Goal: Information Seeking & Learning: Learn about a topic

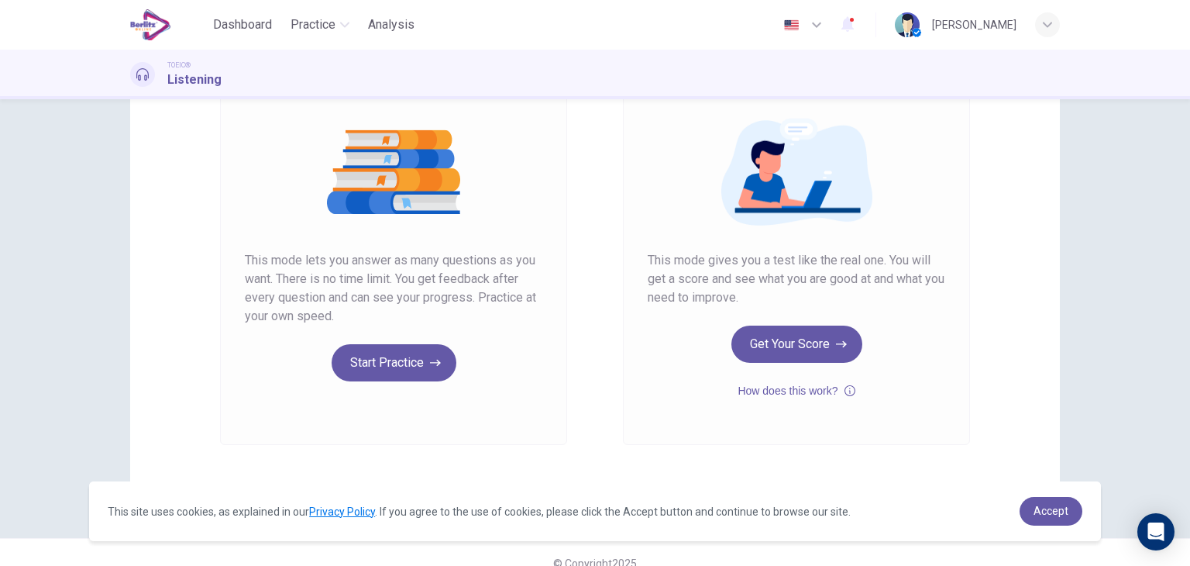
scroll to position [164, 0]
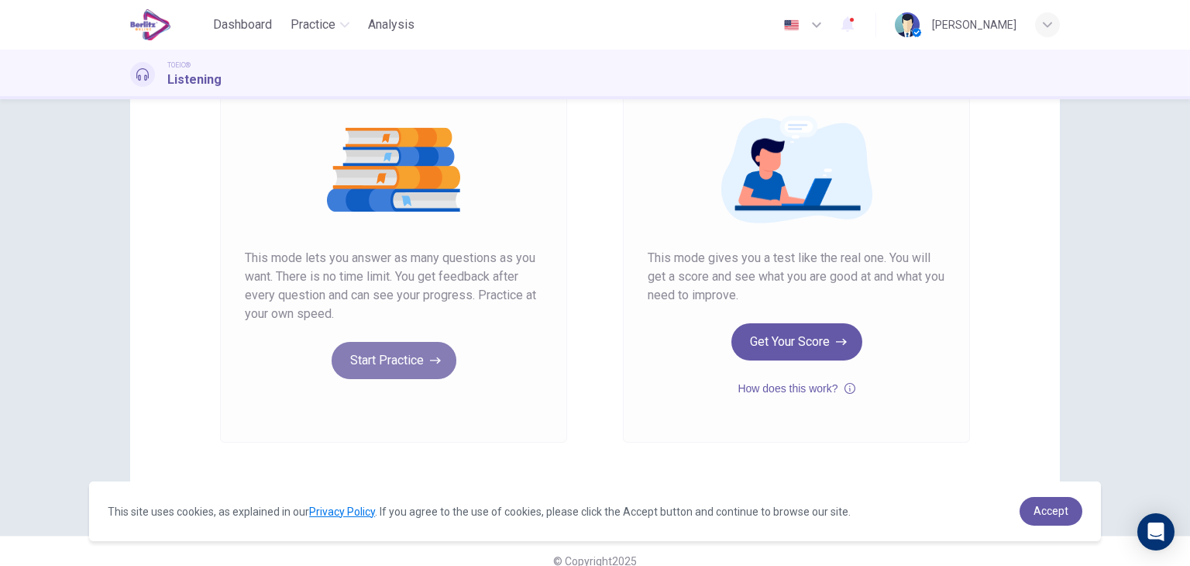
click at [386, 370] on button "Start Practice" at bounding box center [394, 360] width 125 height 37
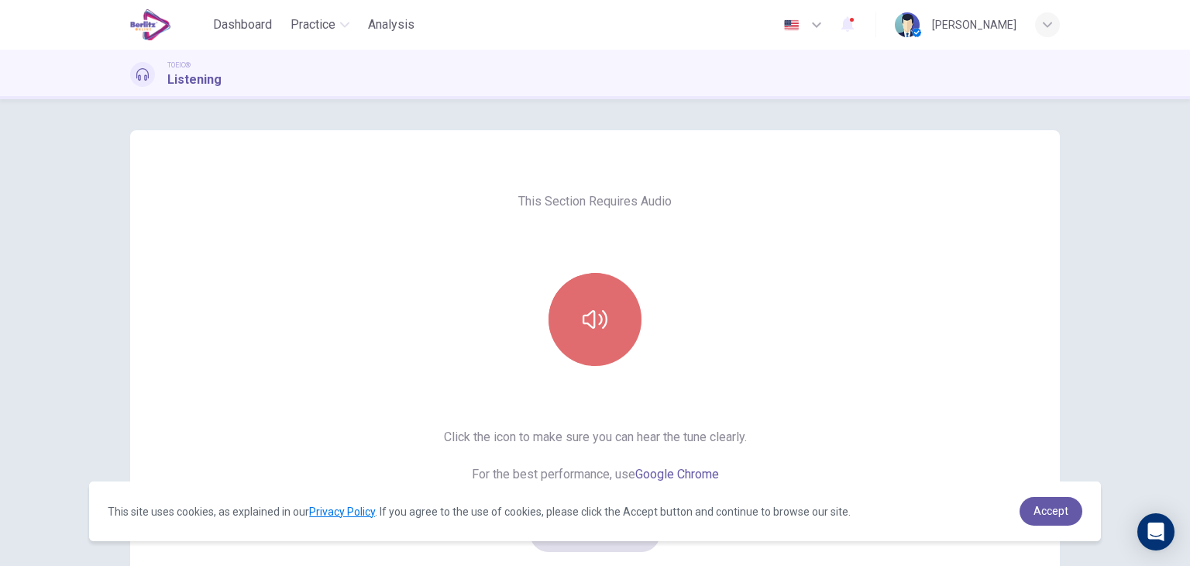
click at [570, 335] on button "button" at bounding box center [595, 319] width 93 height 93
click at [601, 328] on icon "button" at bounding box center [595, 319] width 25 height 25
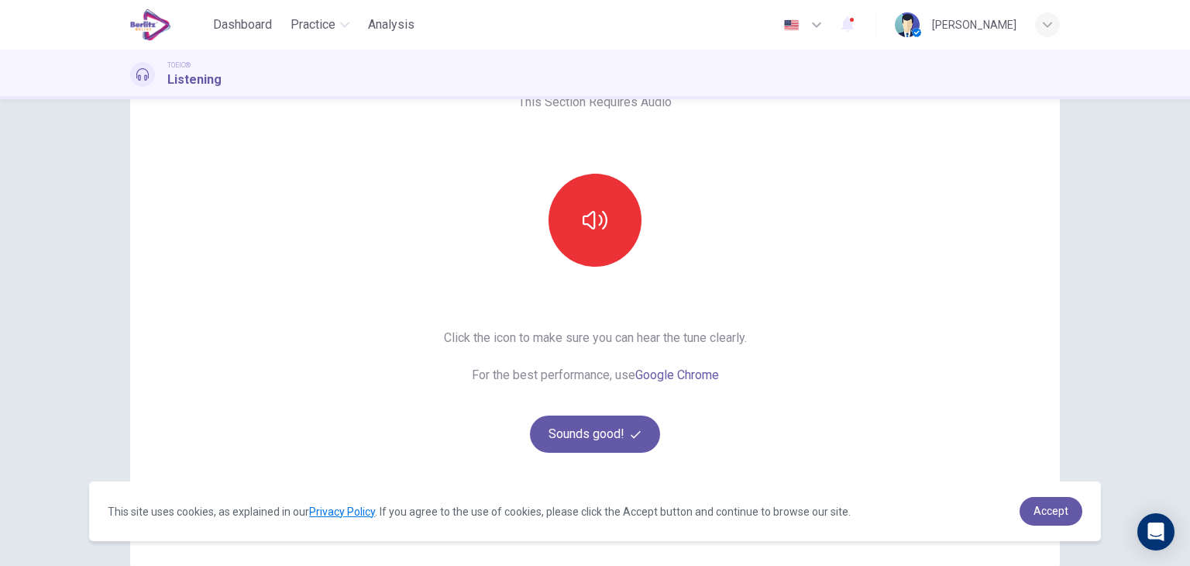
scroll to position [184, 0]
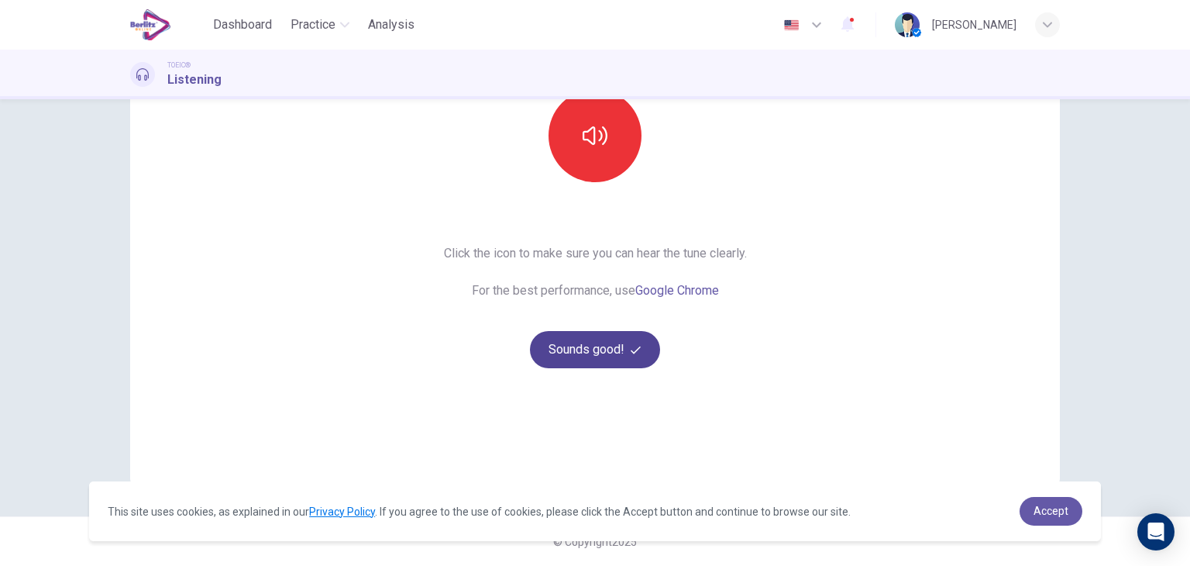
click at [590, 363] on button "Sounds good!" at bounding box center [595, 349] width 130 height 37
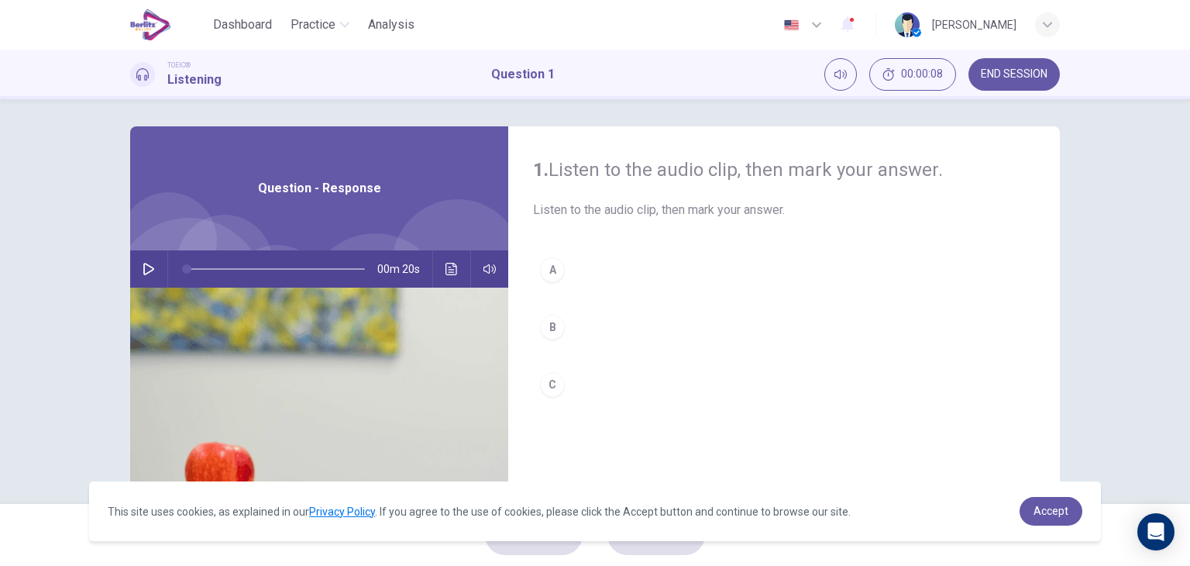
scroll to position [2, 0]
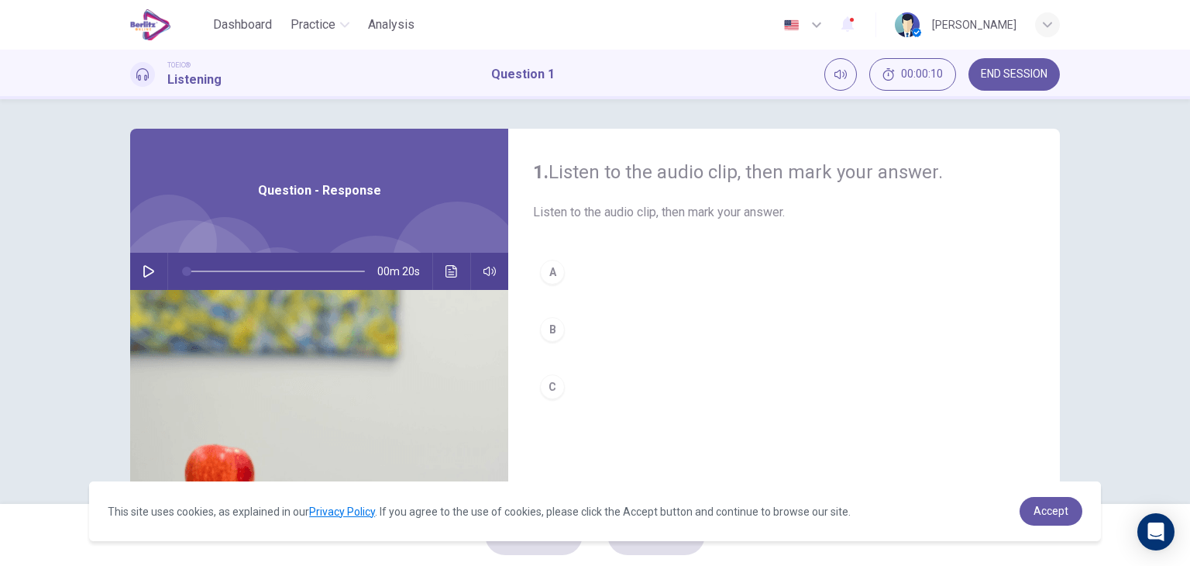
click at [146, 267] on icon "button" at bounding box center [149, 271] width 12 height 12
click at [567, 286] on button "A" at bounding box center [784, 272] width 502 height 39
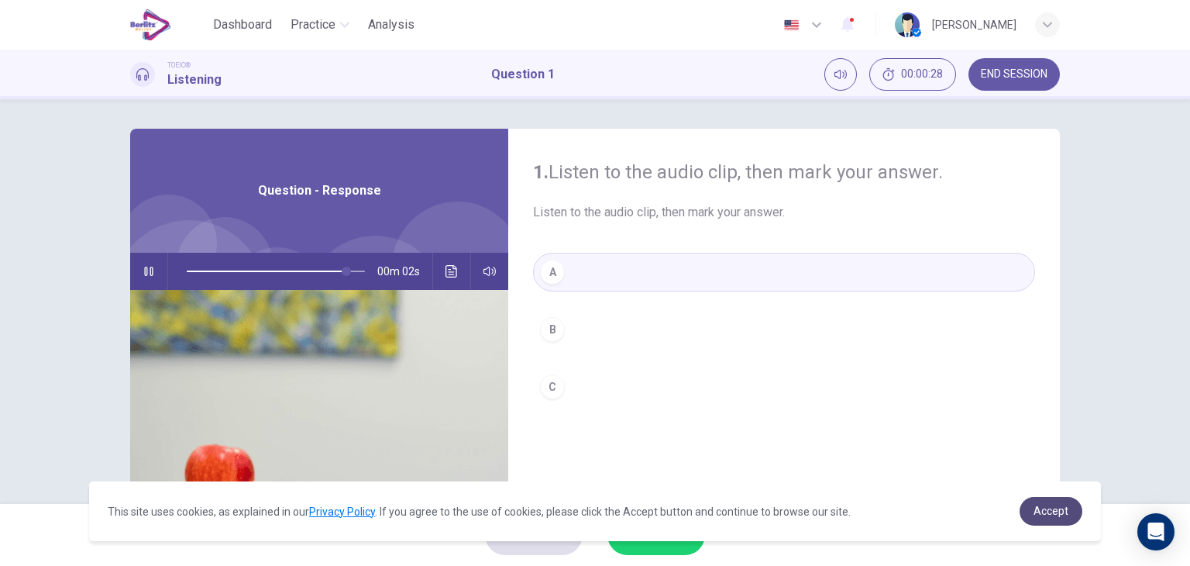
click at [1033, 509] on link "Accept" at bounding box center [1051, 511] width 63 height 29
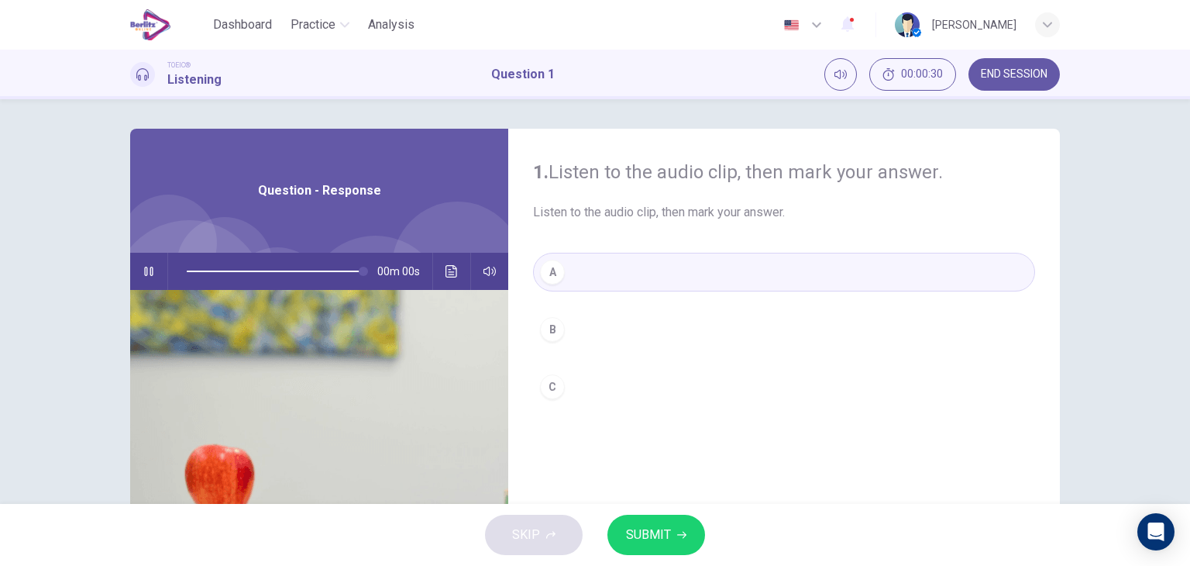
type input "*"
click at [666, 535] on span "SUBMIT" at bounding box center [648, 535] width 45 height 22
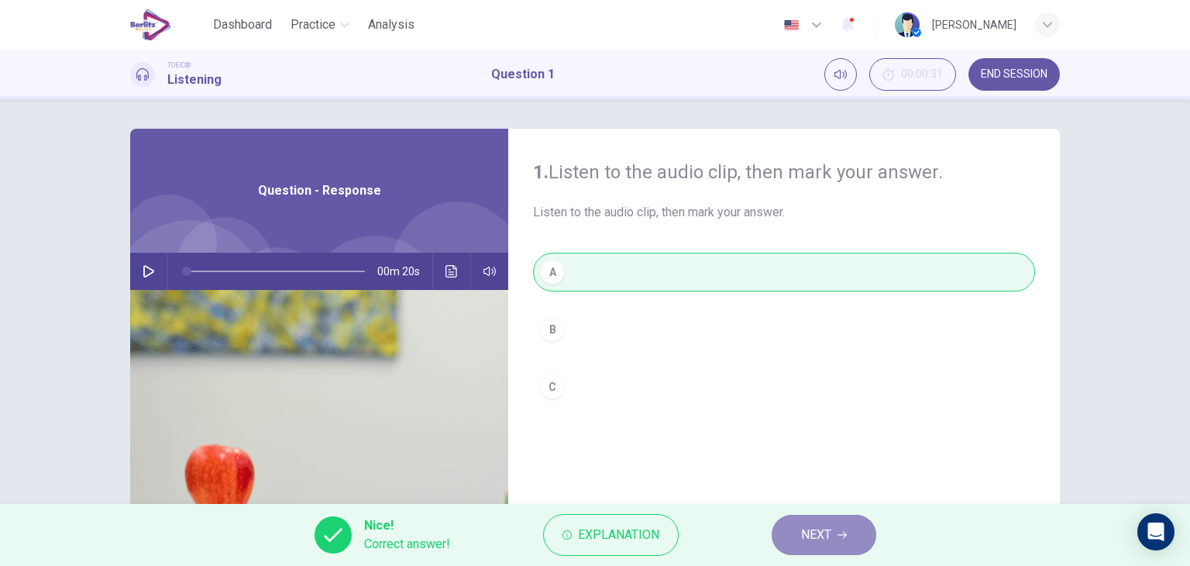
click at [810, 527] on span "NEXT" at bounding box center [816, 535] width 30 height 22
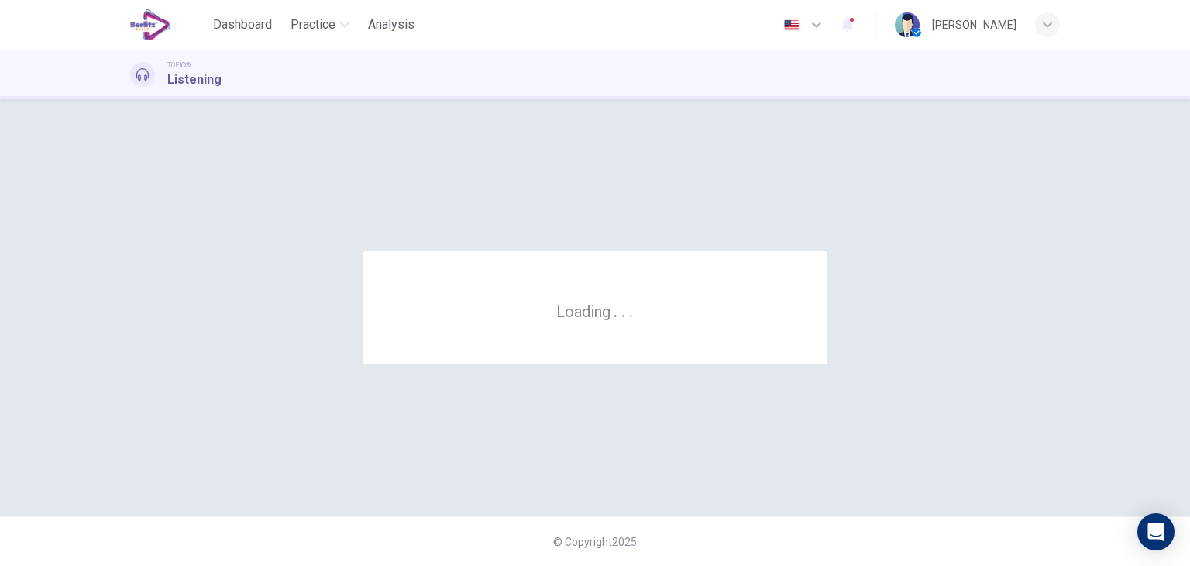
scroll to position [0, 0]
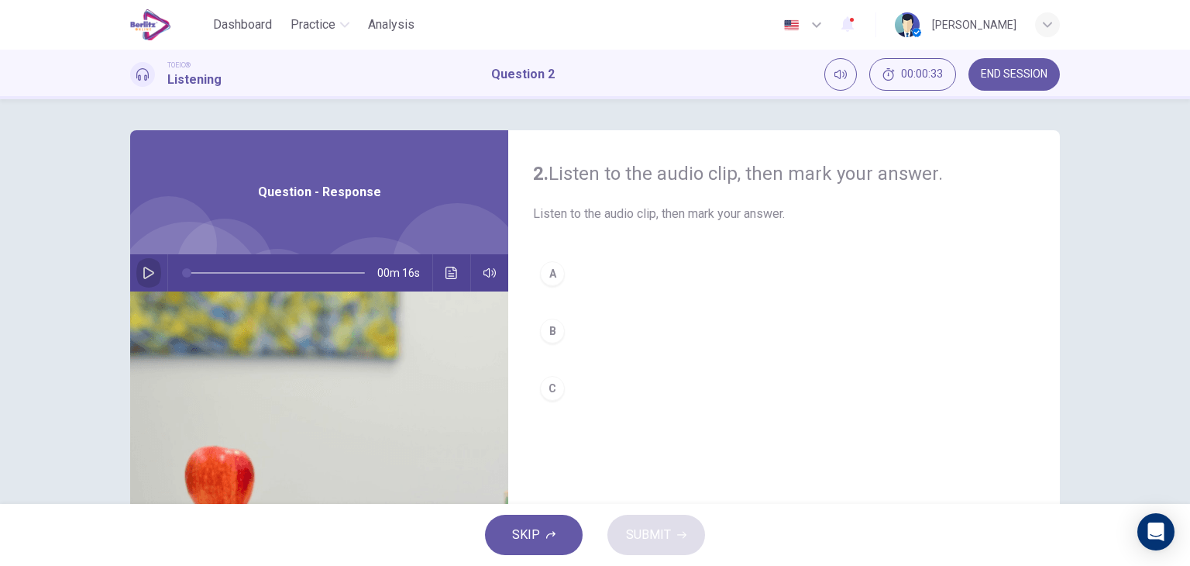
click at [153, 277] on button "button" at bounding box center [148, 272] width 25 height 37
click at [554, 275] on div "A" at bounding box center [552, 273] width 25 height 25
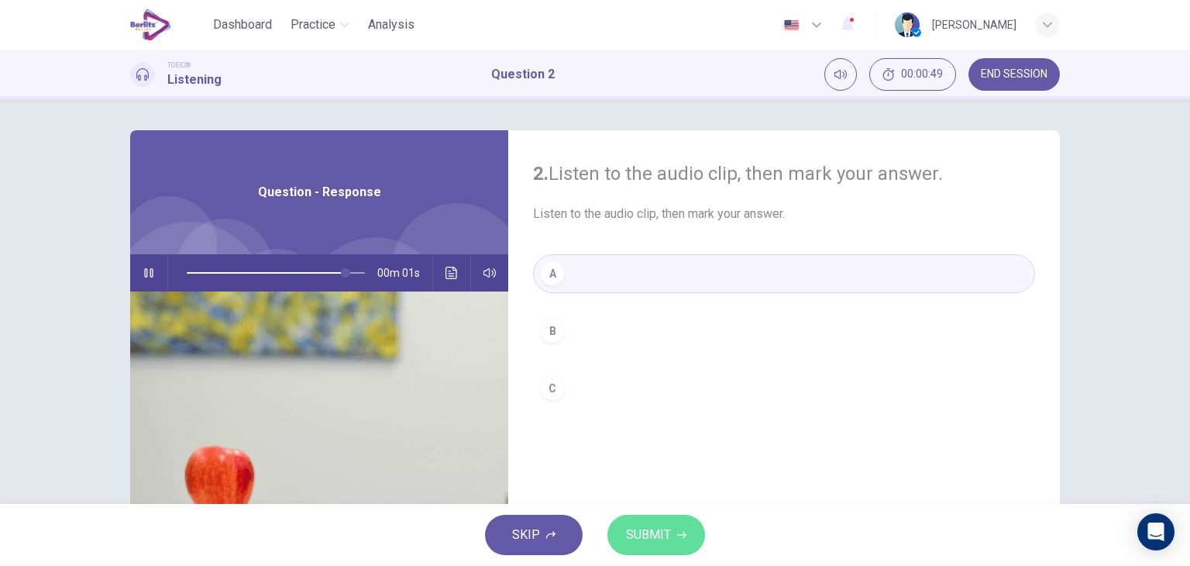
click at [645, 546] on button "SUBMIT" at bounding box center [656, 534] width 98 height 40
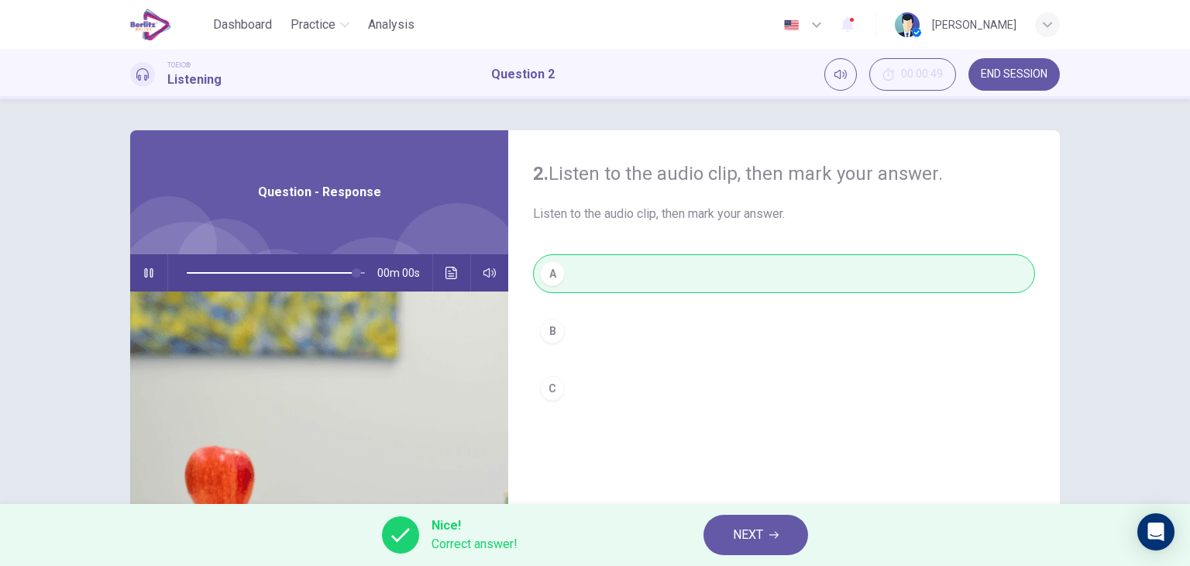
type input "*"
click at [755, 531] on span "NEXT" at bounding box center [748, 535] width 30 height 22
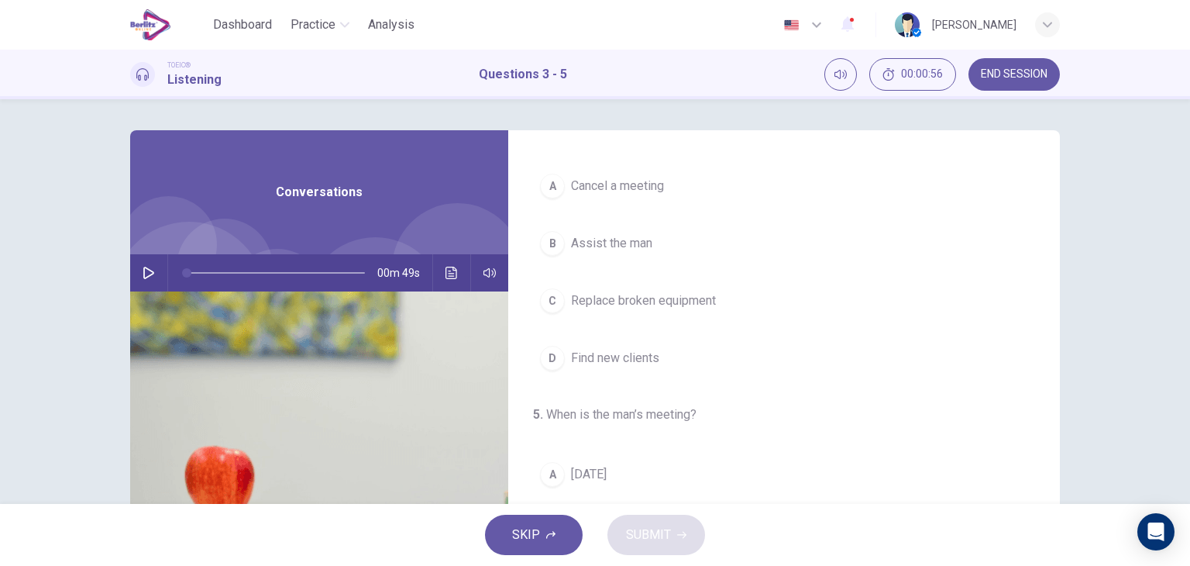
scroll to position [332, 0]
click at [146, 277] on icon "button" at bounding box center [149, 273] width 12 height 12
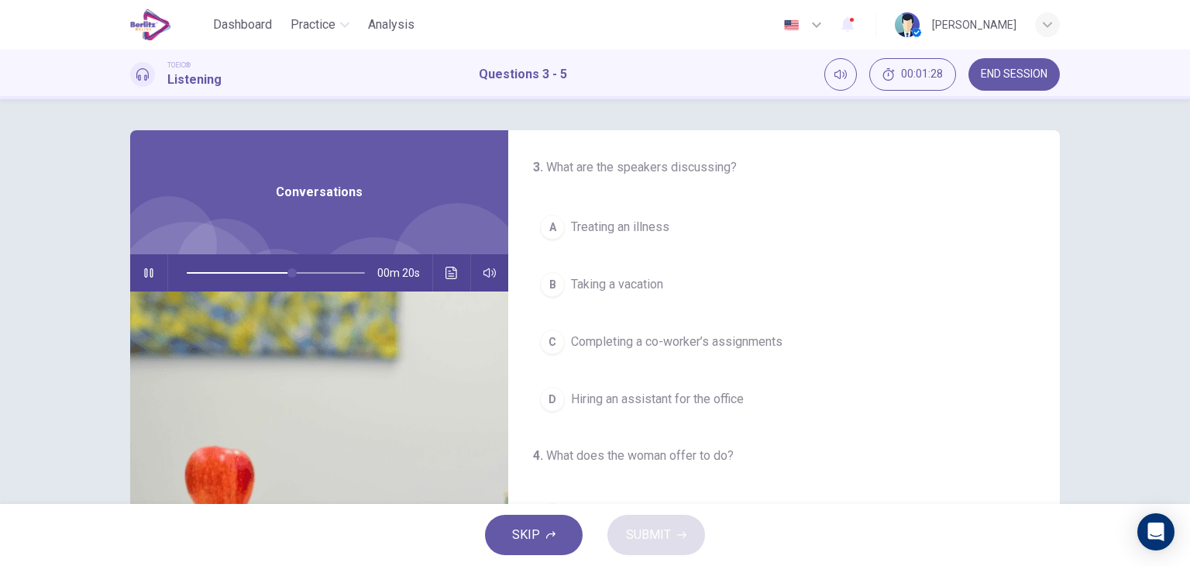
scroll to position [0, 0]
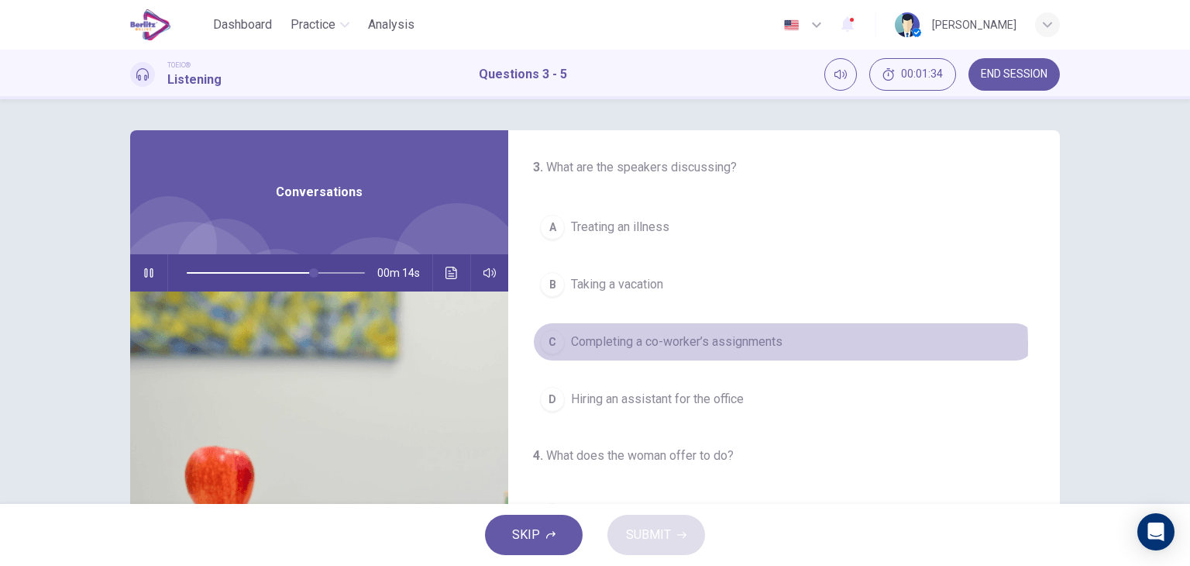
click at [718, 344] on span "Completing a co-worker’s assignments" at bounding box center [677, 341] width 212 height 19
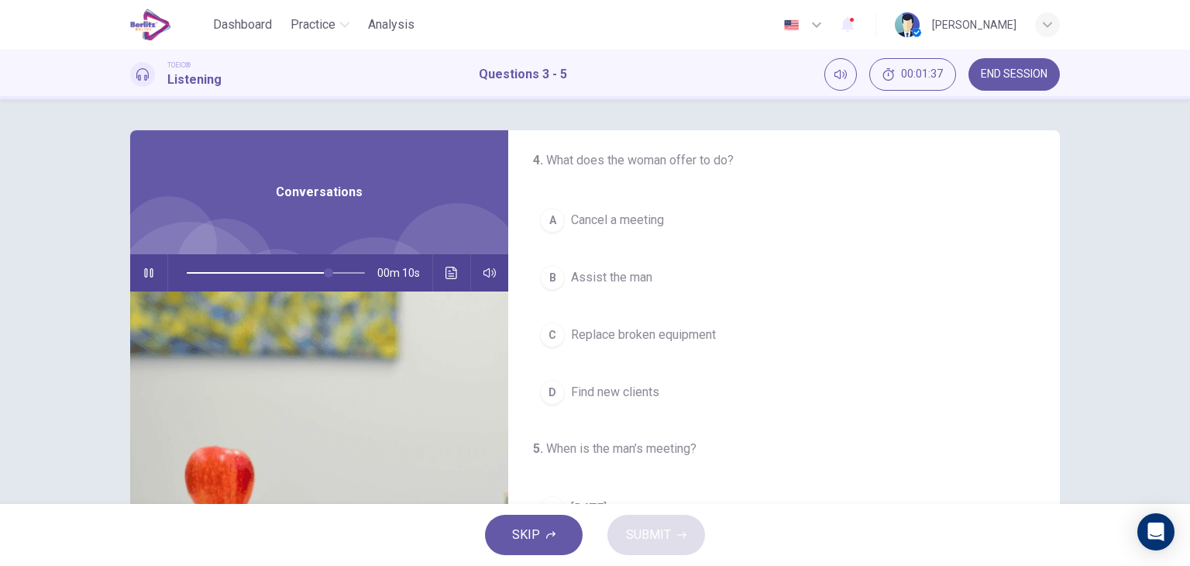
scroll to position [294, 0]
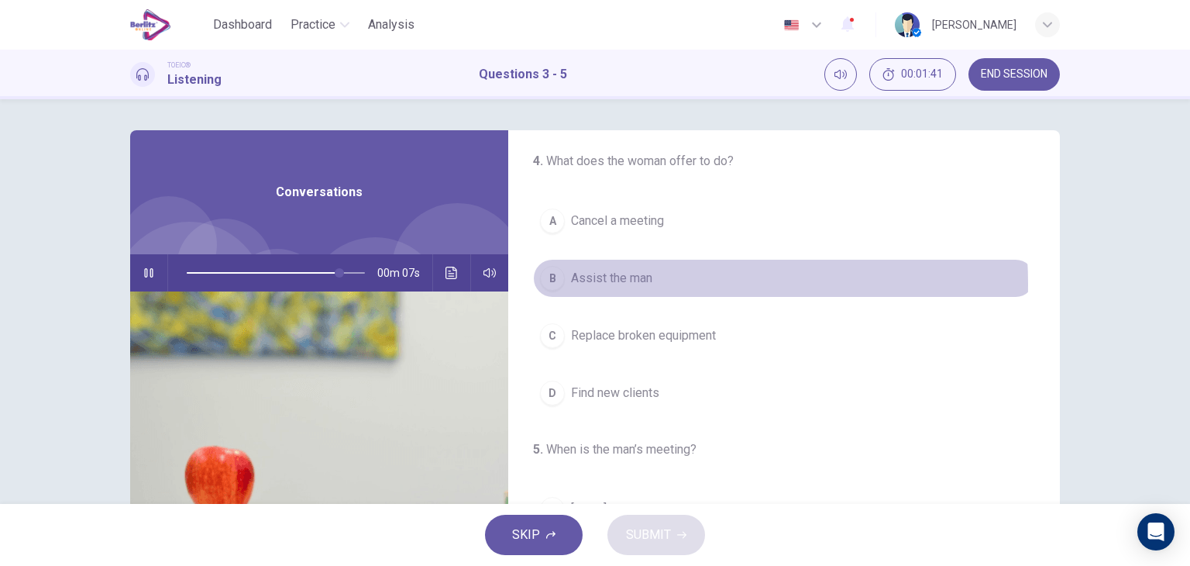
click at [645, 282] on span "Assist the man" at bounding box center [611, 278] width 81 height 19
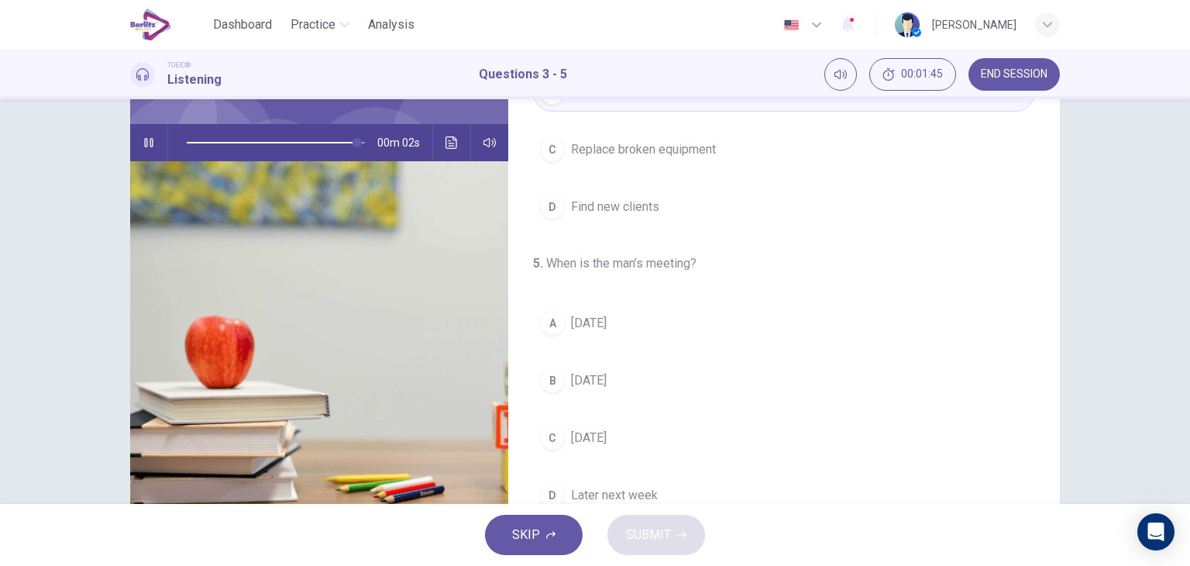
scroll to position [196, 0]
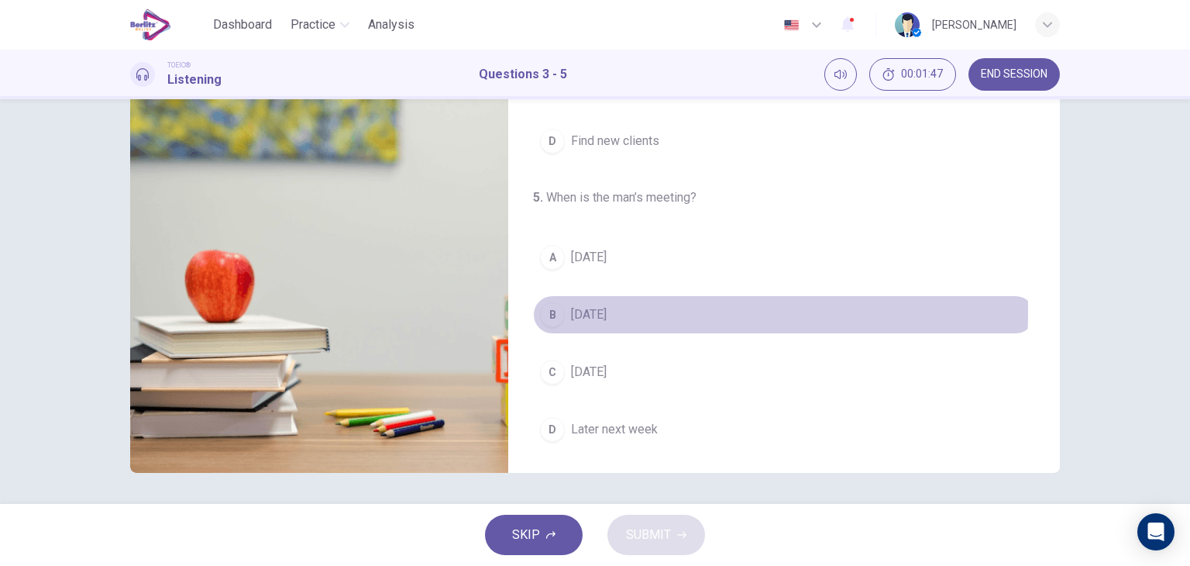
click at [595, 308] on span "[DATE]" at bounding box center [589, 314] width 36 height 19
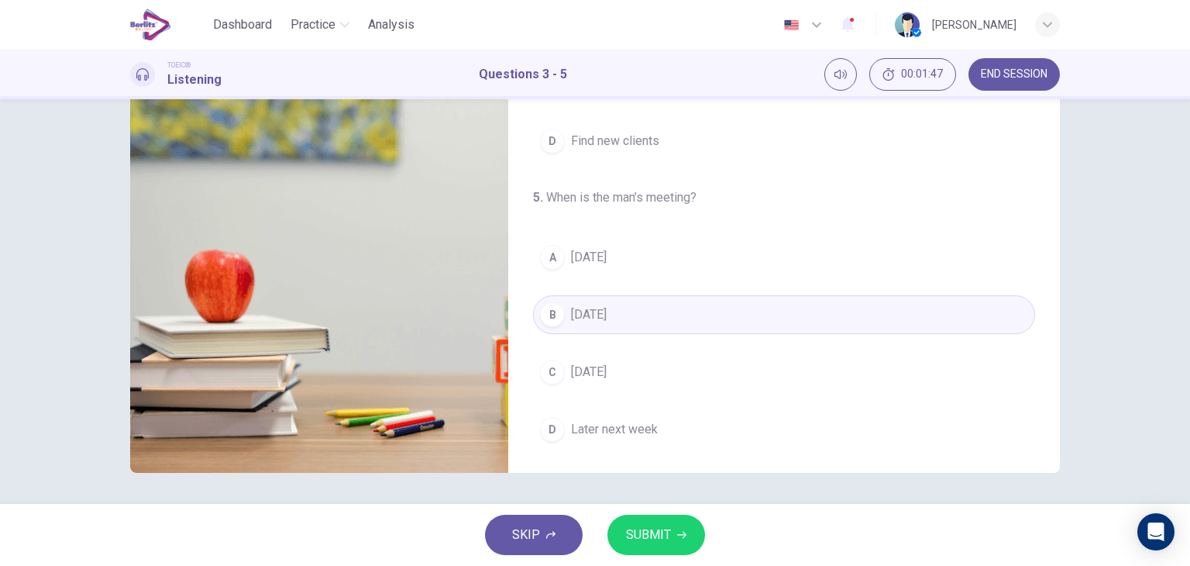
type input "*"
click at [652, 540] on span "SUBMIT" at bounding box center [648, 535] width 45 height 22
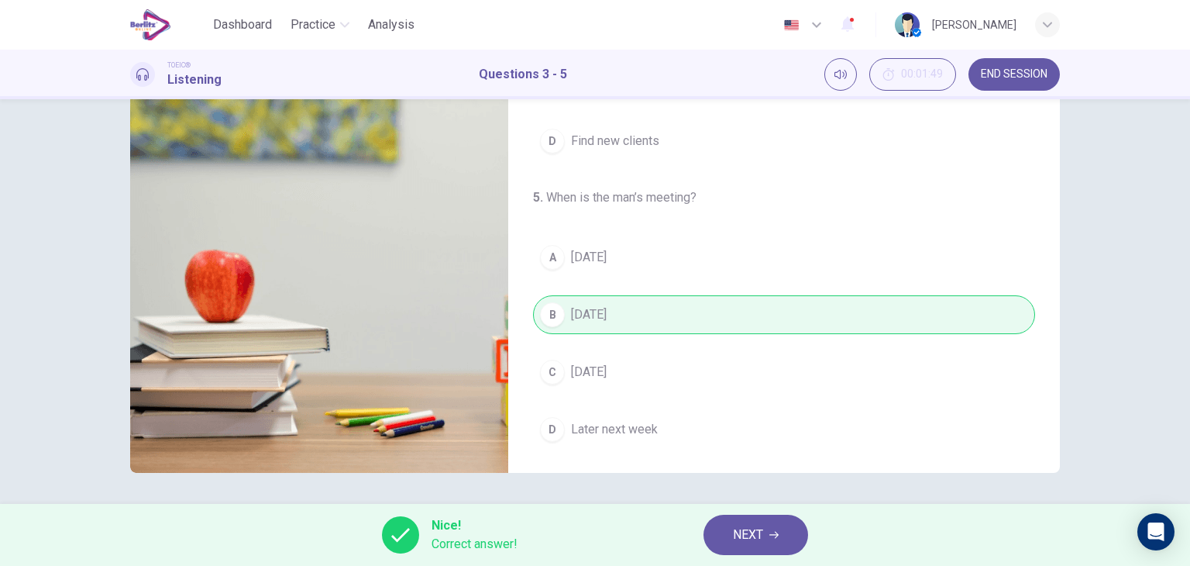
click at [739, 540] on span "NEXT" at bounding box center [748, 535] width 30 height 22
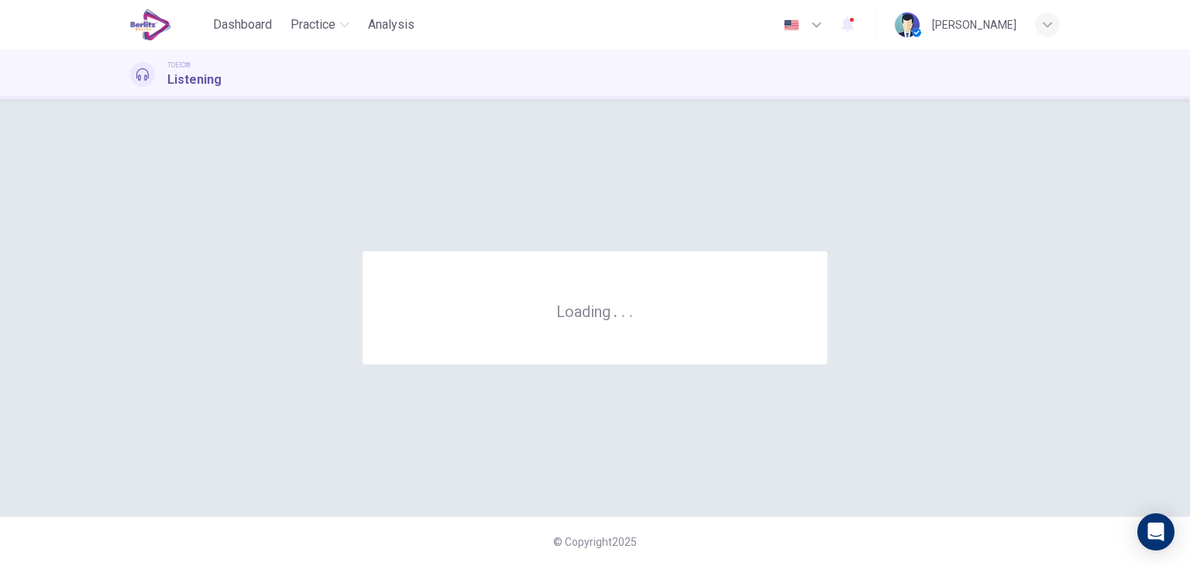
scroll to position [0, 0]
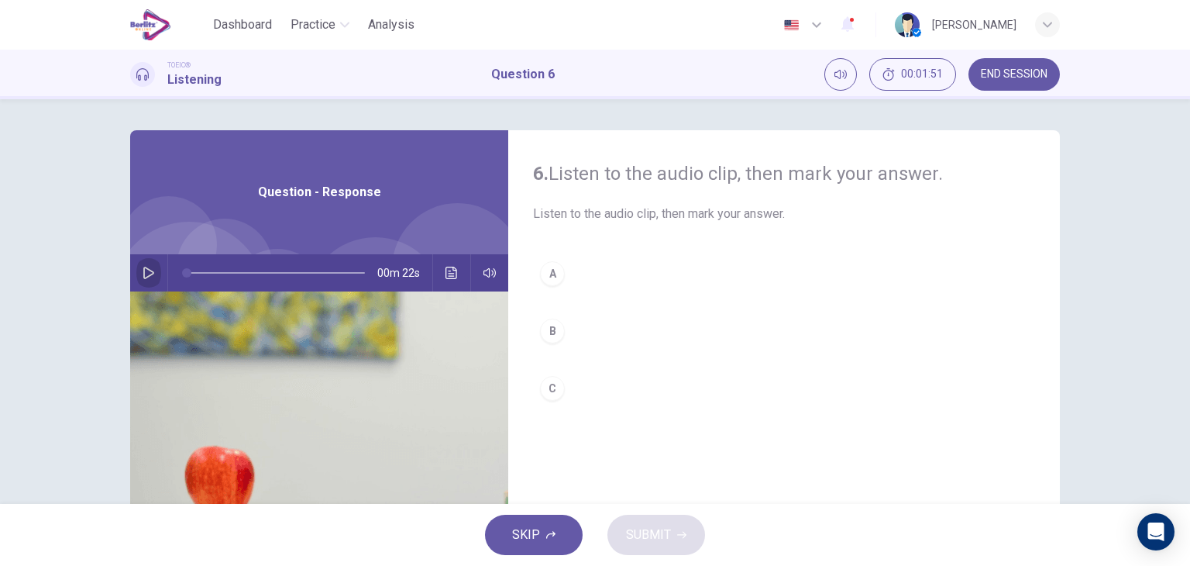
click at [146, 280] on button "button" at bounding box center [148, 272] width 25 height 37
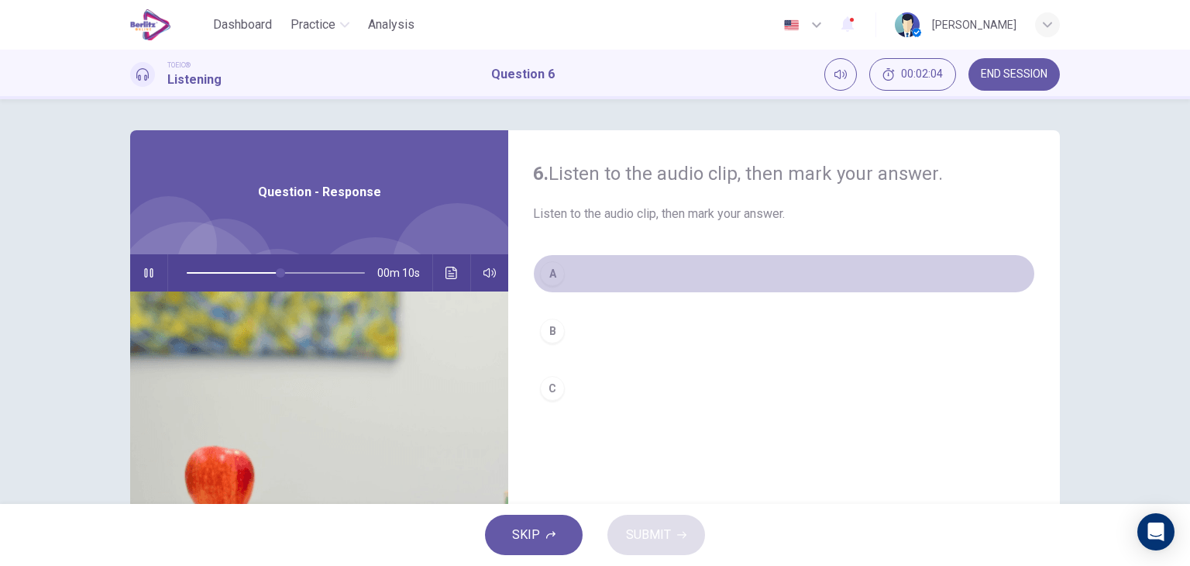
click at [557, 280] on div "A" at bounding box center [552, 273] width 25 height 25
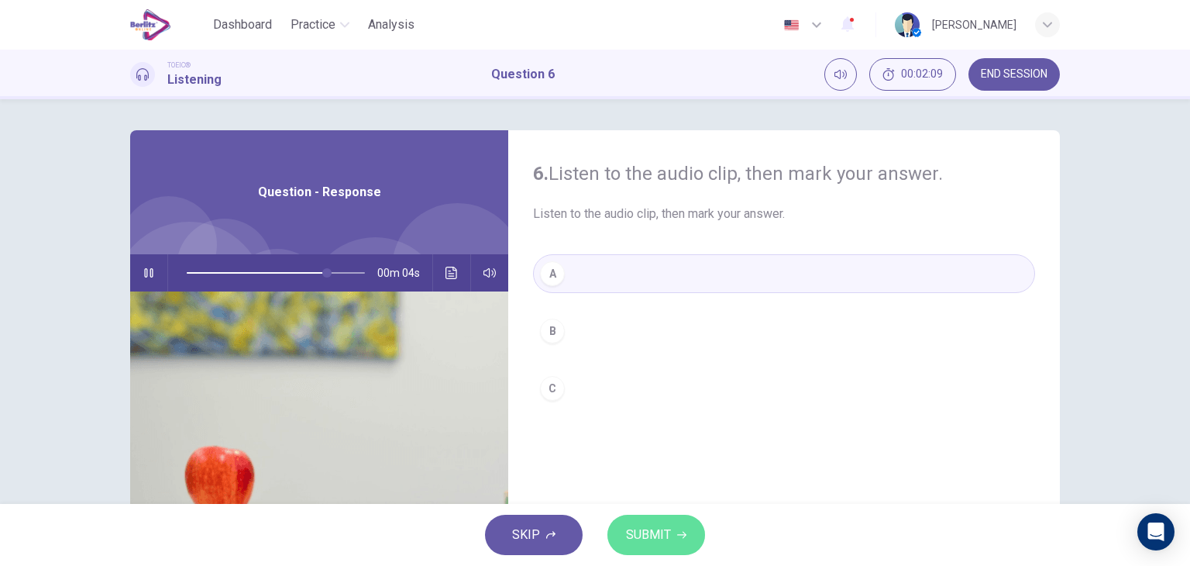
click at [629, 533] on span "SUBMIT" at bounding box center [648, 535] width 45 height 22
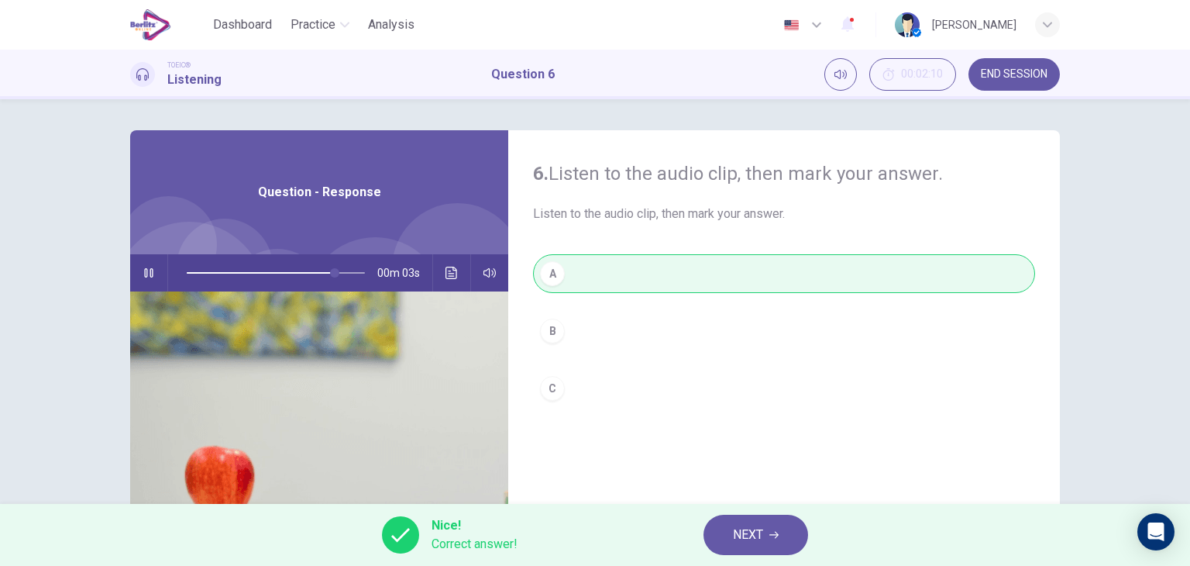
type input "**"
click at [730, 532] on button "NEXT" at bounding box center [755, 534] width 105 height 40
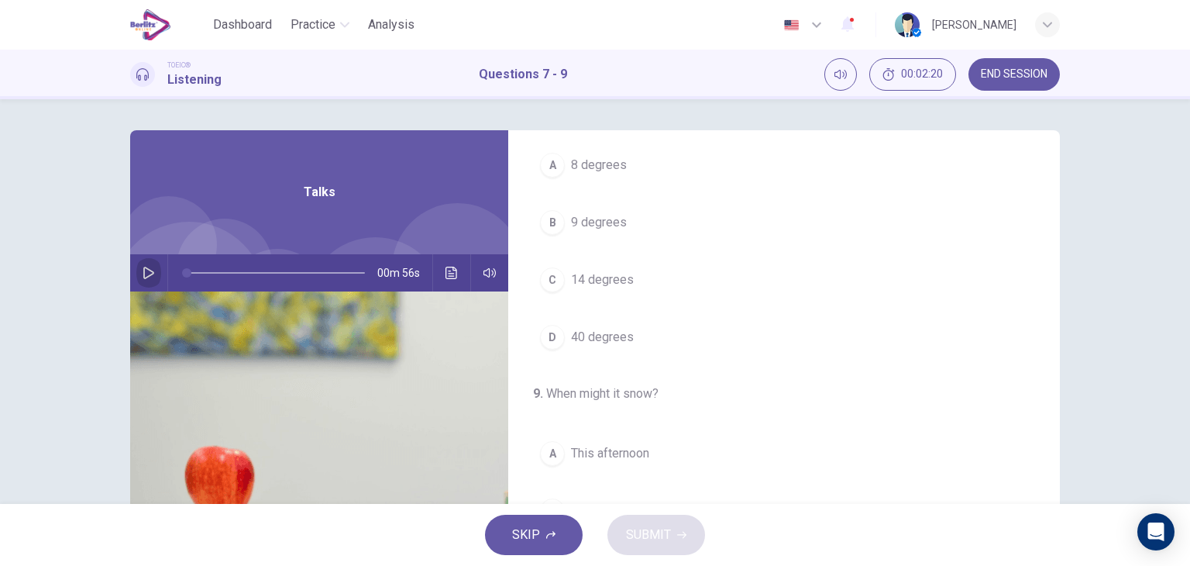
click at [154, 279] on button "button" at bounding box center [148, 272] width 25 height 37
click at [621, 228] on button "A Clear" at bounding box center [784, 227] width 502 height 39
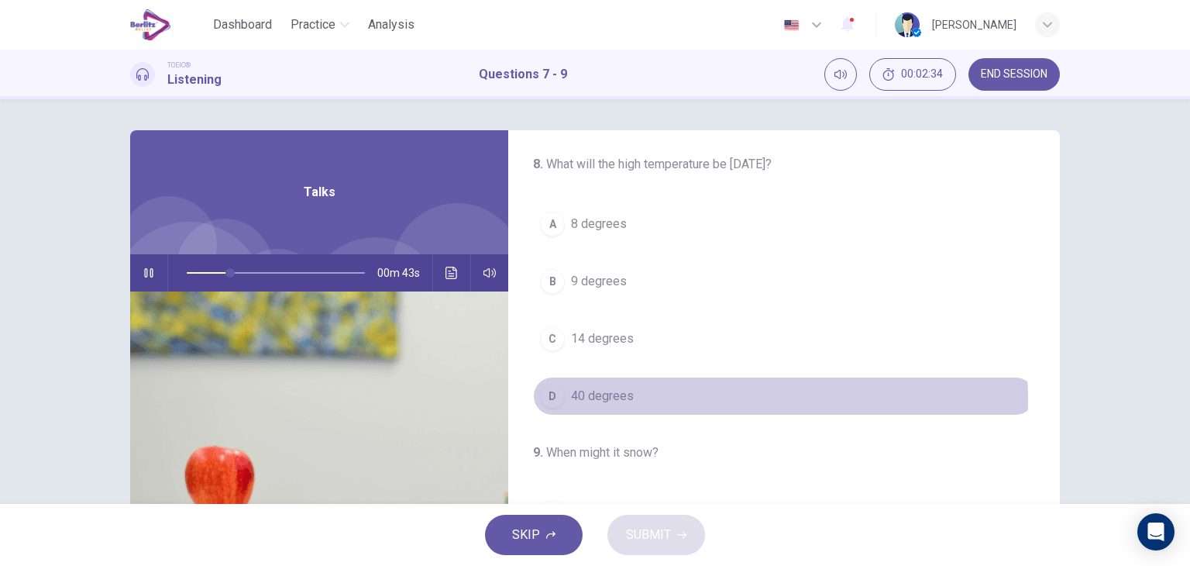
click at [614, 397] on span "40 degrees" at bounding box center [602, 396] width 63 height 19
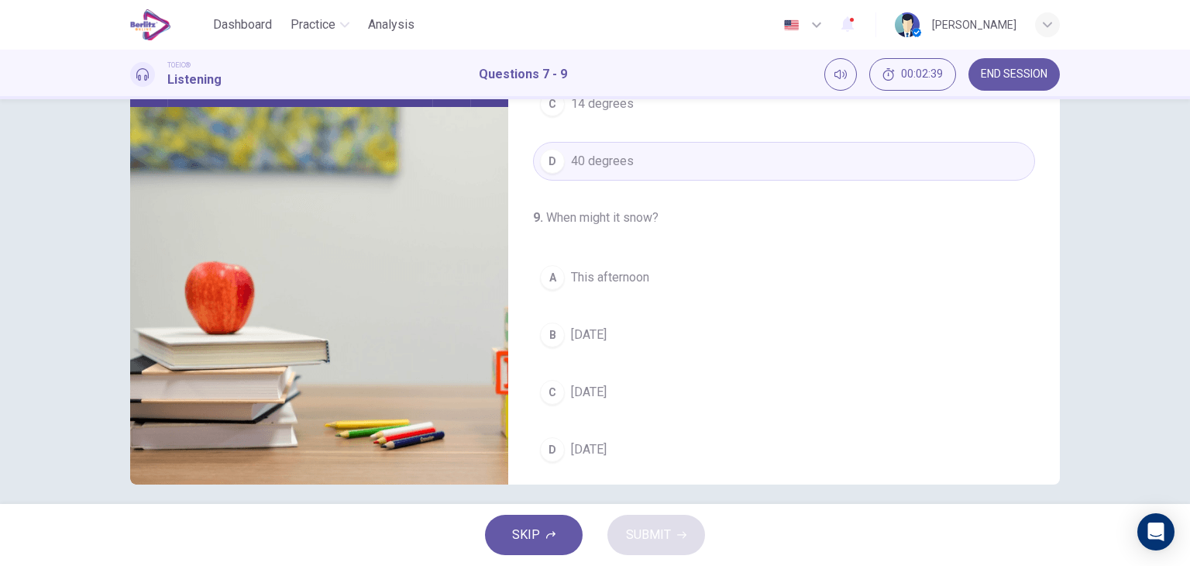
scroll to position [350, 0]
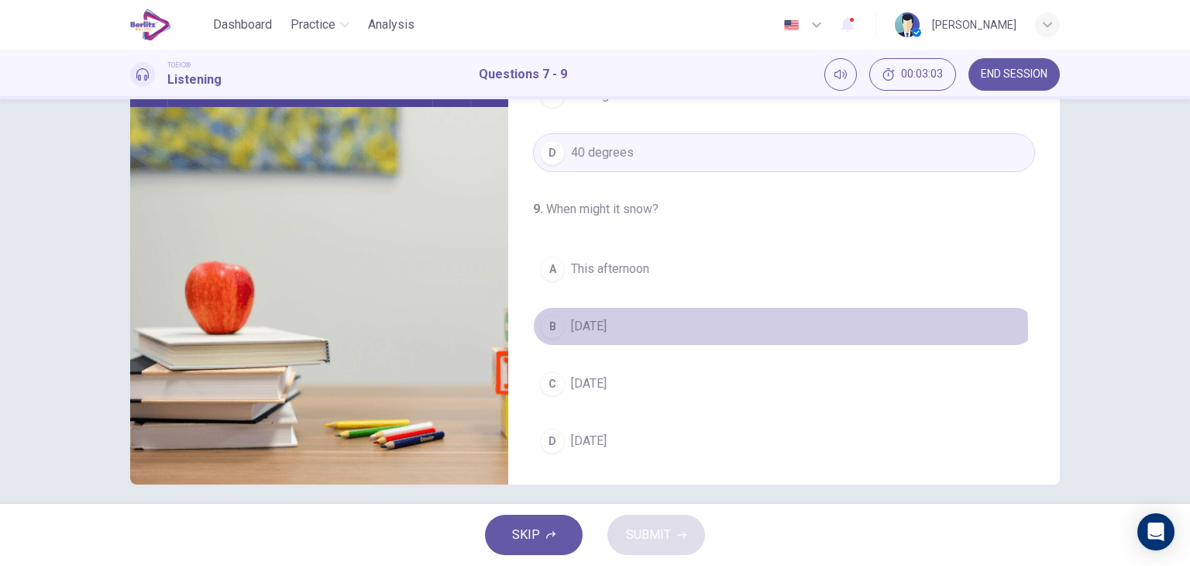
click at [582, 331] on span "[DATE]" at bounding box center [589, 326] width 36 height 19
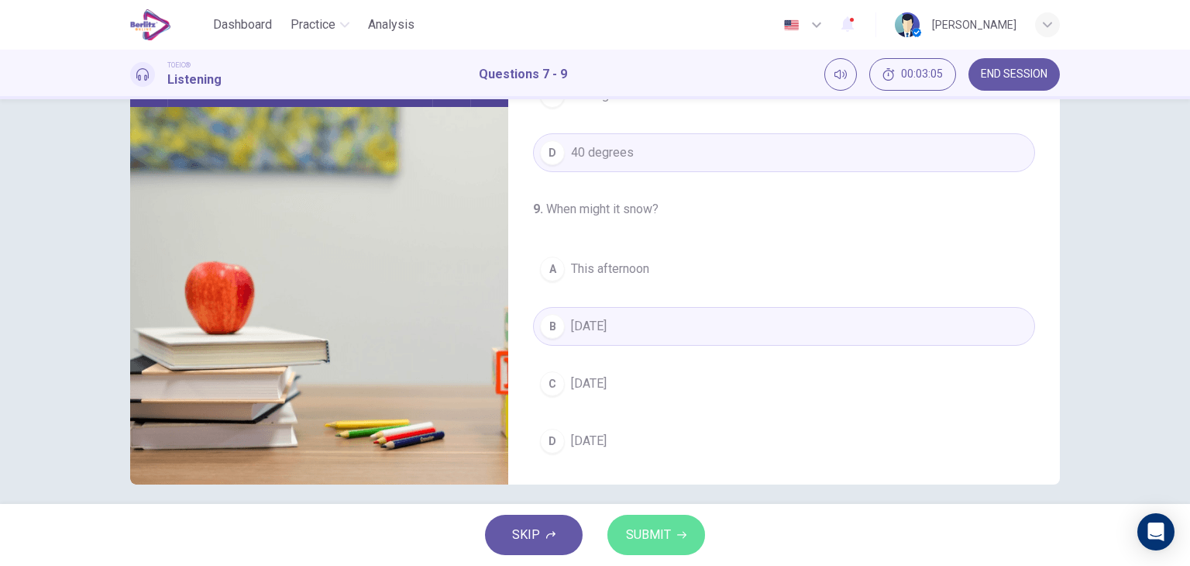
click at [653, 524] on span "SUBMIT" at bounding box center [648, 535] width 45 height 22
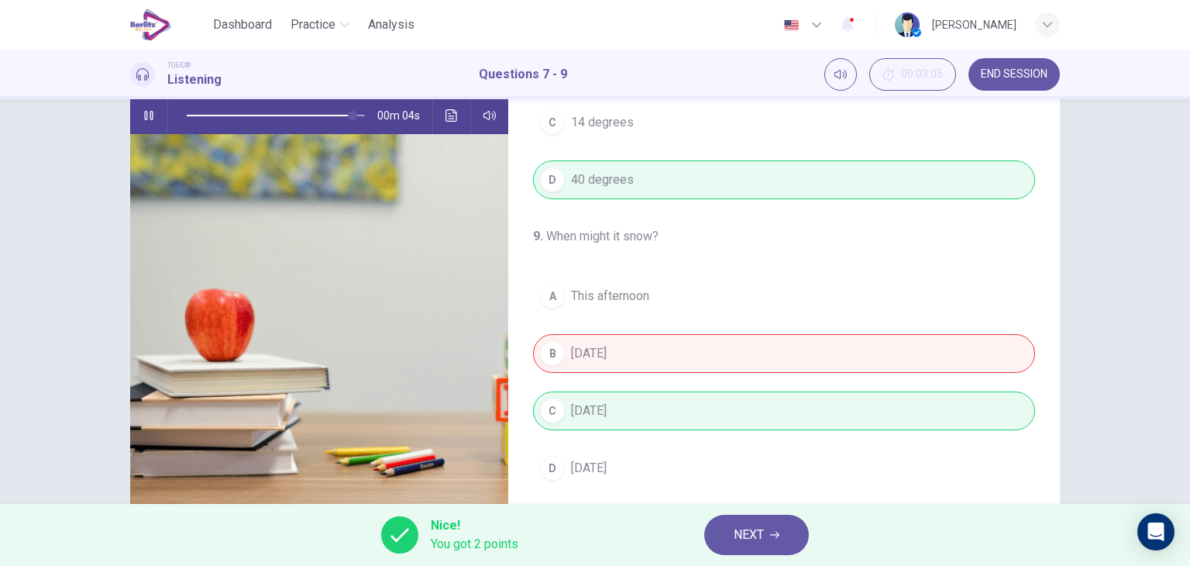
scroll to position [196, 0]
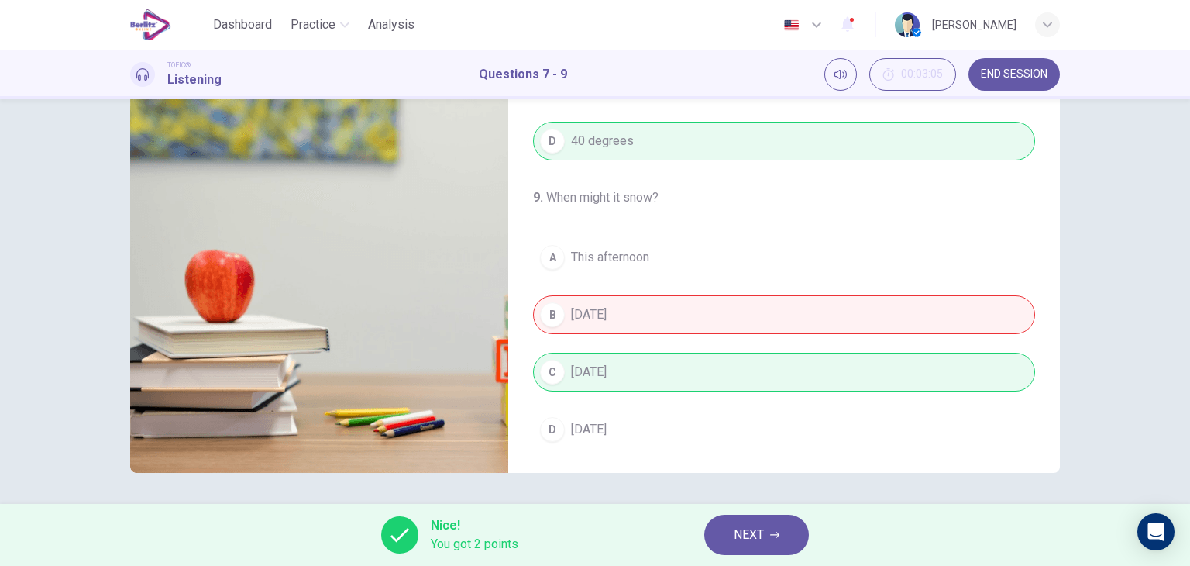
type input "**"
click at [755, 542] on span "NEXT" at bounding box center [749, 535] width 30 height 22
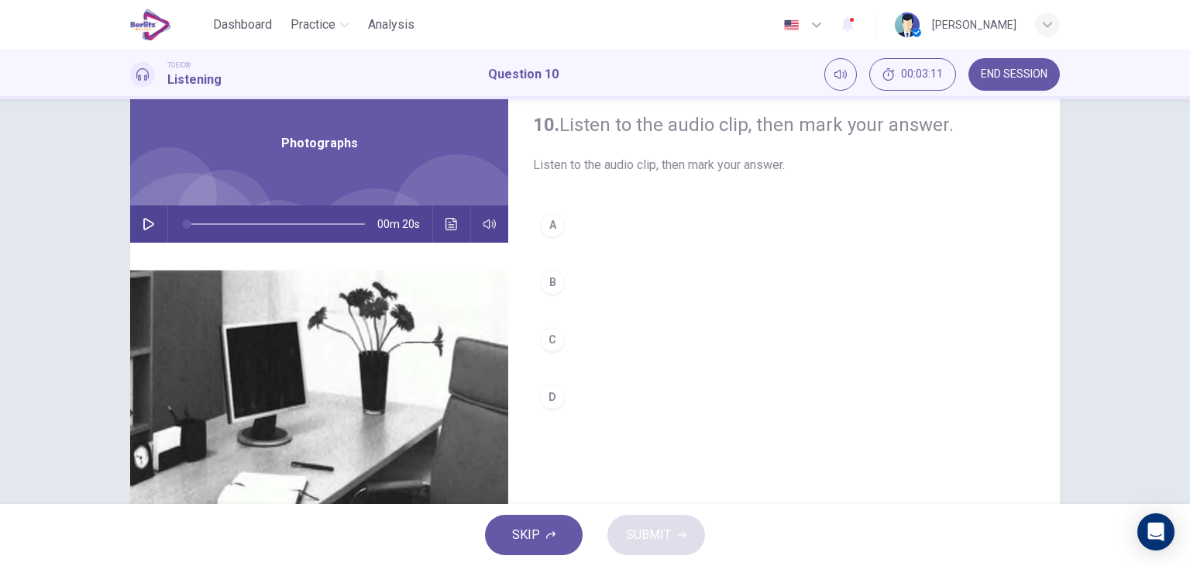
scroll to position [50, 0]
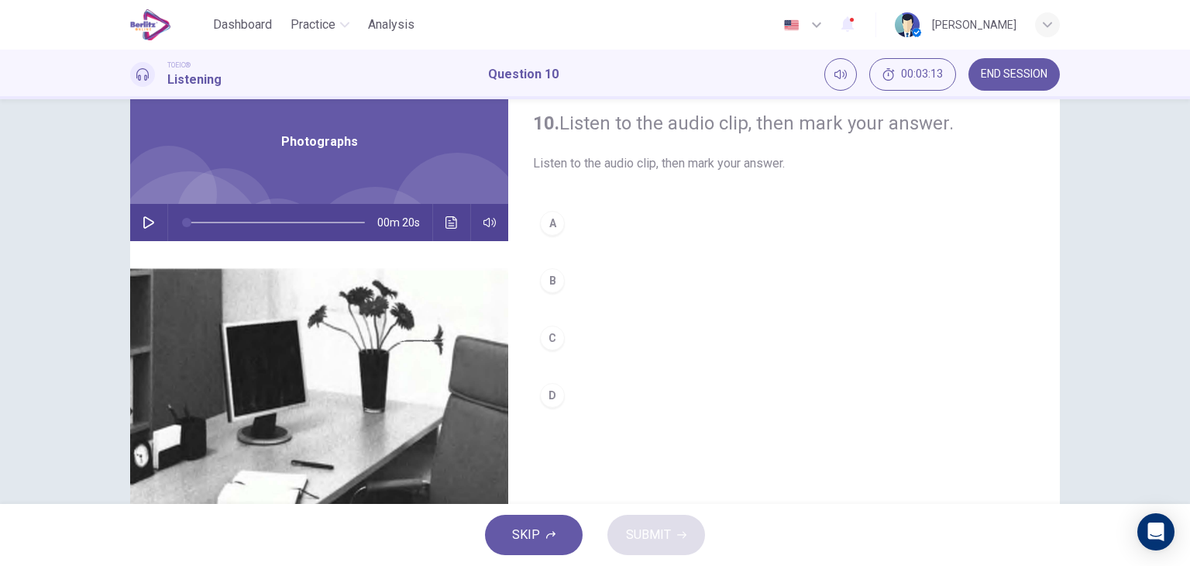
click at [150, 221] on icon "button" at bounding box center [149, 222] width 12 height 12
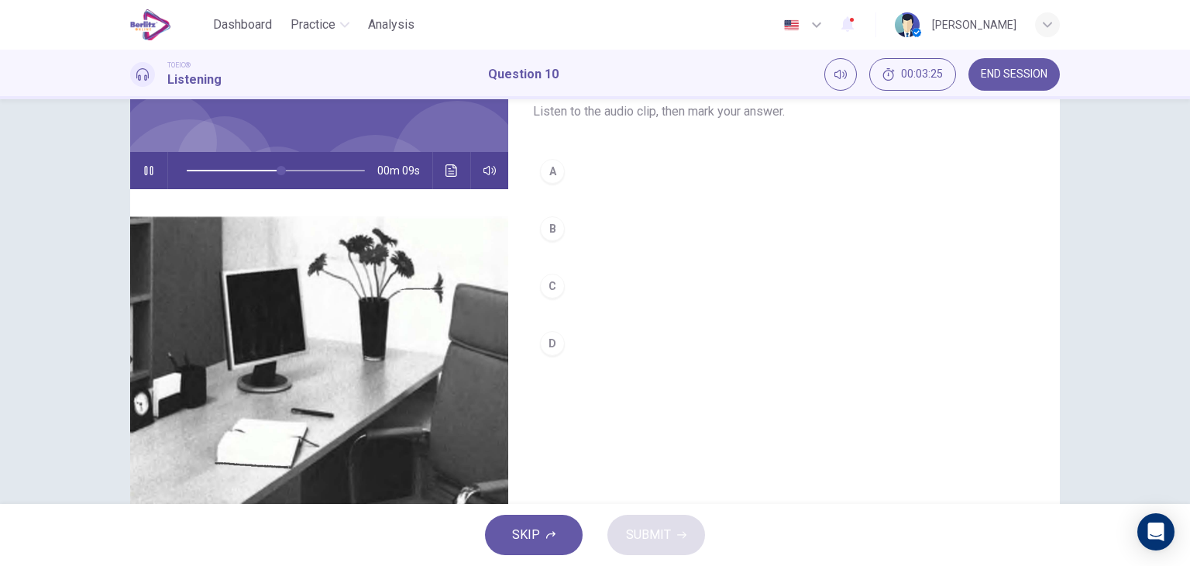
scroll to position [102, 0]
drag, startPoint x: 1178, startPoint y: 248, endPoint x: 1172, endPoint y: 301, distance: 53.7
click at [1172, 301] on div "10. Listen to the audio clip, then [PERSON_NAME] your answer. Listen to the aud…" at bounding box center [595, 301] width 1190 height 404
type input "*"
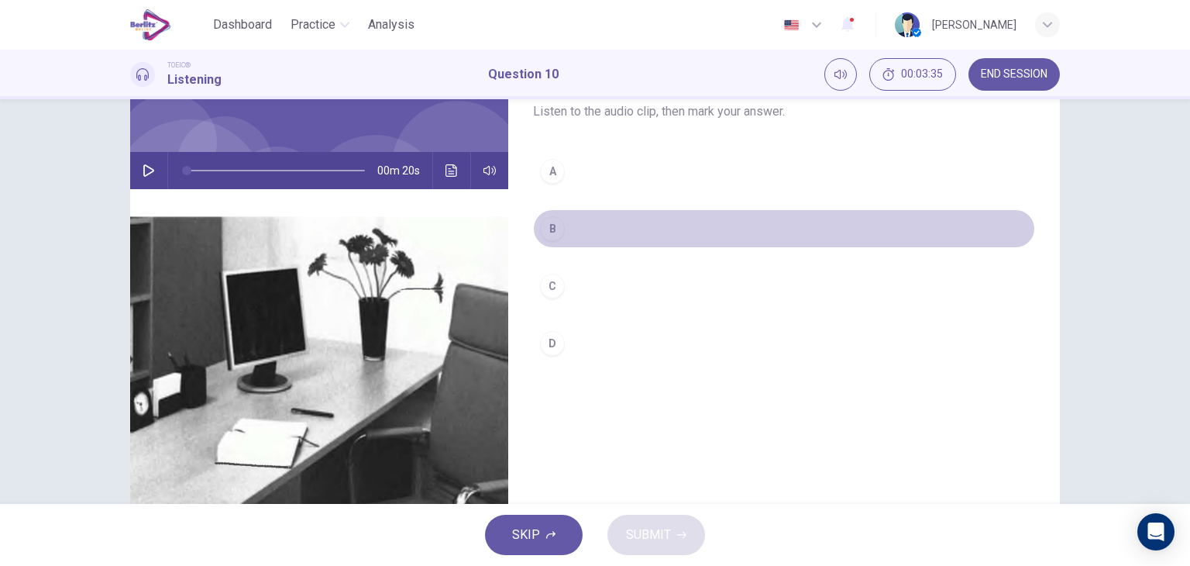
click at [555, 231] on div "B" at bounding box center [552, 228] width 25 height 25
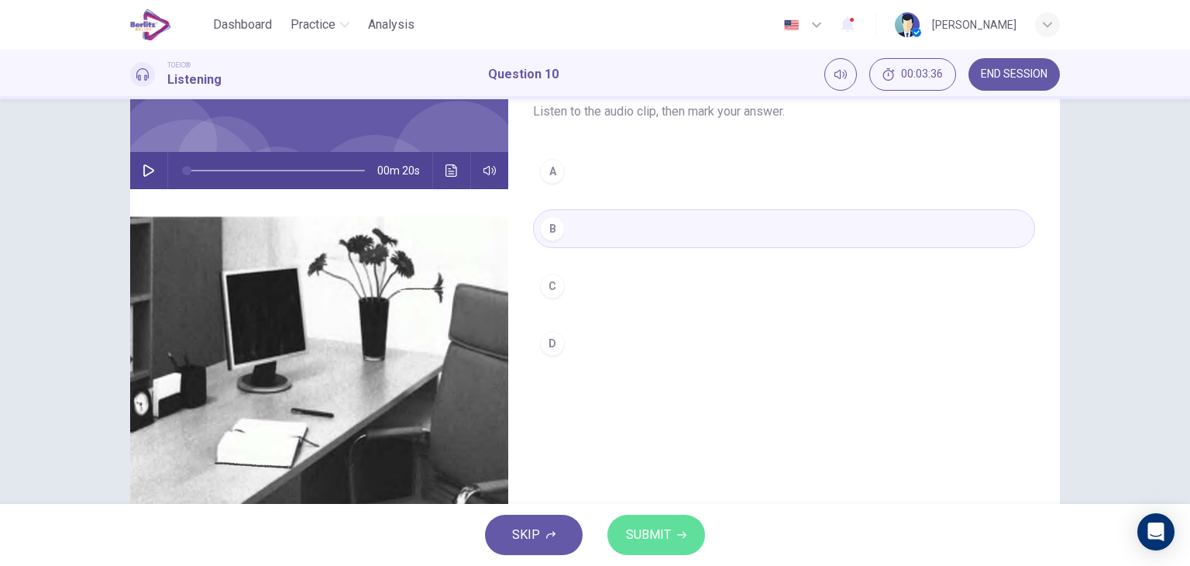
click at [665, 531] on span "SUBMIT" at bounding box center [648, 535] width 45 height 22
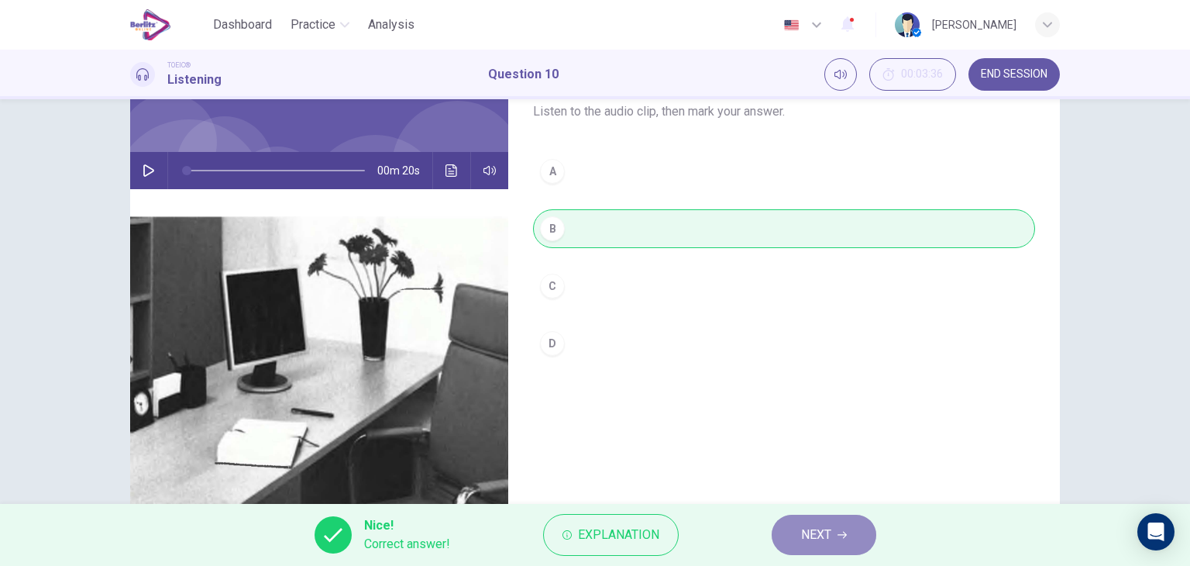
click at [805, 528] on span "NEXT" at bounding box center [816, 535] width 30 height 22
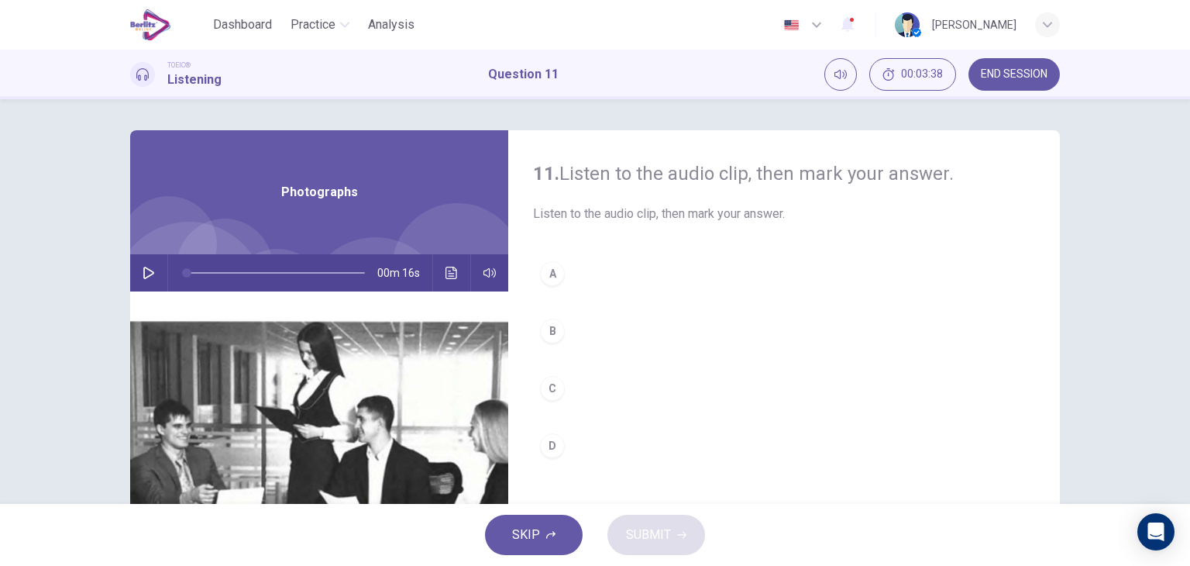
click at [143, 280] on button "button" at bounding box center [148, 272] width 25 height 37
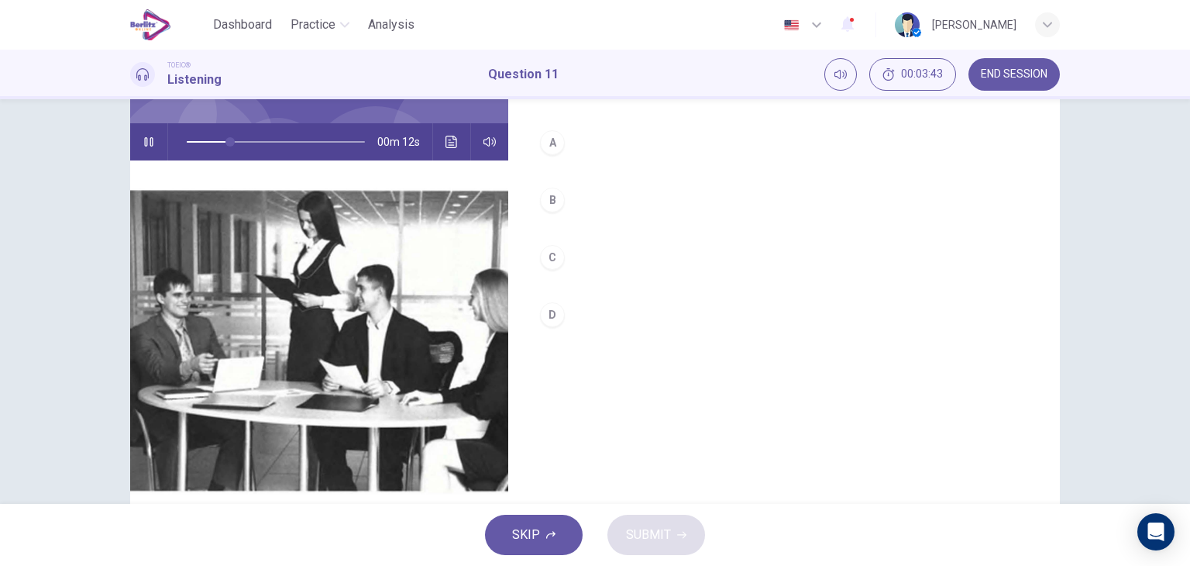
scroll to position [130, 0]
click at [549, 196] on div "B" at bounding box center [552, 200] width 25 height 25
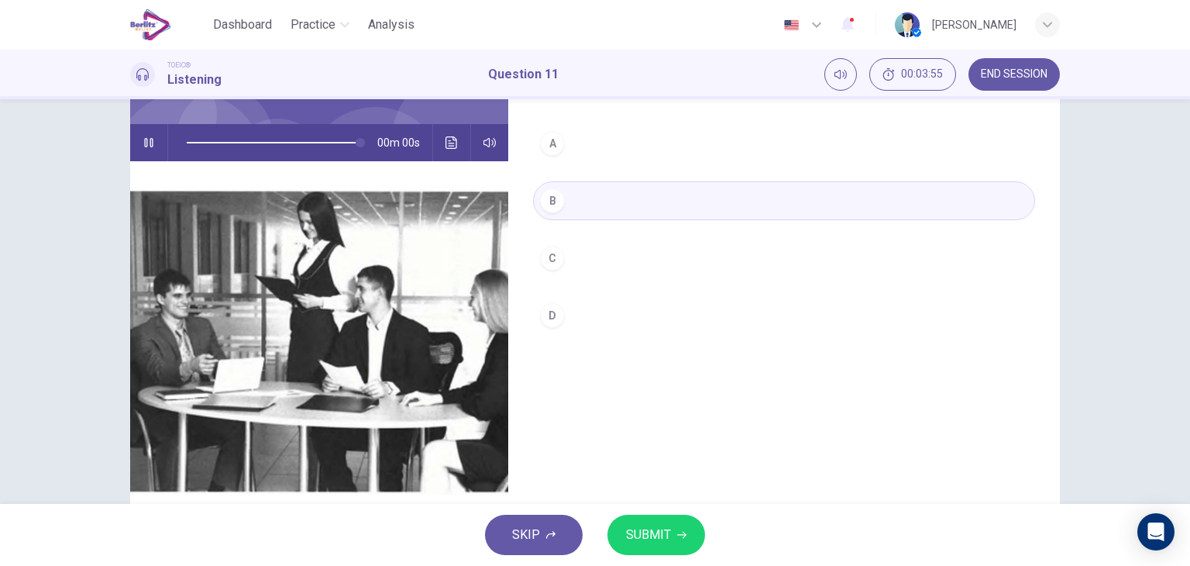
type input "*"
click at [668, 543] on span "SUBMIT" at bounding box center [648, 535] width 45 height 22
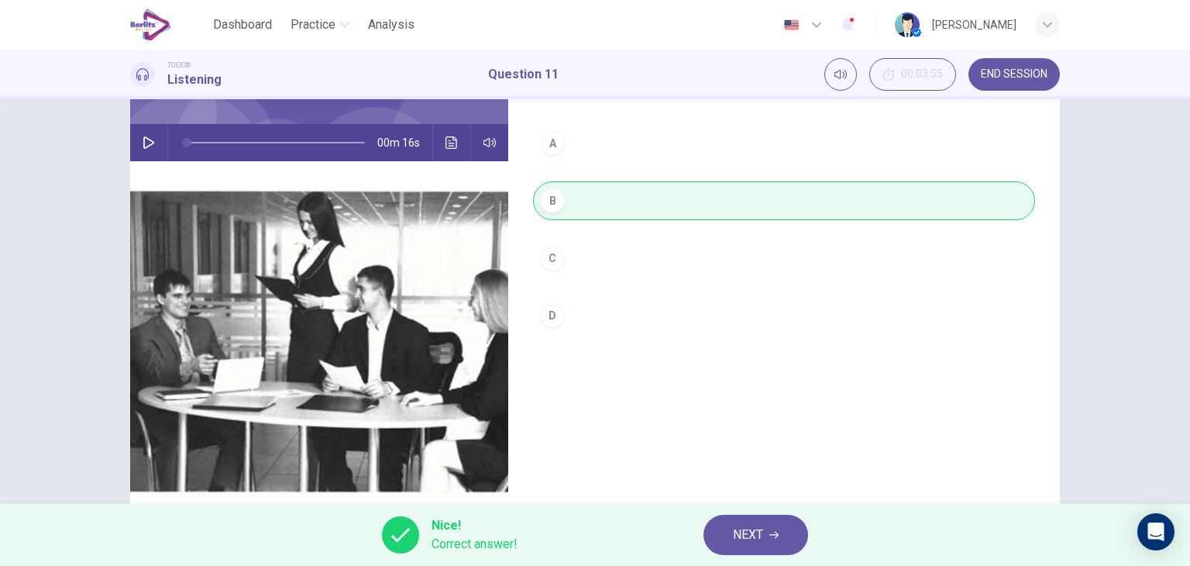
click at [749, 535] on span "NEXT" at bounding box center [748, 535] width 30 height 22
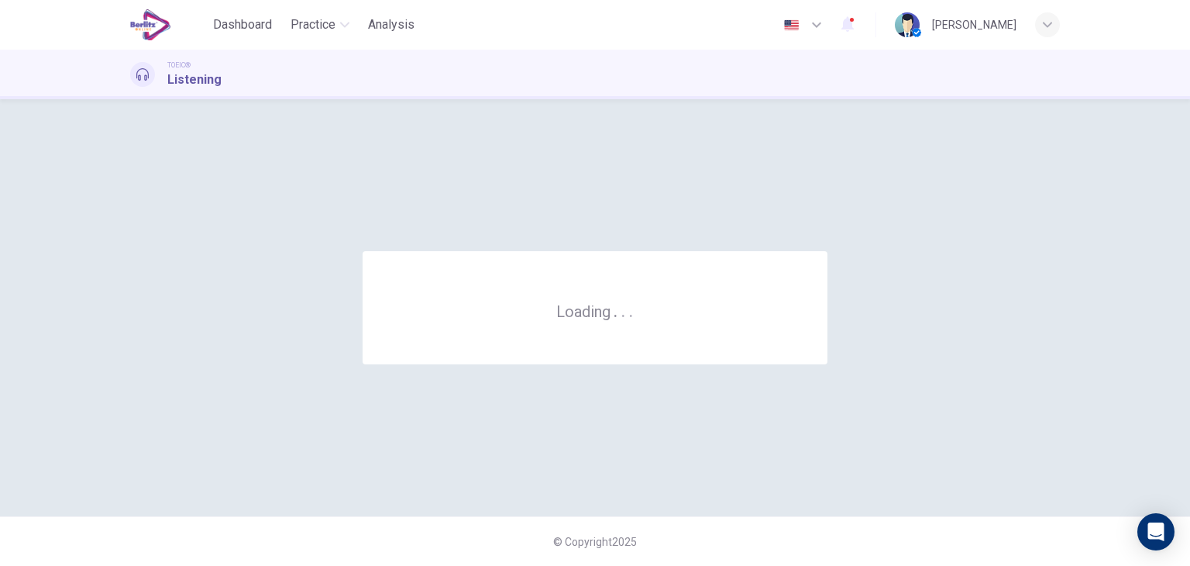
scroll to position [0, 0]
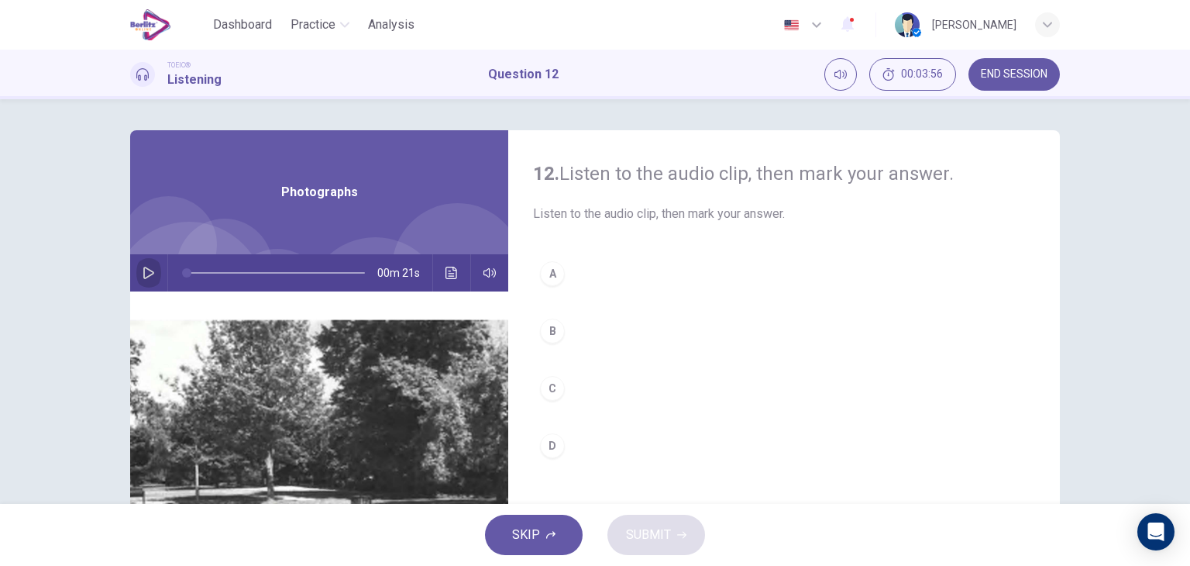
click at [143, 278] on icon "button" at bounding box center [149, 273] width 12 height 12
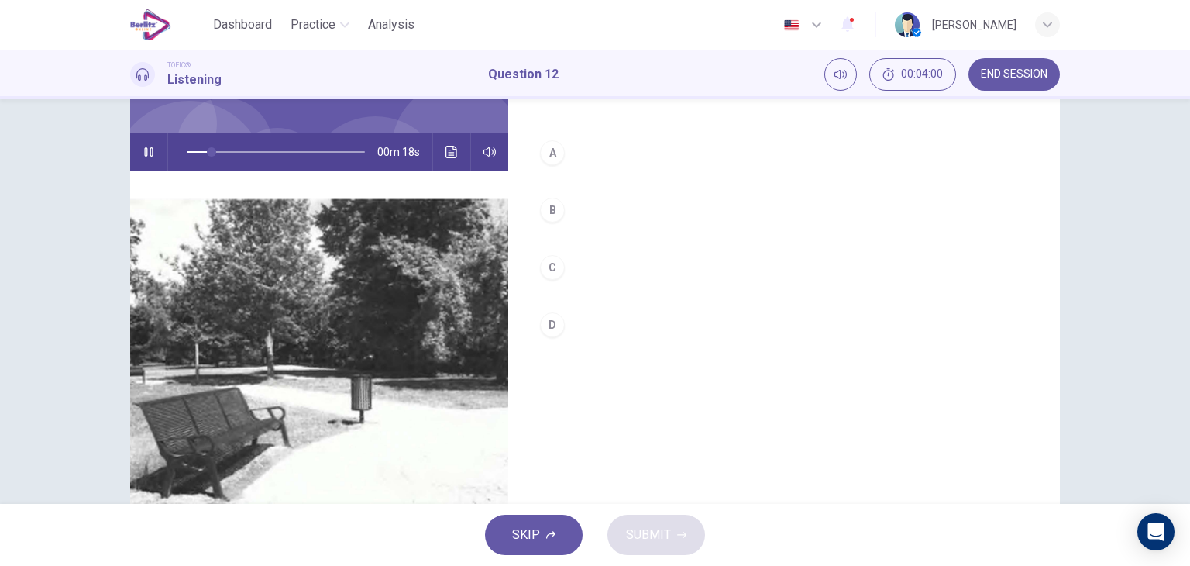
scroll to position [115, 0]
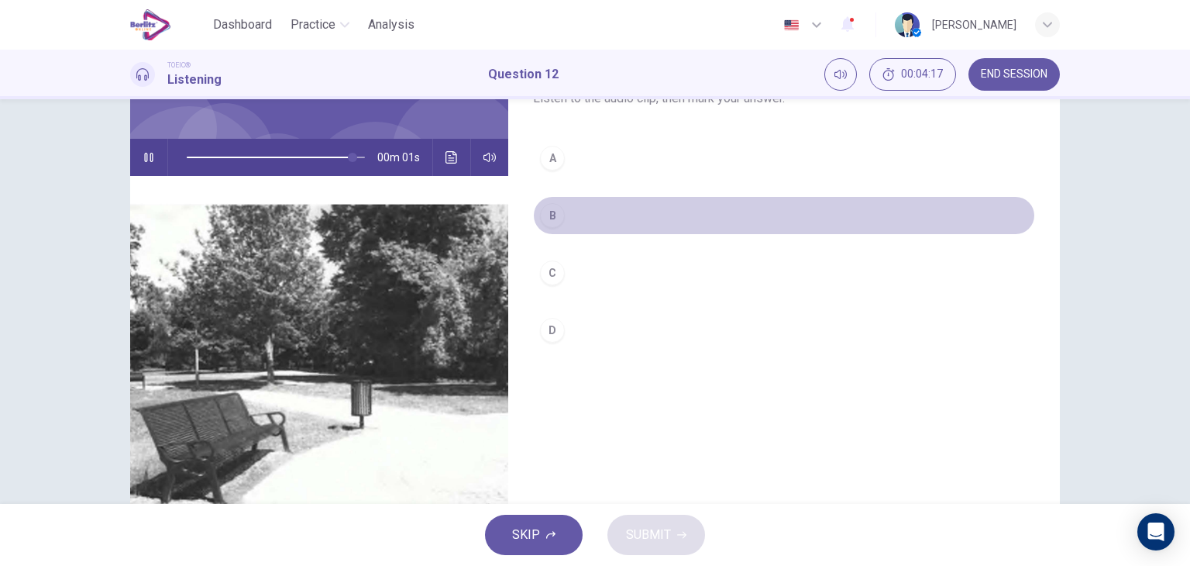
click at [552, 213] on div "B" at bounding box center [552, 215] width 25 height 25
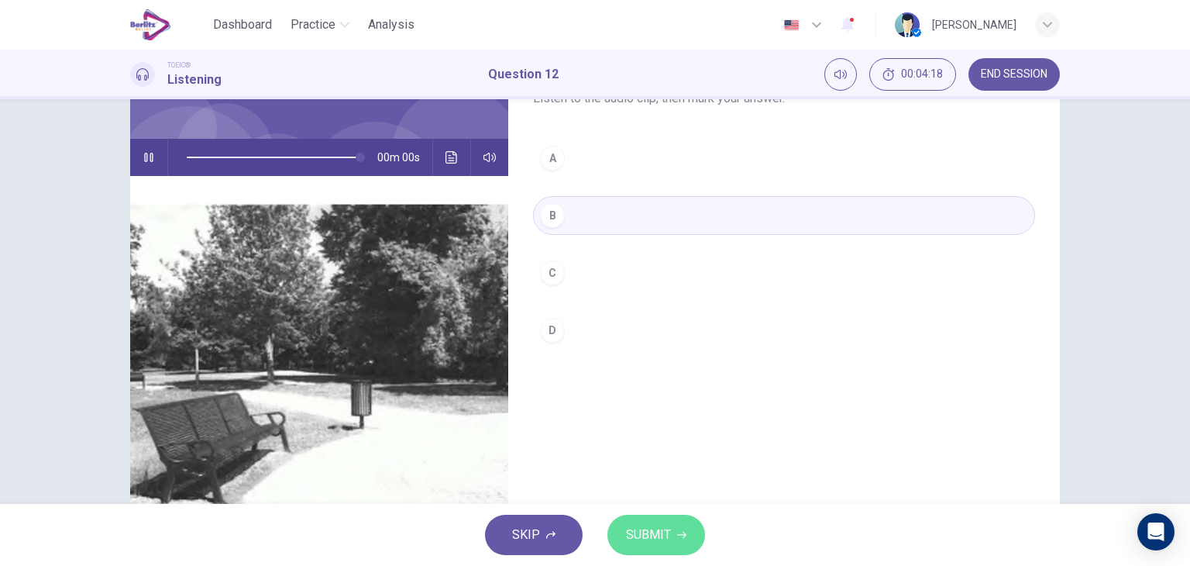
click at [640, 542] on span "SUBMIT" at bounding box center [648, 535] width 45 height 22
type input "*"
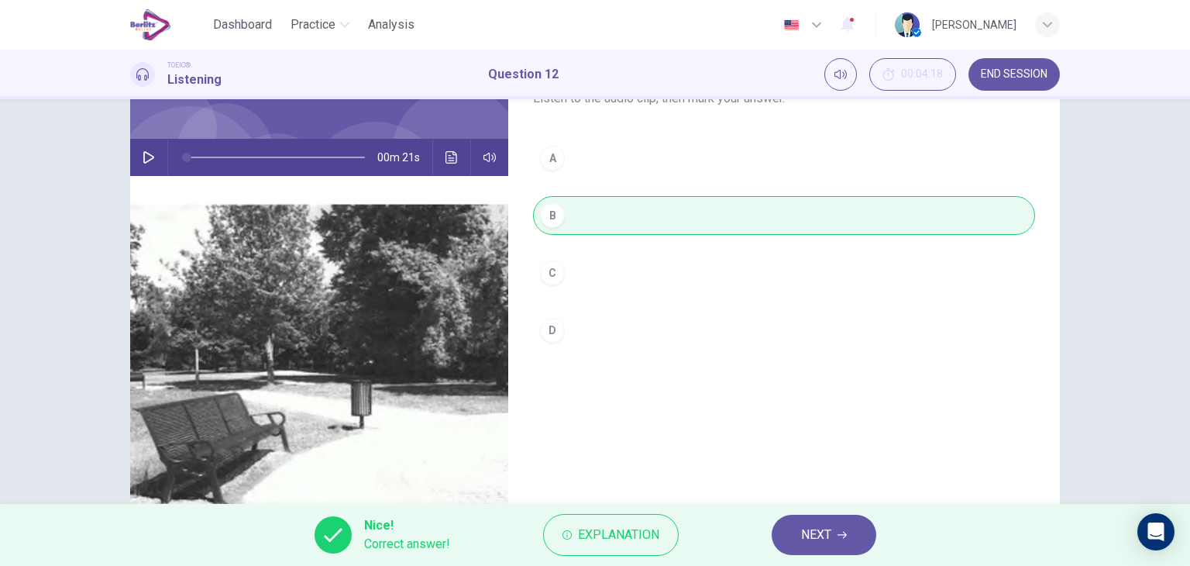
click at [804, 544] on span "NEXT" at bounding box center [816, 535] width 30 height 22
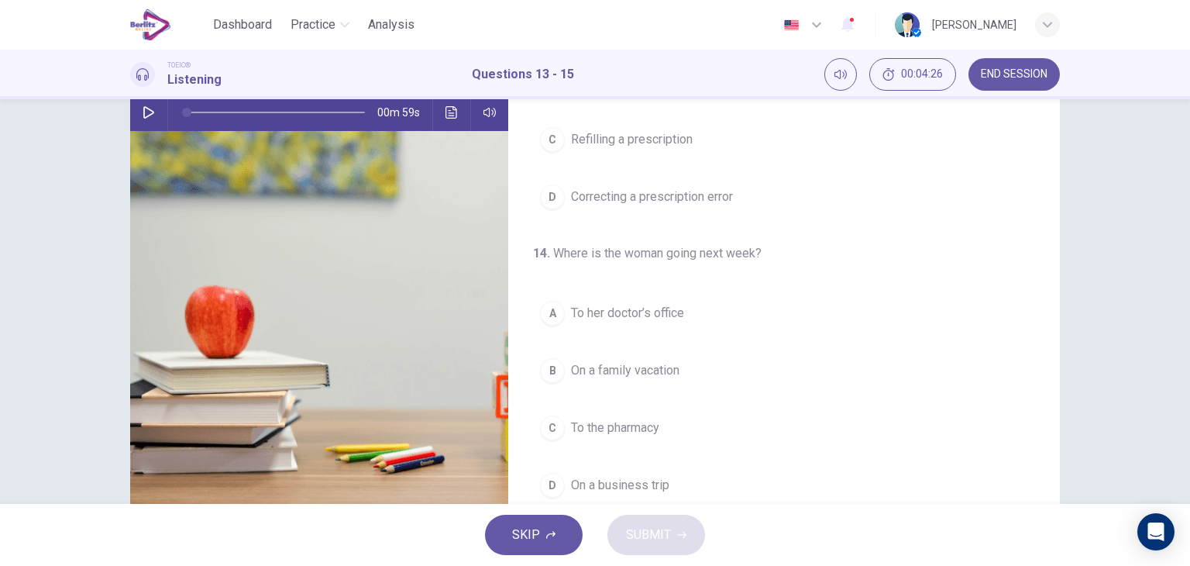
scroll to position [0, 0]
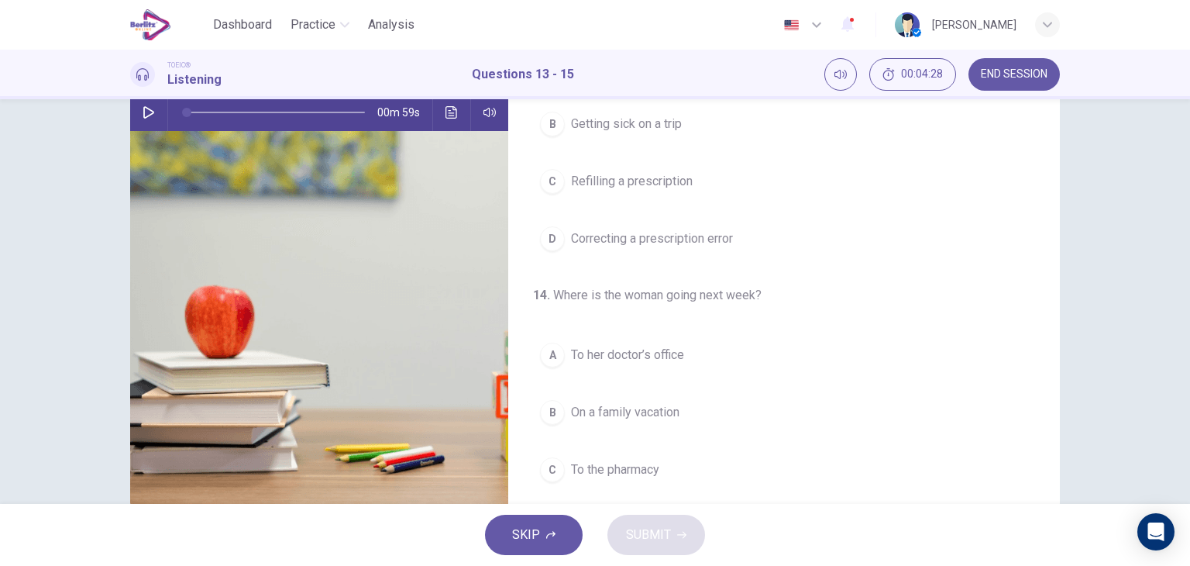
click at [146, 112] on icon "button" at bounding box center [149, 112] width 12 height 12
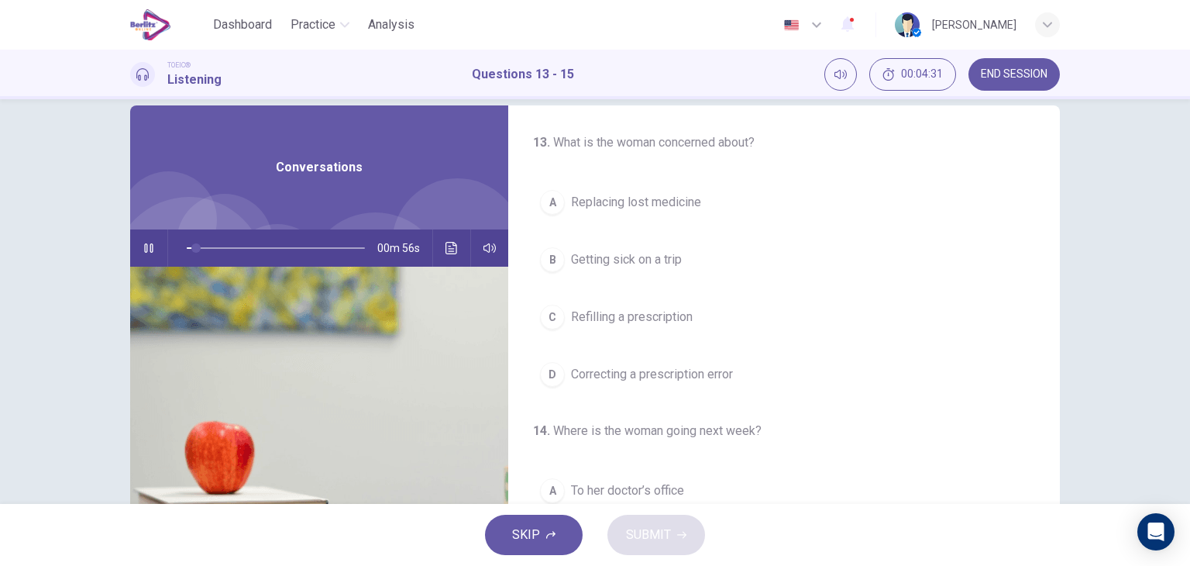
scroll to position [28, 0]
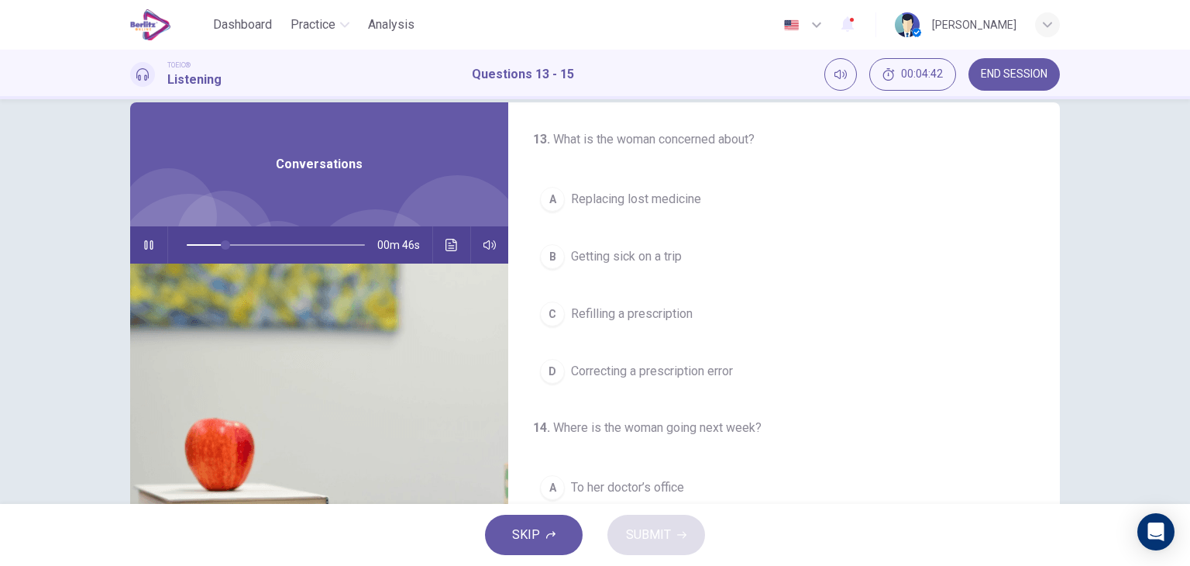
click at [666, 314] on span "Refilling a prescription" at bounding box center [632, 313] width 122 height 19
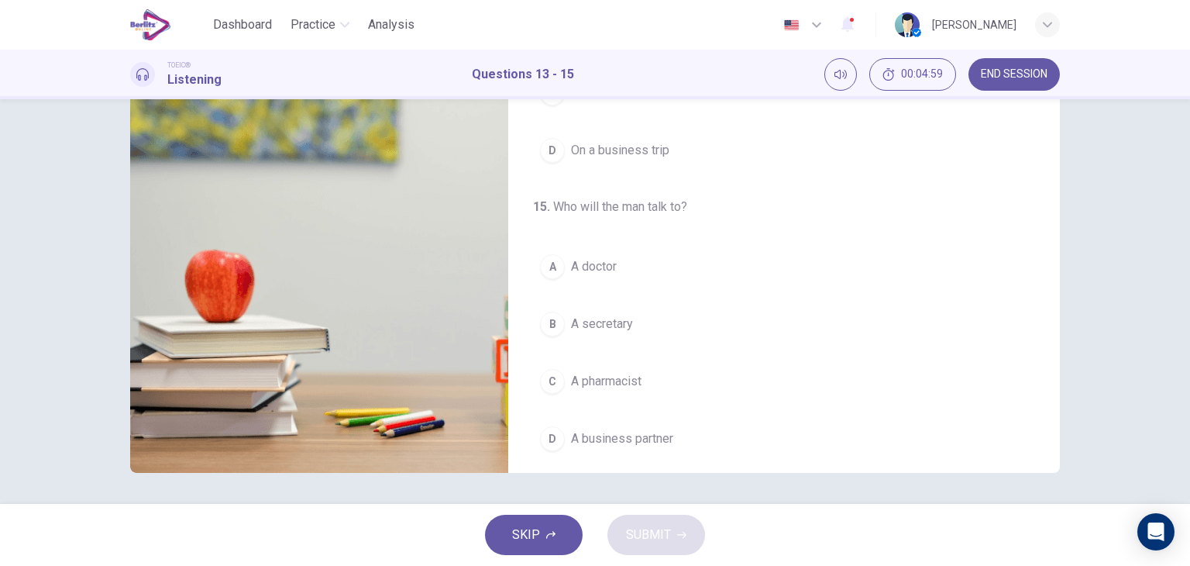
scroll to position [350, 0]
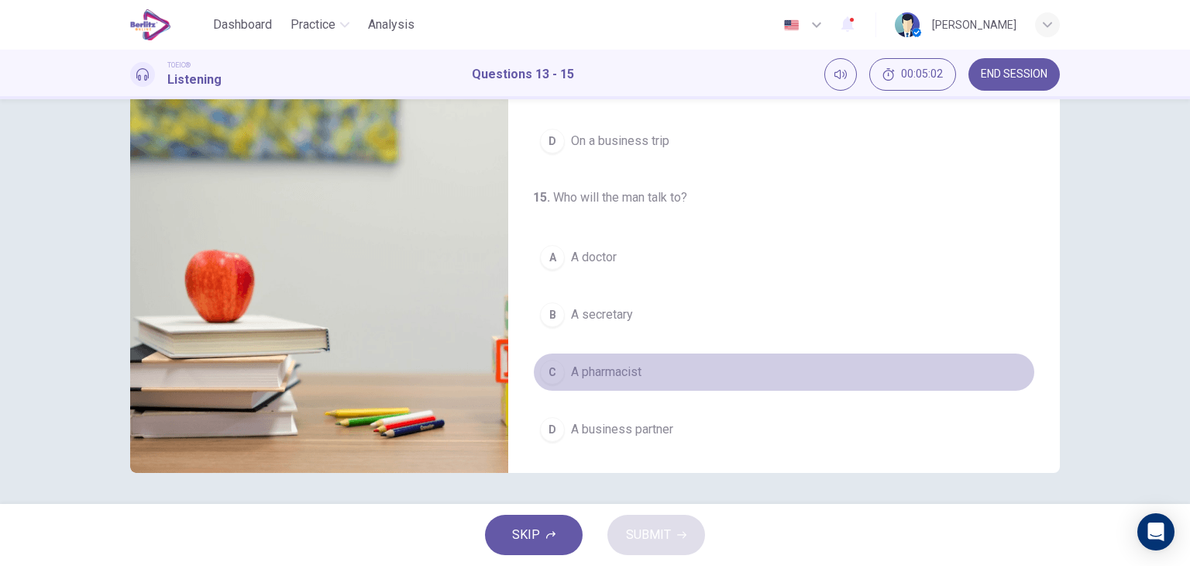
click at [813, 377] on button "C A pharmacist" at bounding box center [784, 372] width 502 height 39
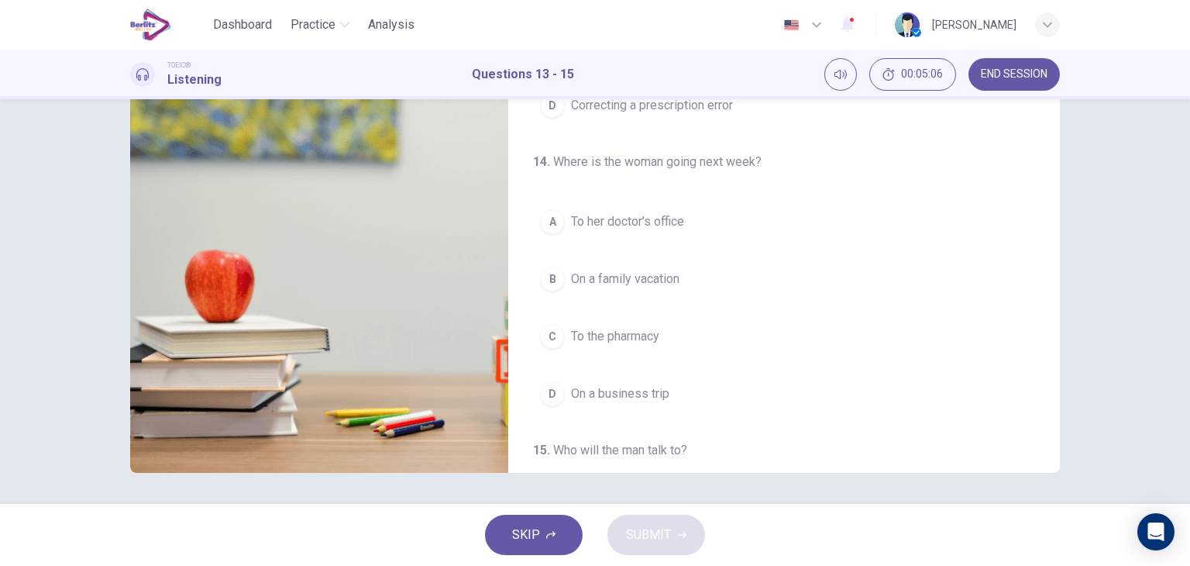
scroll to position [99, 0]
click at [657, 277] on span "On a family vacation" at bounding box center [625, 277] width 108 height 19
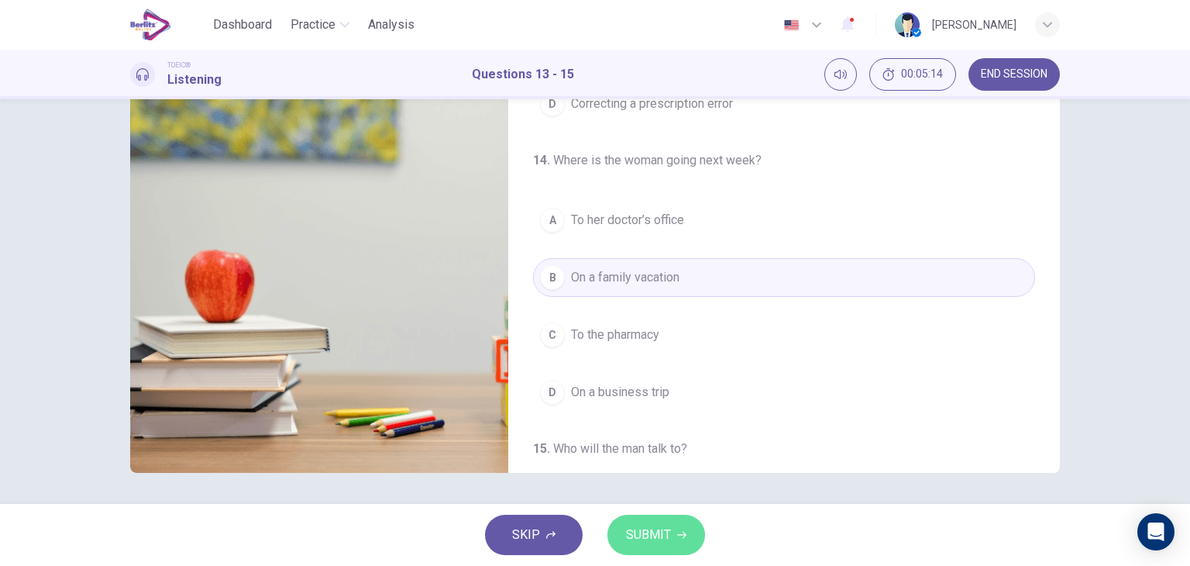
click at [641, 528] on span "SUBMIT" at bounding box center [648, 535] width 45 height 22
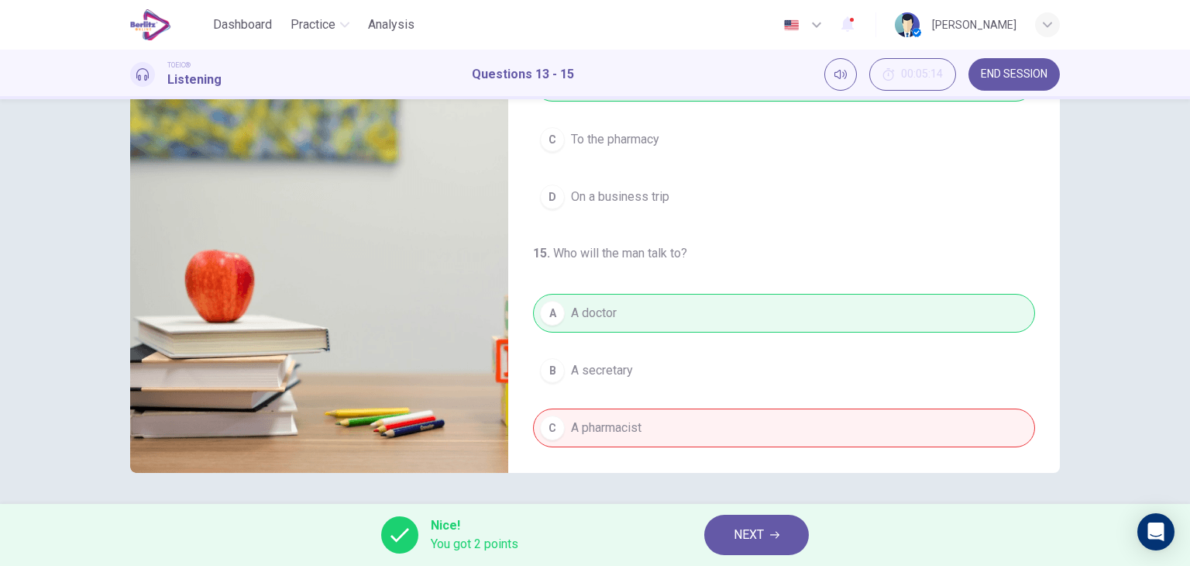
scroll to position [350, 0]
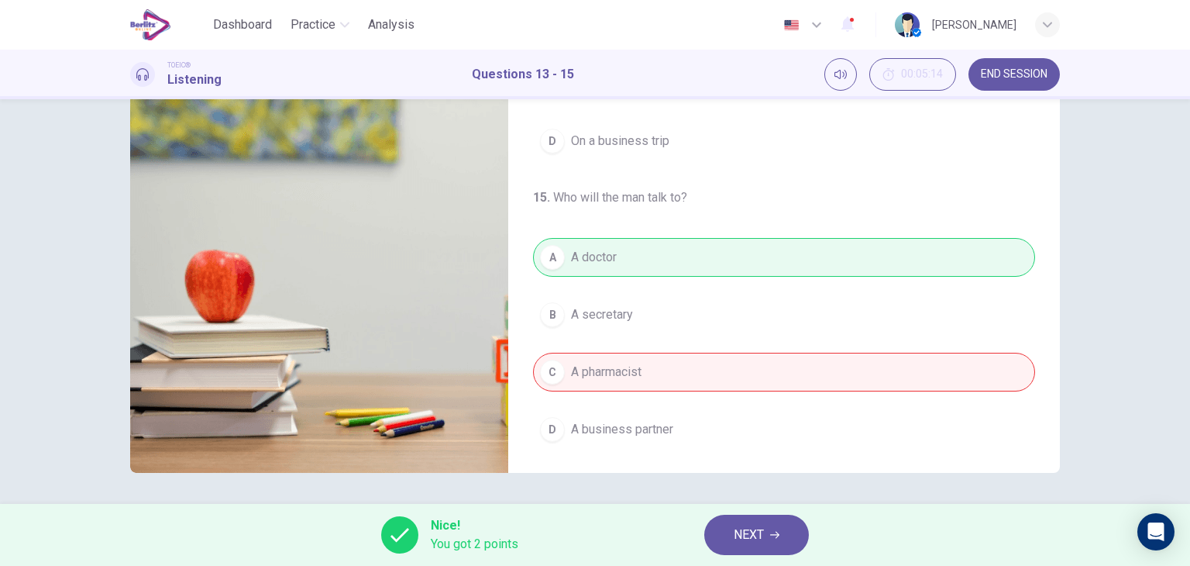
type input "**"
click at [741, 524] on span "NEXT" at bounding box center [749, 535] width 30 height 22
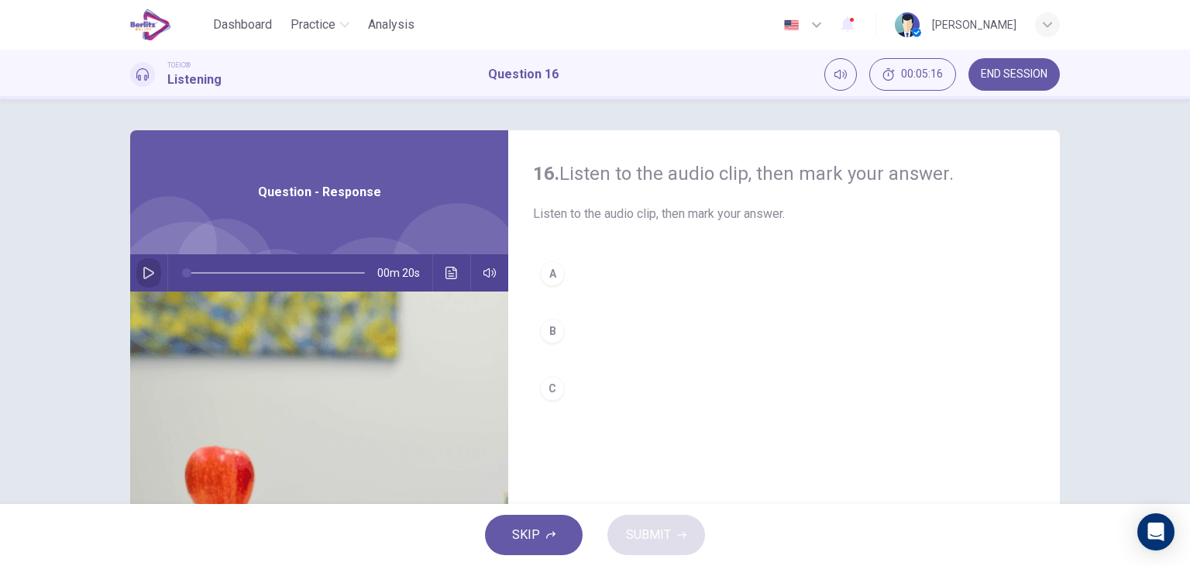
click at [143, 270] on icon "button" at bounding box center [149, 273] width 12 height 12
click at [562, 278] on button "A" at bounding box center [784, 273] width 502 height 39
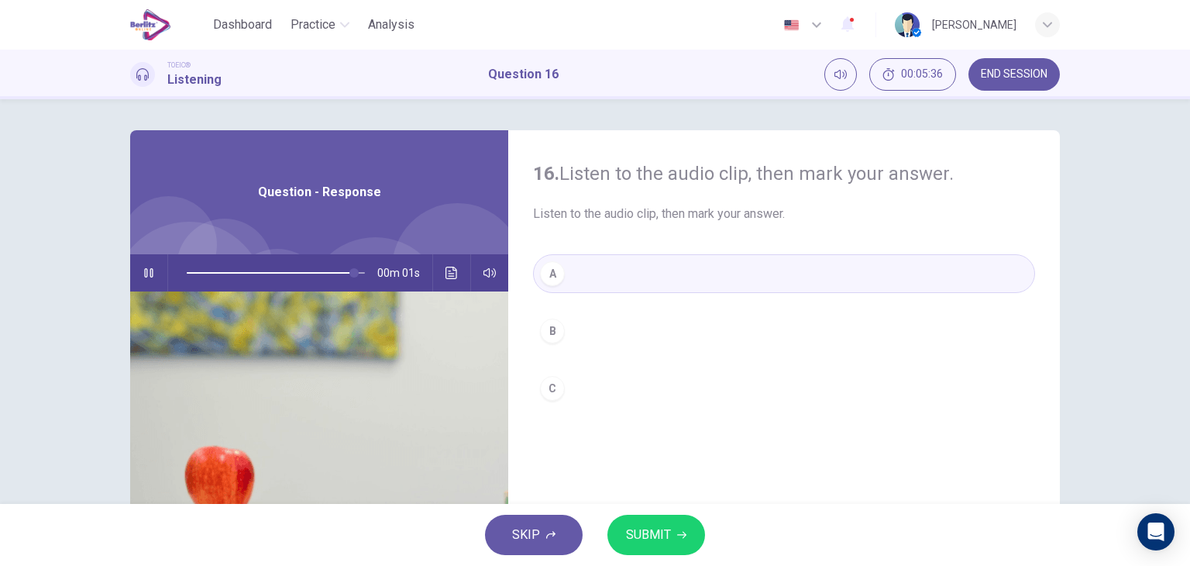
click at [631, 538] on span "SUBMIT" at bounding box center [648, 535] width 45 height 22
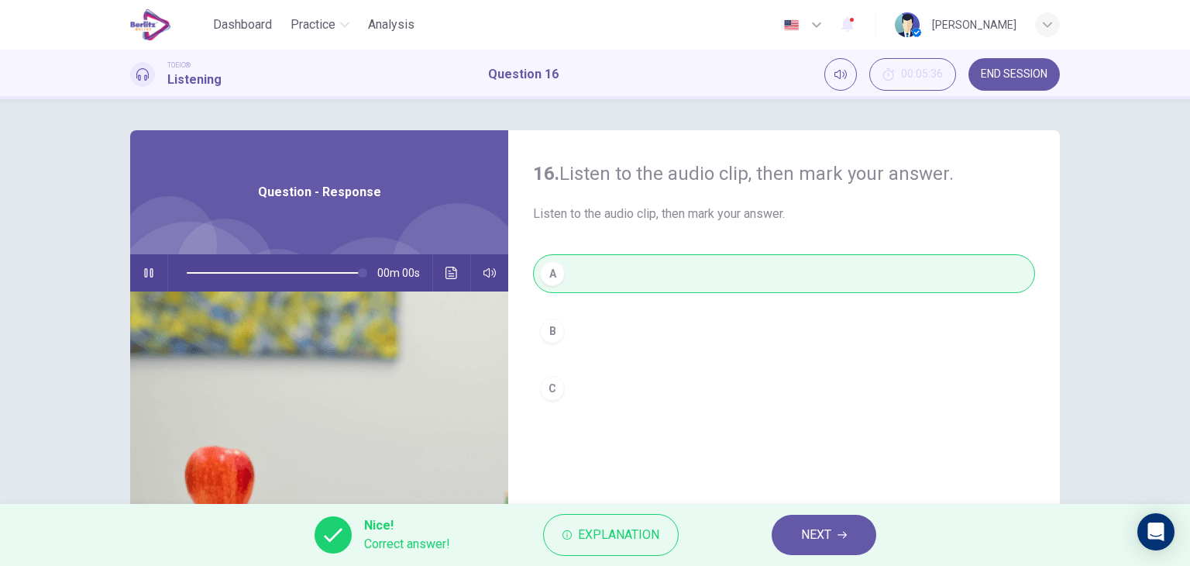
type input "*"
click at [831, 537] on span "NEXT" at bounding box center [816, 535] width 30 height 22
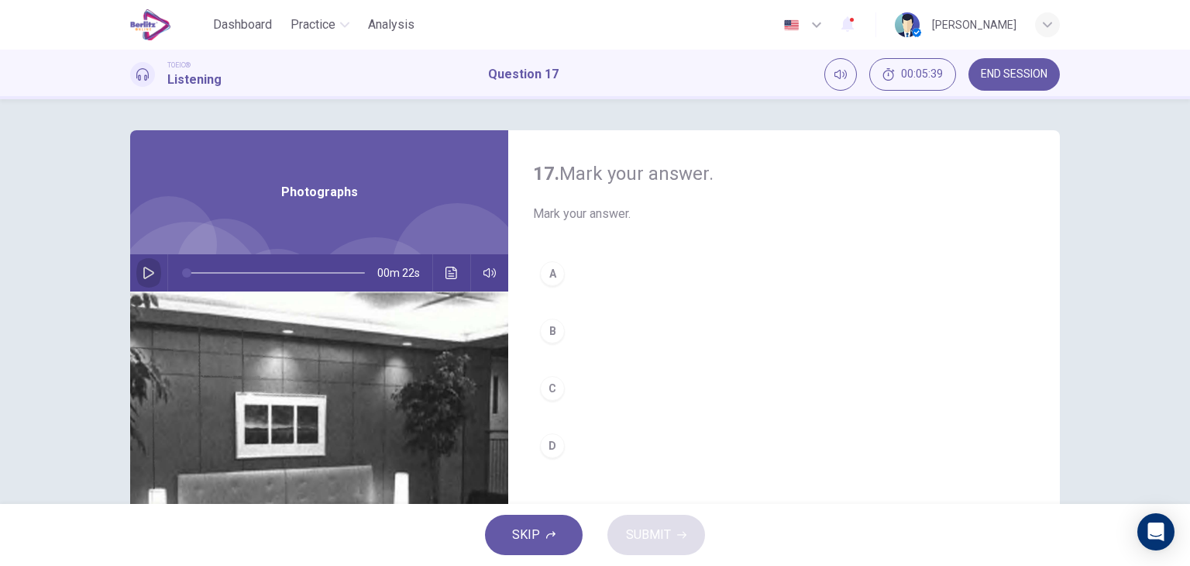
click at [143, 267] on icon "button" at bounding box center [149, 273] width 12 height 12
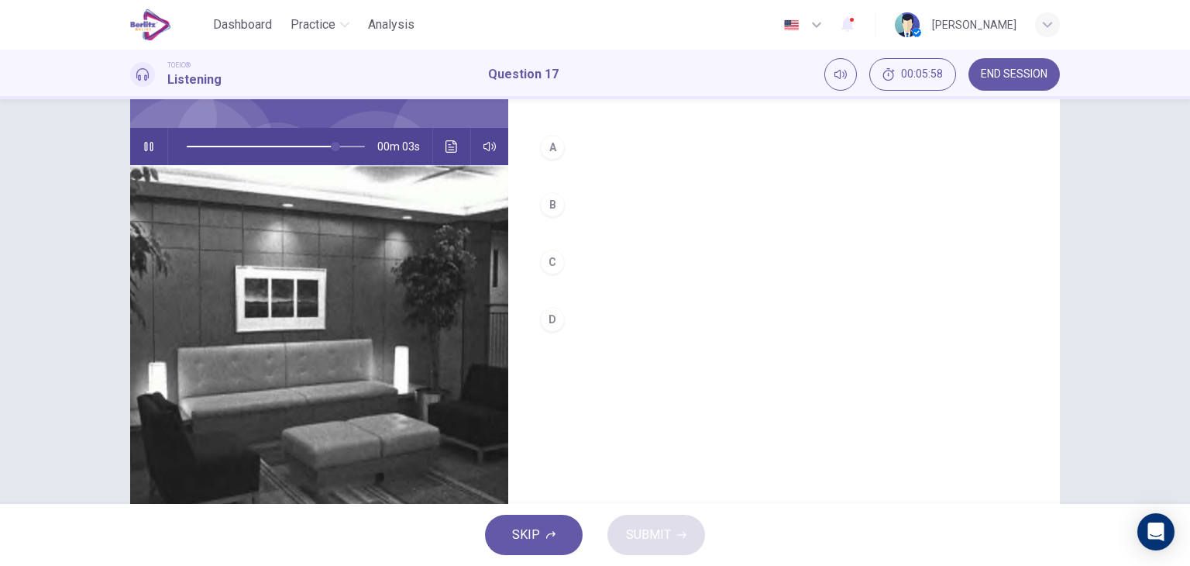
scroll to position [127, 0]
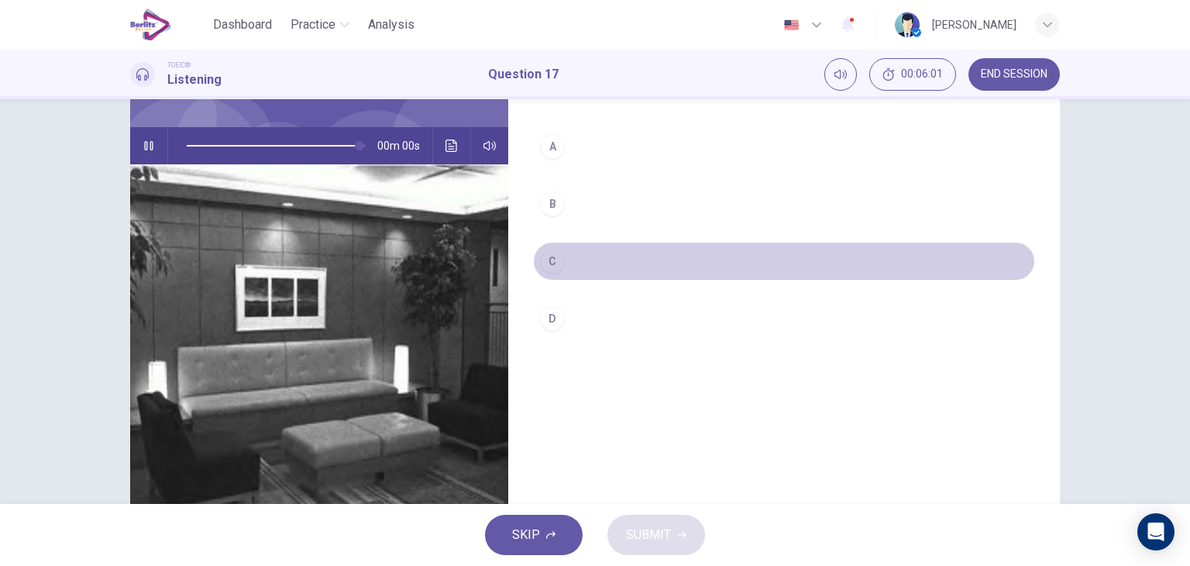
click at [559, 261] on div "C" at bounding box center [552, 261] width 25 height 25
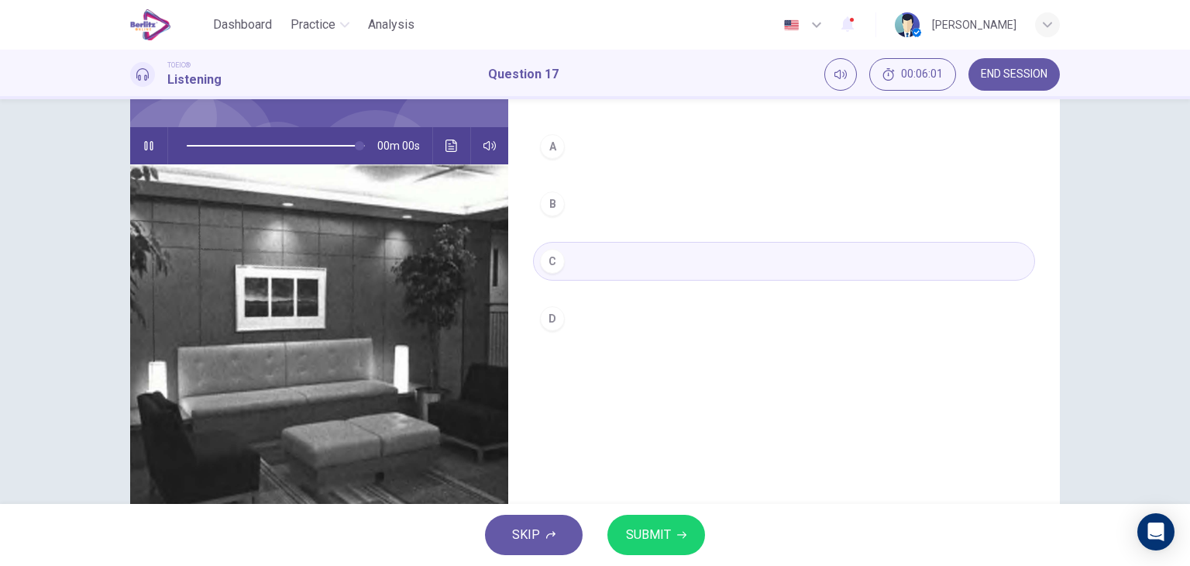
type input "*"
click at [667, 538] on span "SUBMIT" at bounding box center [648, 535] width 45 height 22
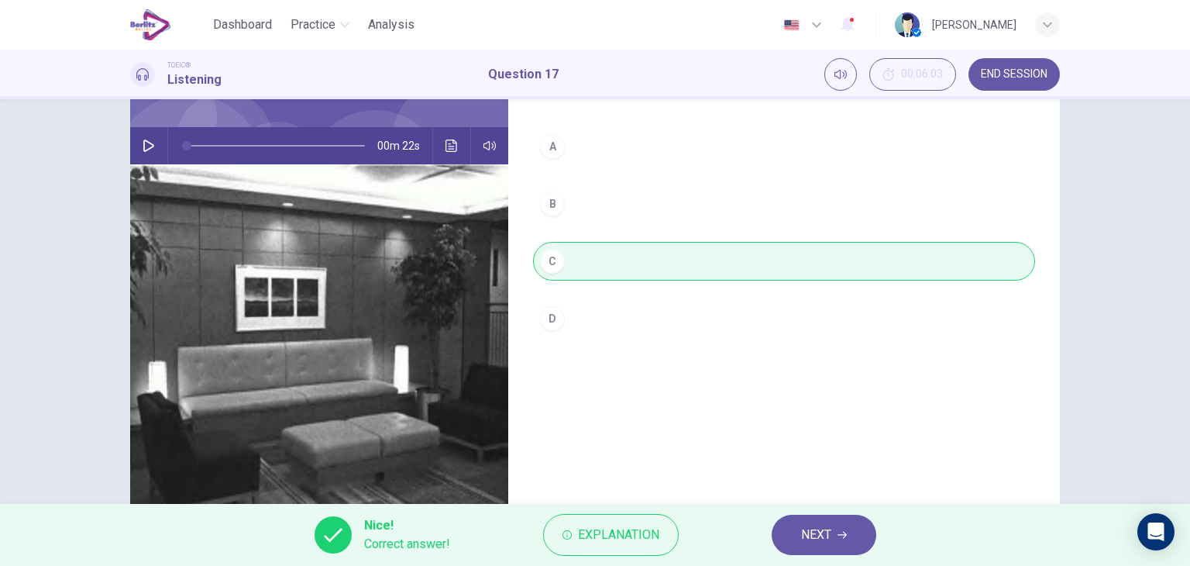
click at [818, 531] on span "NEXT" at bounding box center [816, 535] width 30 height 22
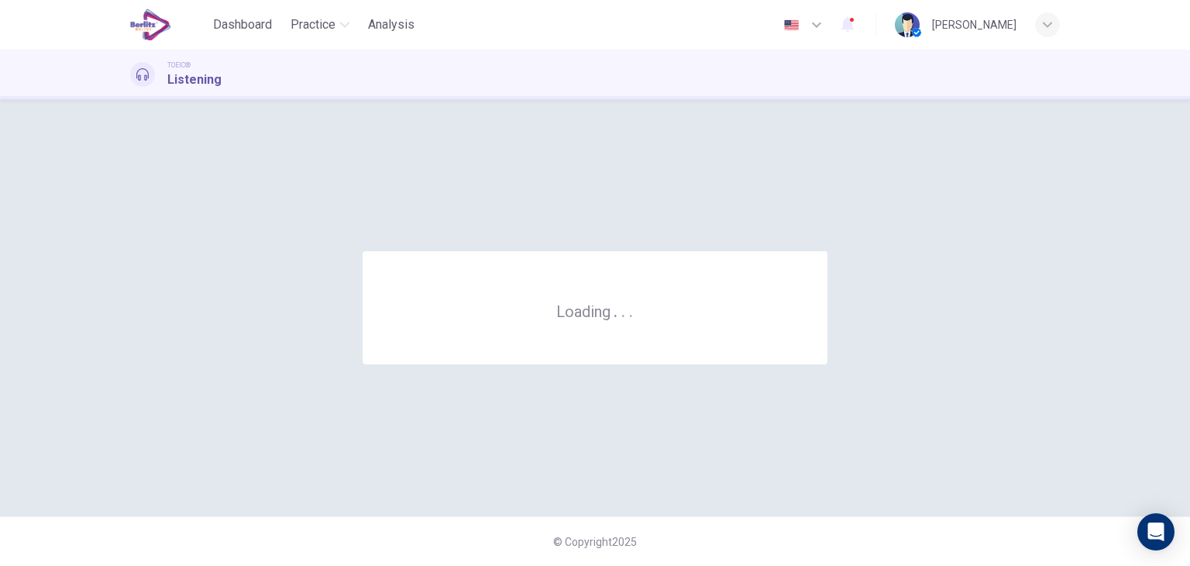
scroll to position [0, 0]
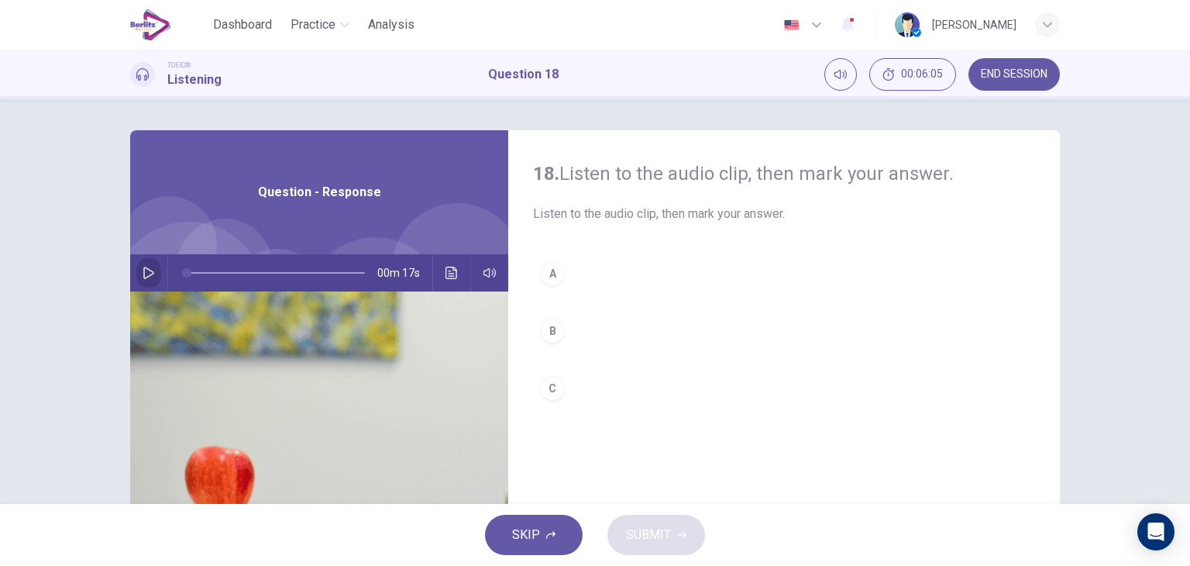
click at [143, 267] on icon "button" at bounding box center [149, 273] width 12 height 12
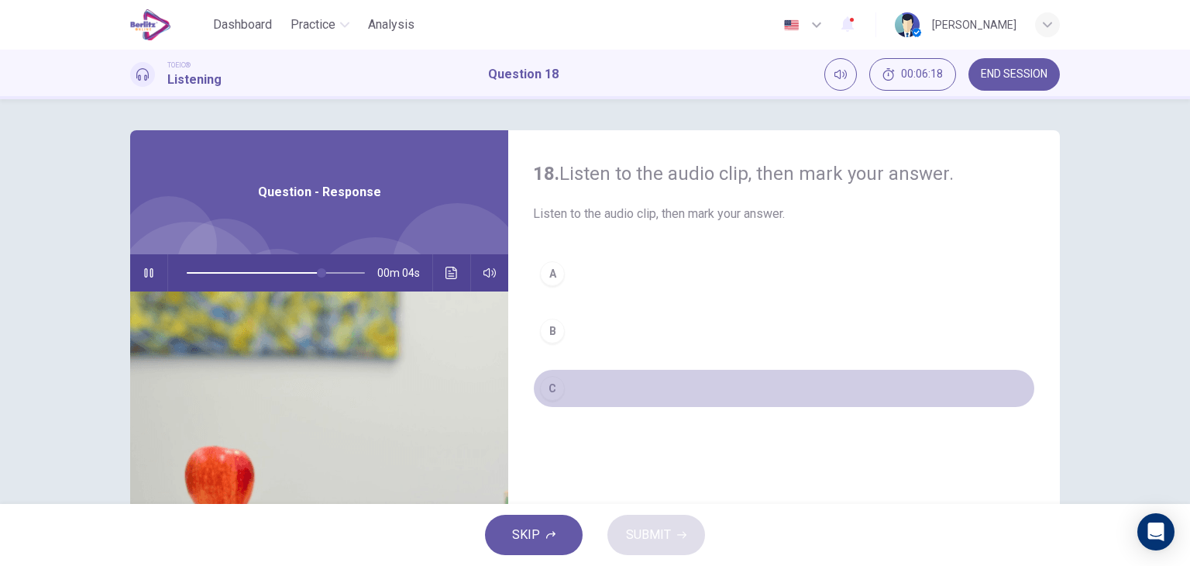
click at [550, 387] on div "C" at bounding box center [552, 388] width 25 height 25
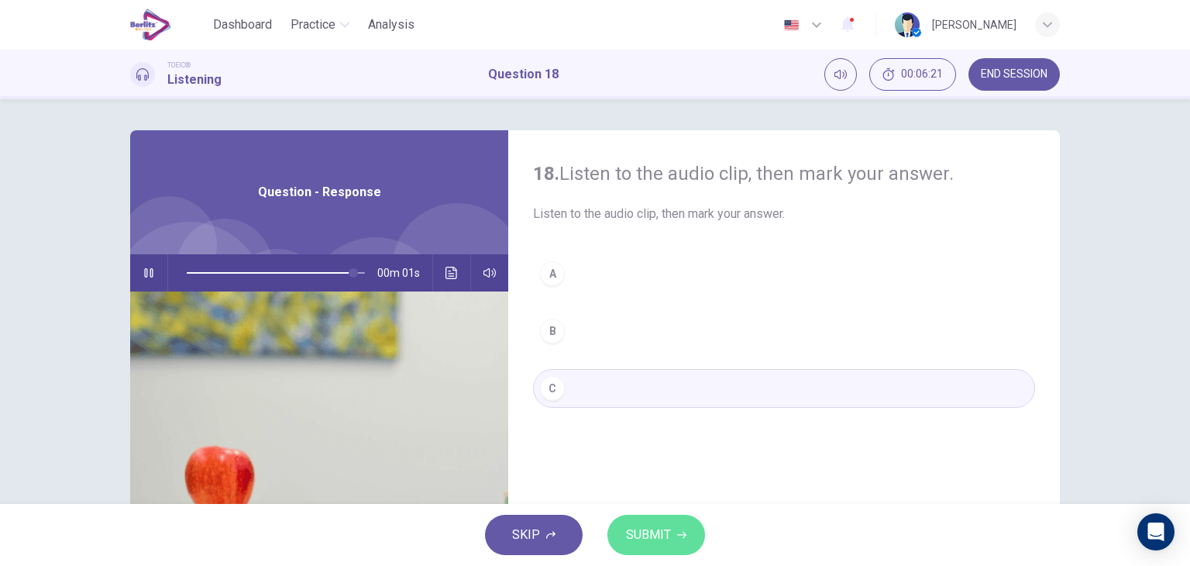
click at [633, 531] on span "SUBMIT" at bounding box center [648, 535] width 45 height 22
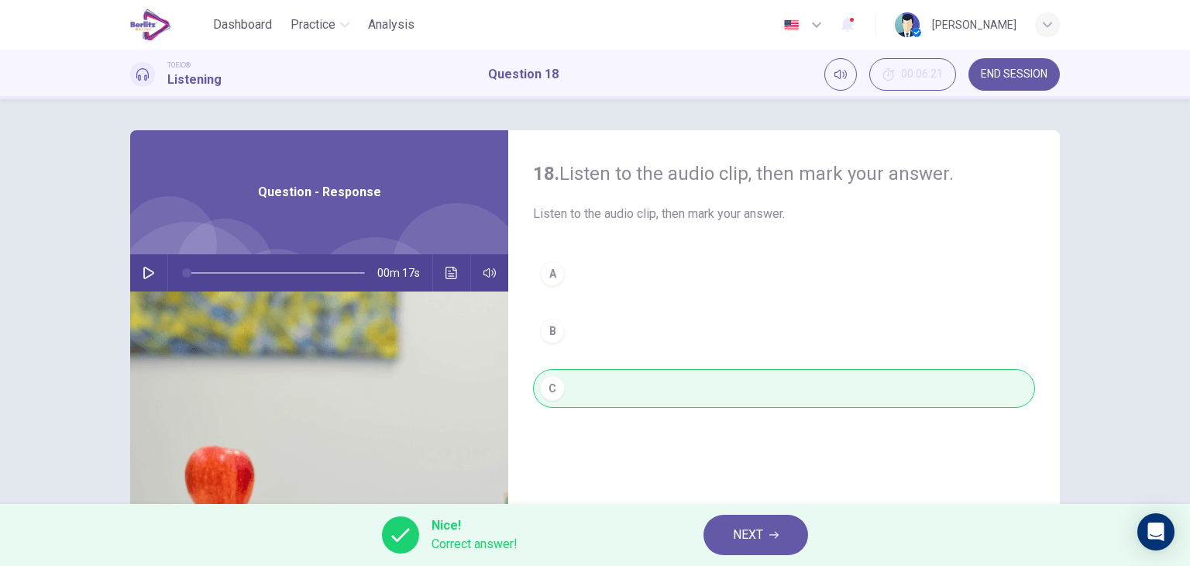
type input "*"
click at [738, 543] on span "NEXT" at bounding box center [748, 535] width 30 height 22
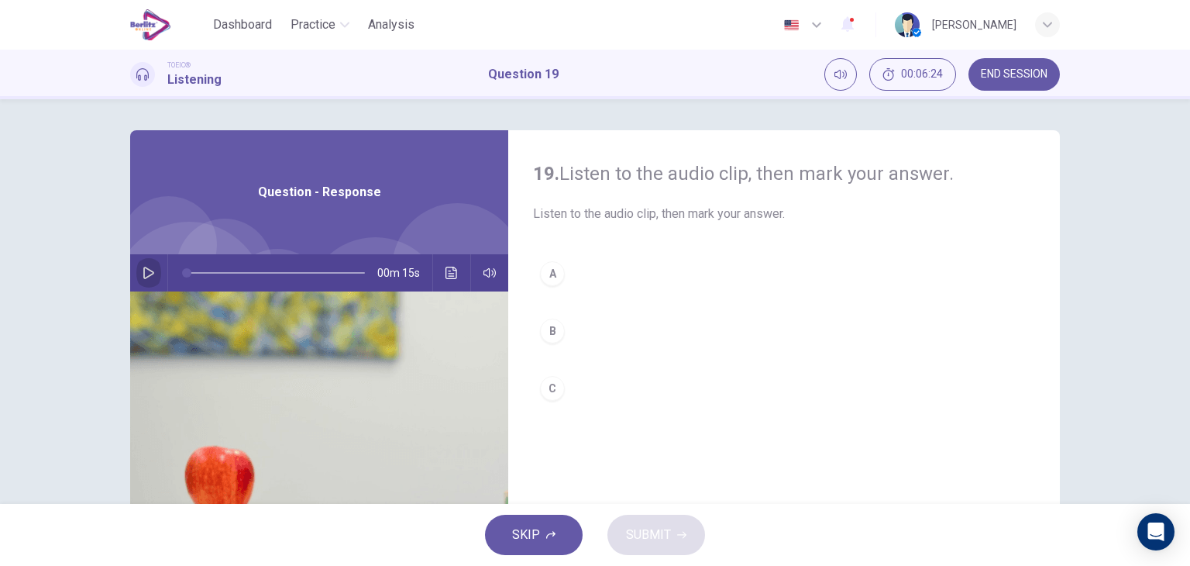
click at [155, 271] on button "button" at bounding box center [148, 272] width 25 height 37
type input "*"
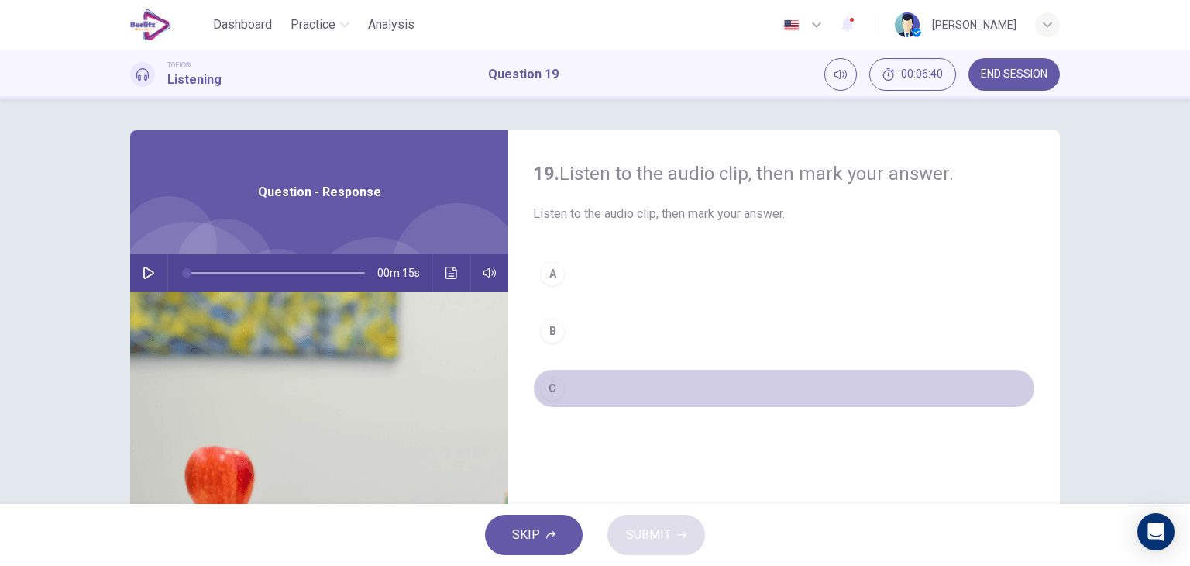
click at [554, 382] on div "C" at bounding box center [552, 388] width 25 height 25
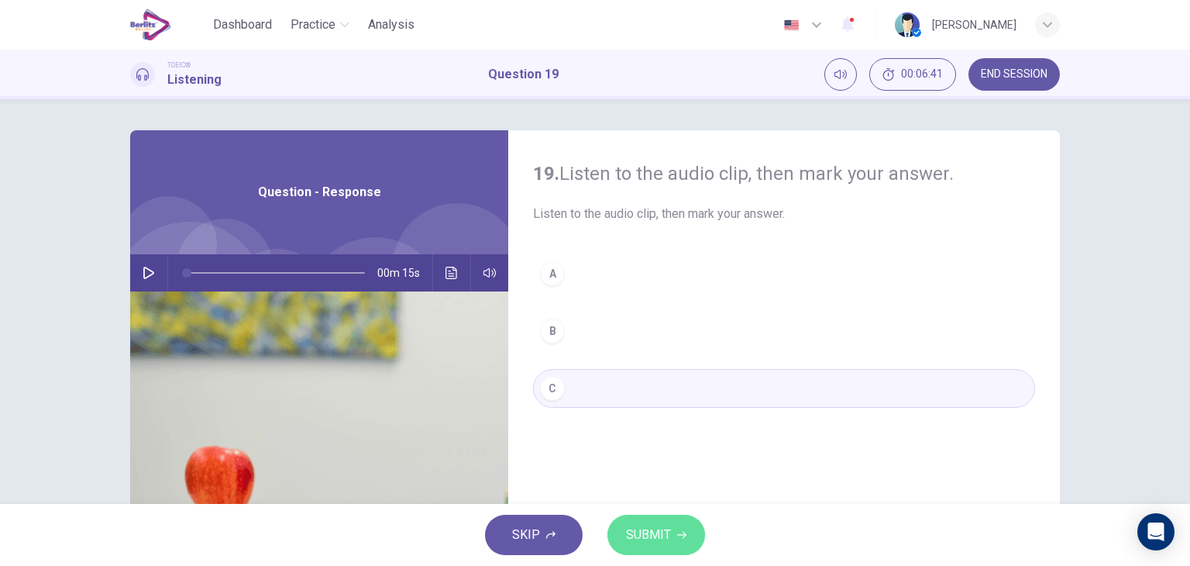
click at [649, 524] on span "SUBMIT" at bounding box center [648, 535] width 45 height 22
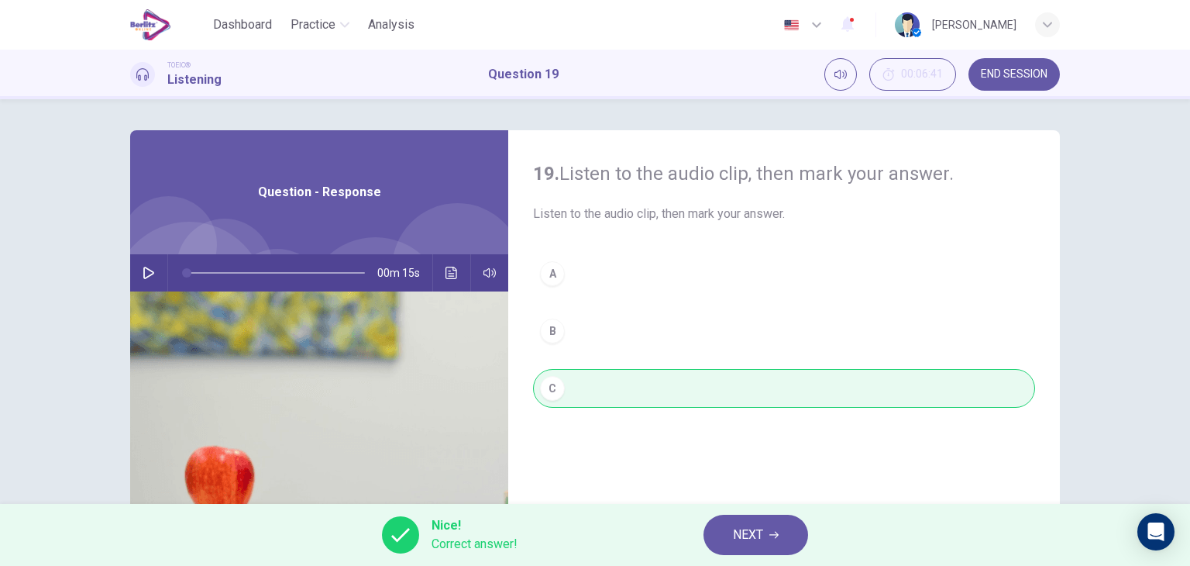
click at [744, 543] on span "NEXT" at bounding box center [748, 535] width 30 height 22
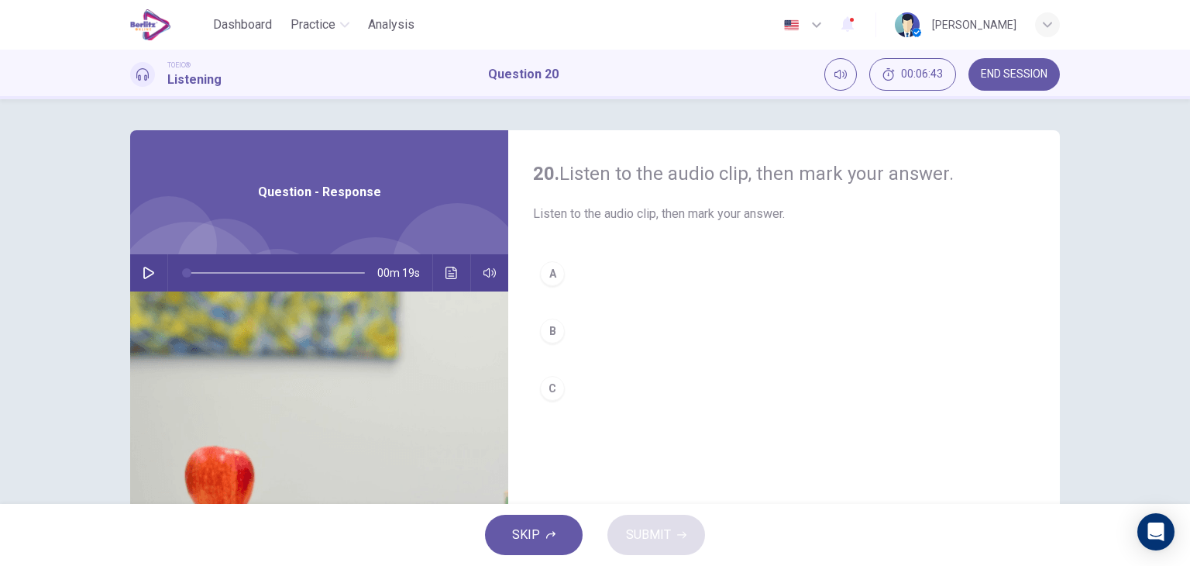
click at [147, 273] on icon "button" at bounding box center [149, 273] width 12 height 12
click at [551, 392] on div "C" at bounding box center [552, 388] width 25 height 25
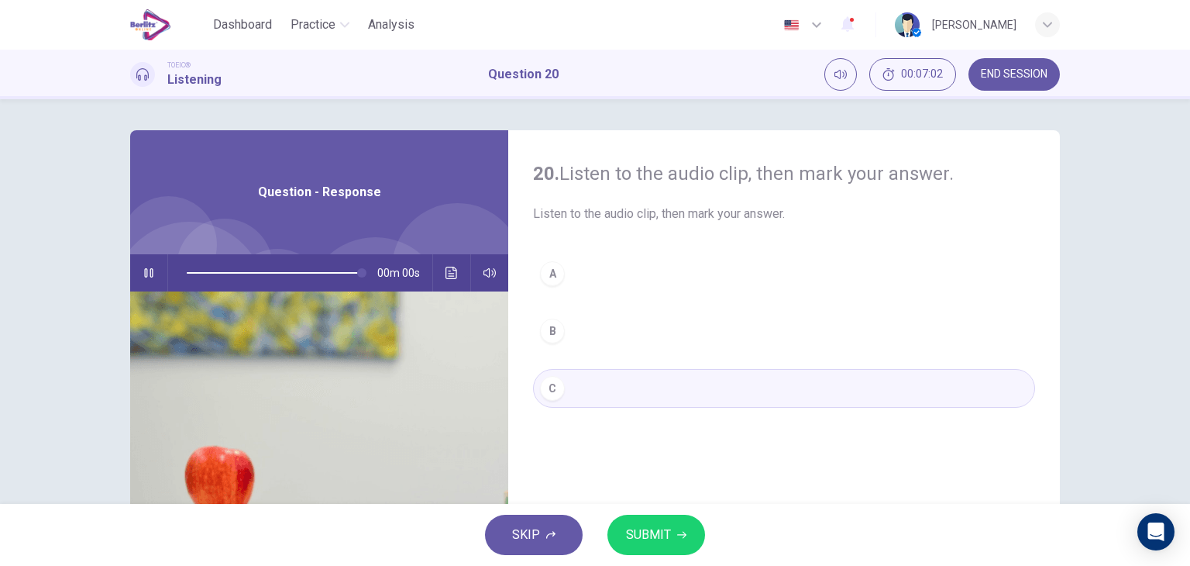
type input "*"
click at [635, 528] on span "SUBMIT" at bounding box center [648, 535] width 45 height 22
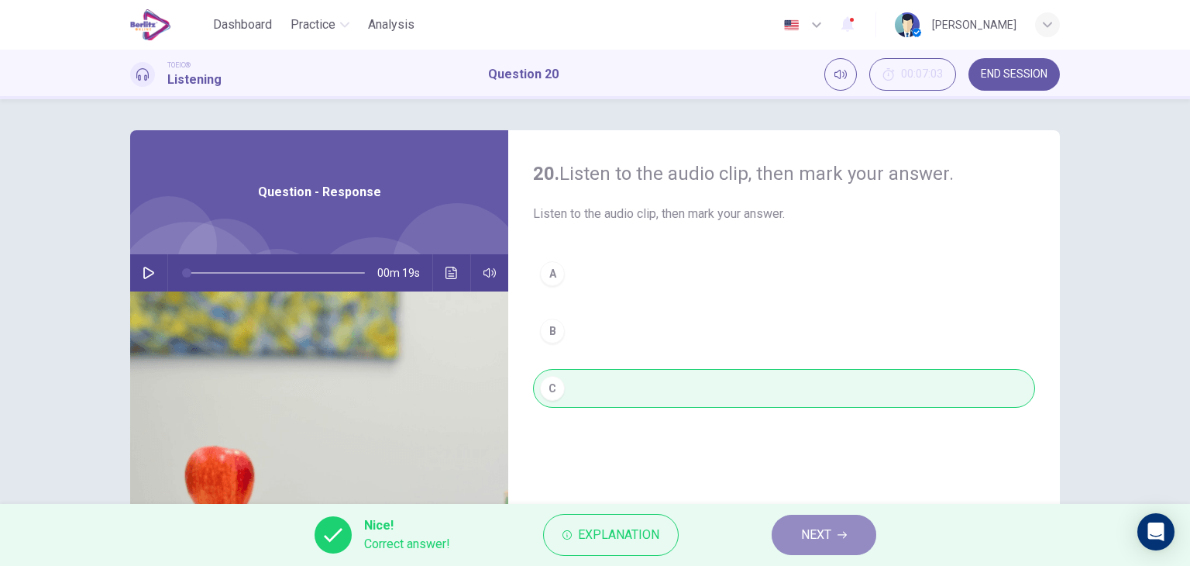
click at [803, 539] on span "NEXT" at bounding box center [816, 535] width 30 height 22
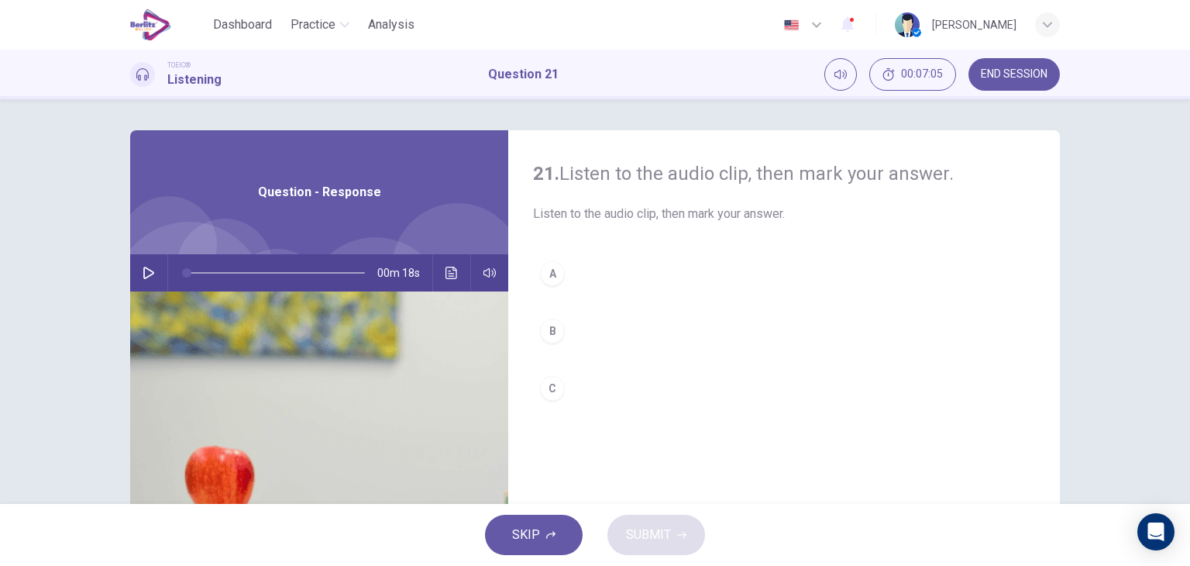
click at [146, 264] on button "button" at bounding box center [148, 272] width 25 height 37
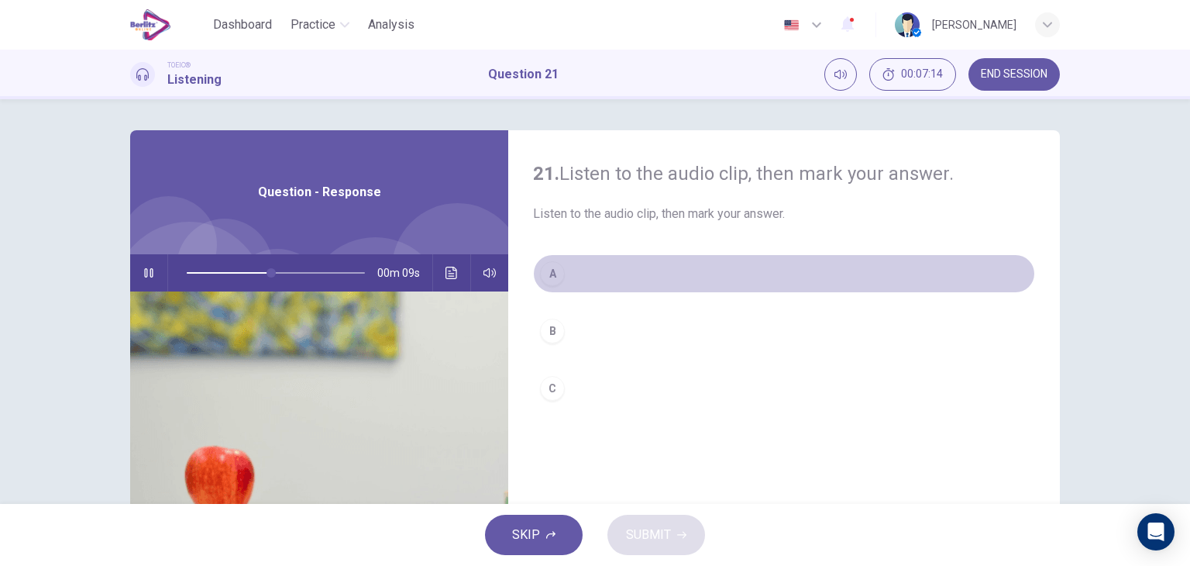
click at [557, 273] on div "A" at bounding box center [552, 273] width 25 height 25
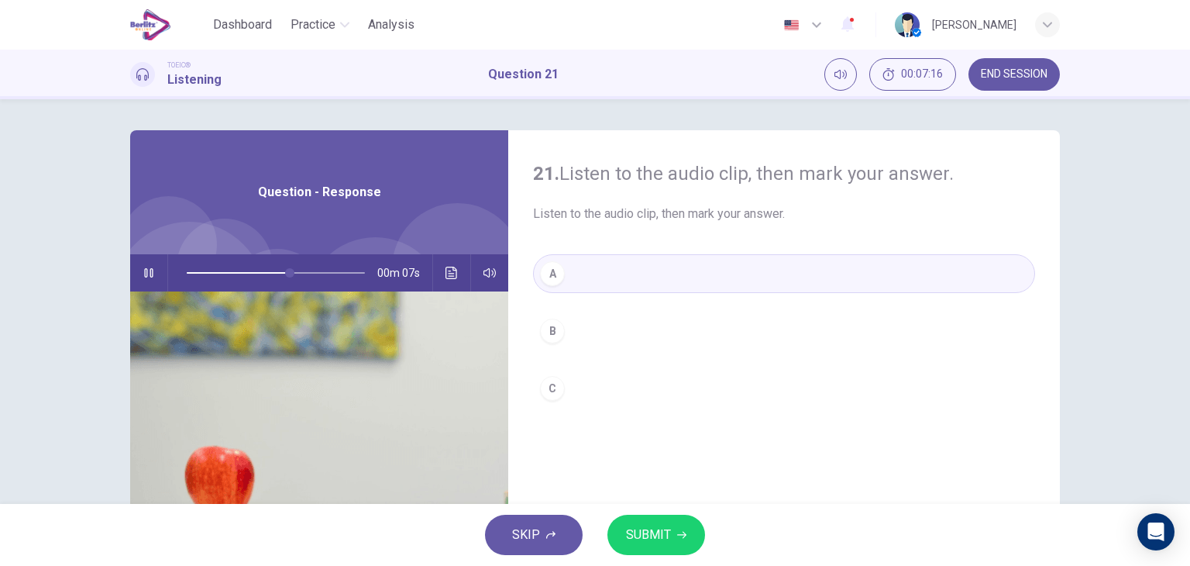
click at [623, 524] on button "SUBMIT" at bounding box center [656, 534] width 98 height 40
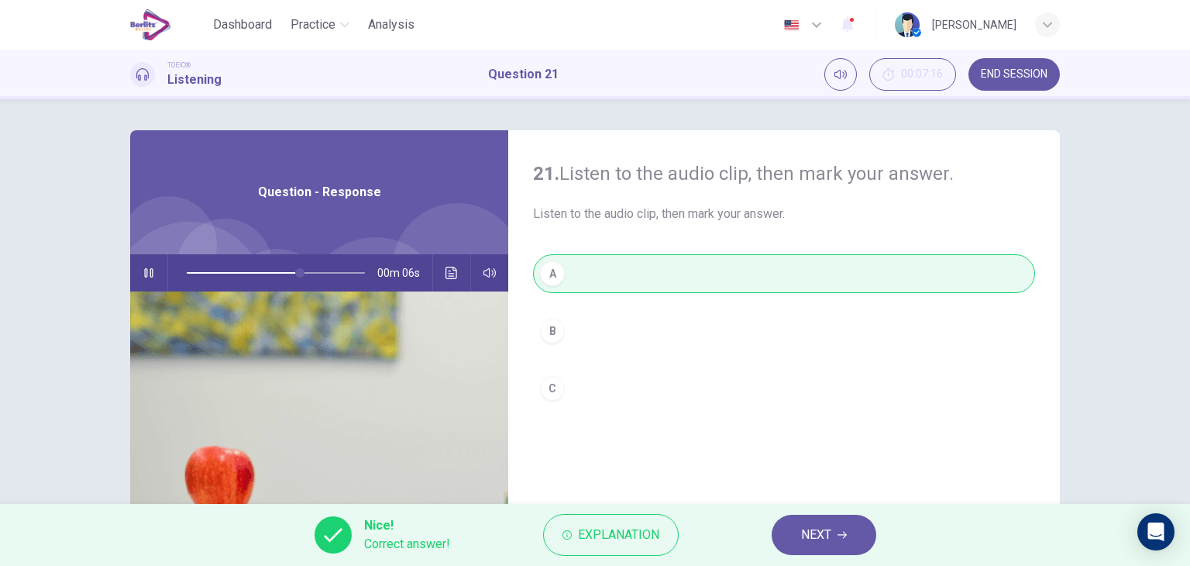
type input "**"
click at [788, 529] on button "NEXT" at bounding box center [824, 534] width 105 height 40
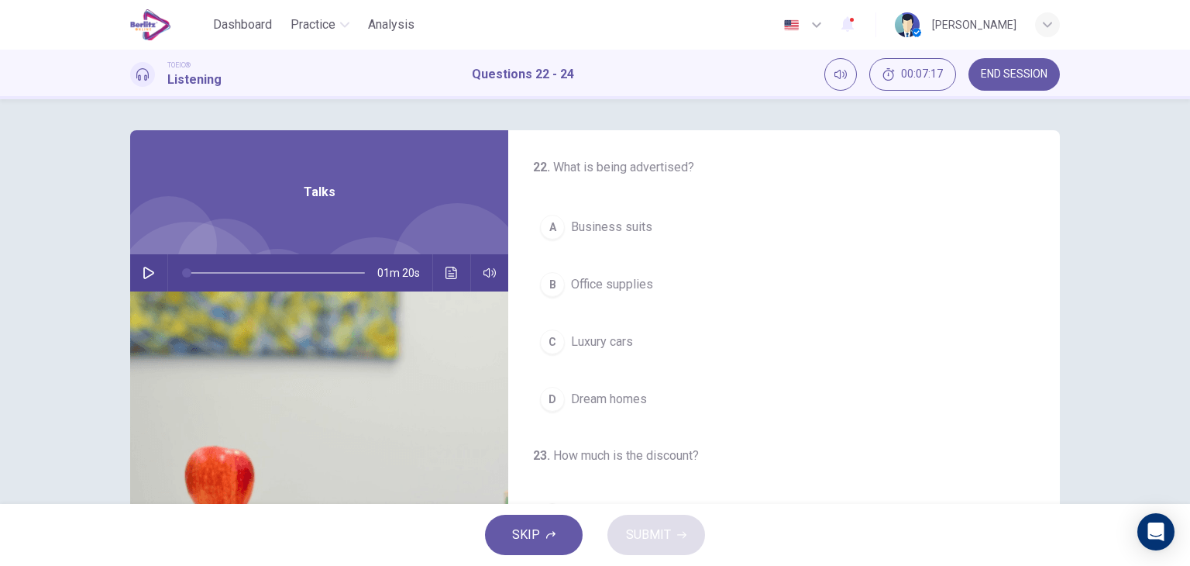
click at [146, 274] on icon "button" at bounding box center [148, 273] width 11 height 12
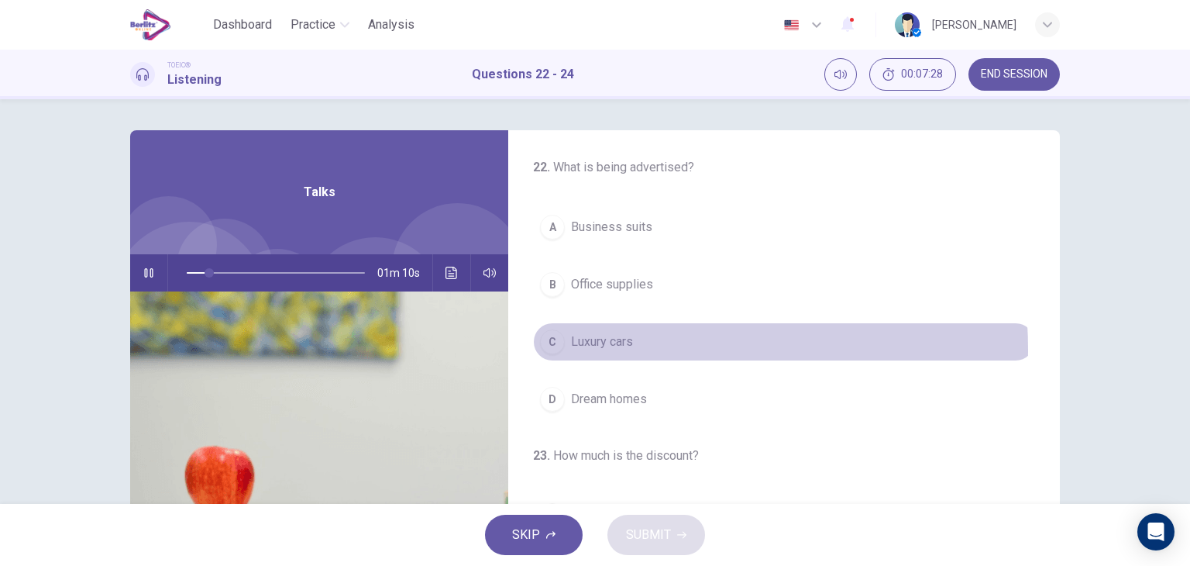
click at [610, 349] on span "Luxury cars" at bounding box center [602, 341] width 62 height 19
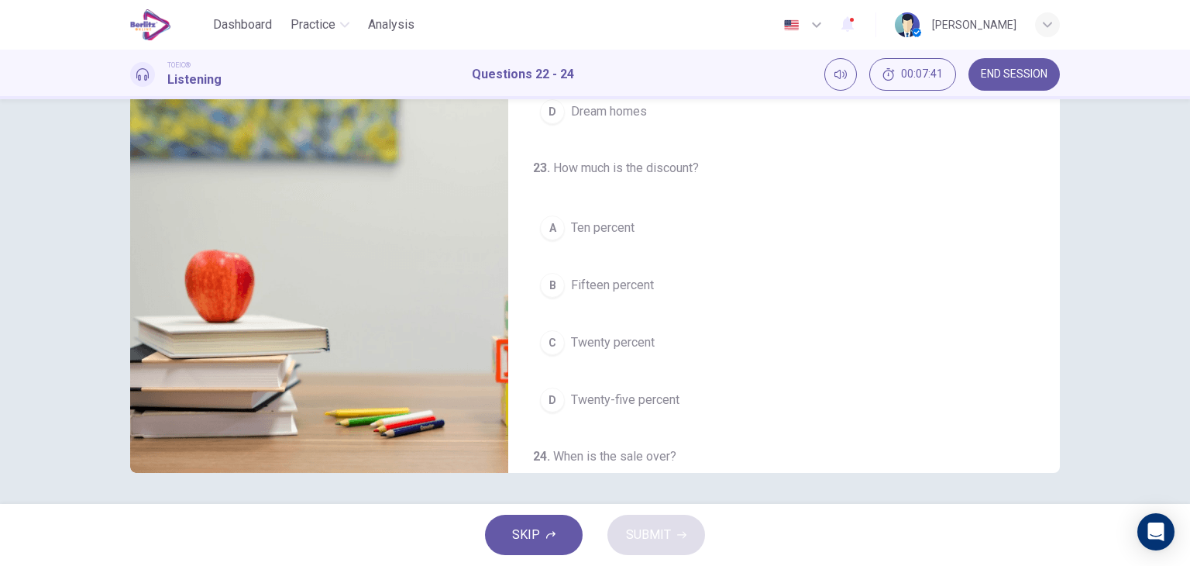
scroll to position [90, 0]
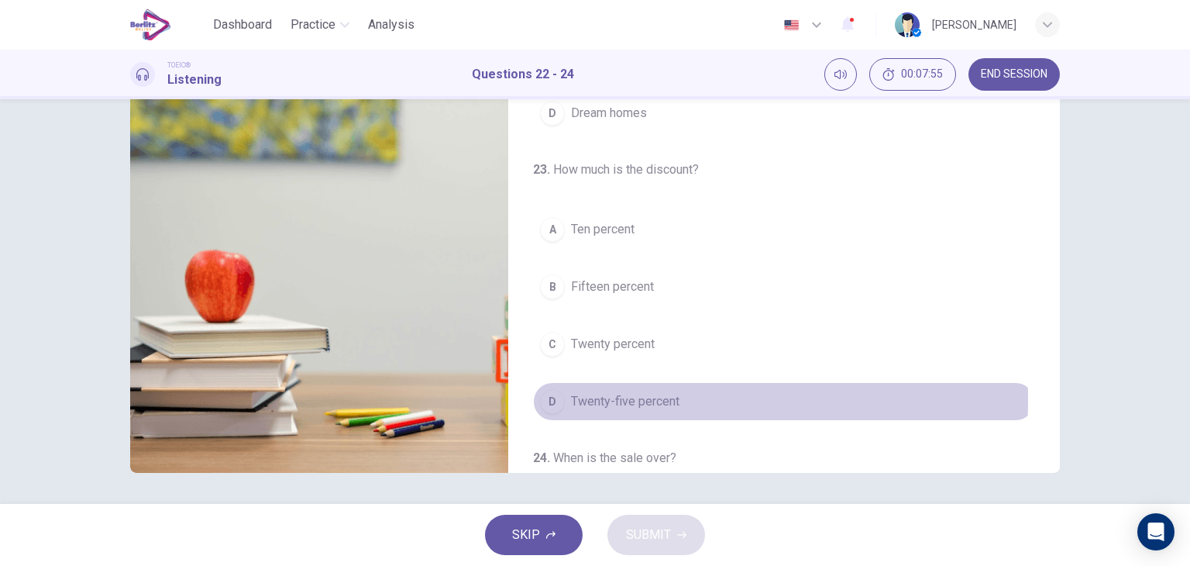
click at [624, 397] on span "Twenty-five percent" at bounding box center [625, 401] width 108 height 19
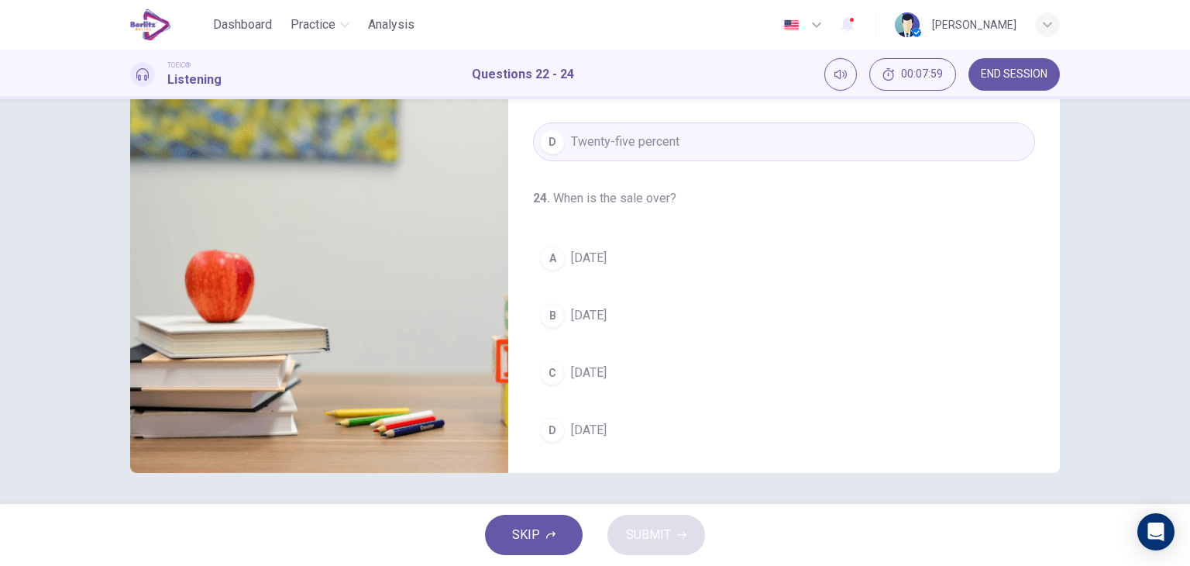
scroll to position [347, 0]
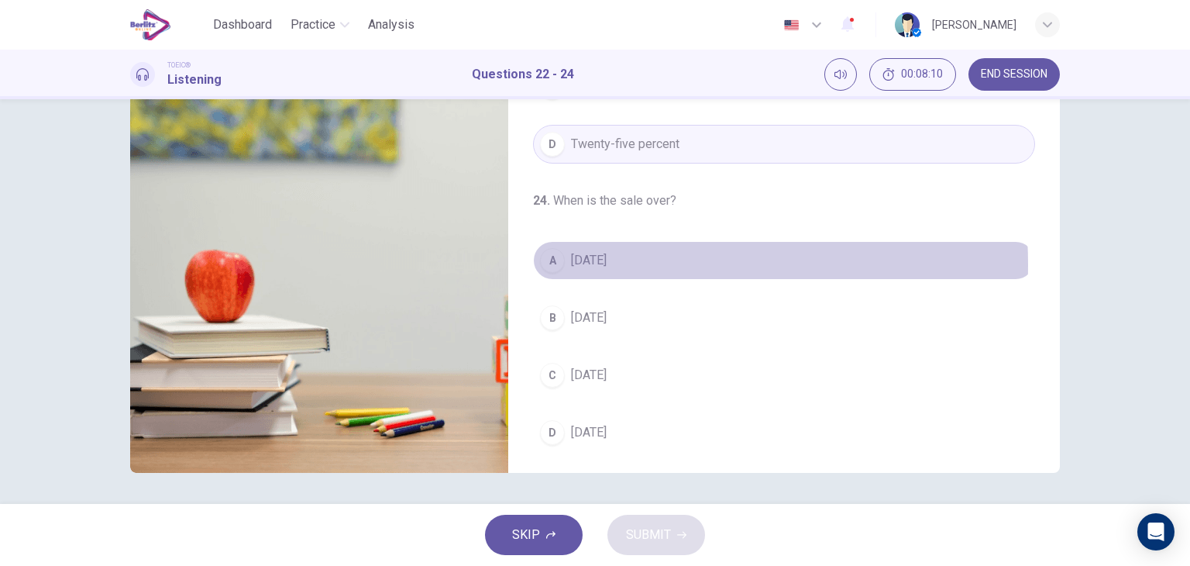
click at [612, 260] on button "A [DATE]" at bounding box center [784, 260] width 502 height 39
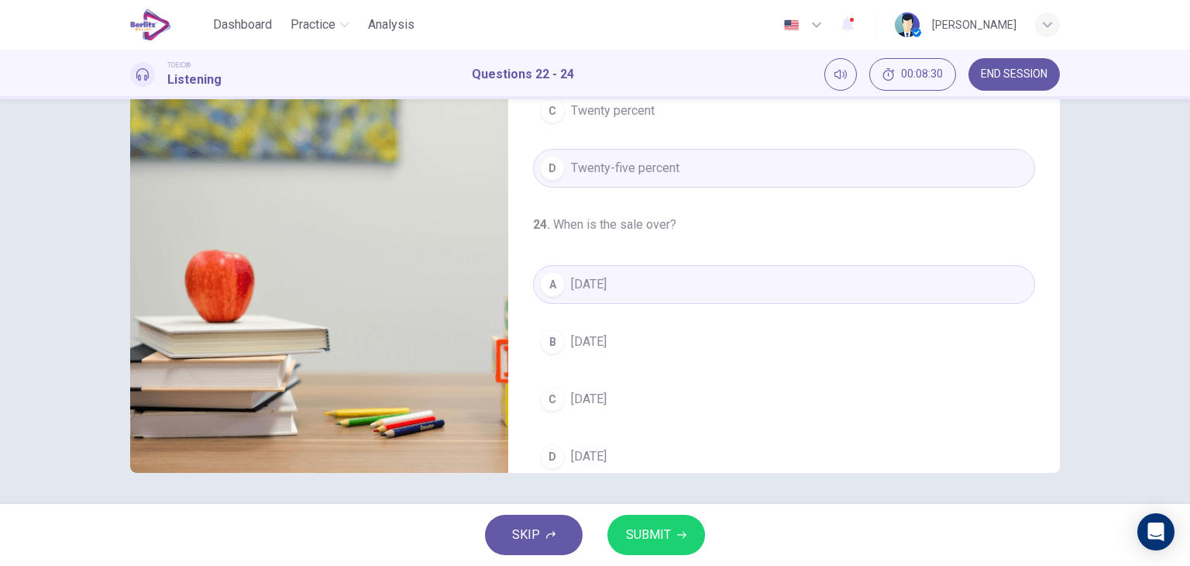
scroll to position [350, 0]
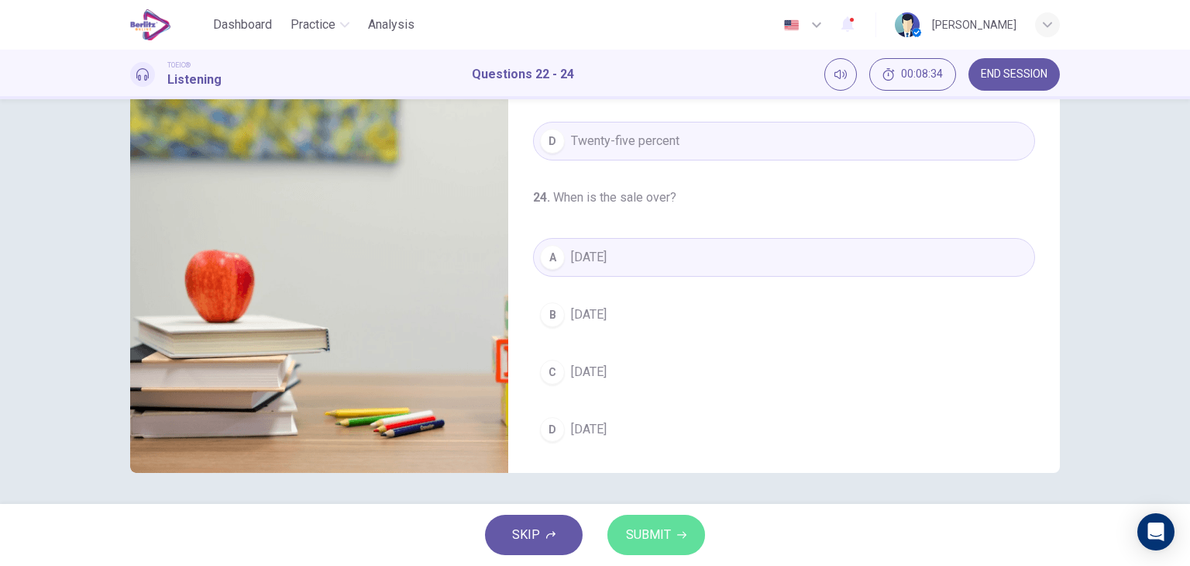
click at [652, 531] on span "SUBMIT" at bounding box center [648, 535] width 45 height 22
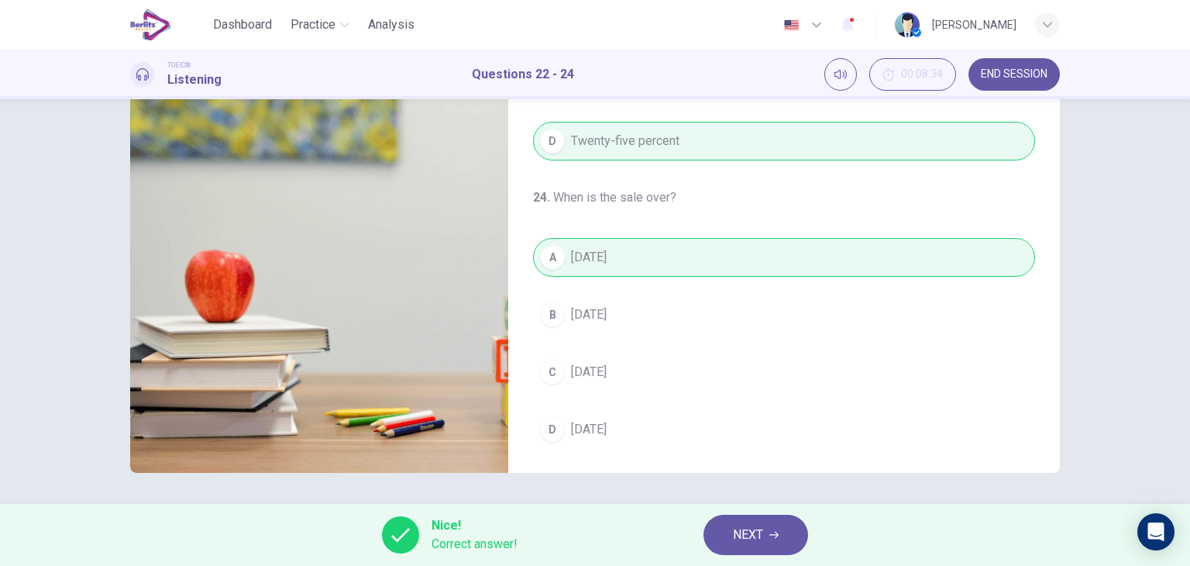
type input "*"
drag, startPoint x: 1181, startPoint y: 421, endPoint x: 1168, endPoint y: 219, distance: 202.6
click at [1168, 219] on div "22 . What is being advertised? A Business suits B Office supplies C Luxury cars…" at bounding box center [595, 301] width 1190 height 404
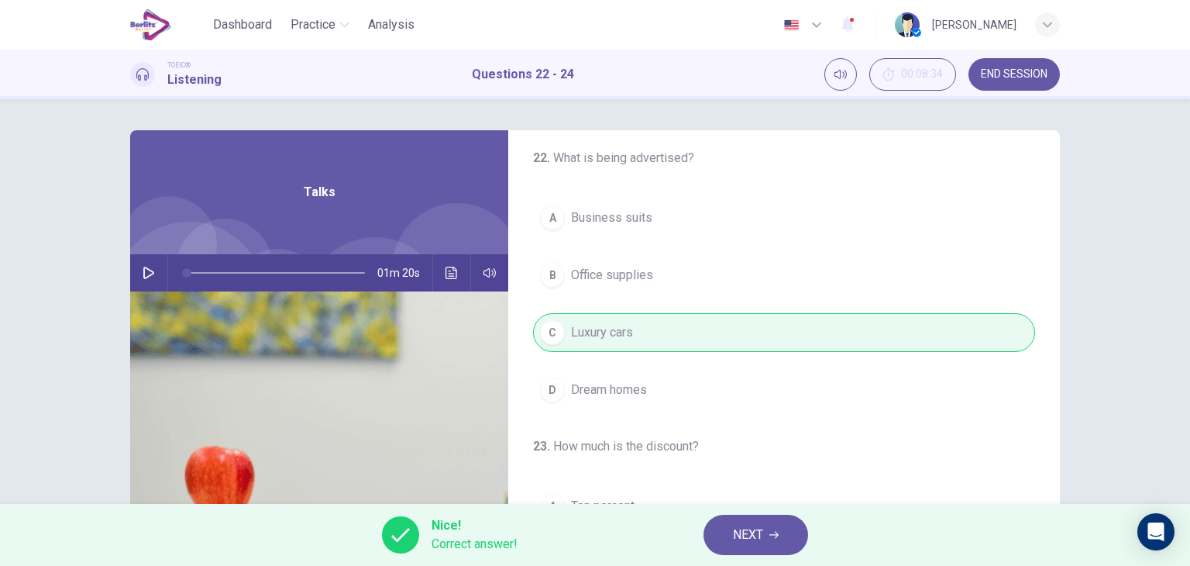
scroll to position [0, 0]
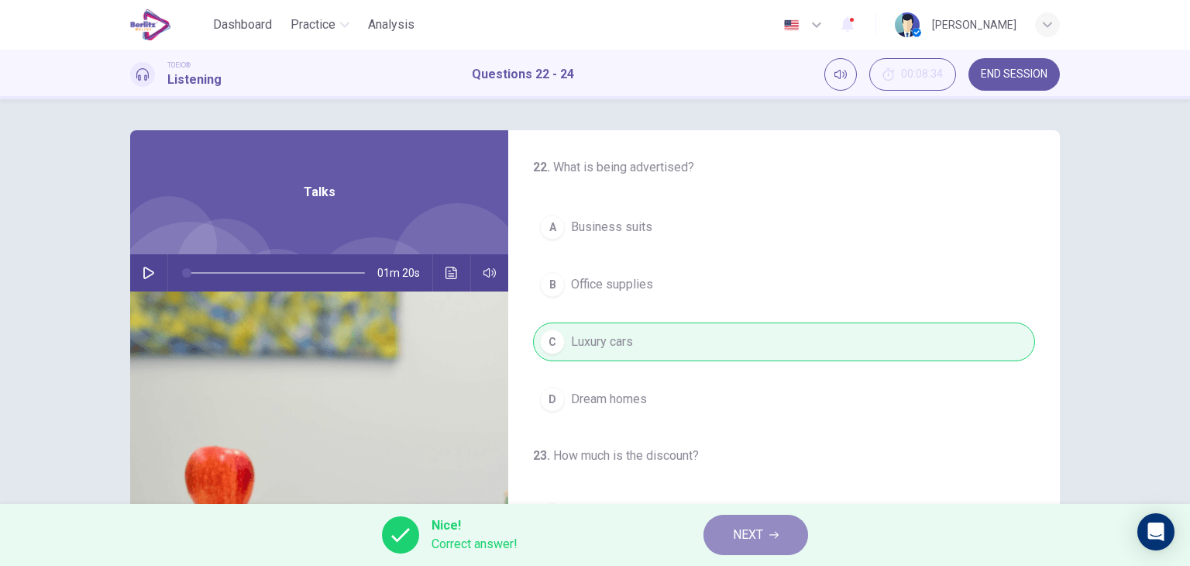
click at [728, 538] on button "NEXT" at bounding box center [755, 534] width 105 height 40
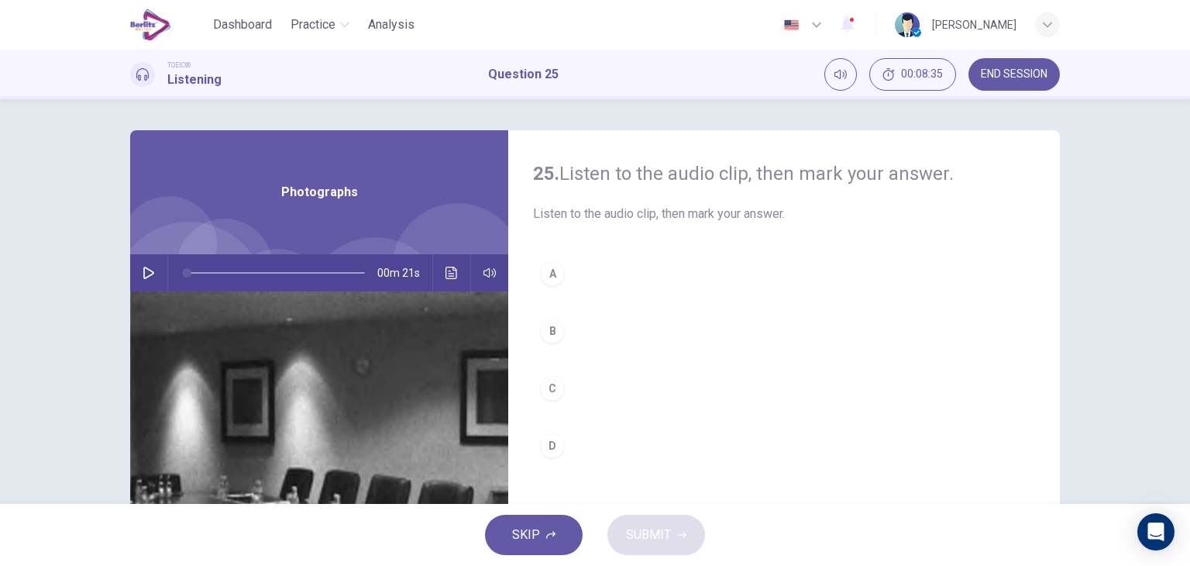
click at [149, 279] on button "button" at bounding box center [148, 272] width 25 height 37
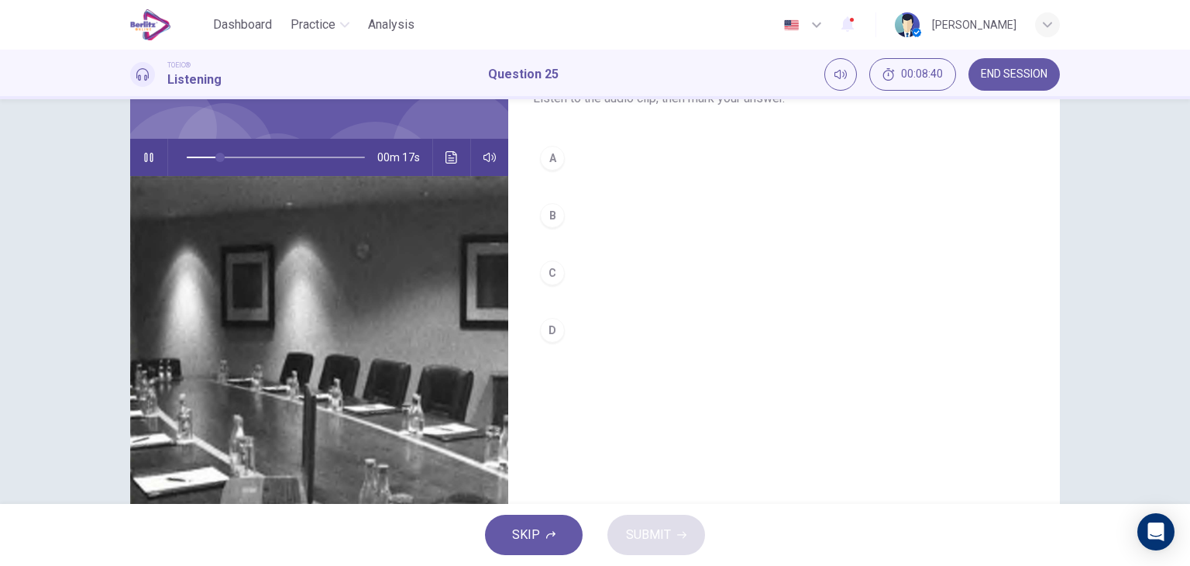
scroll to position [114, 0]
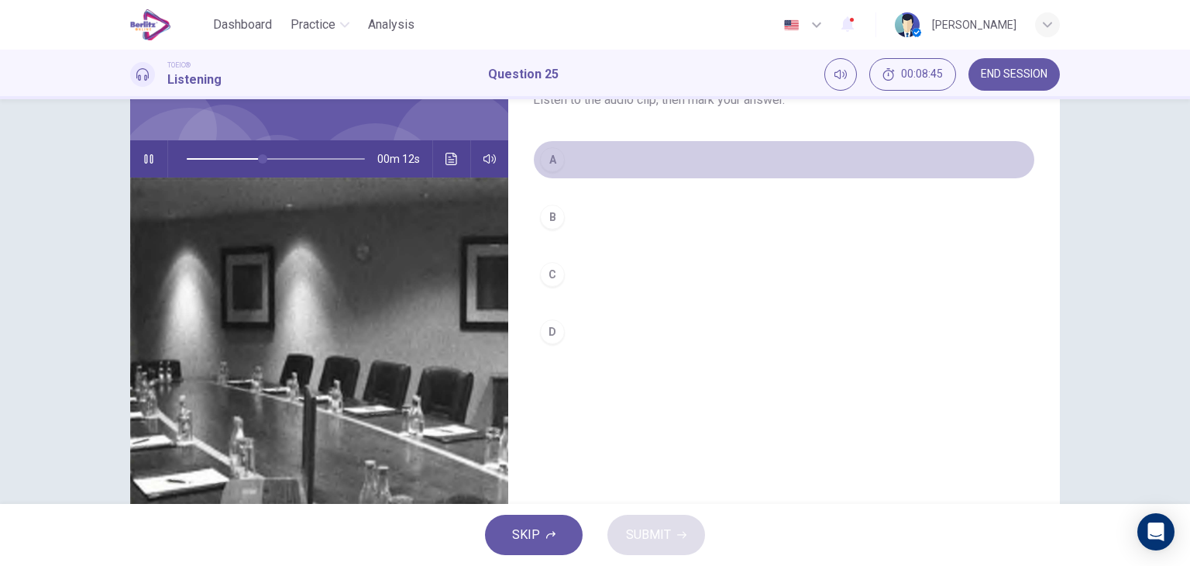
click at [549, 166] on div "A" at bounding box center [552, 159] width 25 height 25
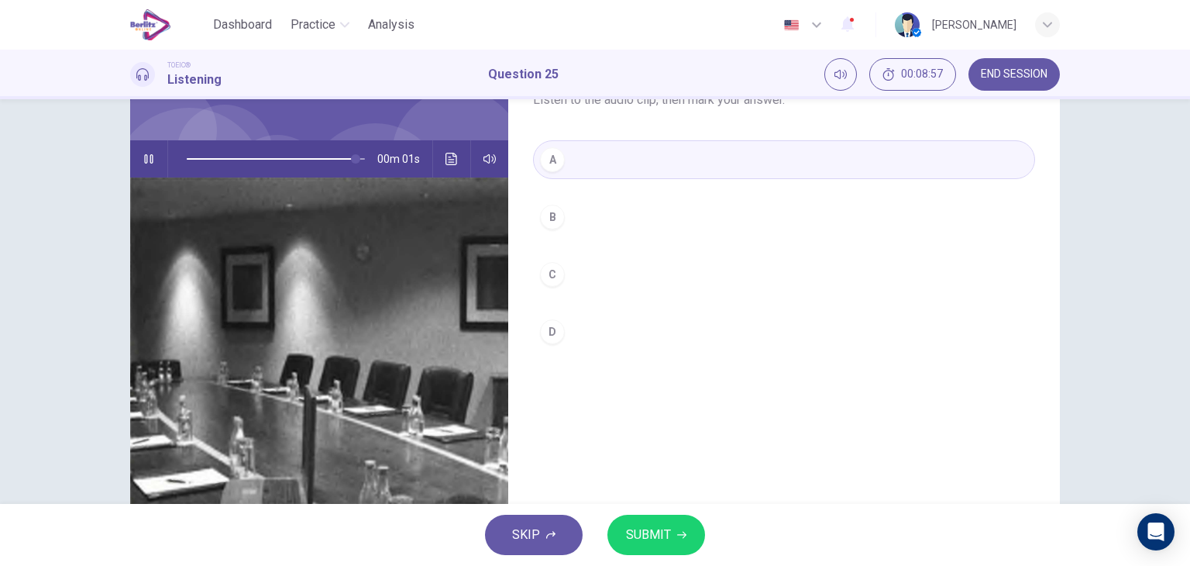
type input "*"
click at [660, 527] on span "SUBMIT" at bounding box center [648, 535] width 45 height 22
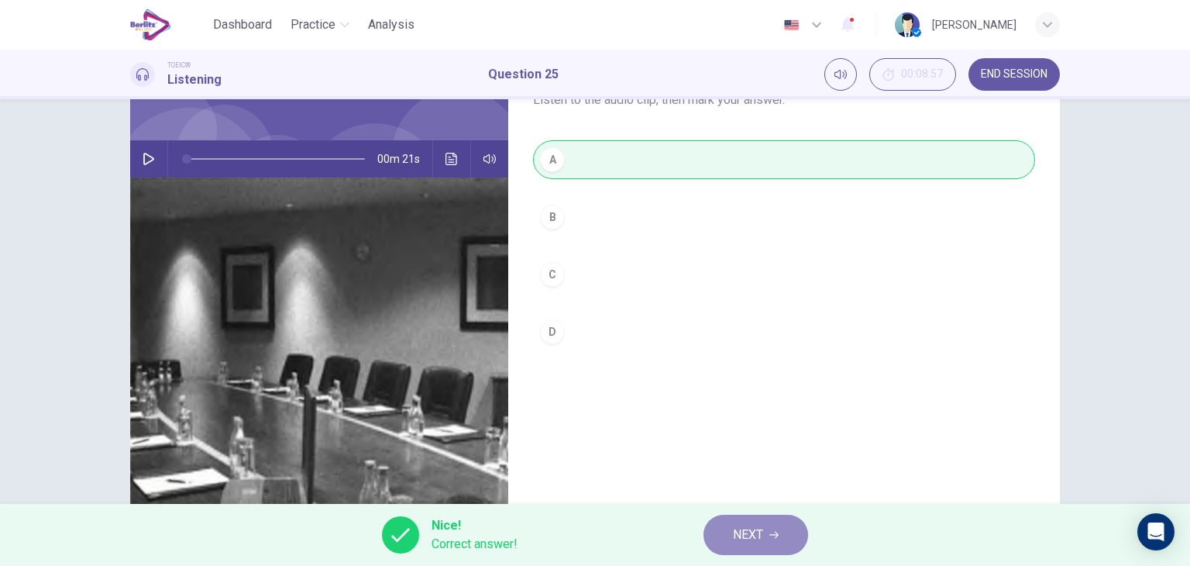
click at [733, 537] on span "NEXT" at bounding box center [748, 535] width 30 height 22
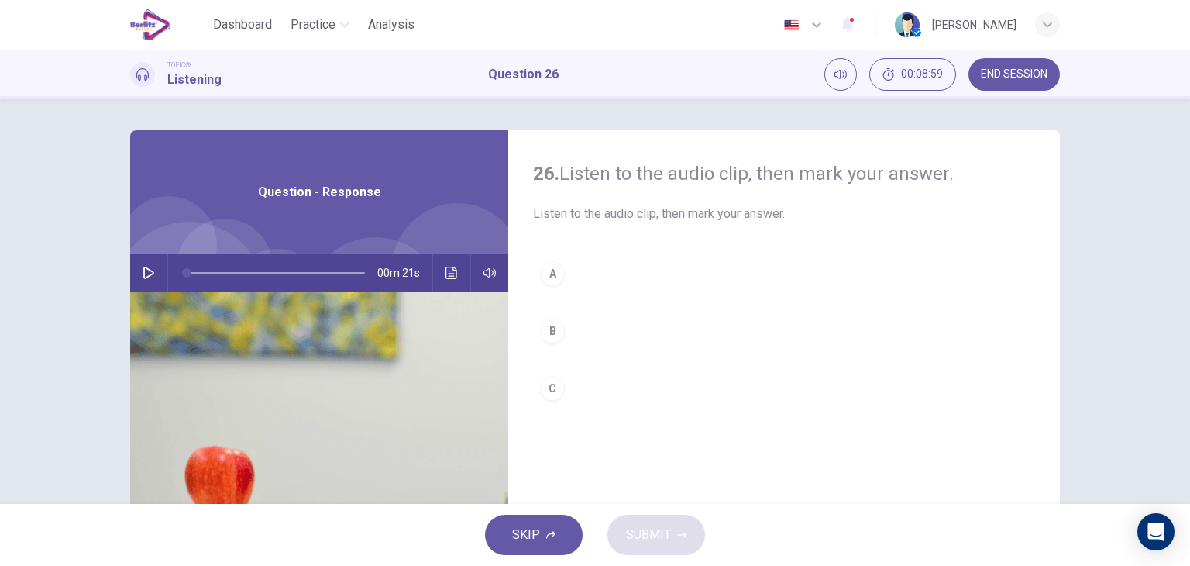
click at [156, 280] on div "00m 21s" at bounding box center [319, 272] width 378 height 37
click at [143, 267] on icon "button" at bounding box center [149, 273] width 12 height 12
click at [545, 388] on div "C" at bounding box center [552, 388] width 25 height 25
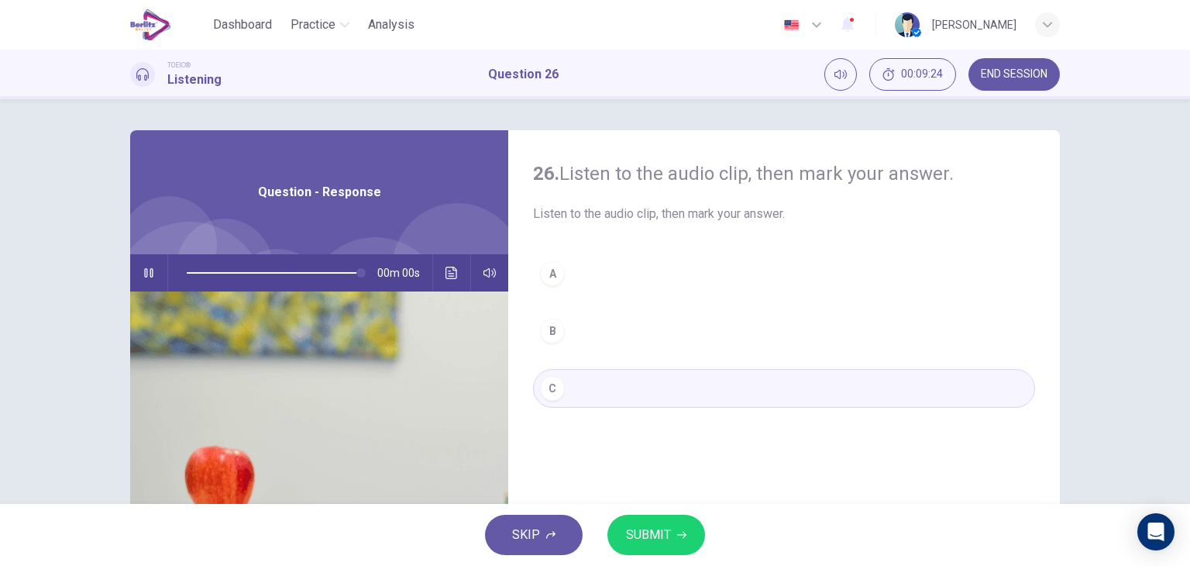
type input "*"
click at [628, 537] on span "SUBMIT" at bounding box center [648, 535] width 45 height 22
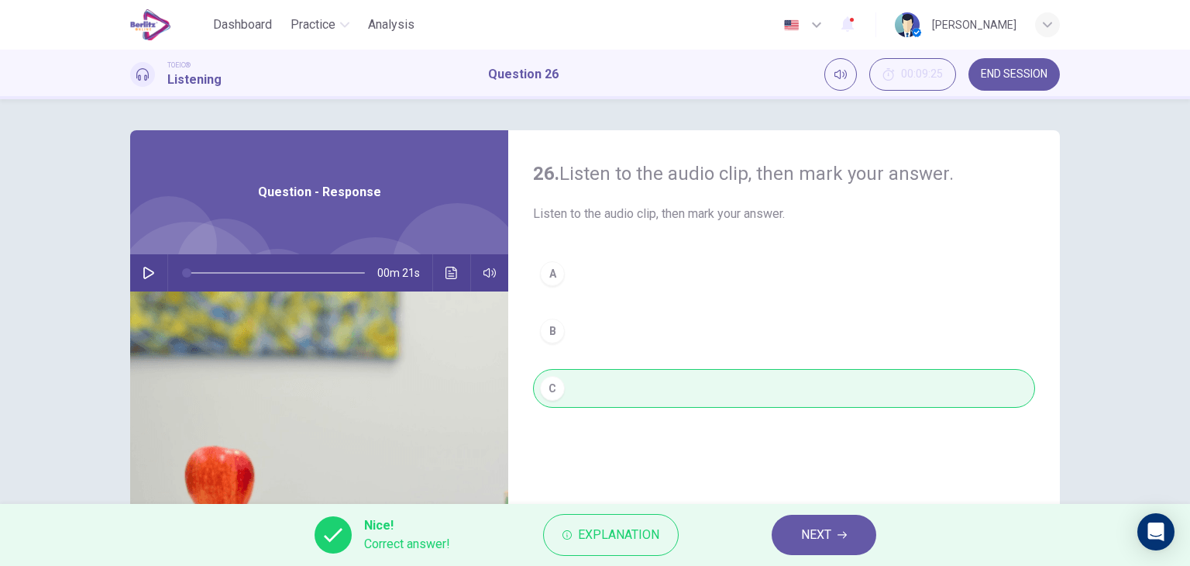
click at [834, 527] on button "NEXT" at bounding box center [824, 534] width 105 height 40
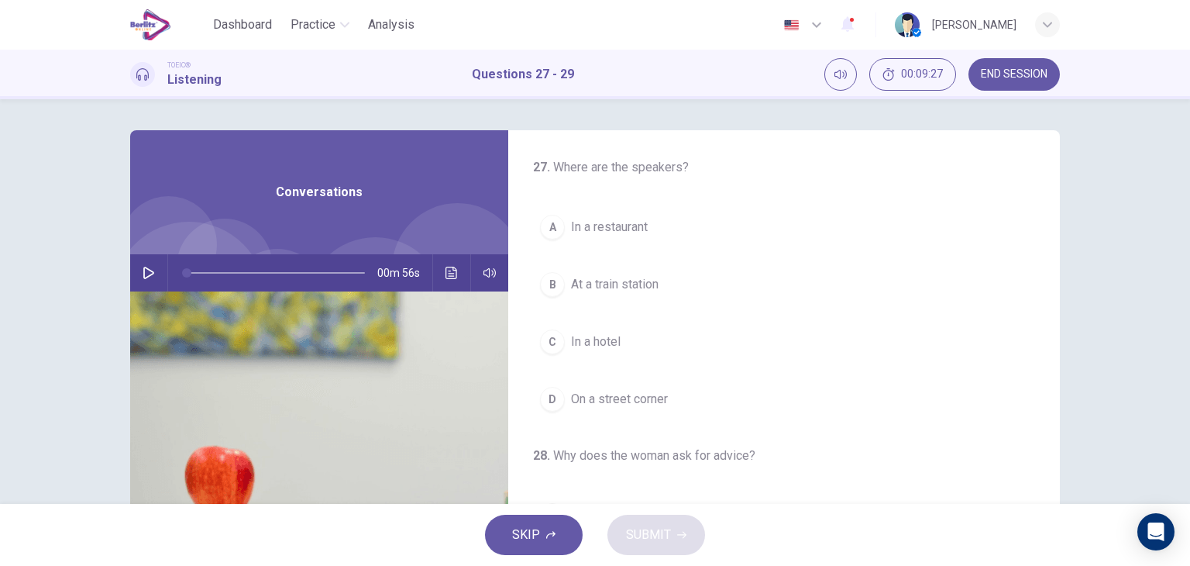
click at [146, 273] on icon "button" at bounding box center [149, 273] width 12 height 12
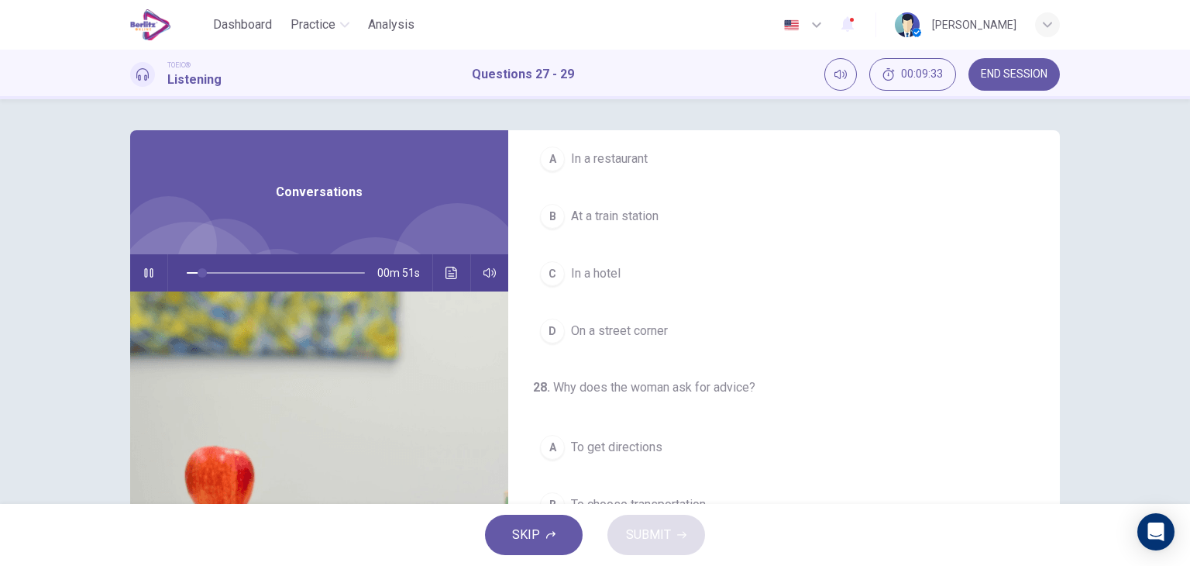
scroll to position [66, 0]
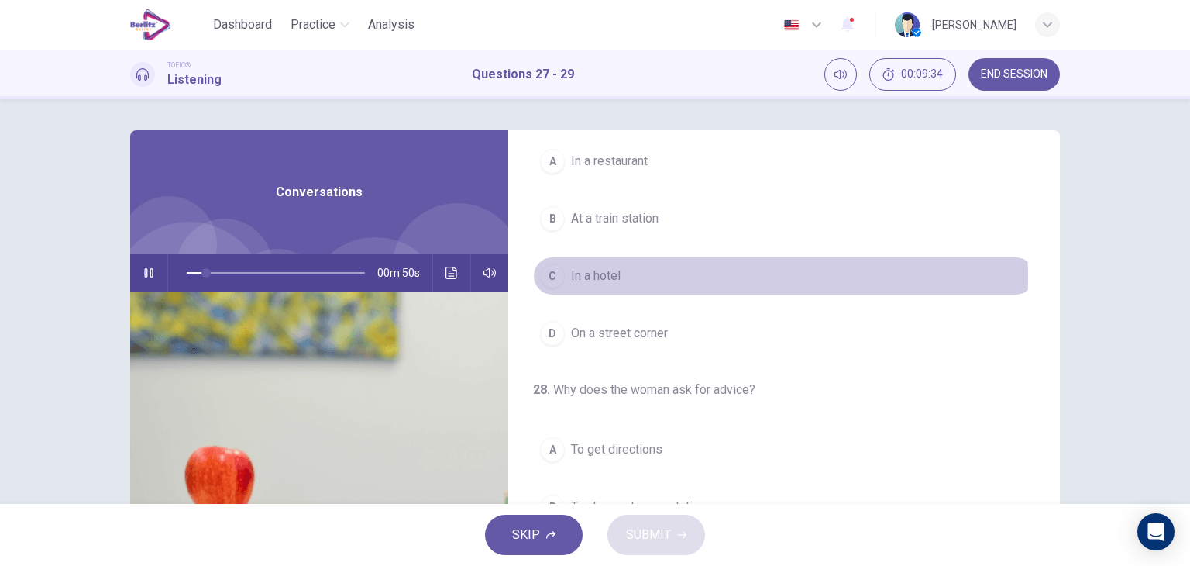
click at [638, 275] on button "C In a hotel" at bounding box center [784, 275] width 502 height 39
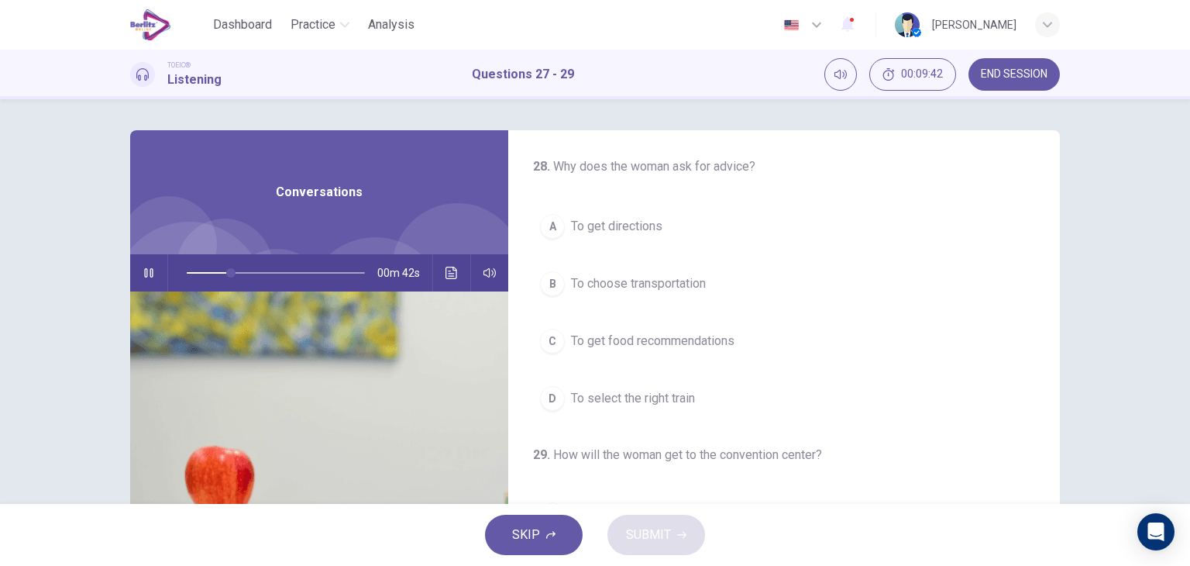
scroll to position [291, 0]
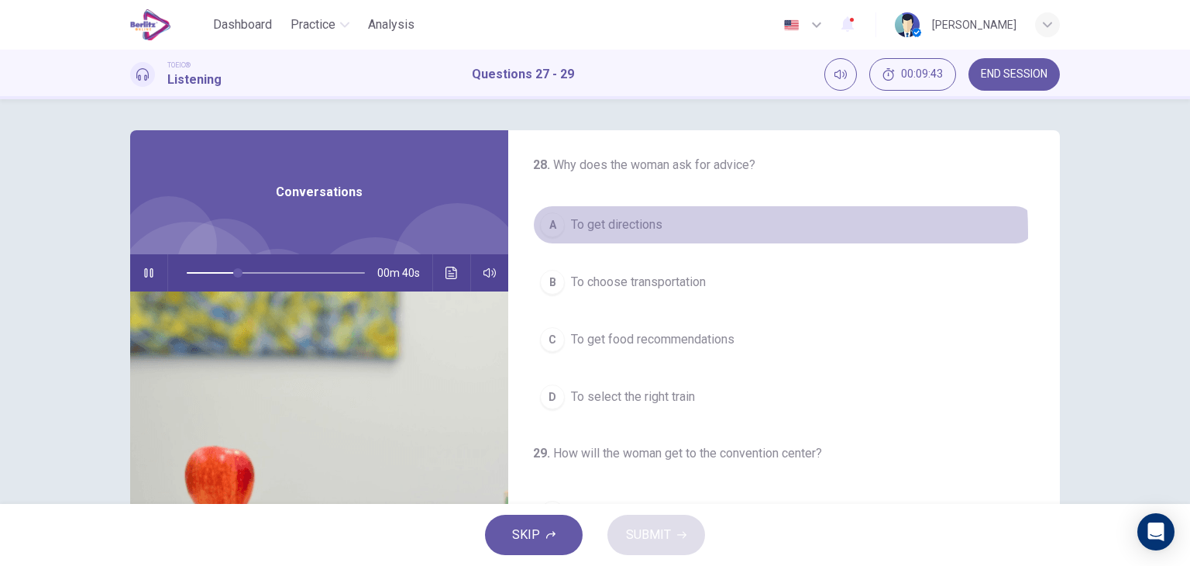
click at [666, 231] on button "A To get directions" at bounding box center [784, 224] width 502 height 39
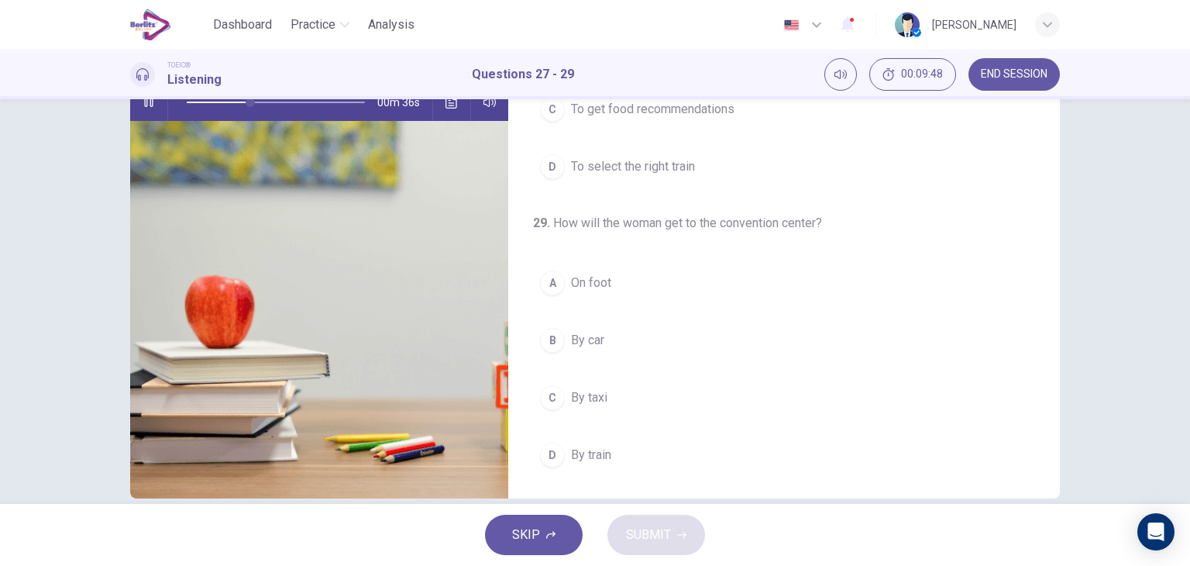
scroll to position [170, 0]
click at [599, 277] on span "On foot" at bounding box center [591, 283] width 40 height 19
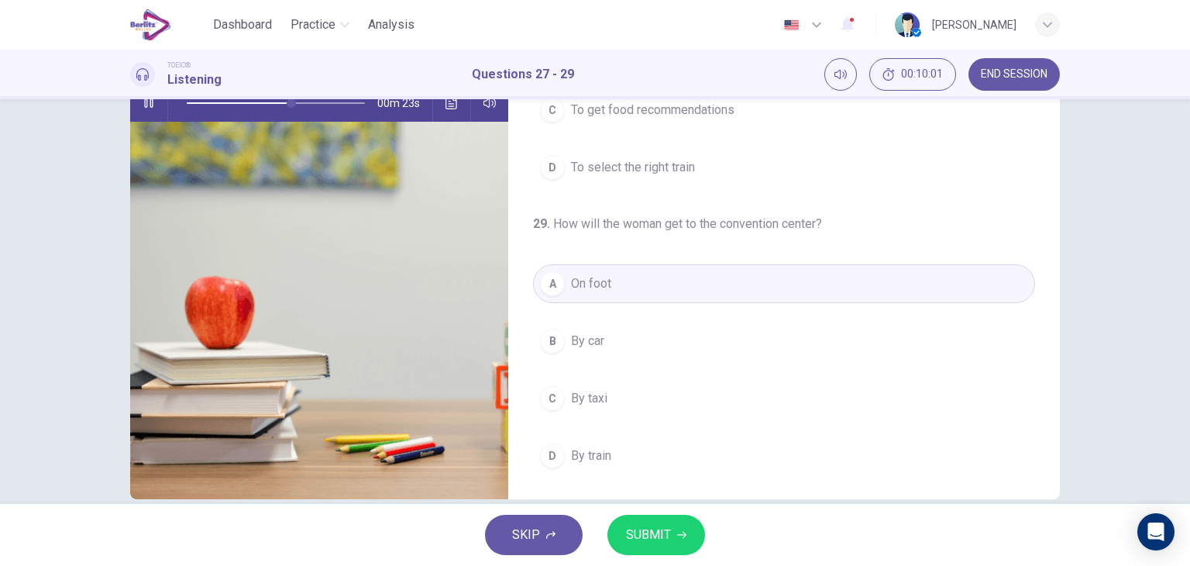
click at [652, 526] on span "SUBMIT" at bounding box center [648, 535] width 45 height 22
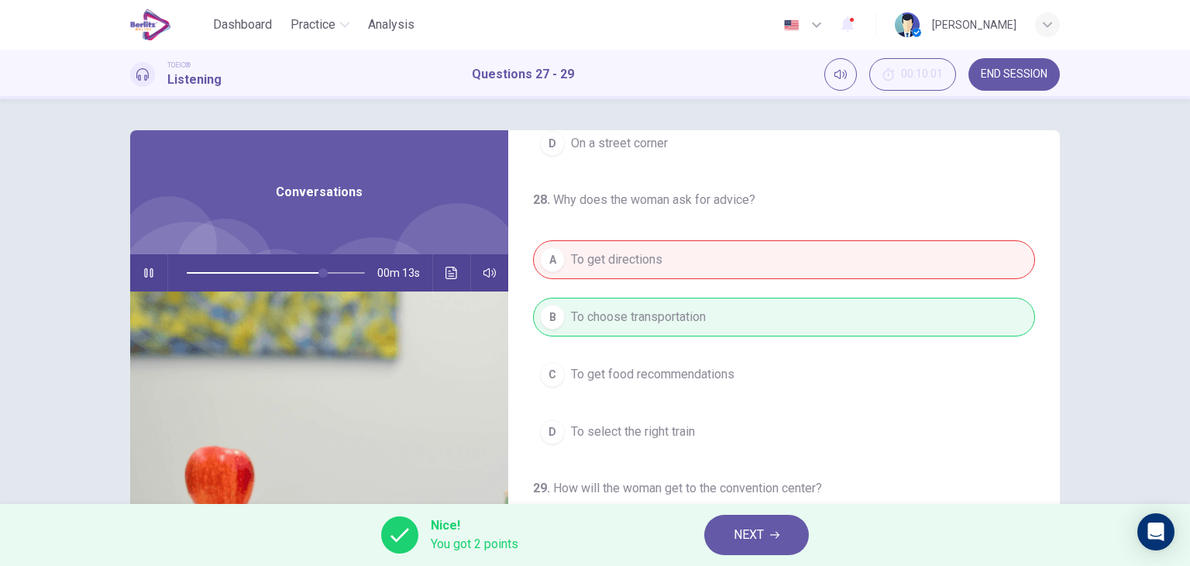
scroll to position [251, 0]
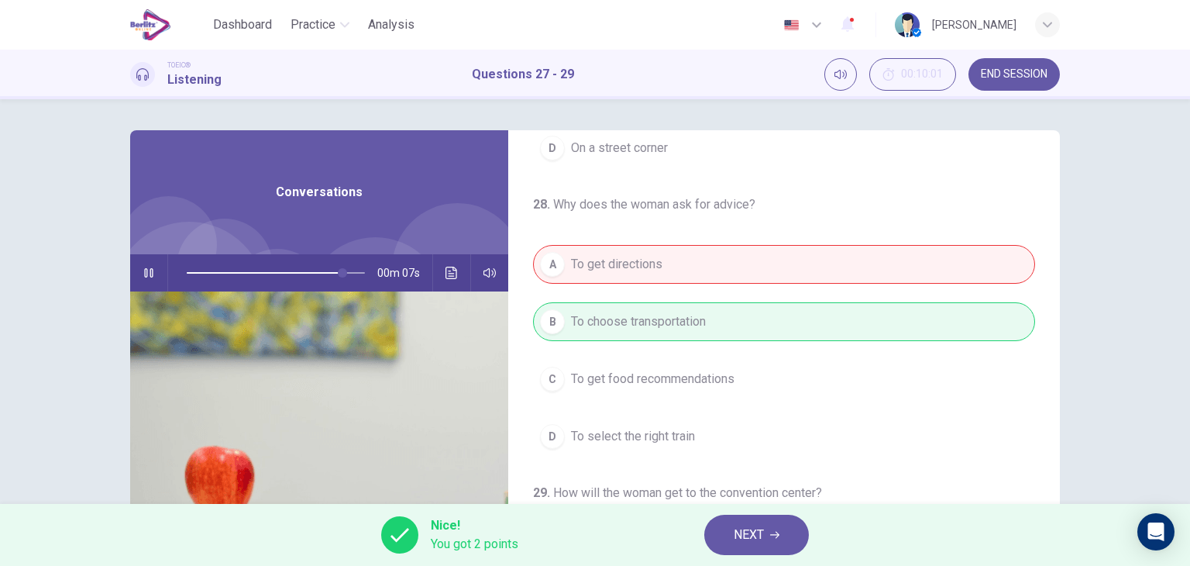
type input "**"
click at [744, 539] on span "NEXT" at bounding box center [749, 535] width 30 height 22
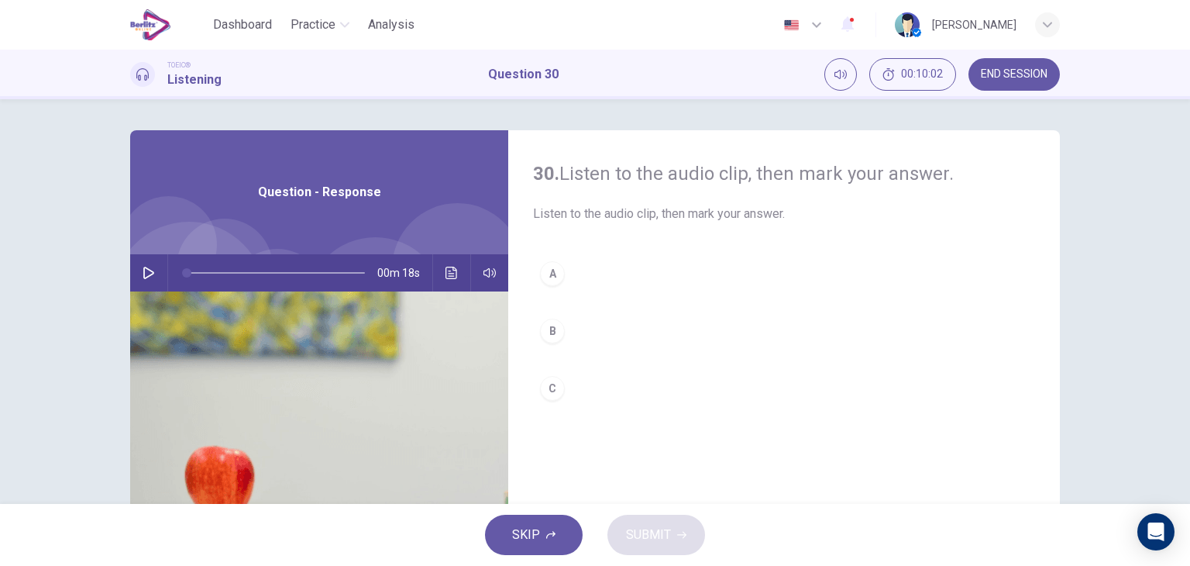
click at [146, 281] on button "button" at bounding box center [148, 272] width 25 height 37
click at [558, 328] on div "B" at bounding box center [552, 330] width 25 height 25
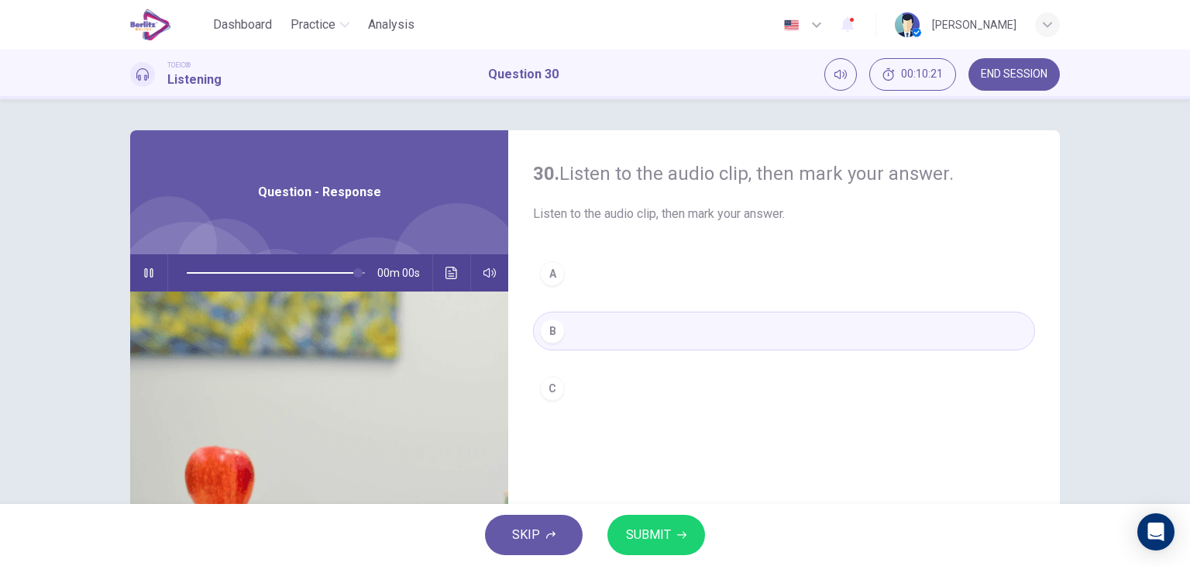
type input "*"
click at [654, 526] on span "SUBMIT" at bounding box center [648, 535] width 45 height 22
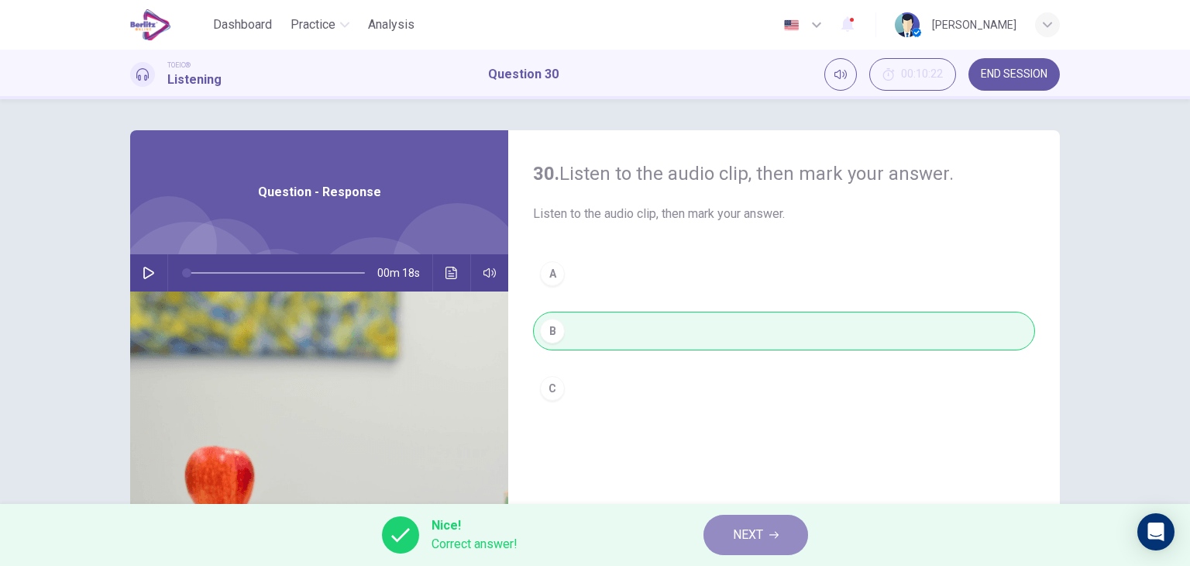
click at [738, 528] on span "NEXT" at bounding box center [748, 535] width 30 height 22
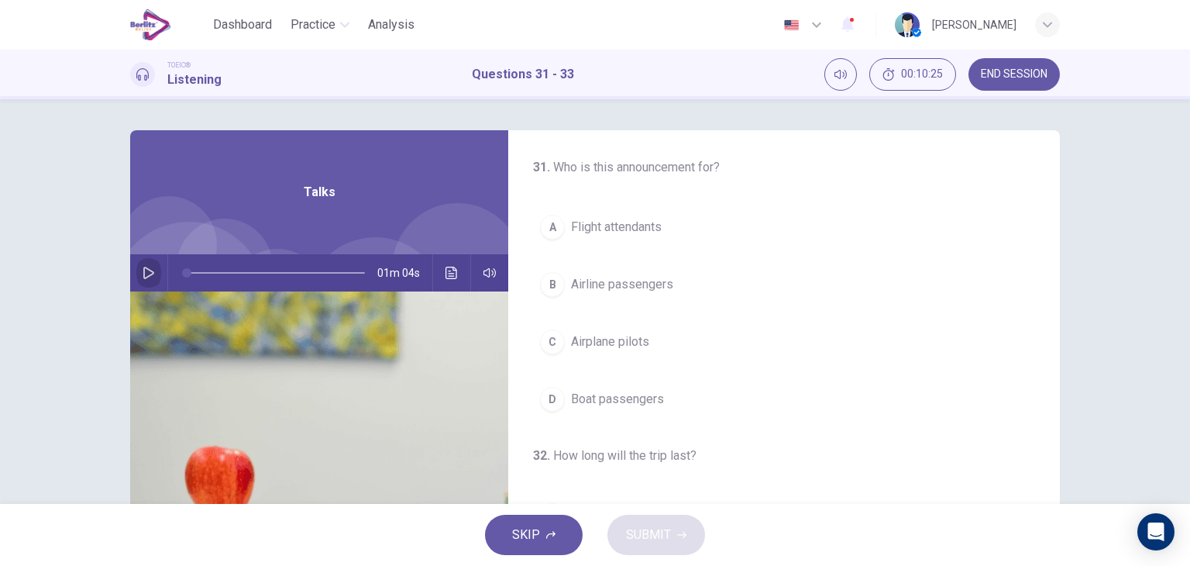
click at [144, 273] on icon "button" at bounding box center [149, 273] width 12 height 12
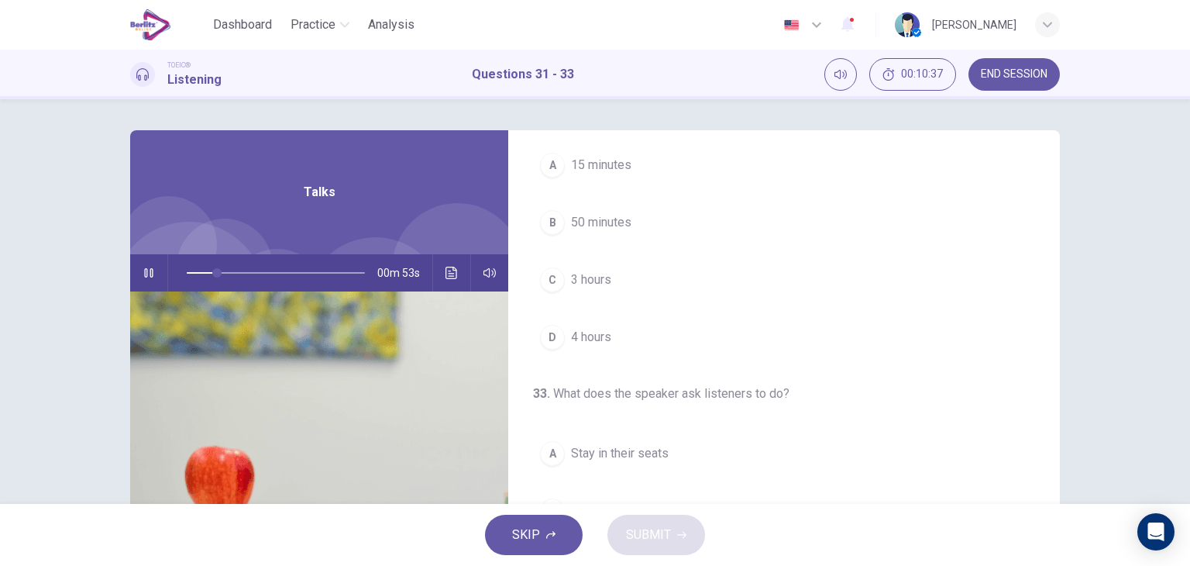
click at [611, 282] on button "C 3 hours" at bounding box center [784, 279] width 502 height 39
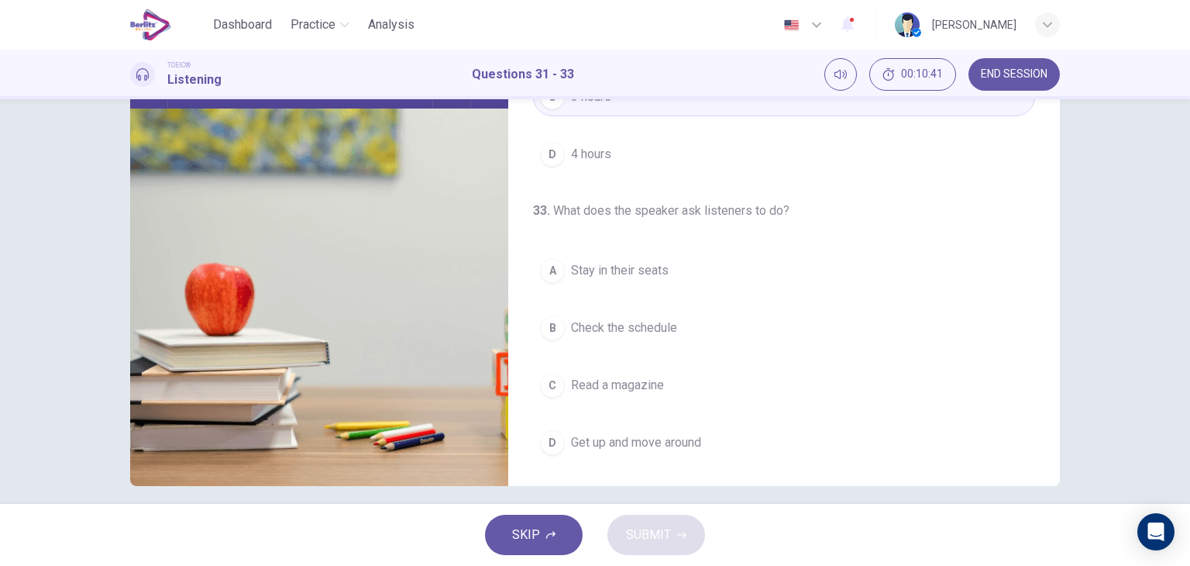
scroll to position [177, 0]
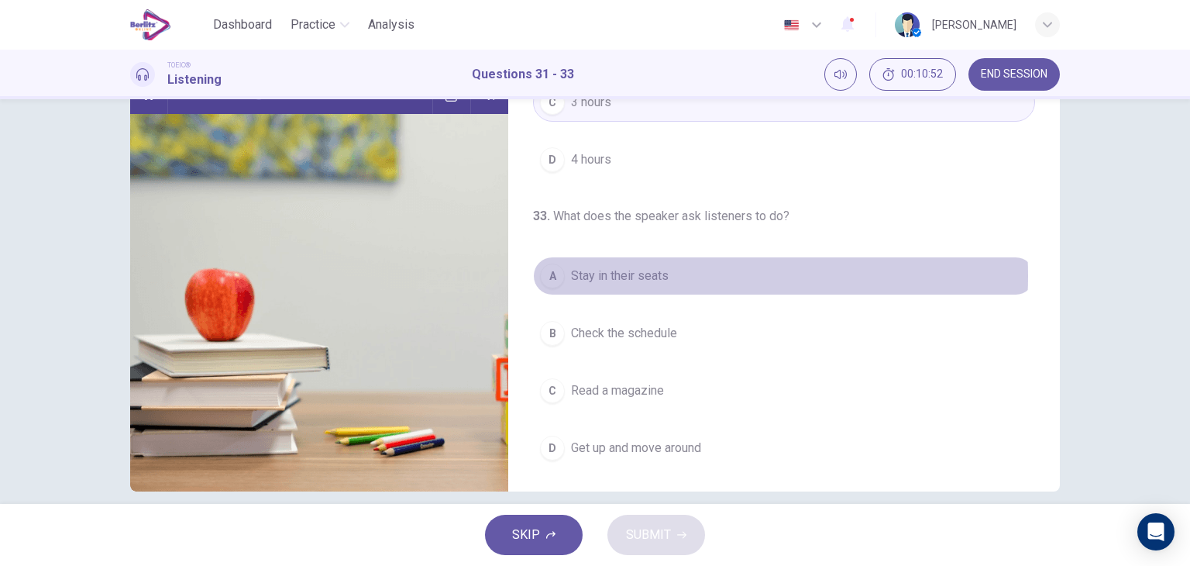
click at [664, 273] on span "Stay in their seats" at bounding box center [620, 276] width 98 height 19
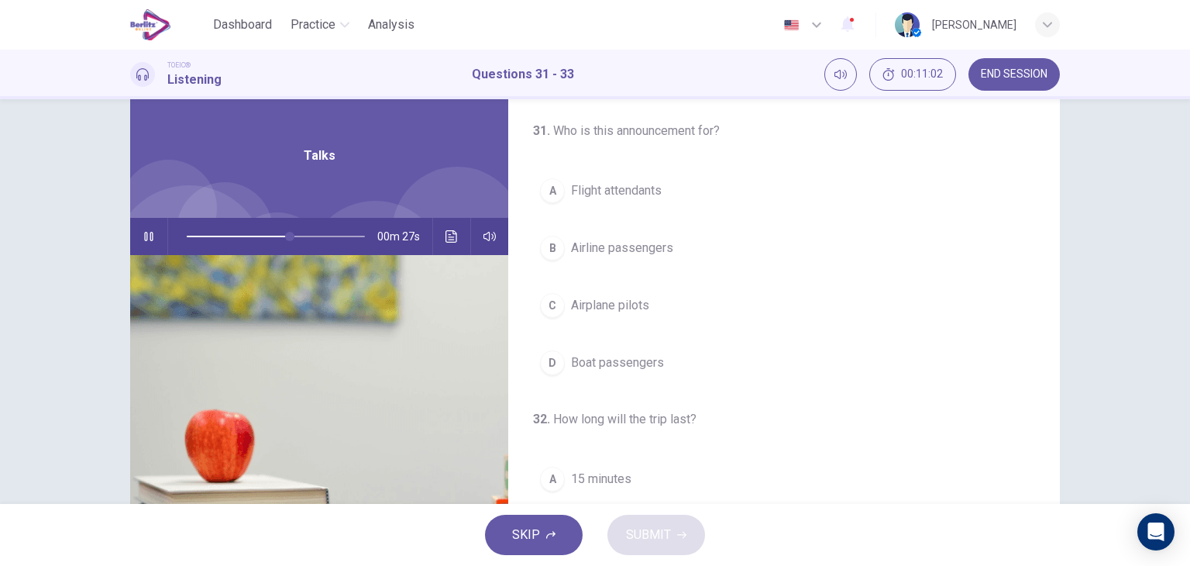
scroll to position [3, 0]
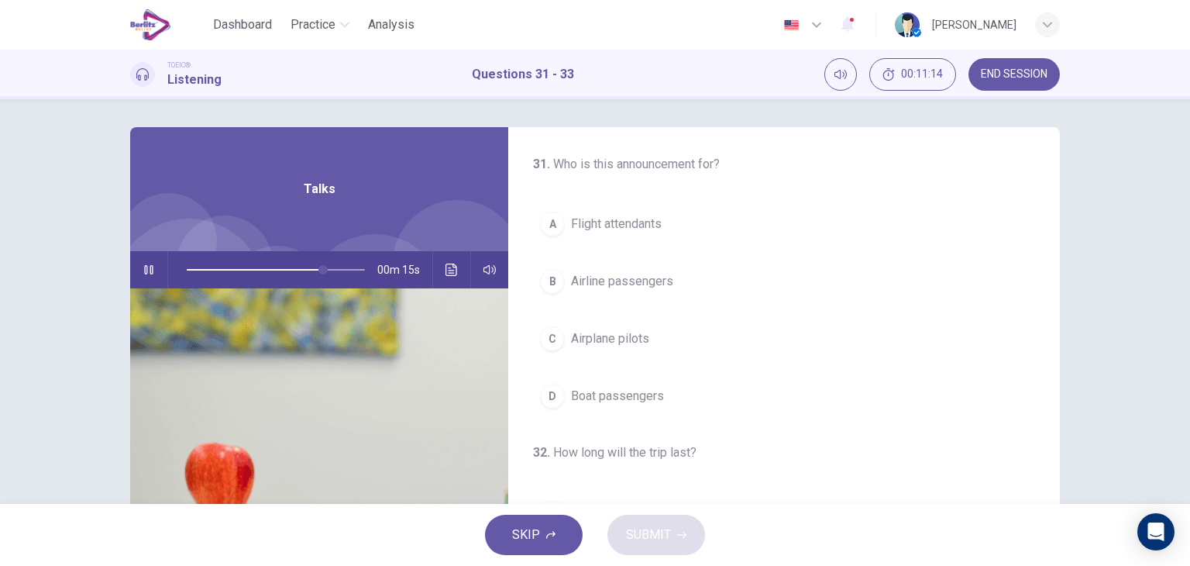
click at [639, 277] on span "Airline passengers" at bounding box center [622, 281] width 102 height 19
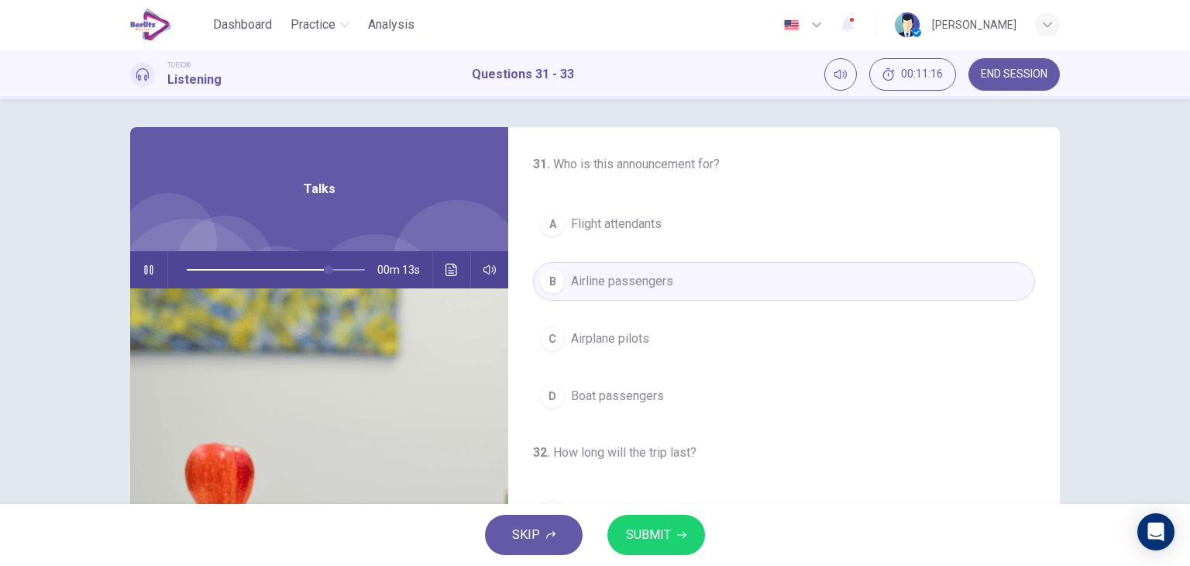
click at [643, 520] on button "SUBMIT" at bounding box center [656, 534] width 98 height 40
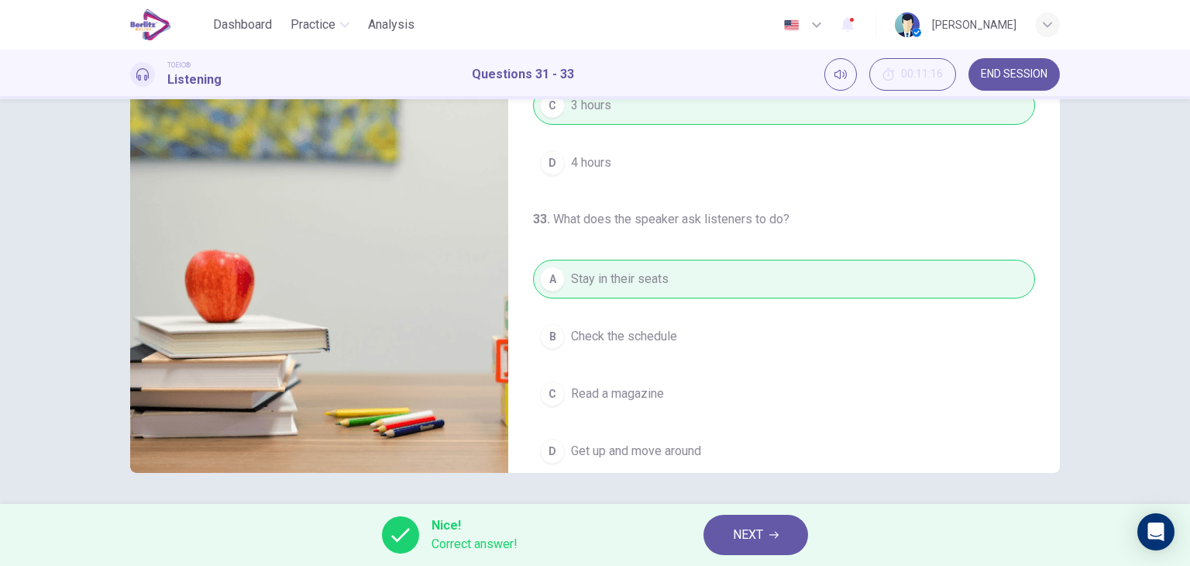
scroll to position [350, 0]
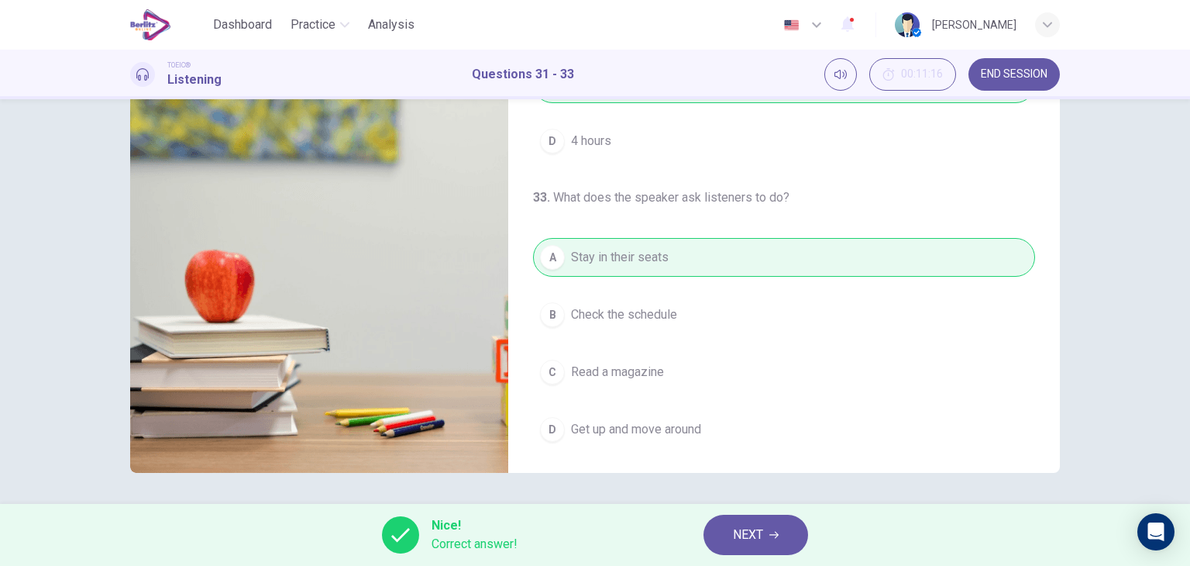
type input "**"
click at [741, 531] on span "NEXT" at bounding box center [748, 535] width 30 height 22
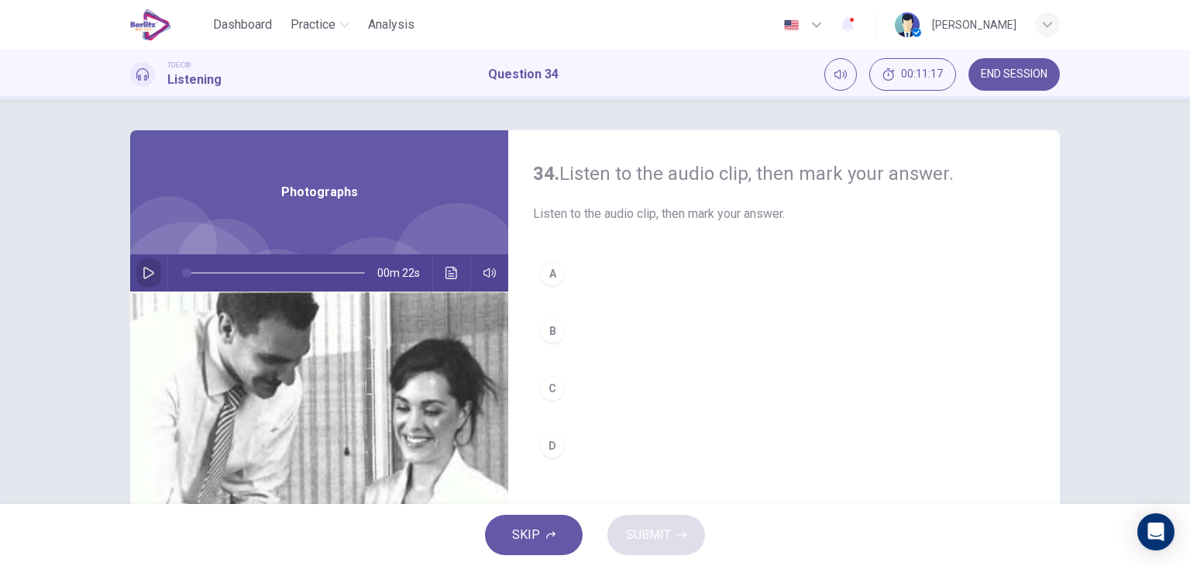
click at [146, 270] on icon "button" at bounding box center [149, 273] width 12 height 12
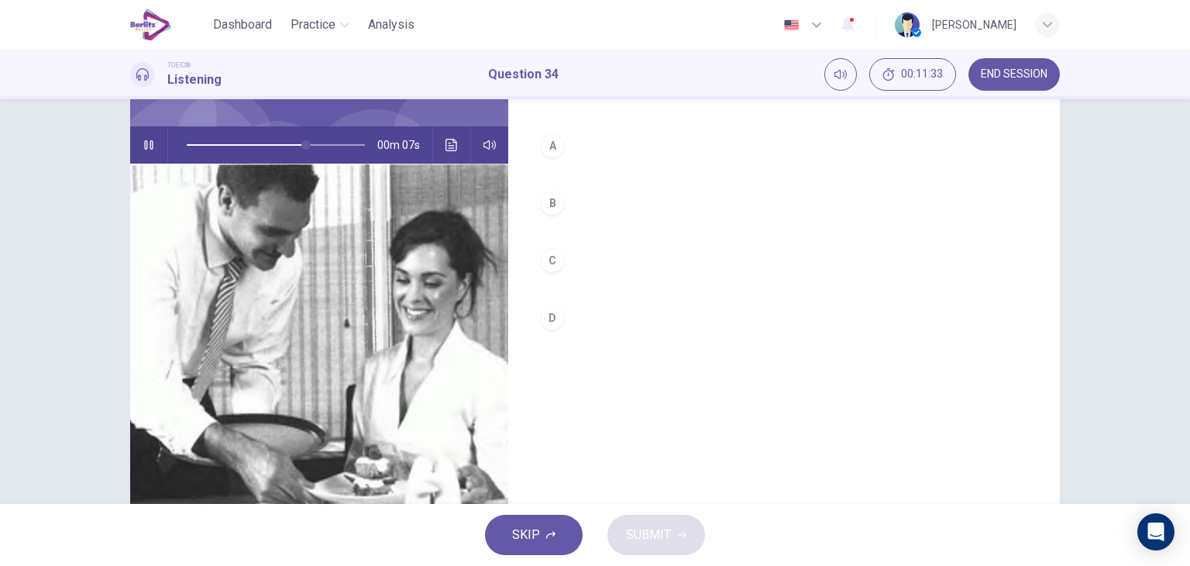
scroll to position [115, 0]
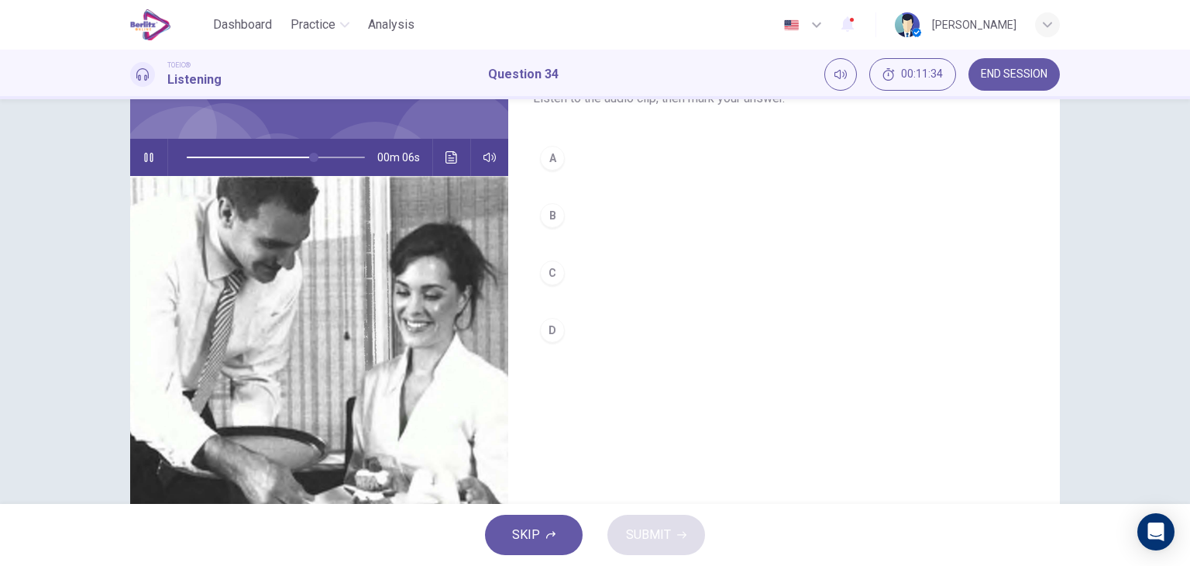
click at [553, 269] on div "C" at bounding box center [552, 272] width 25 height 25
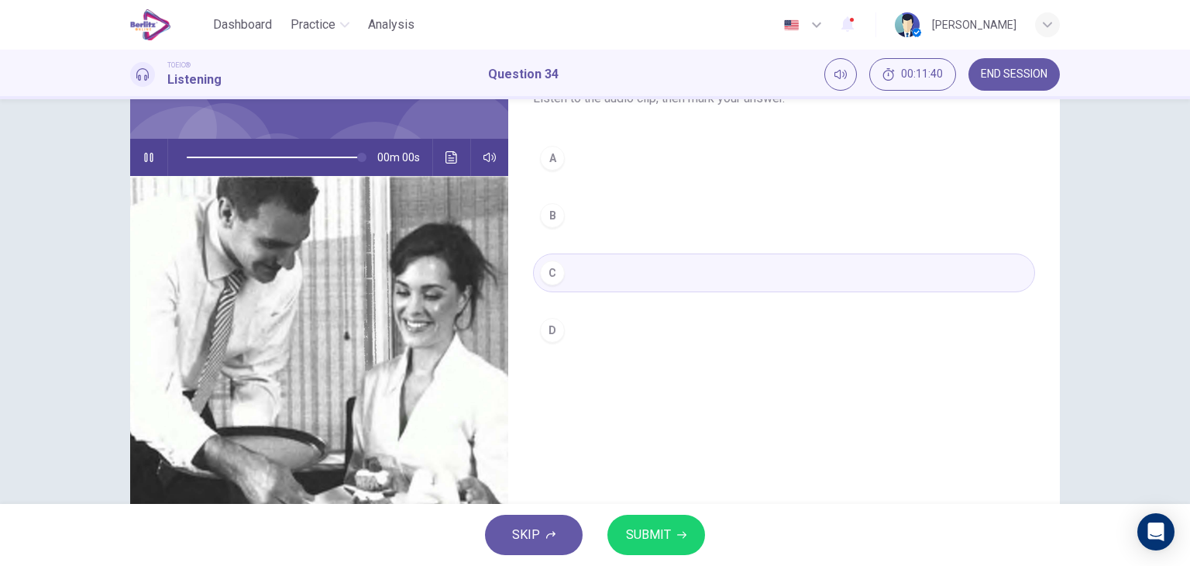
type input "*"
click at [651, 534] on span "SUBMIT" at bounding box center [648, 535] width 45 height 22
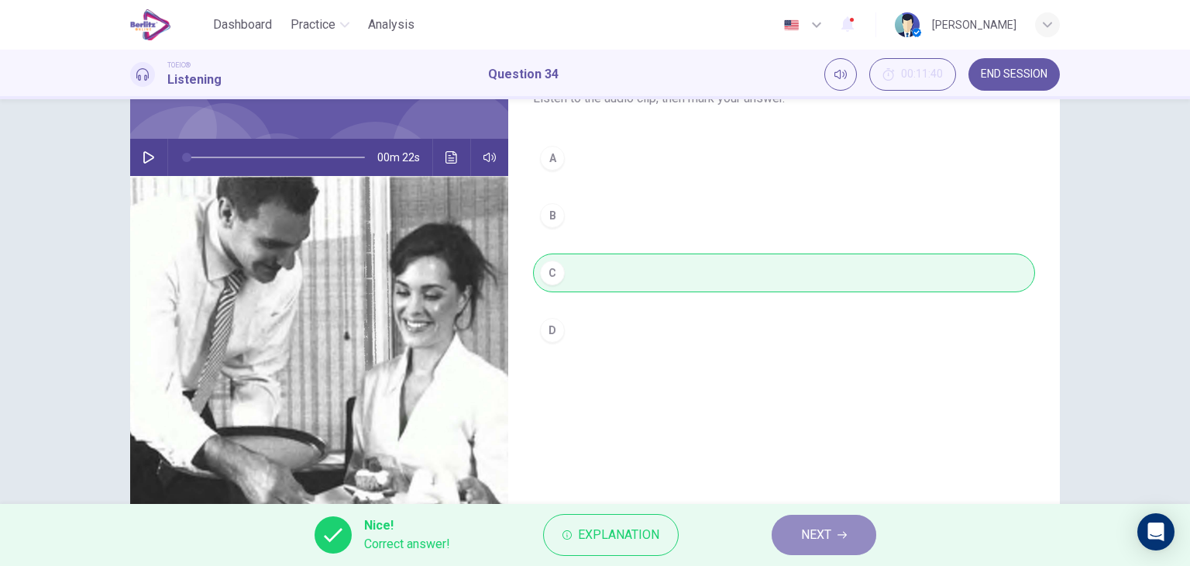
click at [787, 529] on button "NEXT" at bounding box center [824, 534] width 105 height 40
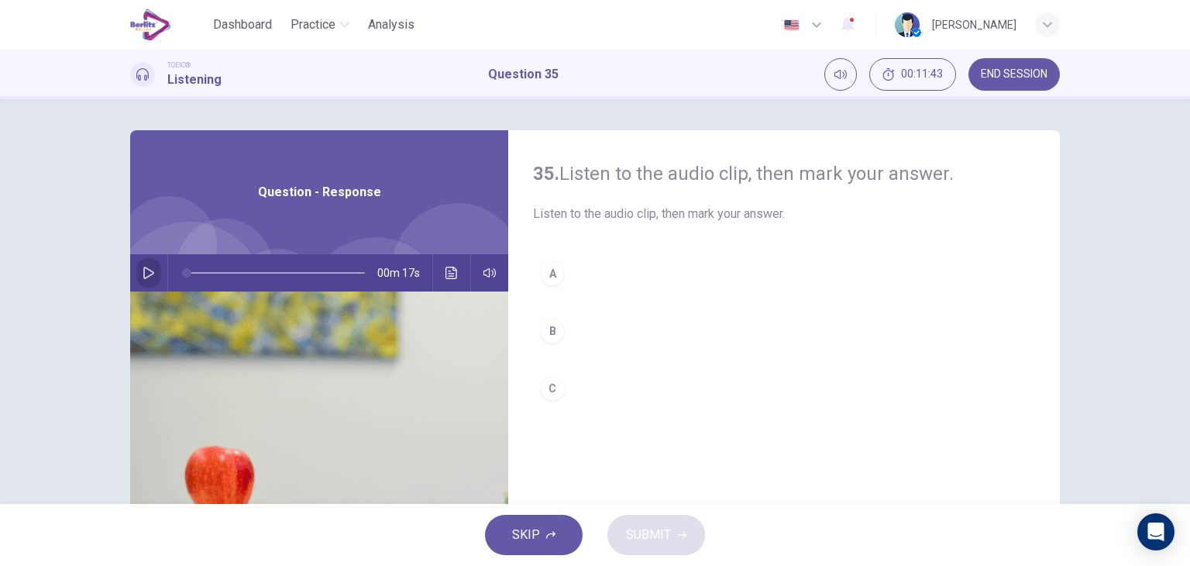
click at [148, 273] on icon "button" at bounding box center [148, 273] width 11 height 12
click at [540, 277] on div "A" at bounding box center [552, 273] width 25 height 25
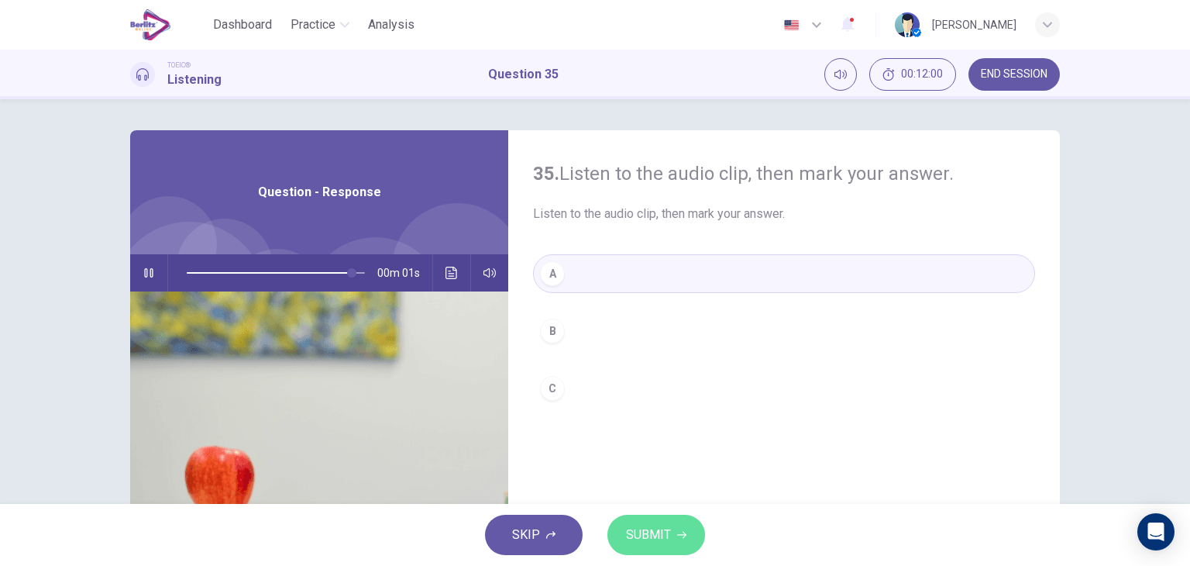
click at [652, 535] on span "SUBMIT" at bounding box center [648, 535] width 45 height 22
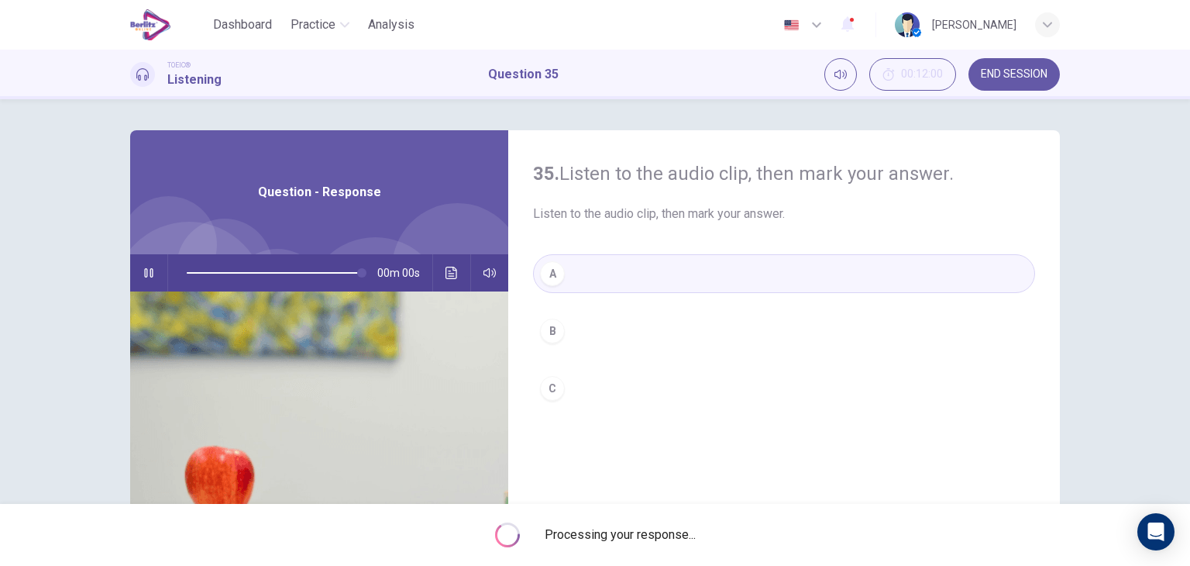
type input "*"
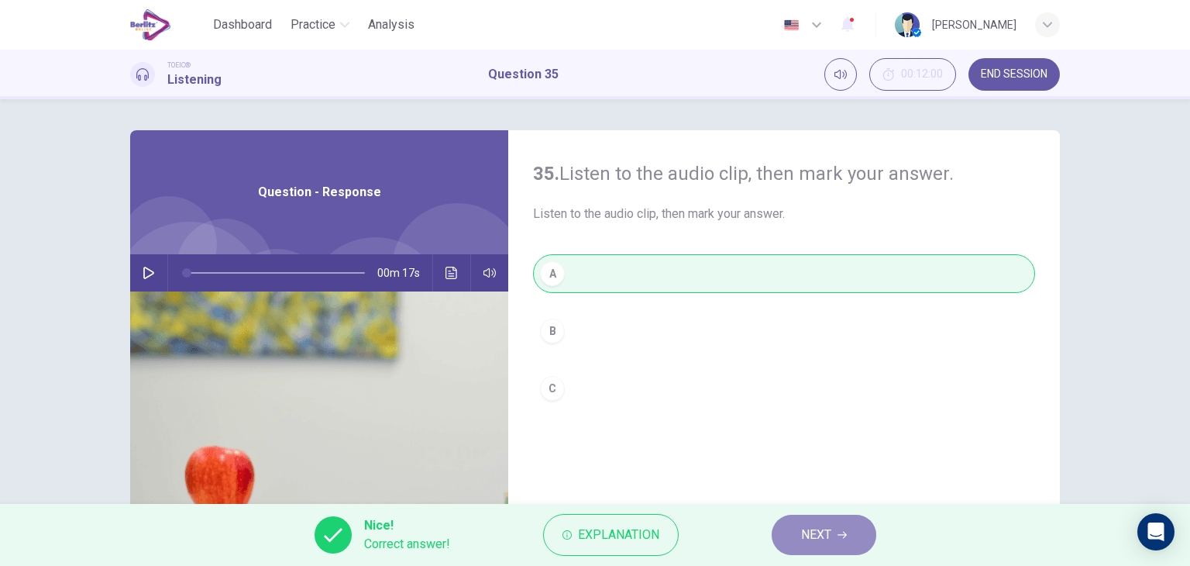
click at [793, 535] on button "NEXT" at bounding box center [824, 534] width 105 height 40
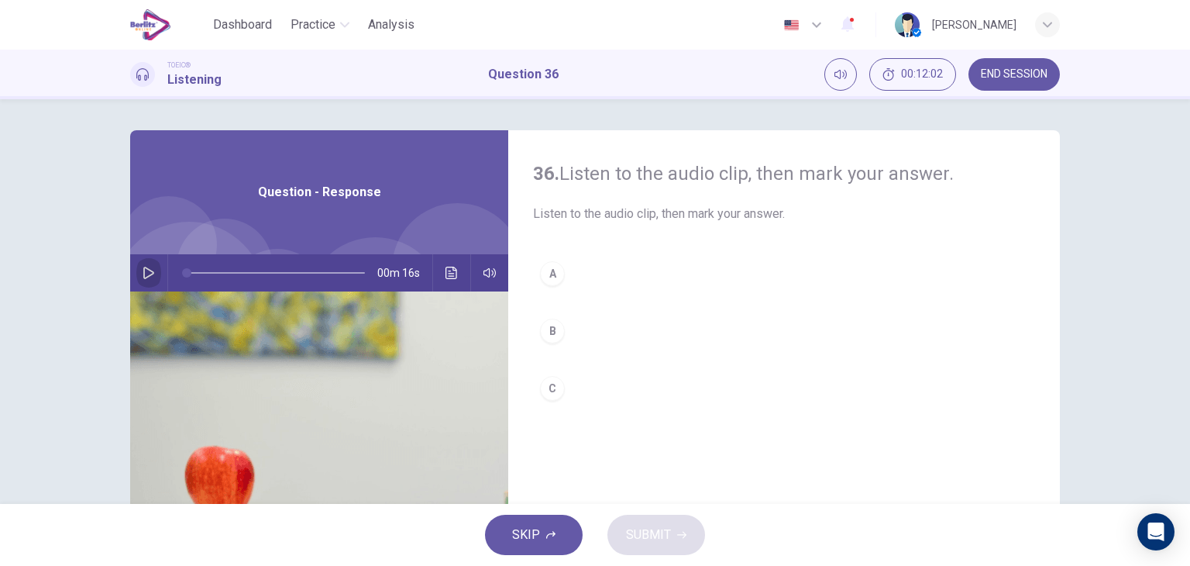
click at [143, 275] on icon "button" at bounding box center [148, 273] width 11 height 12
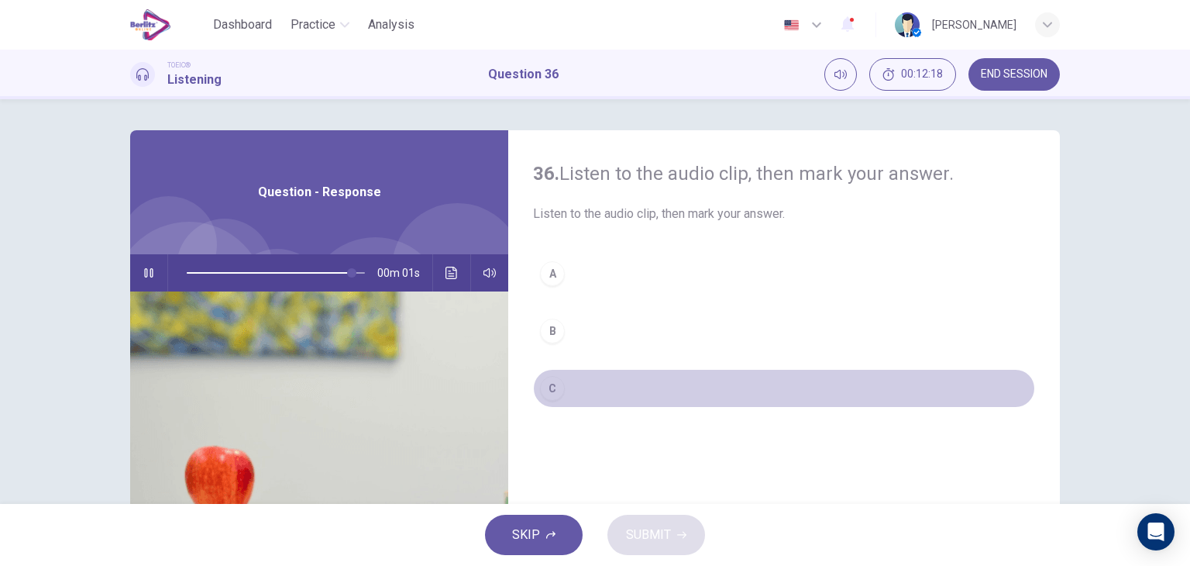
click at [552, 390] on div "C" at bounding box center [552, 388] width 25 height 25
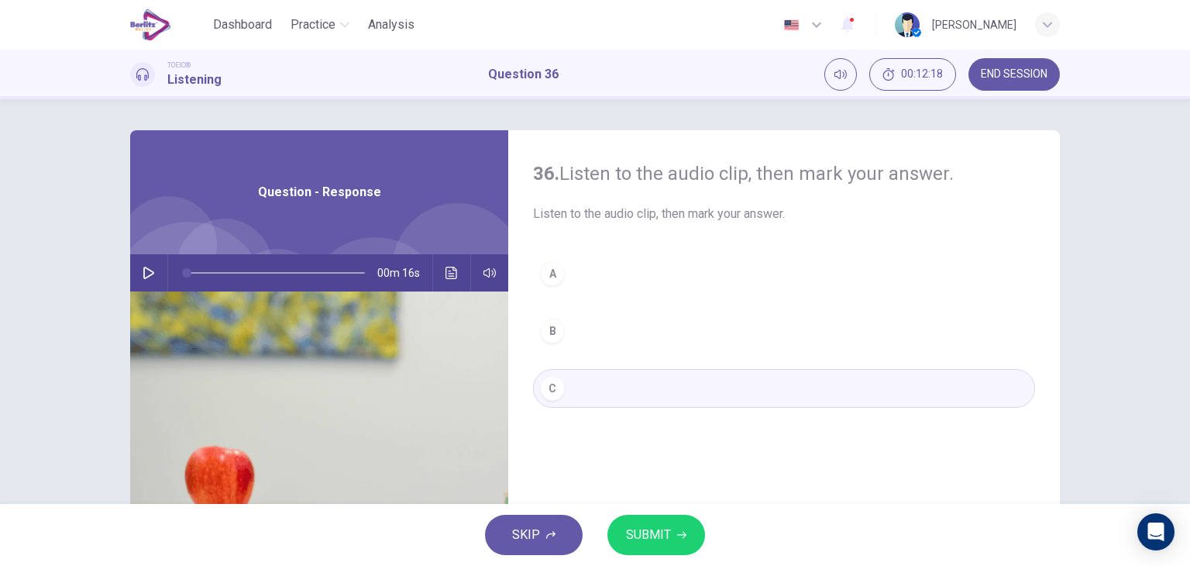
type input "*"
click at [627, 524] on span "SUBMIT" at bounding box center [648, 535] width 45 height 22
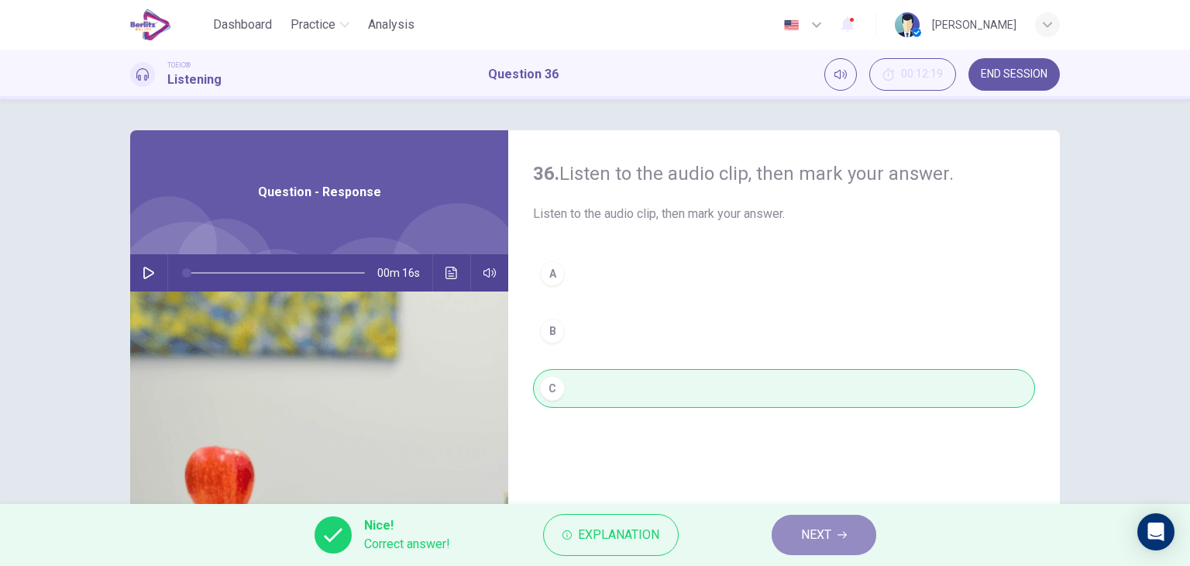
click at [809, 529] on span "NEXT" at bounding box center [816, 535] width 30 height 22
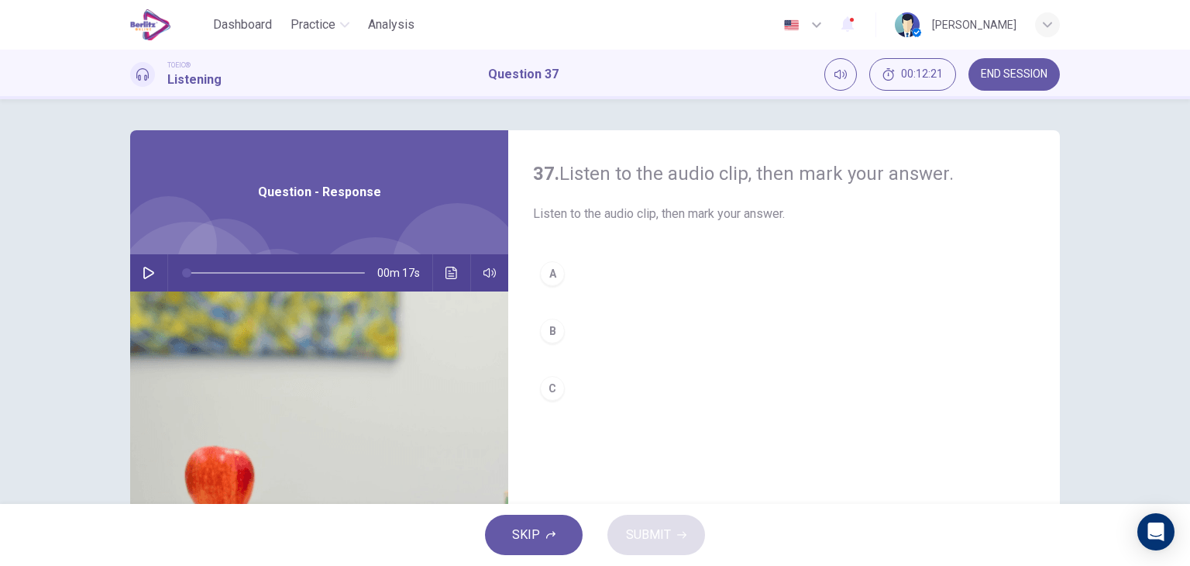
click at [143, 275] on icon "button" at bounding box center [149, 273] width 12 height 12
type input "*"
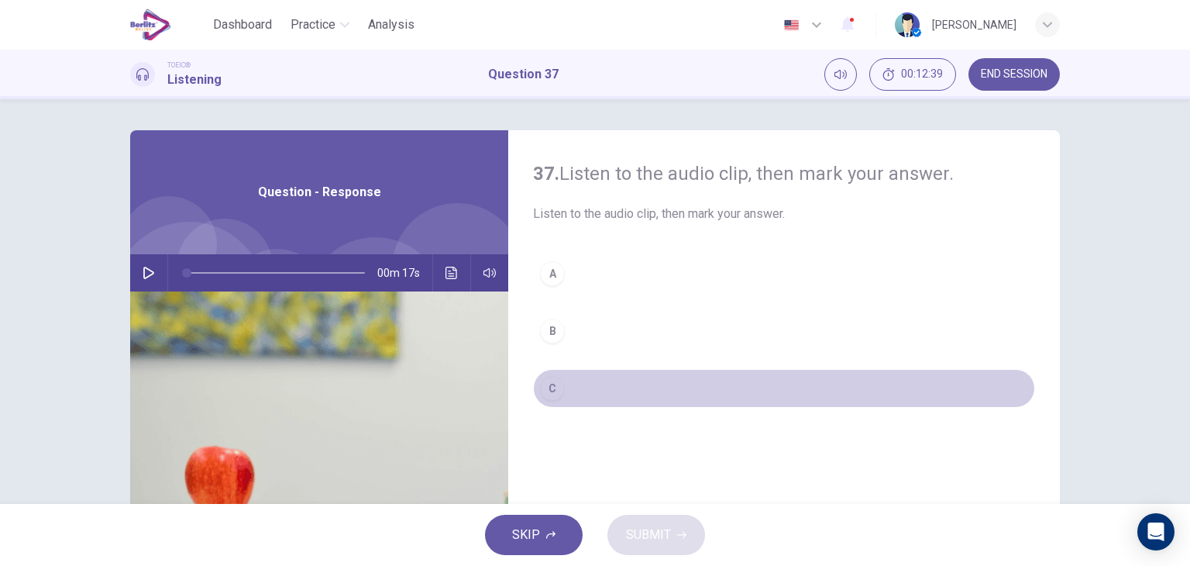
click at [549, 391] on div "C" at bounding box center [552, 388] width 25 height 25
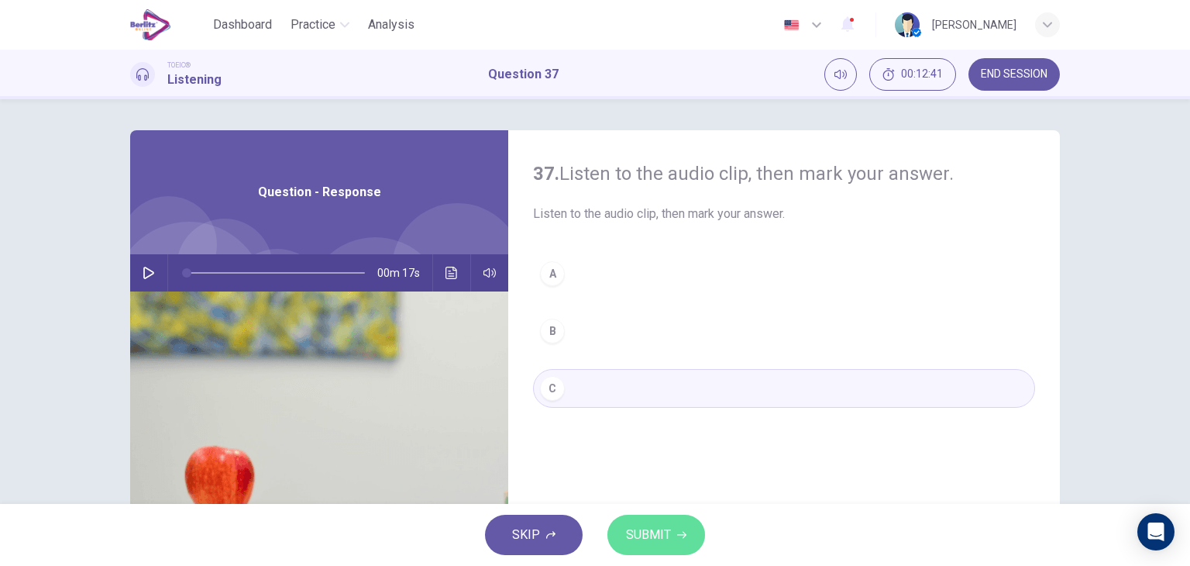
click at [641, 529] on span "SUBMIT" at bounding box center [648, 535] width 45 height 22
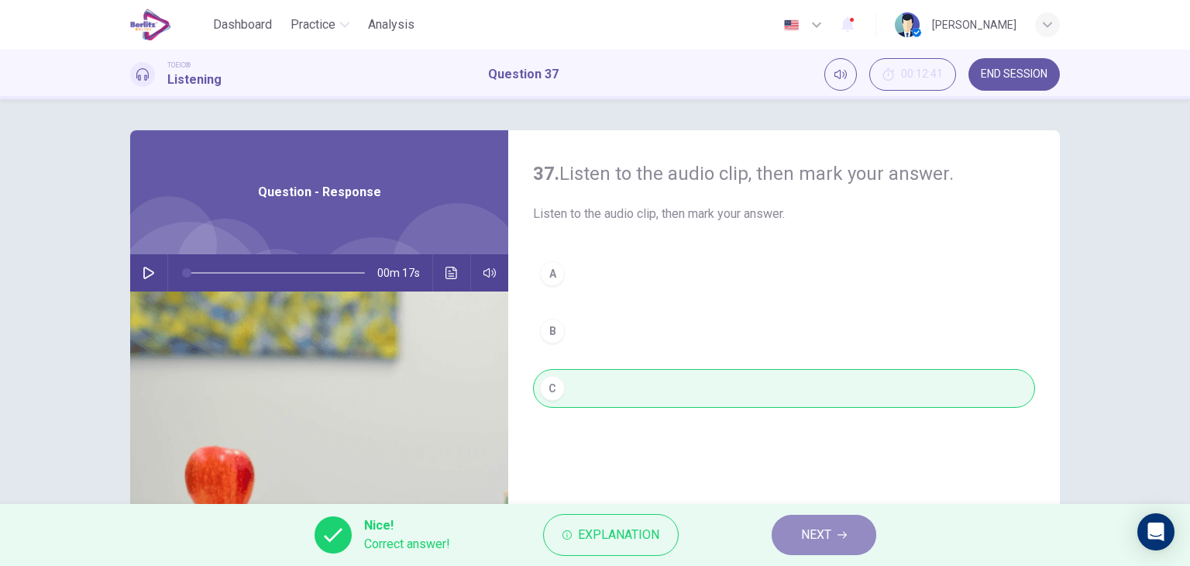
click at [806, 531] on span "NEXT" at bounding box center [816, 535] width 30 height 22
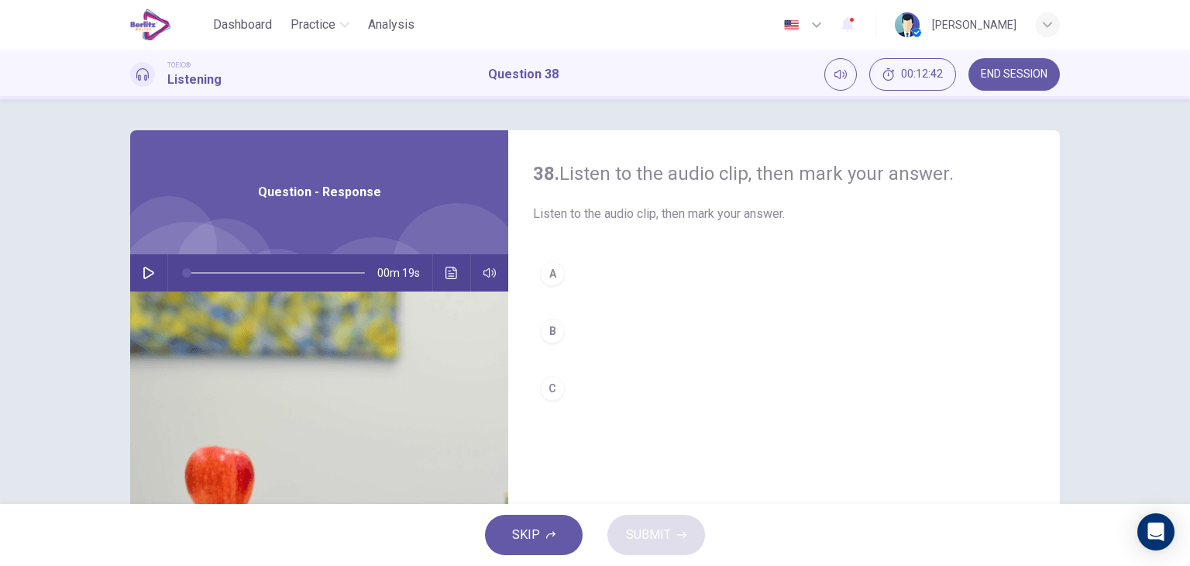
click at [147, 273] on icon "button" at bounding box center [148, 273] width 11 height 12
click at [546, 336] on div "B" at bounding box center [552, 330] width 25 height 25
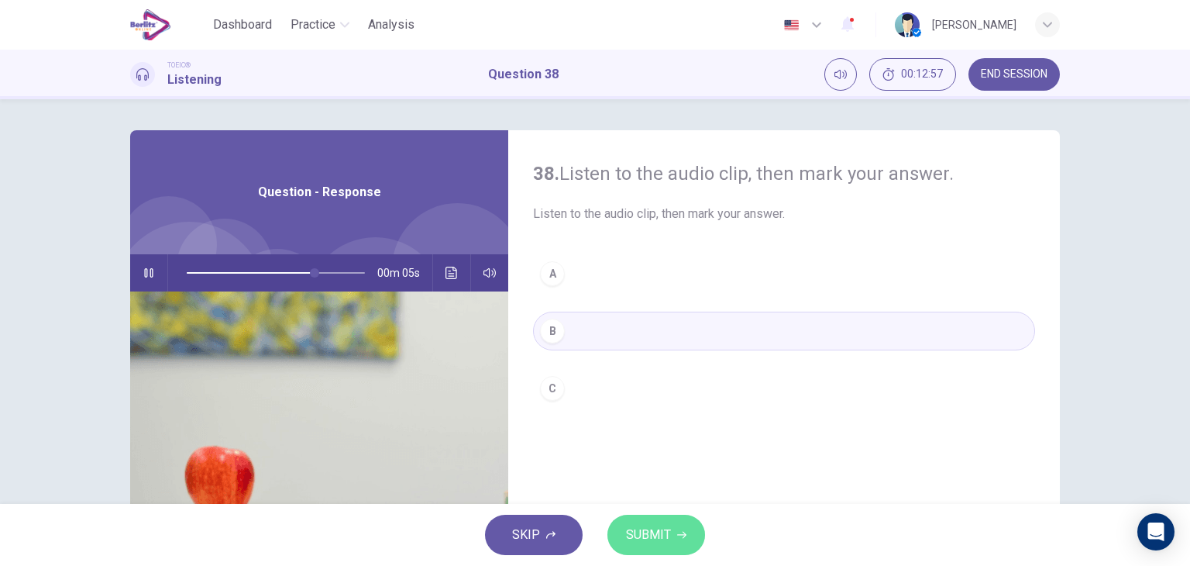
click at [641, 527] on span "SUBMIT" at bounding box center [648, 535] width 45 height 22
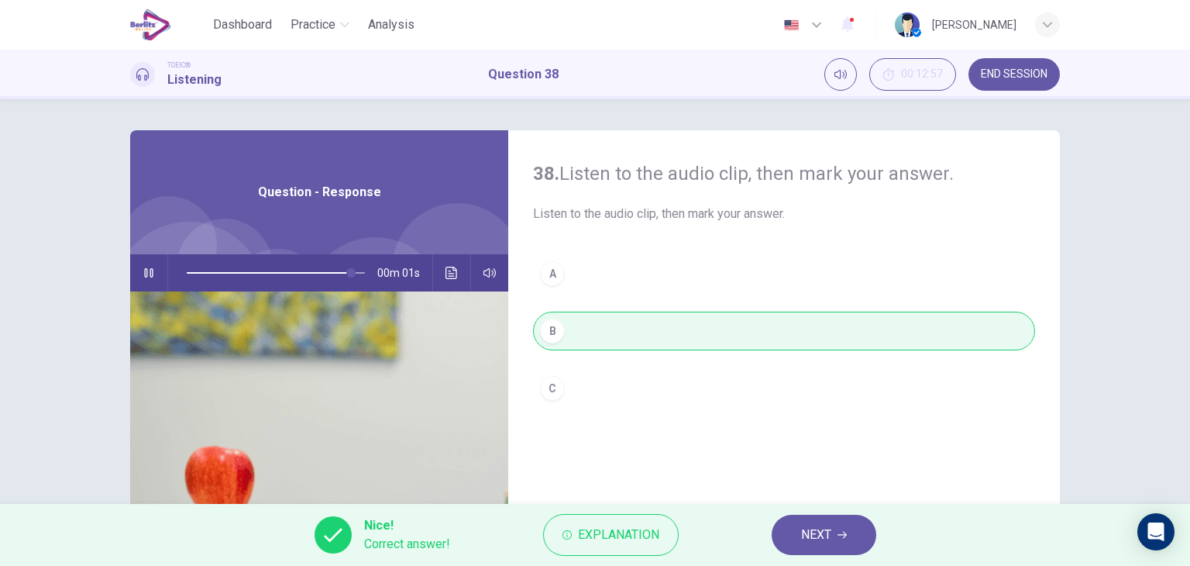
type input "**"
click at [813, 531] on span "NEXT" at bounding box center [816, 535] width 30 height 22
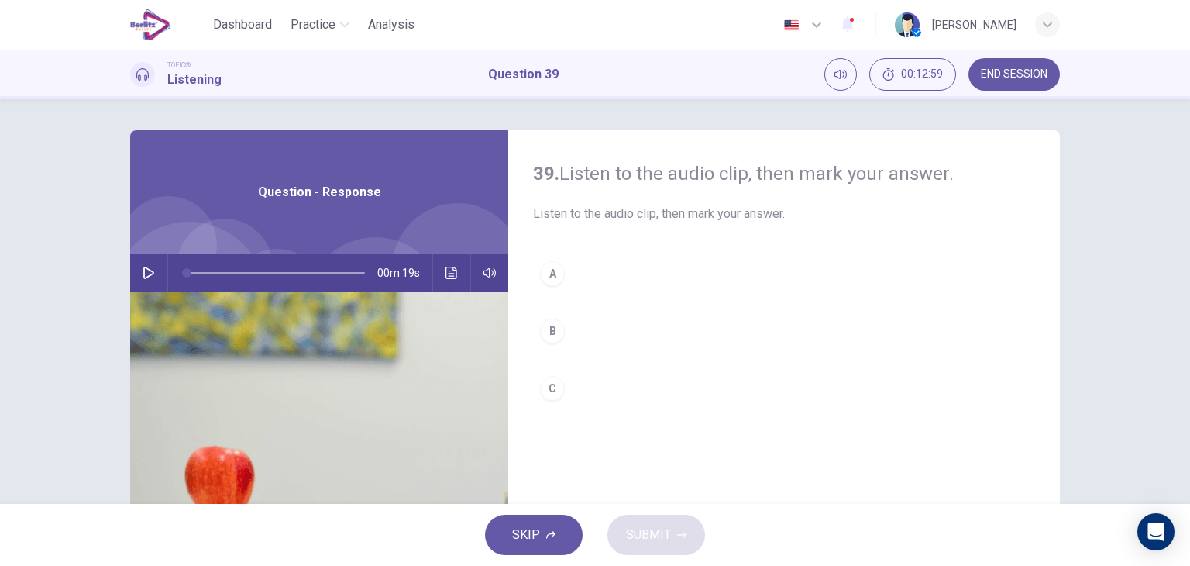
click at [155, 281] on button "button" at bounding box center [148, 272] width 25 height 37
click at [540, 331] on div "B" at bounding box center [552, 330] width 25 height 25
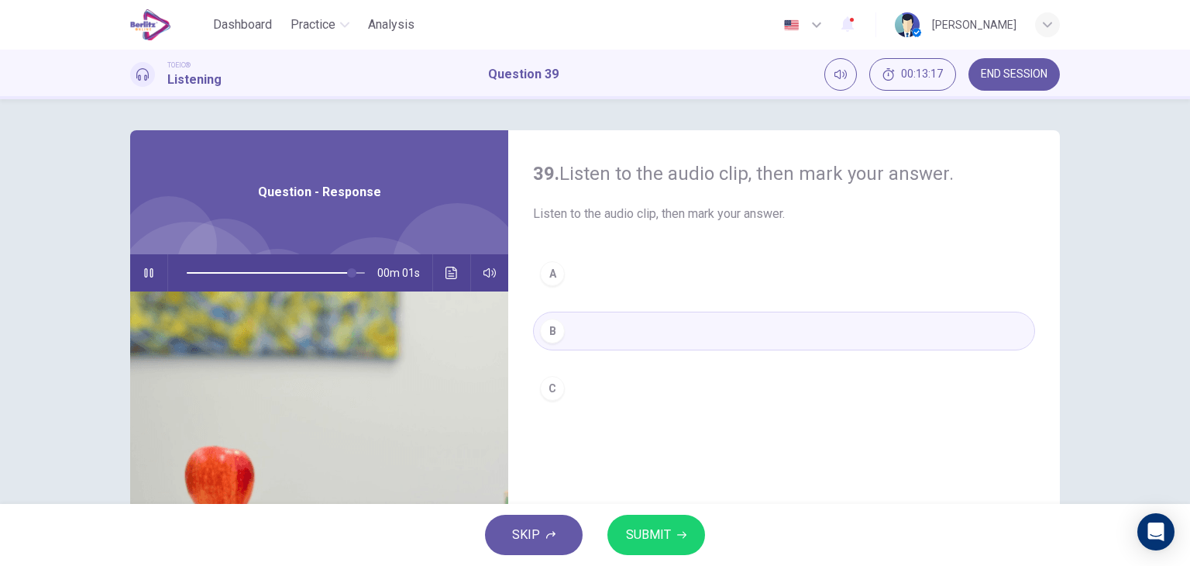
click at [645, 538] on span "SUBMIT" at bounding box center [648, 535] width 45 height 22
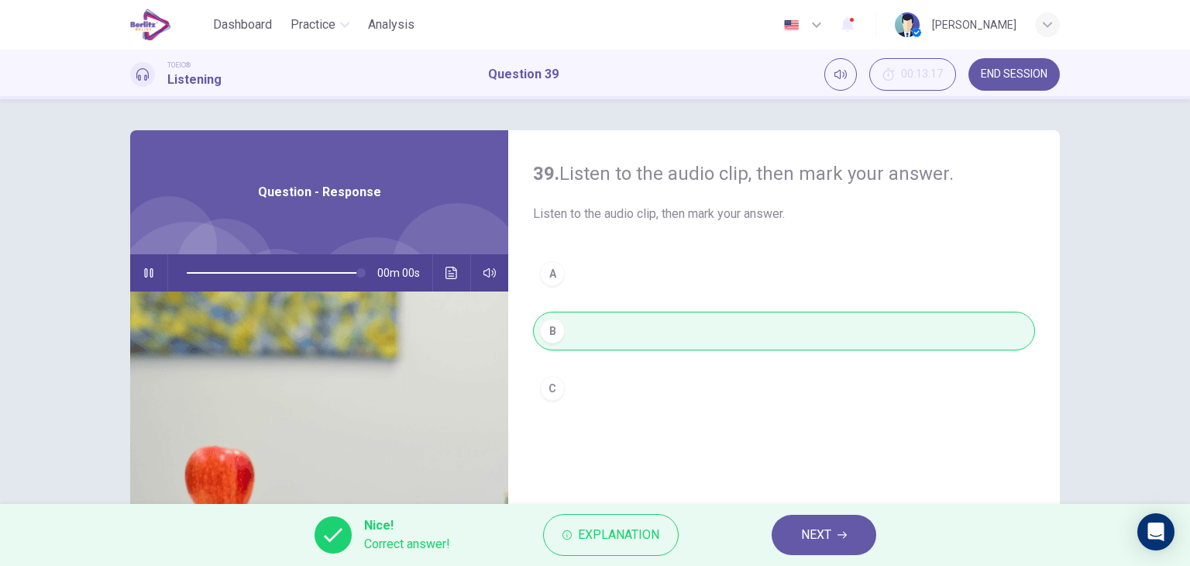
type input "*"
click at [818, 546] on button "NEXT" at bounding box center [824, 534] width 105 height 40
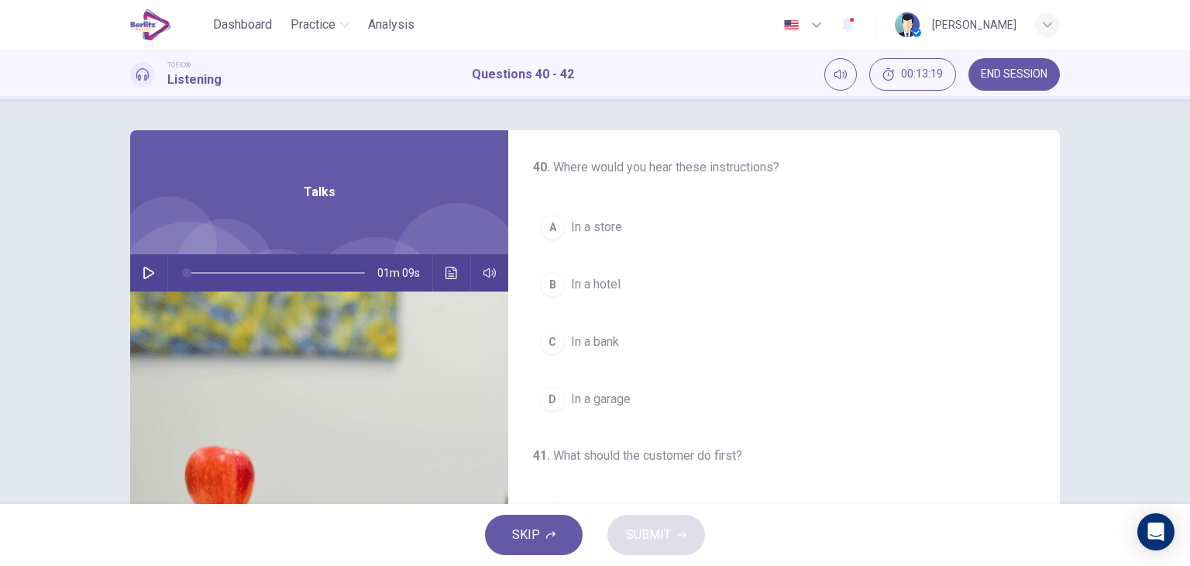
click at [153, 276] on button "button" at bounding box center [148, 272] width 25 height 37
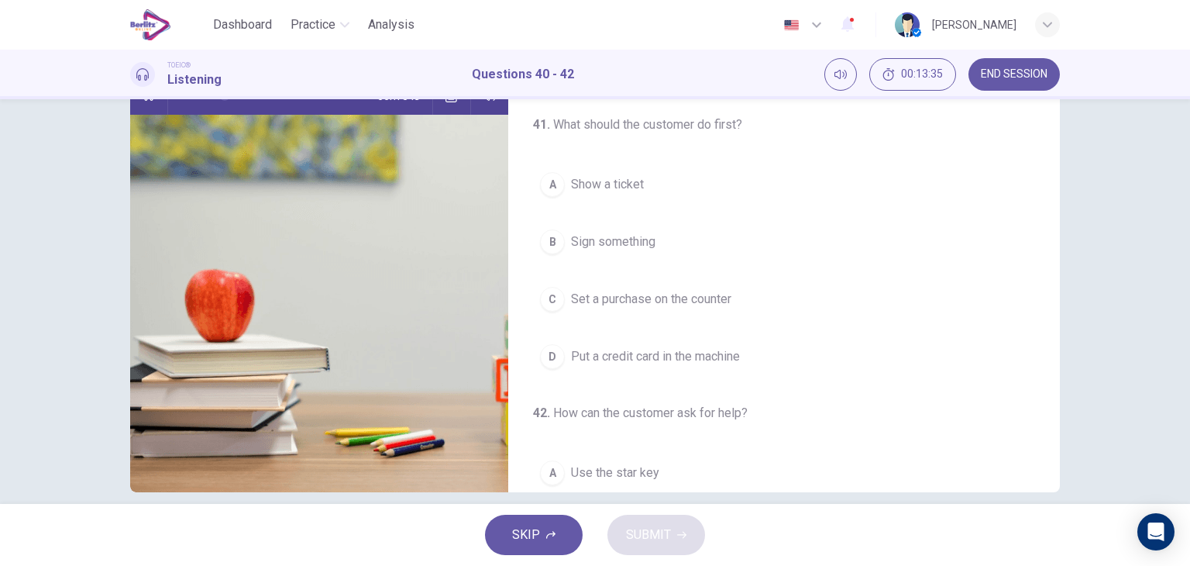
scroll to position [146, 0]
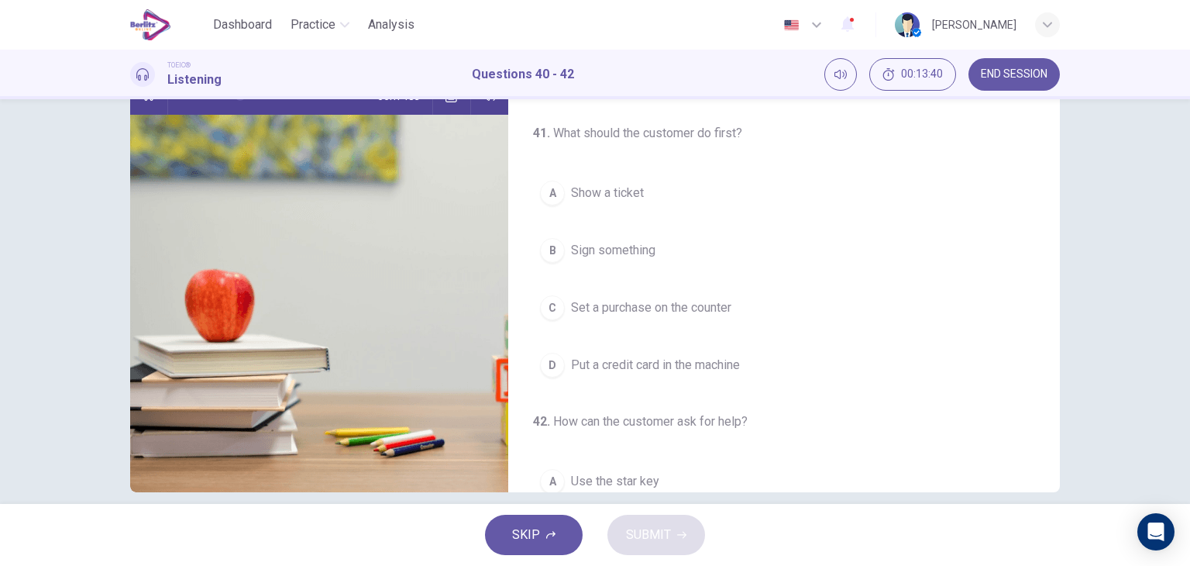
click at [676, 308] on span "Set a purchase on the counter" at bounding box center [651, 307] width 160 height 19
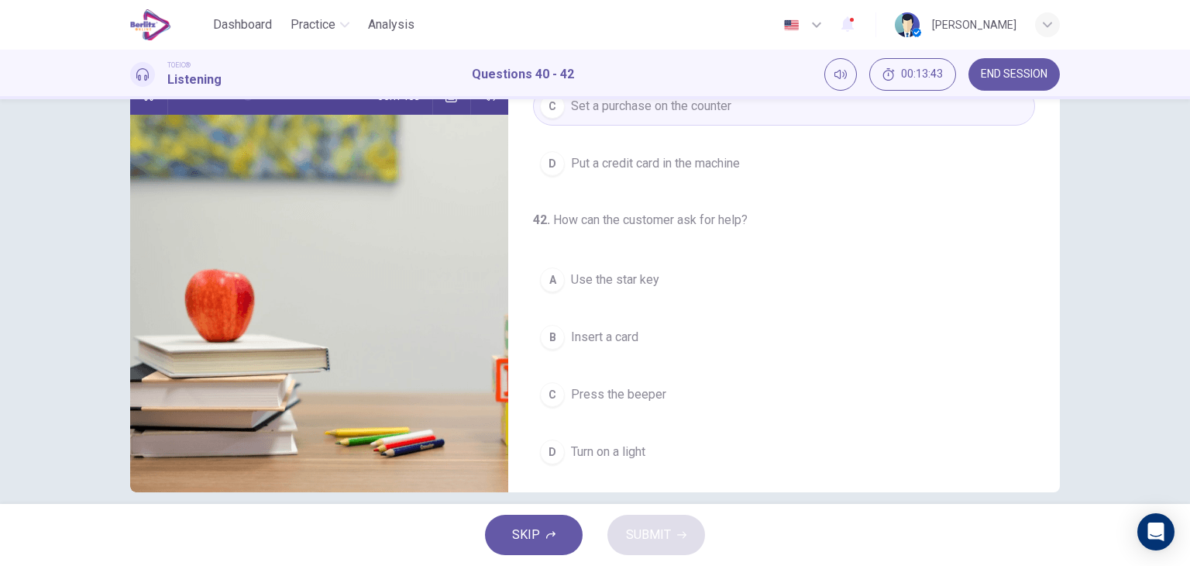
scroll to position [350, 0]
click at [730, 433] on button "D Turn on a light" at bounding box center [784, 448] width 502 height 39
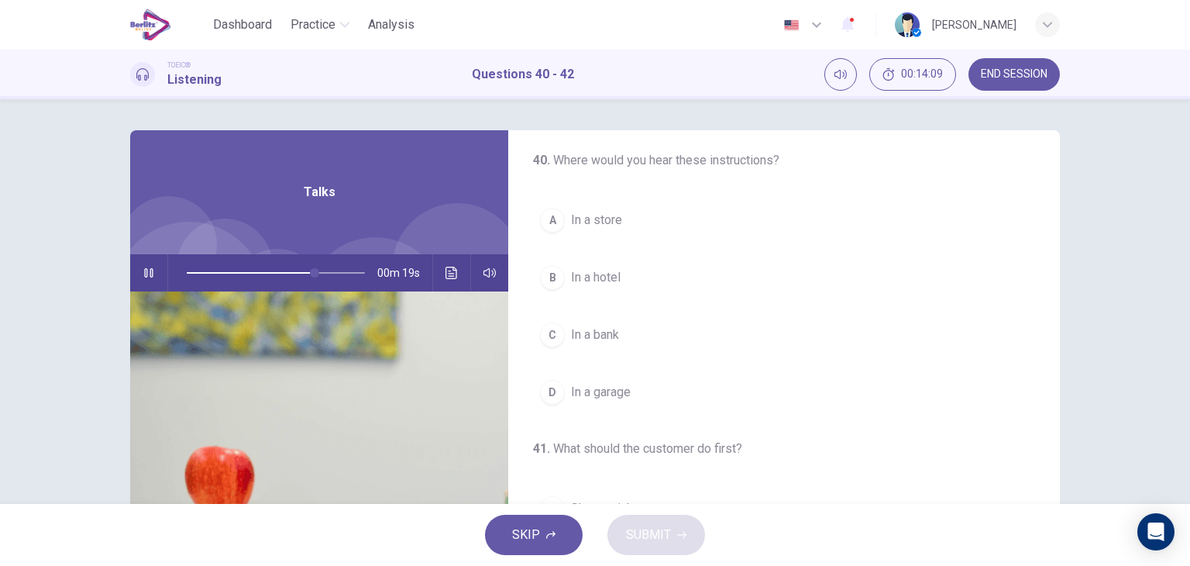
scroll to position [0, 0]
click at [619, 231] on button "A In a store" at bounding box center [784, 227] width 502 height 39
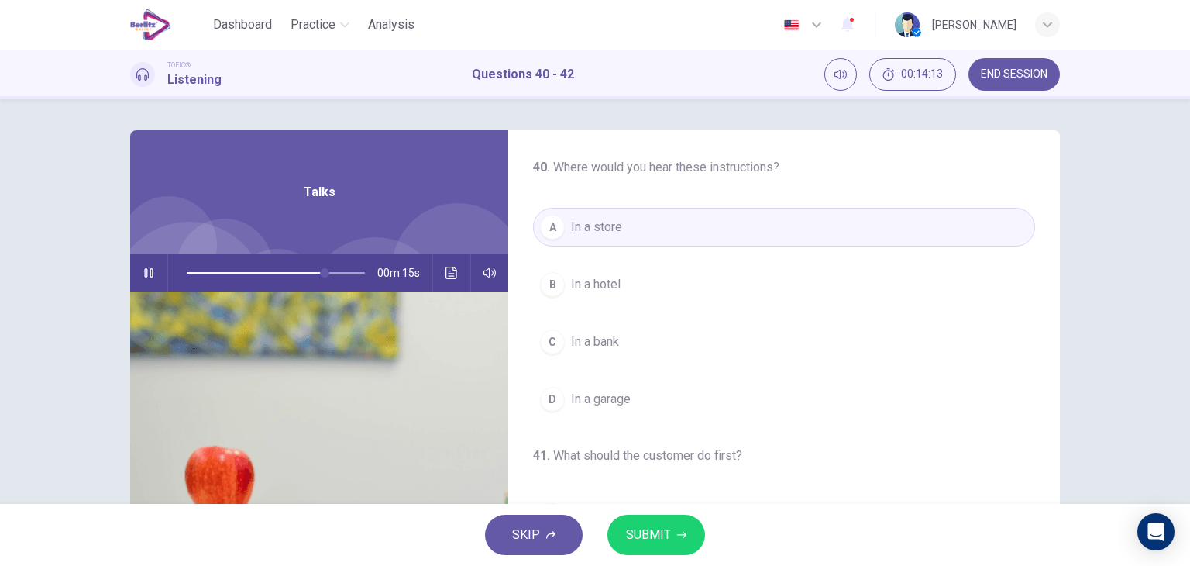
click at [663, 535] on span "SUBMIT" at bounding box center [648, 535] width 45 height 22
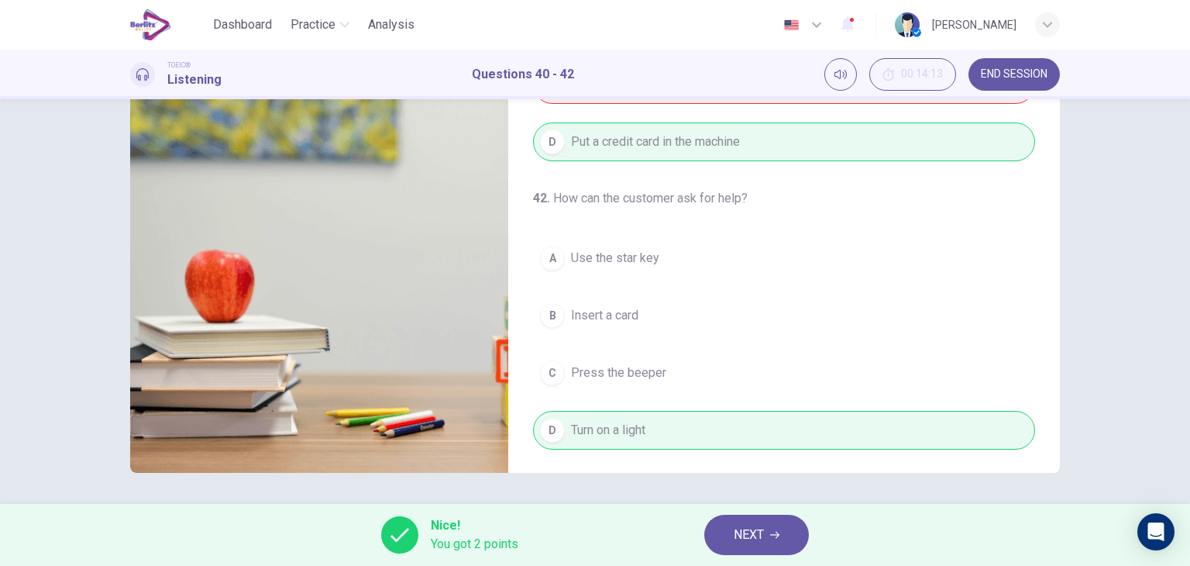
scroll to position [350, 0]
type input "**"
click at [745, 541] on span "NEXT" at bounding box center [749, 535] width 30 height 22
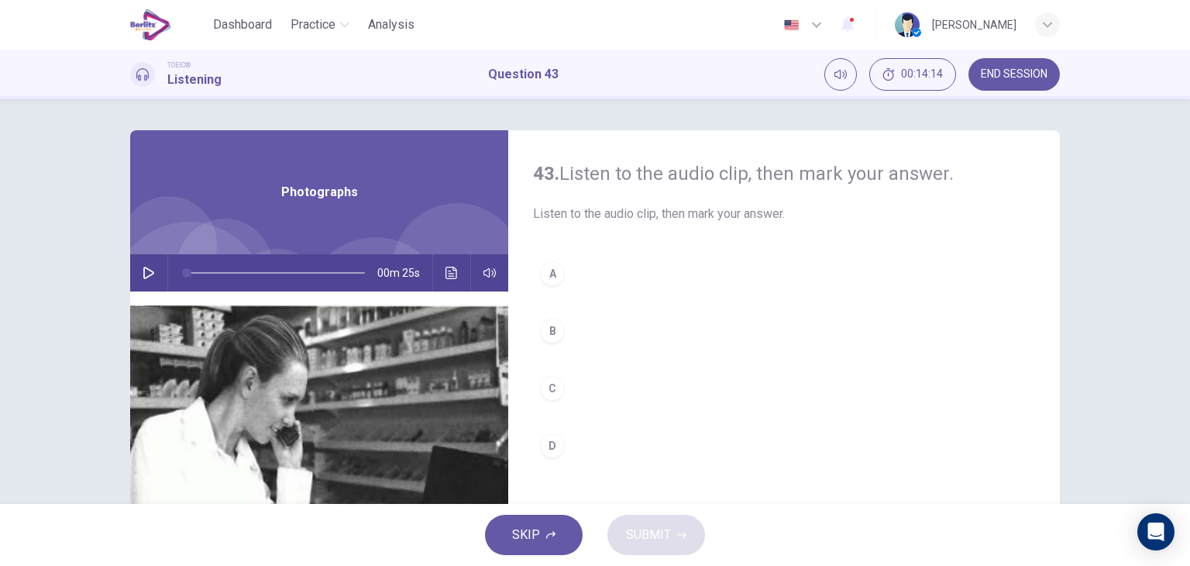
click at [143, 270] on icon "button" at bounding box center [149, 273] width 12 height 12
click at [555, 397] on button "C" at bounding box center [784, 388] width 502 height 39
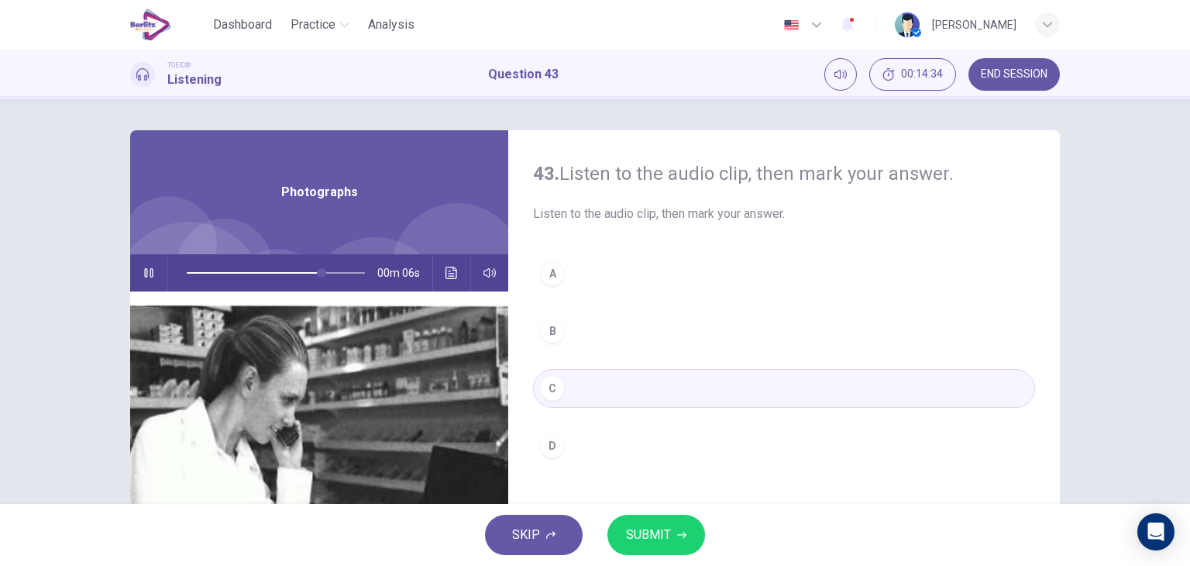
click at [652, 524] on span "SUBMIT" at bounding box center [648, 535] width 45 height 22
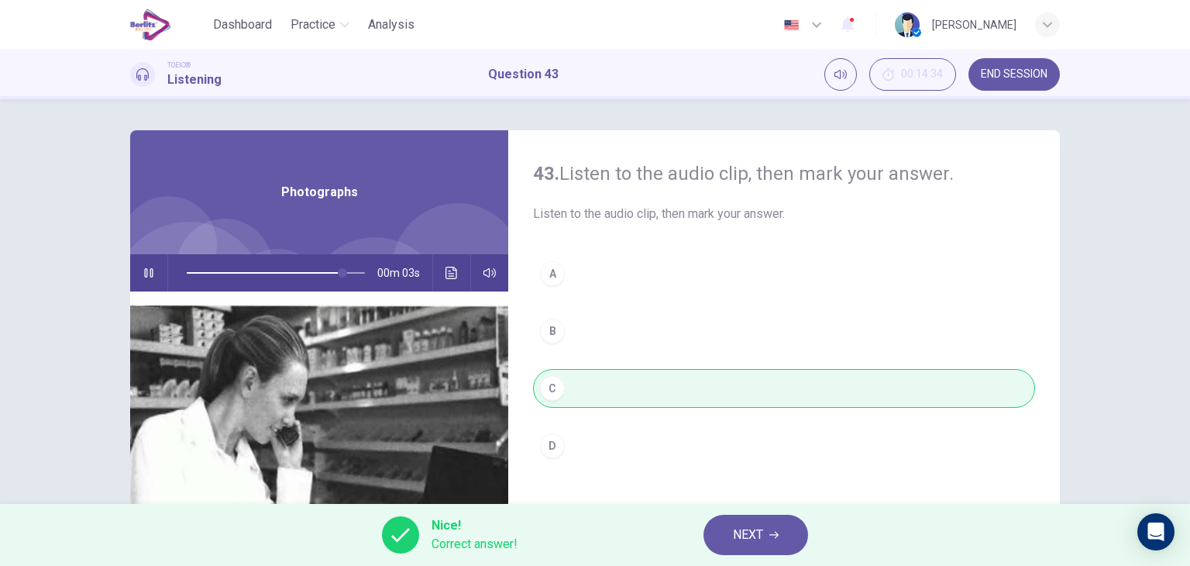
type input "**"
click at [736, 542] on span "NEXT" at bounding box center [748, 535] width 30 height 22
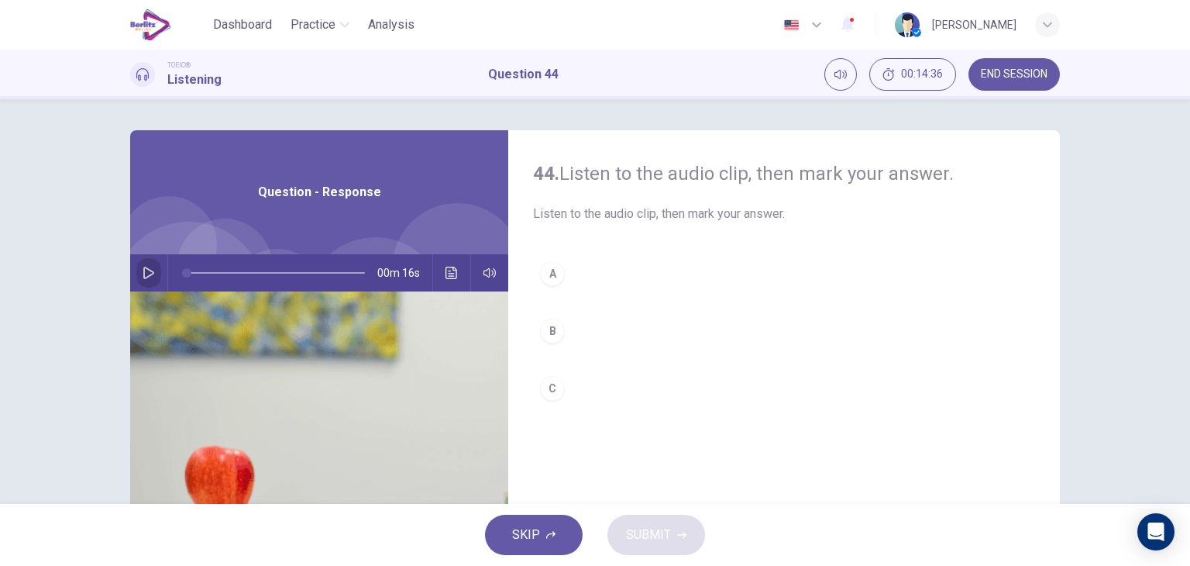
click at [148, 268] on icon "button" at bounding box center [149, 273] width 12 height 12
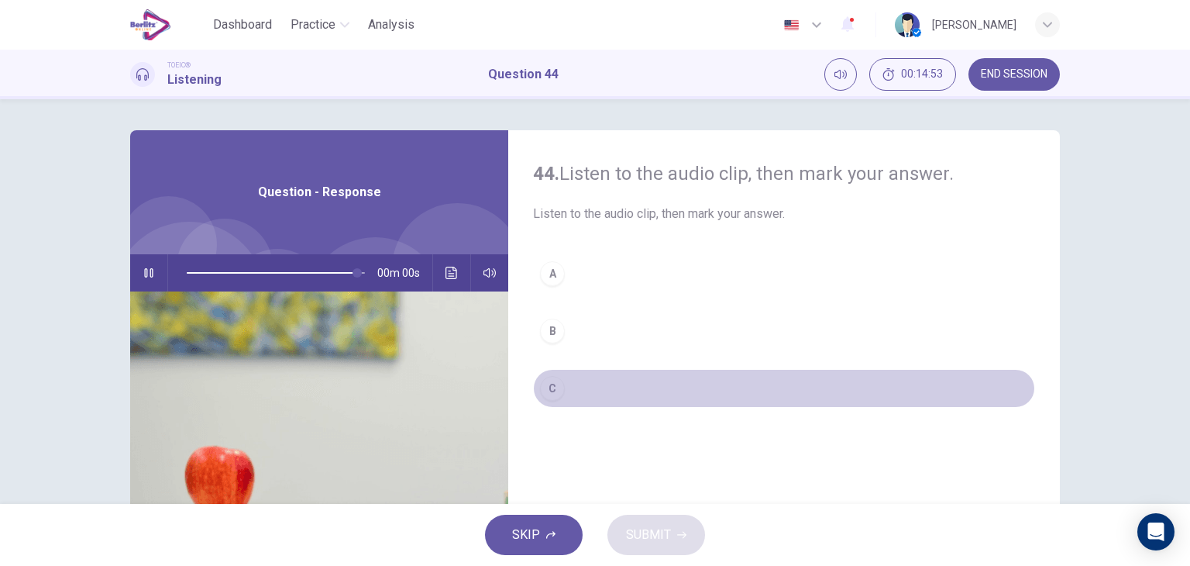
type input "*"
click at [544, 383] on div "C" at bounding box center [552, 388] width 25 height 25
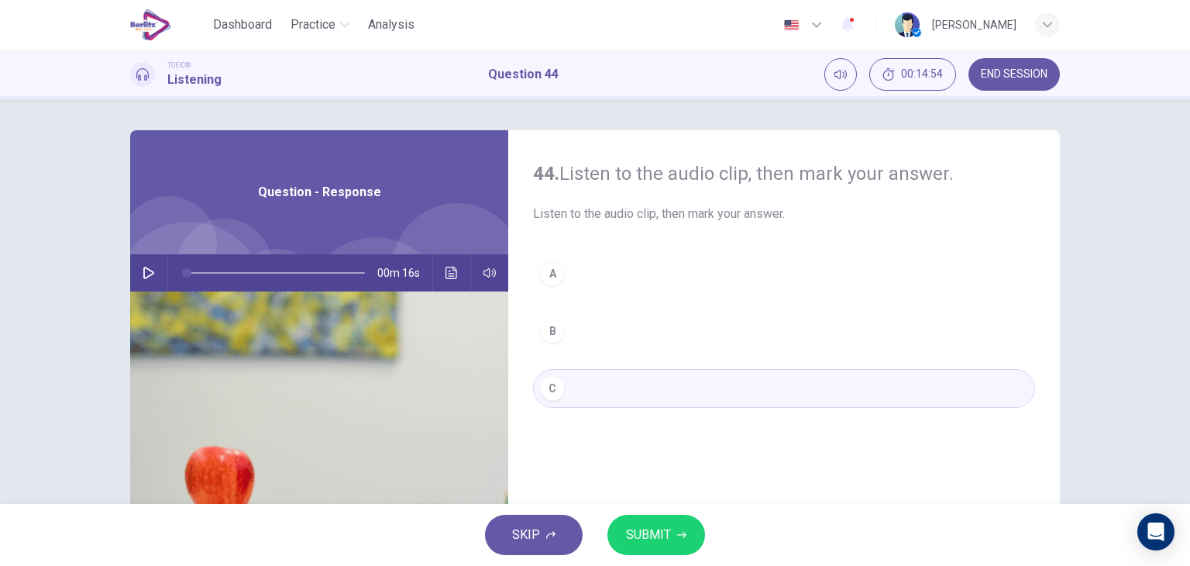
click at [636, 524] on span "SUBMIT" at bounding box center [648, 535] width 45 height 22
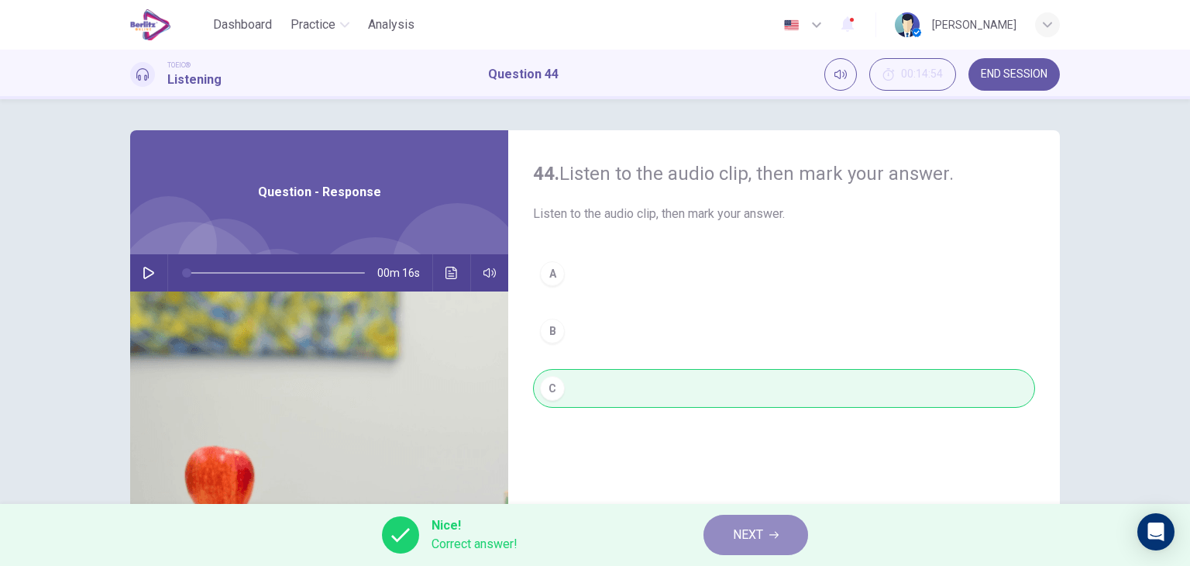
click at [758, 536] on span "NEXT" at bounding box center [748, 535] width 30 height 22
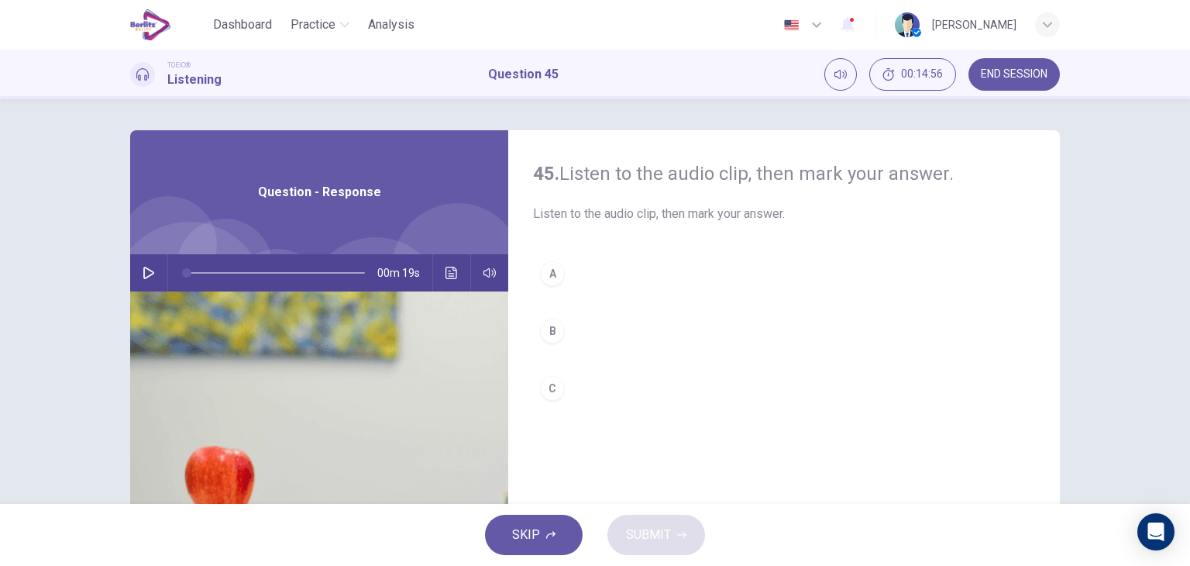
click at [146, 271] on icon "button" at bounding box center [149, 273] width 12 height 12
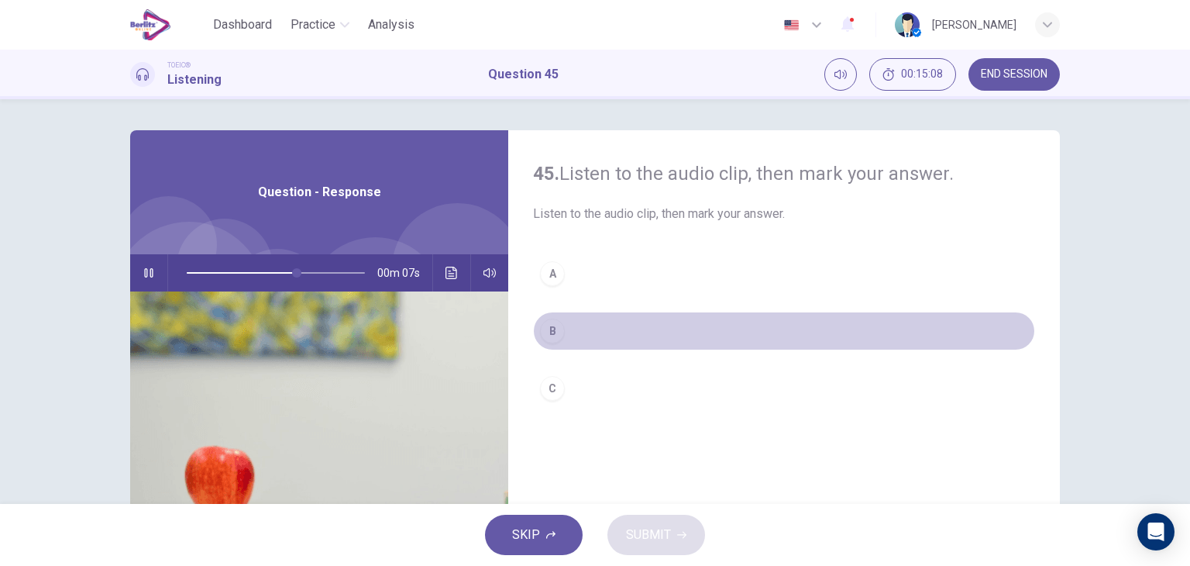
click at [556, 328] on div "B" at bounding box center [552, 330] width 25 height 25
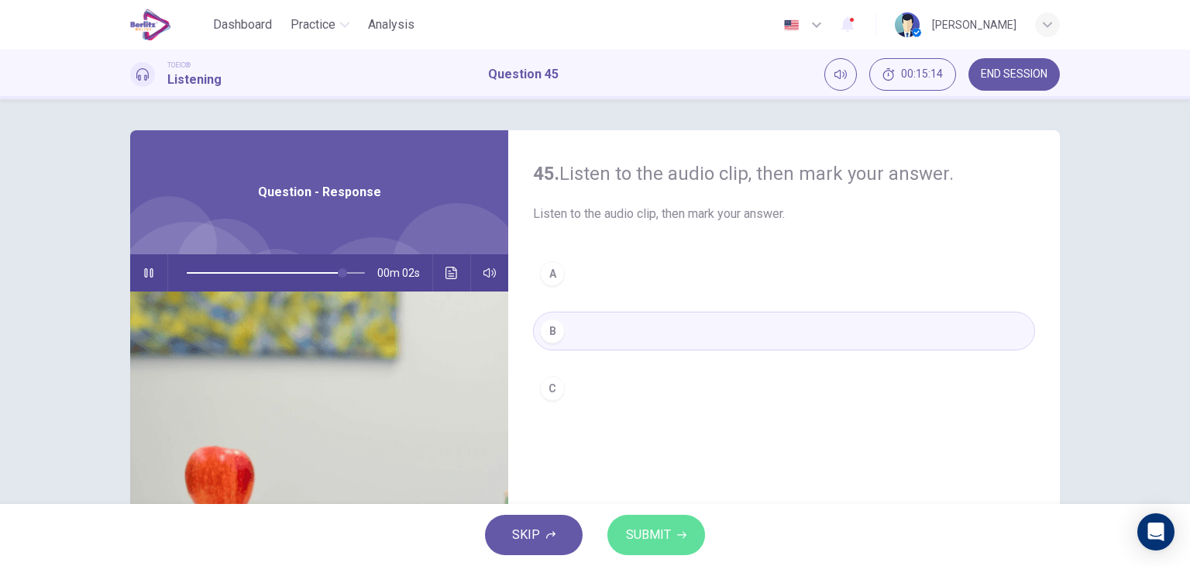
click at [638, 535] on span "SUBMIT" at bounding box center [648, 535] width 45 height 22
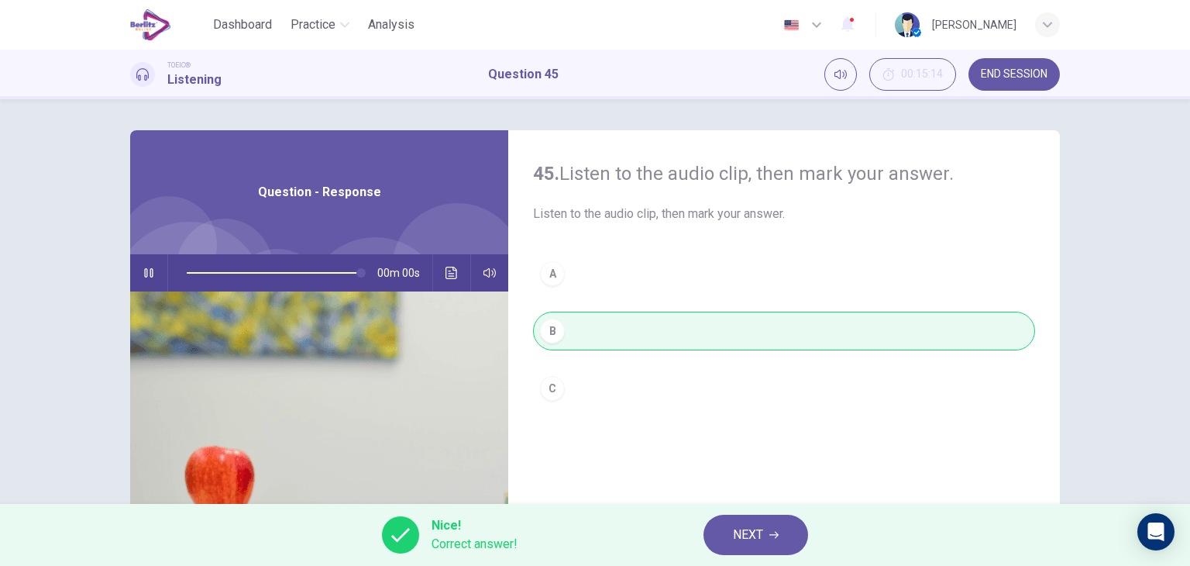
type input "*"
click at [735, 534] on span "NEXT" at bounding box center [748, 535] width 30 height 22
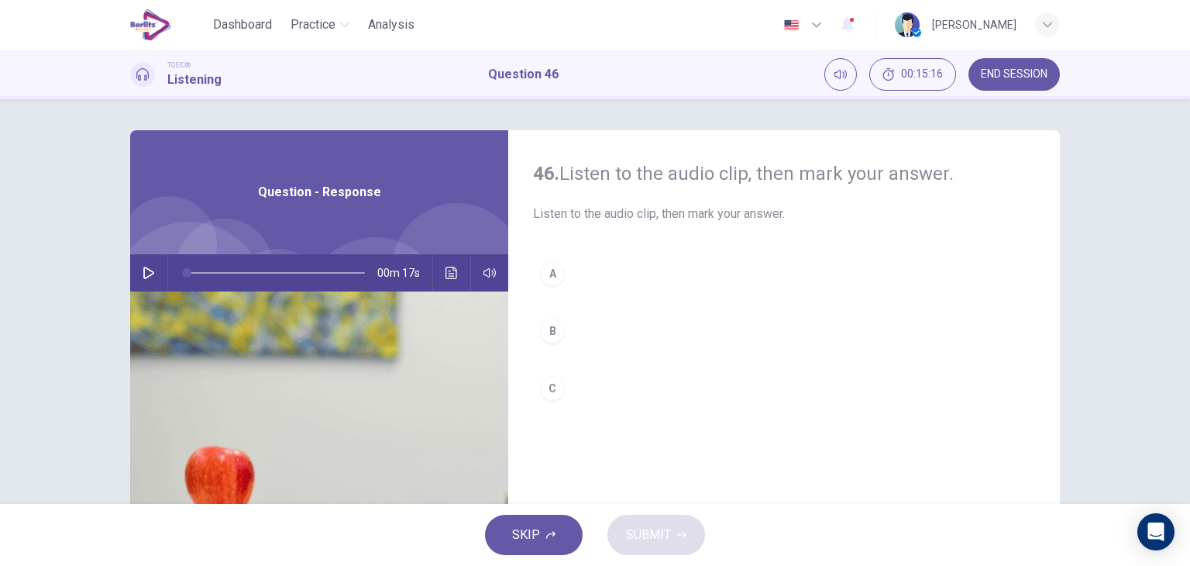
click at [143, 273] on icon "button" at bounding box center [149, 273] width 12 height 12
click at [549, 328] on div "B" at bounding box center [552, 330] width 25 height 25
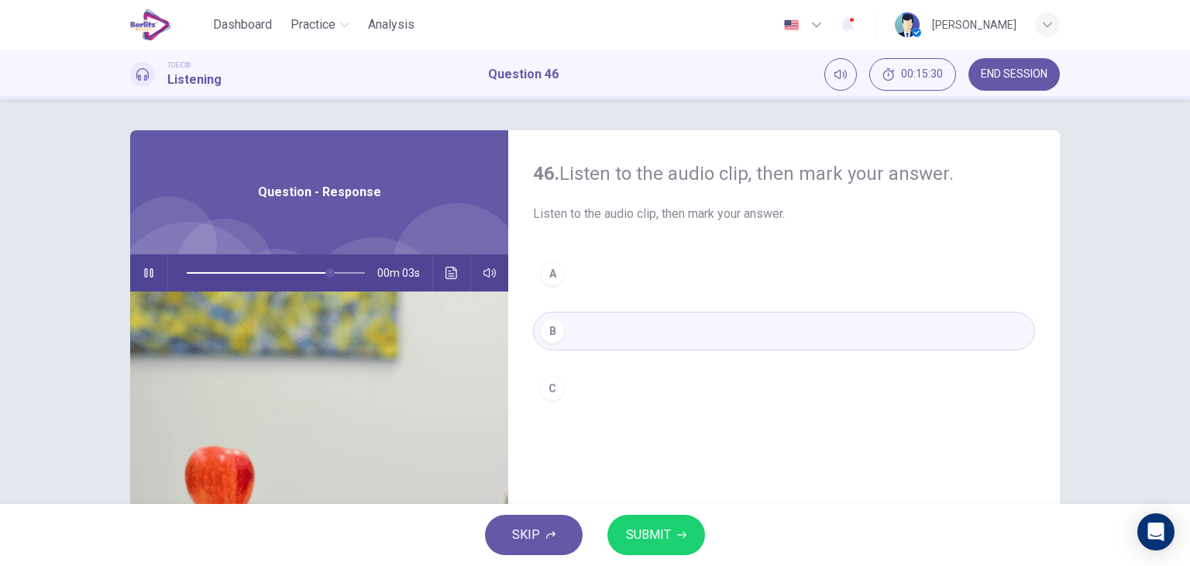
click at [659, 528] on span "SUBMIT" at bounding box center [648, 535] width 45 height 22
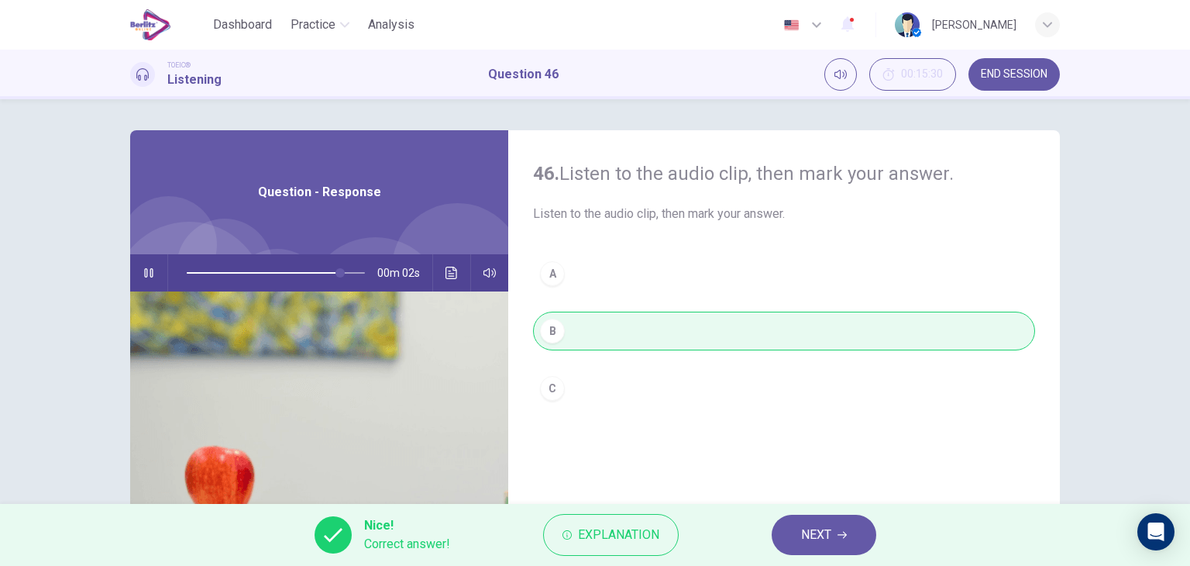
type input "**"
click at [810, 531] on span "NEXT" at bounding box center [816, 535] width 30 height 22
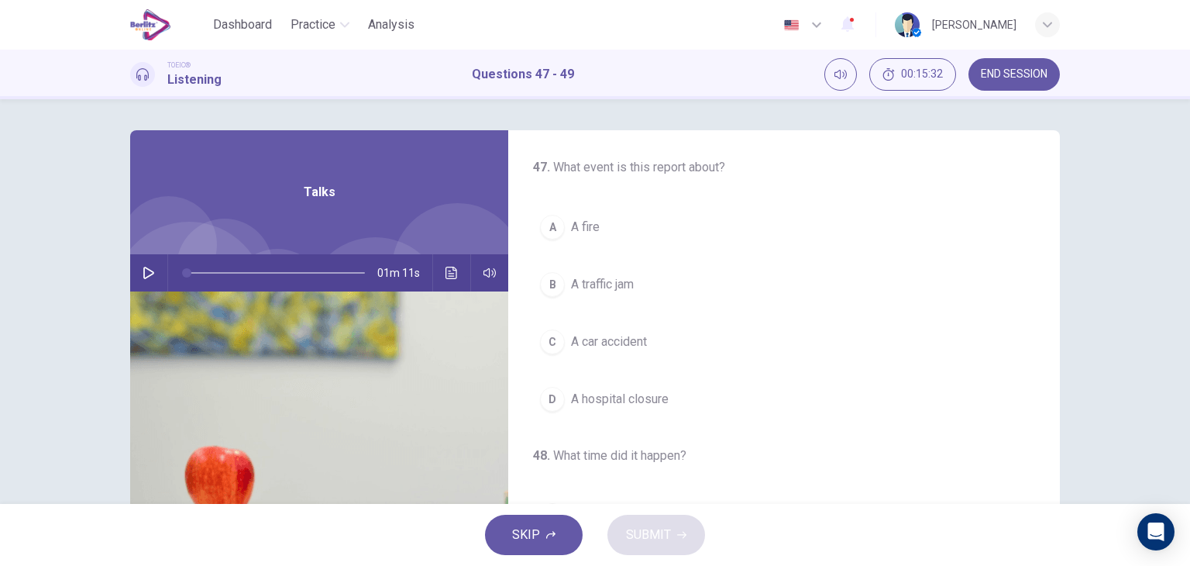
click at [143, 273] on icon "button" at bounding box center [148, 273] width 11 height 12
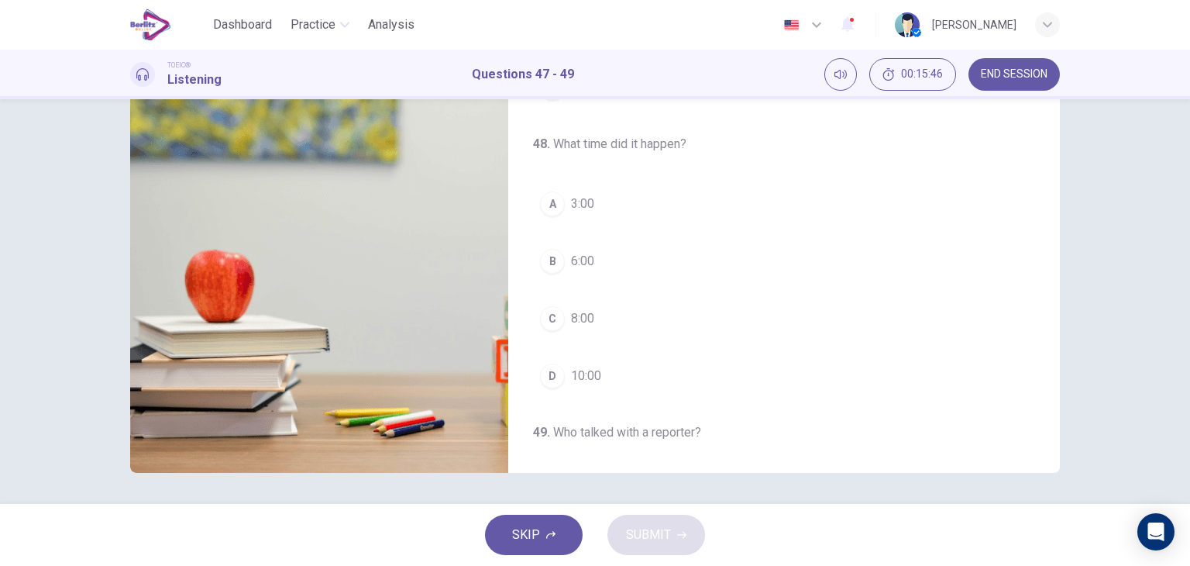
scroll to position [98, 0]
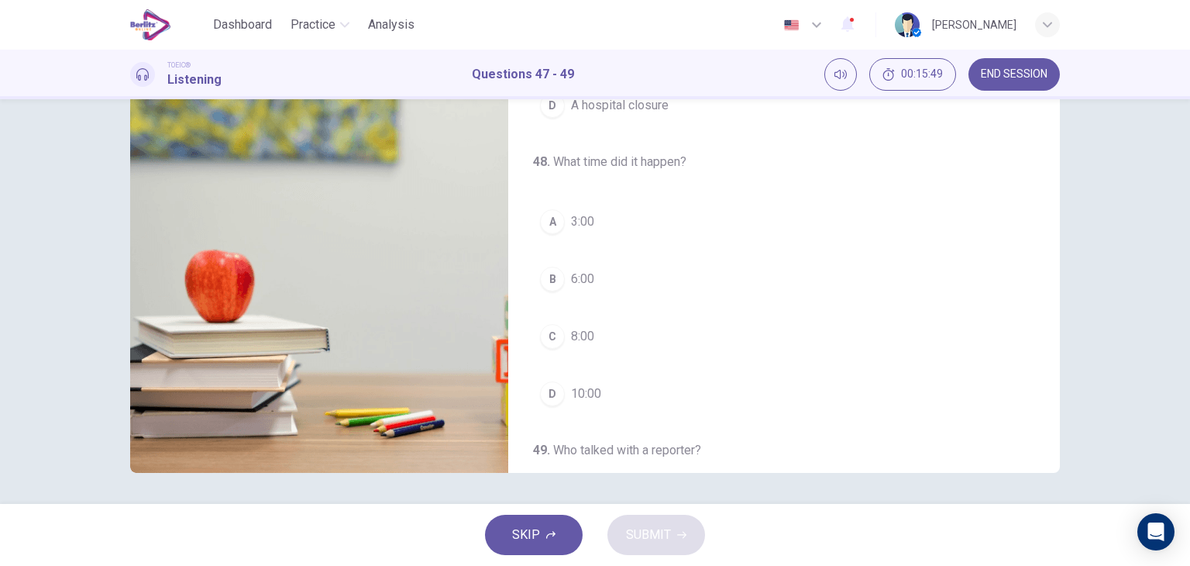
click at [700, 335] on button "C 8:00" at bounding box center [784, 336] width 502 height 39
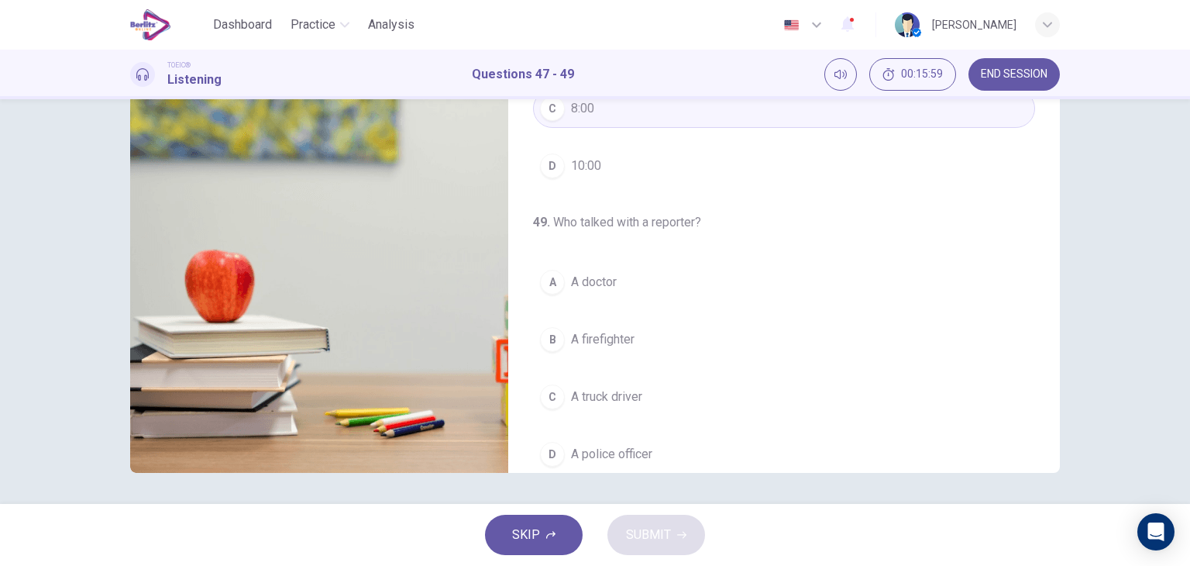
scroll to position [325, 0]
click at [619, 277] on button "A A doctor" at bounding box center [784, 282] width 502 height 39
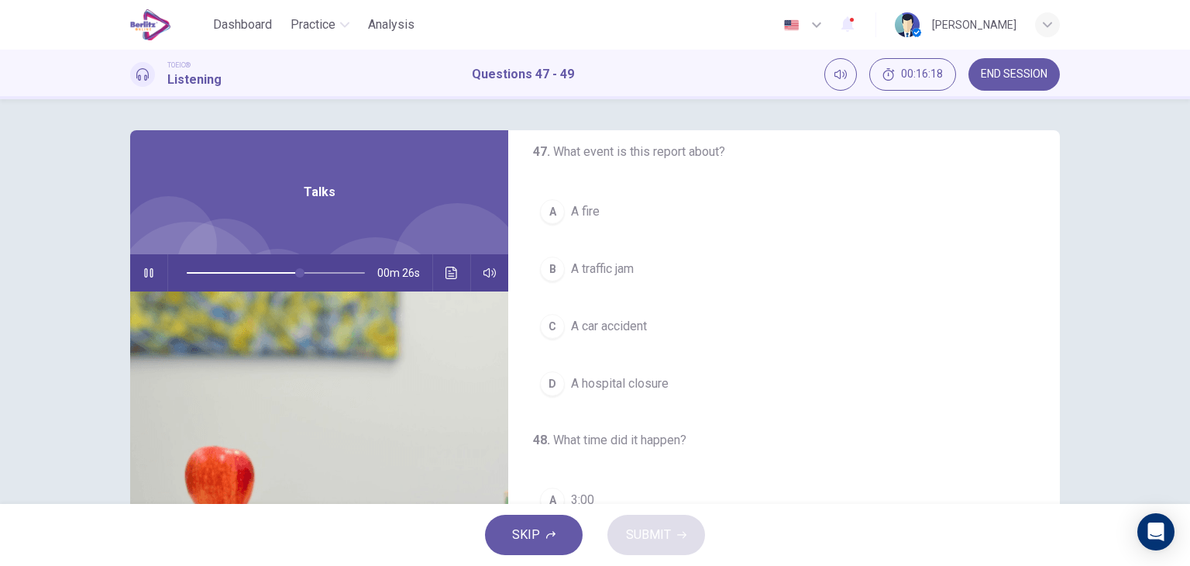
scroll to position [3, 0]
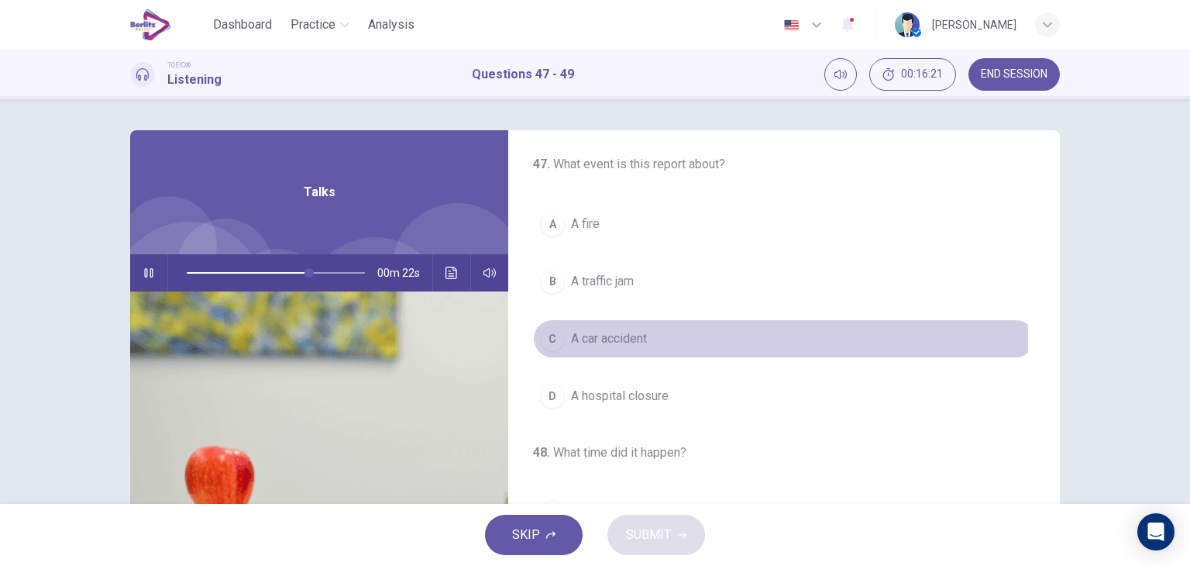
click at [621, 336] on span "A car accident" at bounding box center [609, 338] width 76 height 19
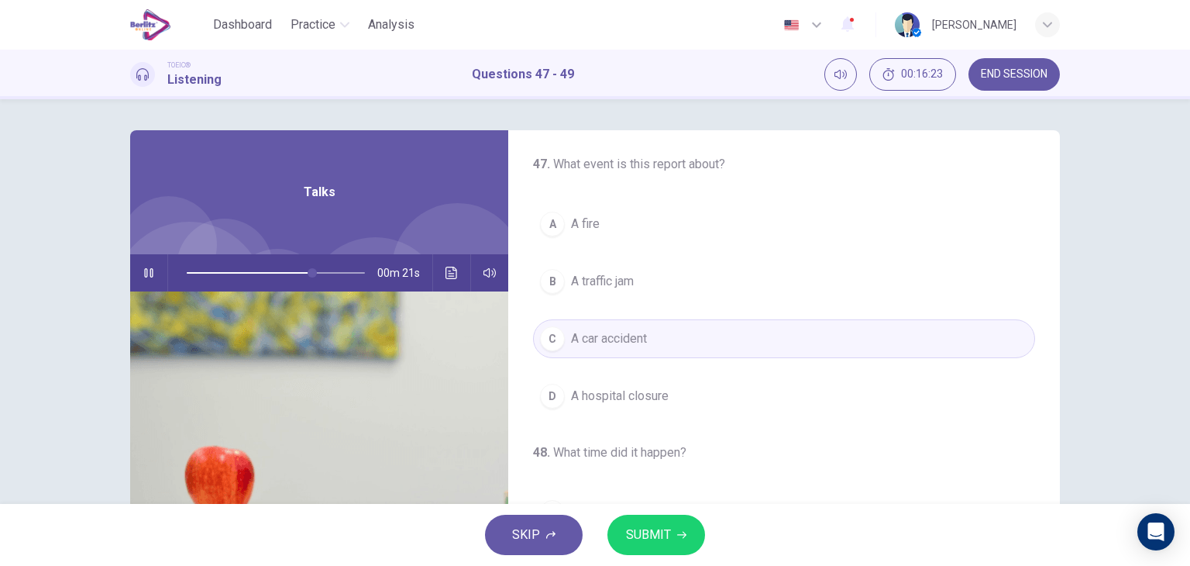
click at [639, 531] on span "SUBMIT" at bounding box center [648, 535] width 45 height 22
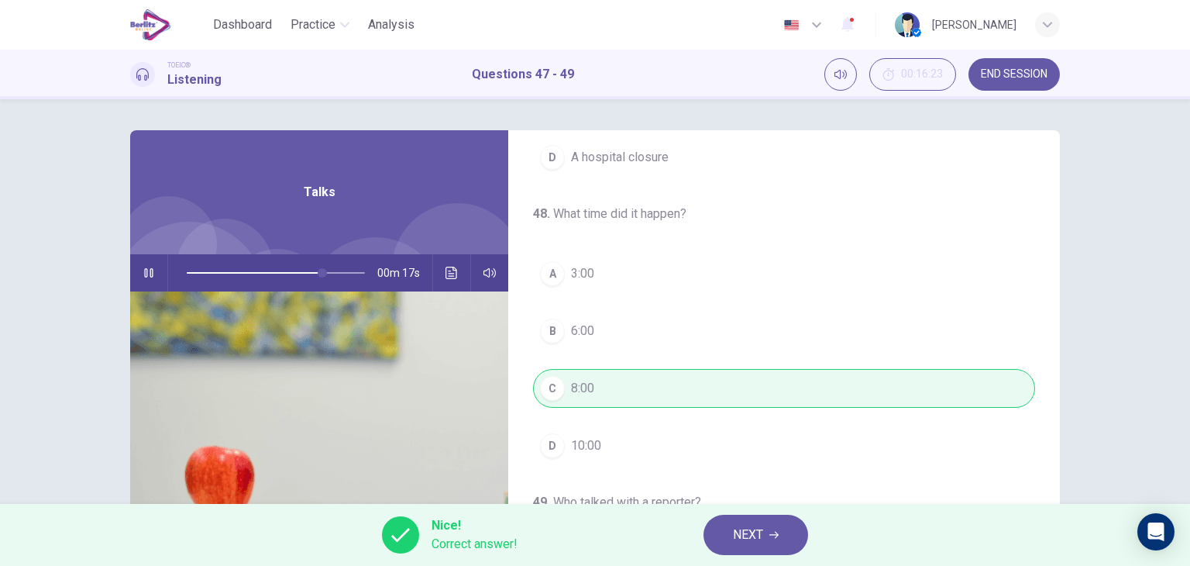
scroll to position [350, 0]
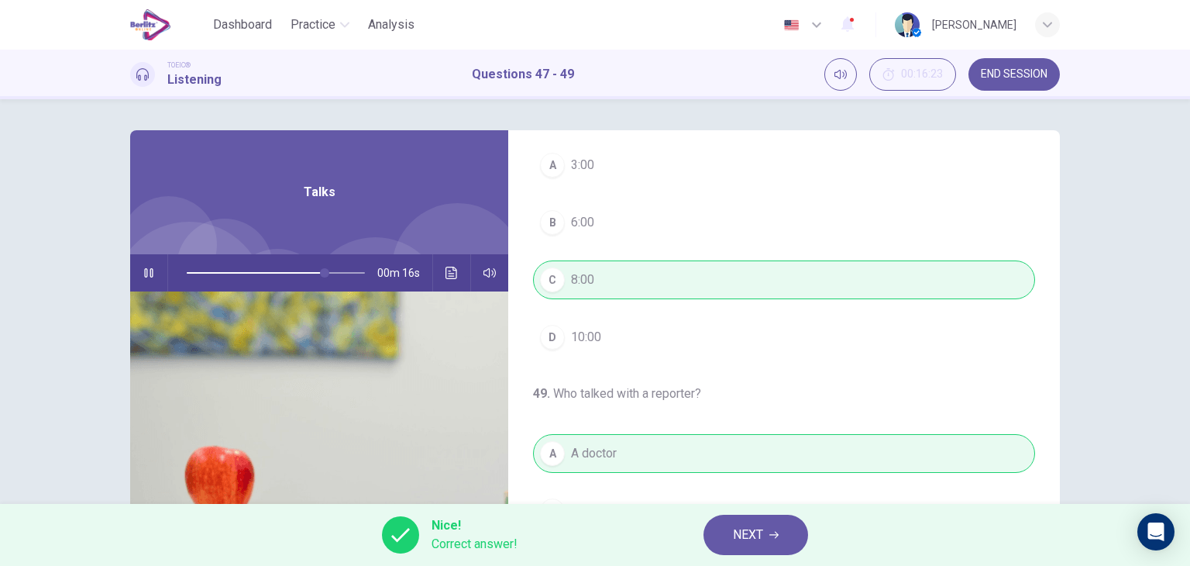
type input "**"
click at [762, 531] on span "NEXT" at bounding box center [748, 535] width 30 height 22
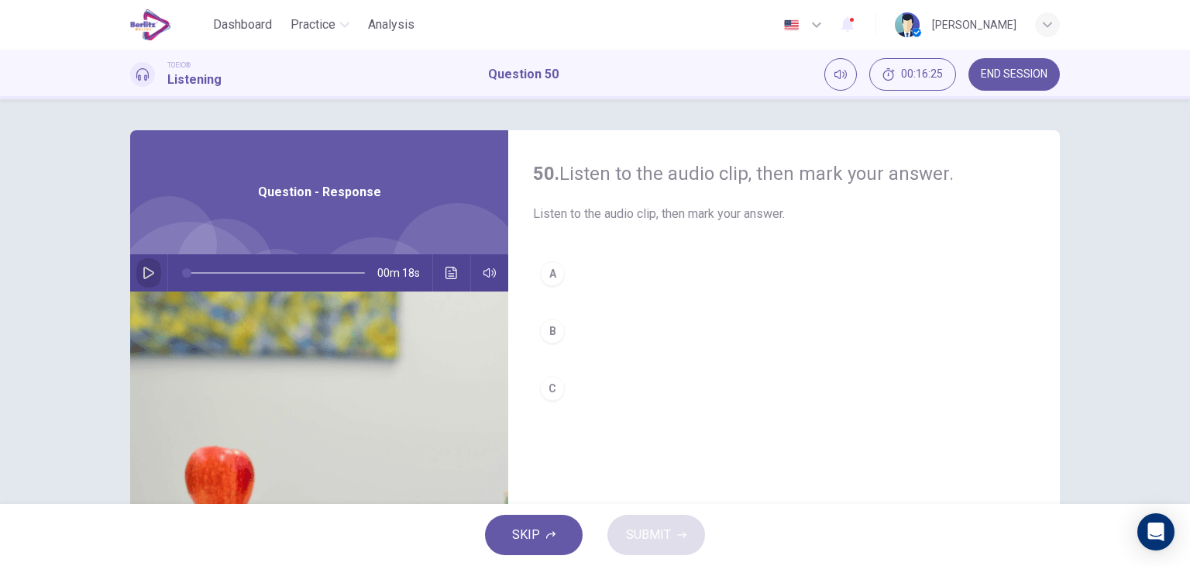
click at [143, 276] on icon "button" at bounding box center [148, 273] width 11 height 12
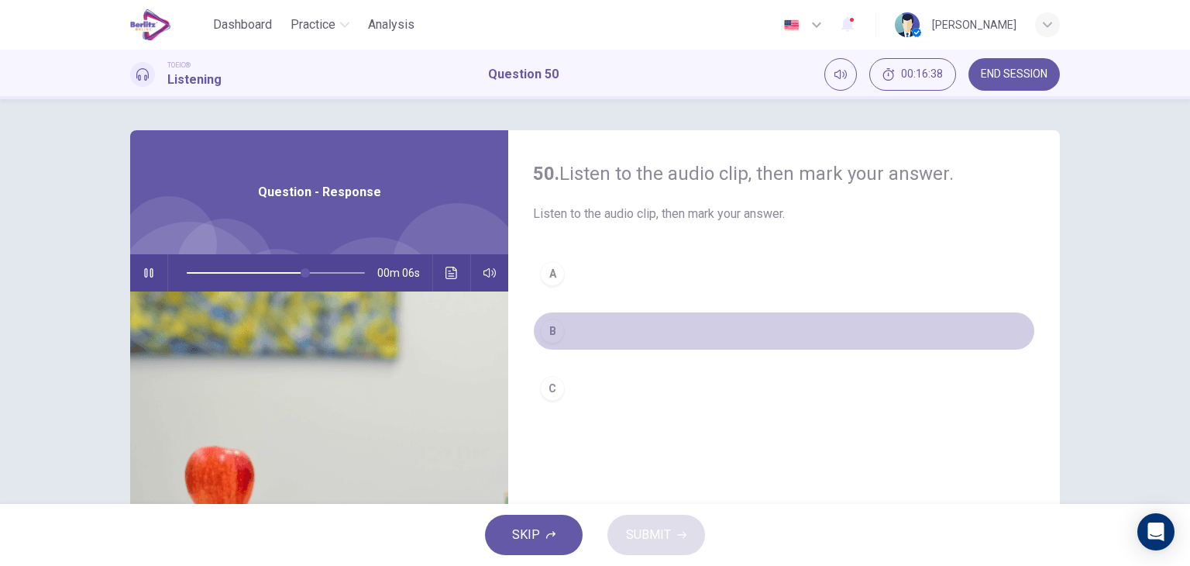
click at [550, 334] on div "B" at bounding box center [552, 330] width 25 height 25
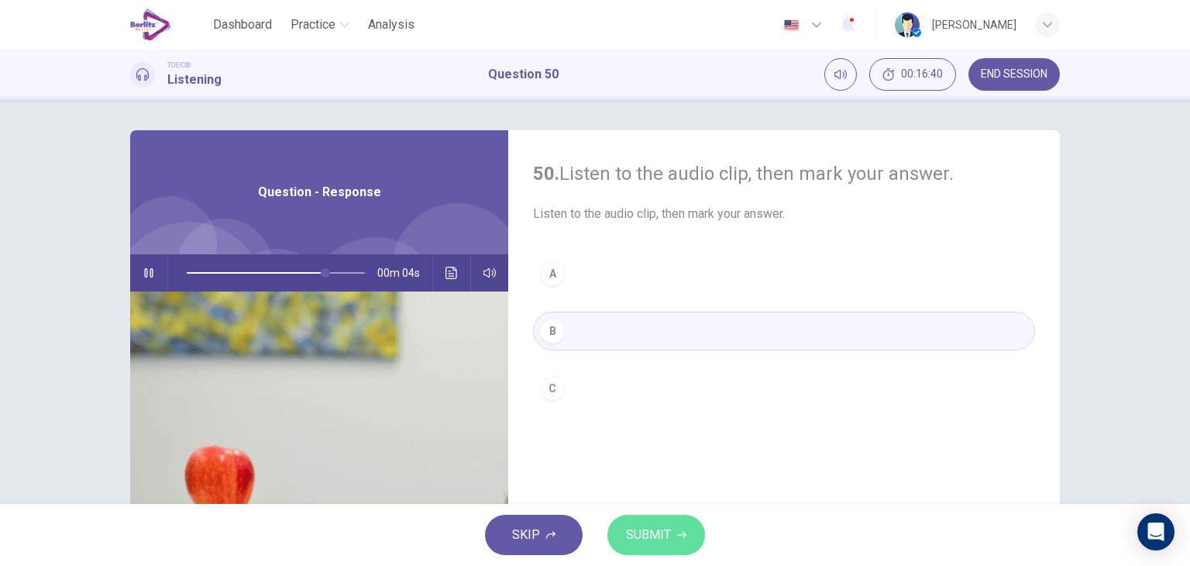
click at [649, 528] on span "SUBMIT" at bounding box center [648, 535] width 45 height 22
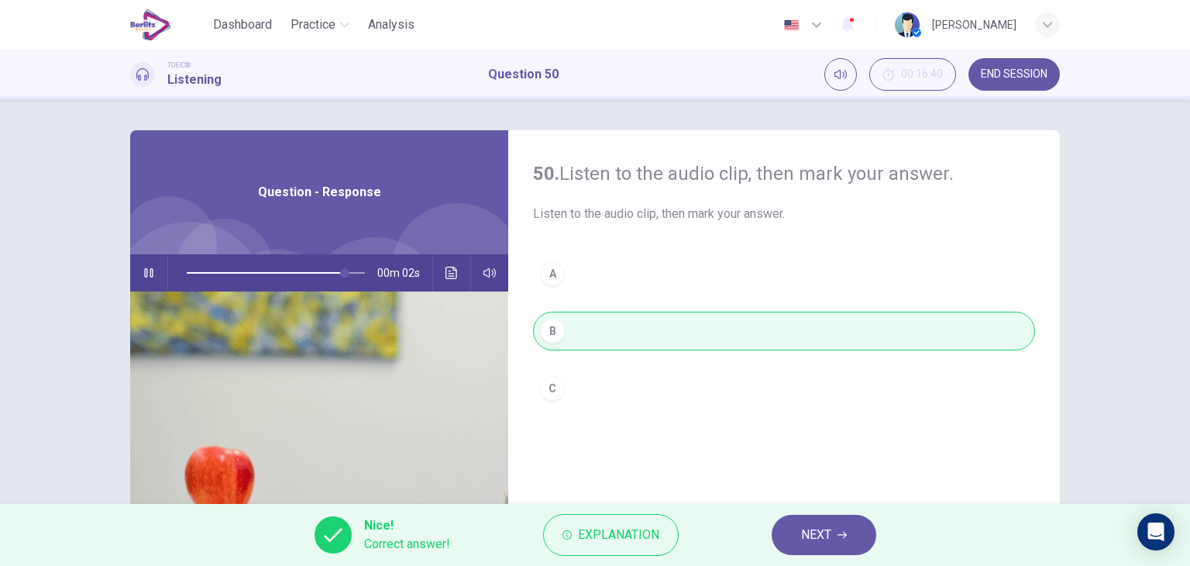
type input "**"
click at [999, 77] on span "END SESSION" at bounding box center [1014, 74] width 67 height 12
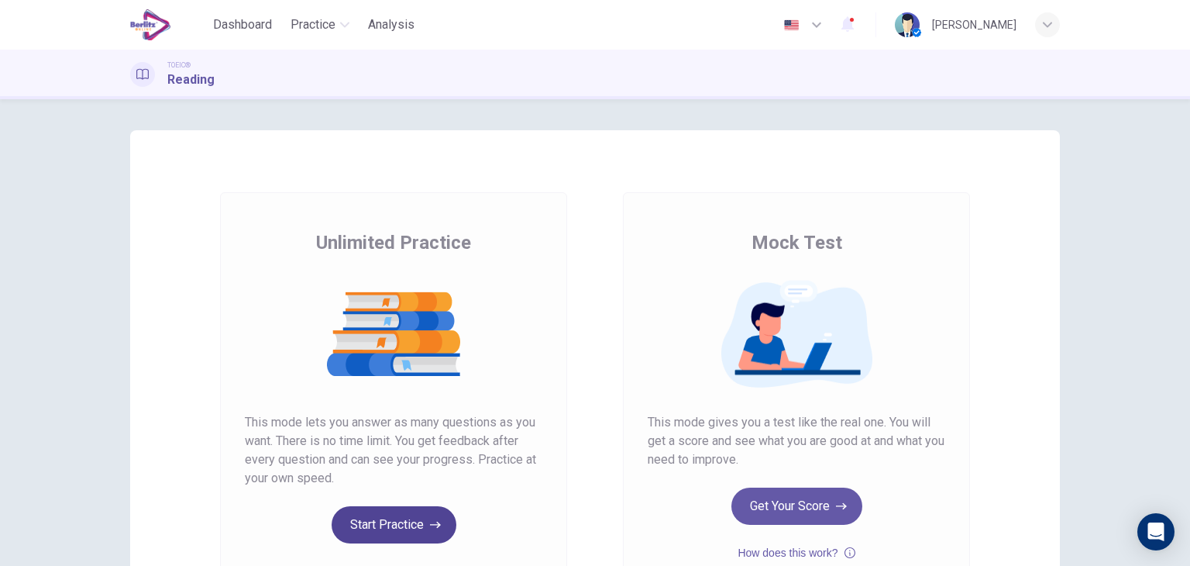
click at [359, 521] on button "Start Practice" at bounding box center [394, 524] width 125 height 37
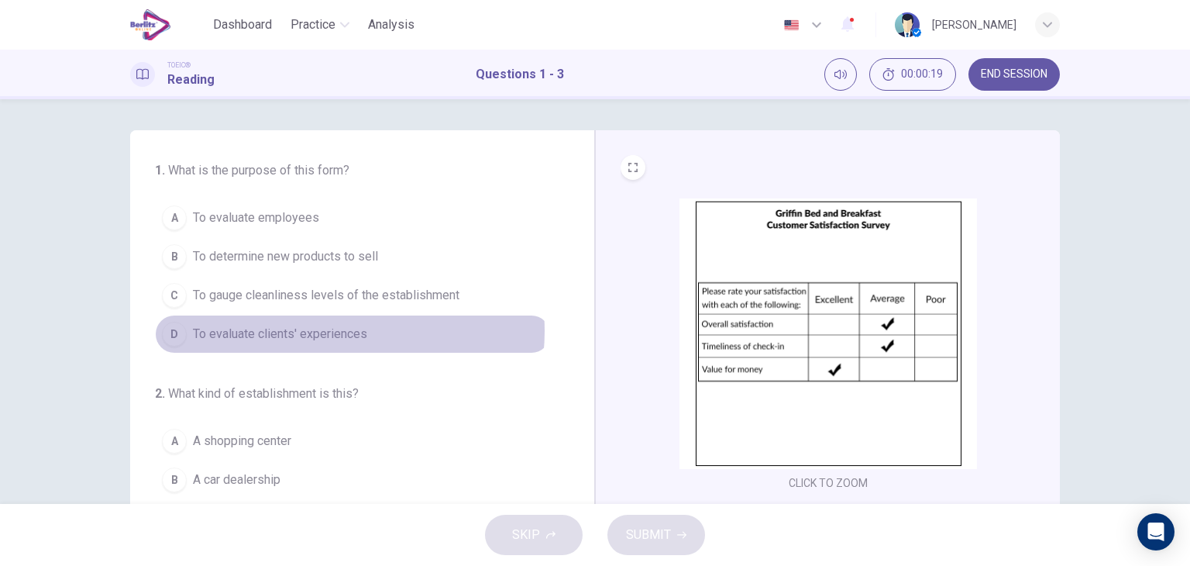
click at [328, 330] on span "To evaluate clients' experiences" at bounding box center [280, 334] width 174 height 19
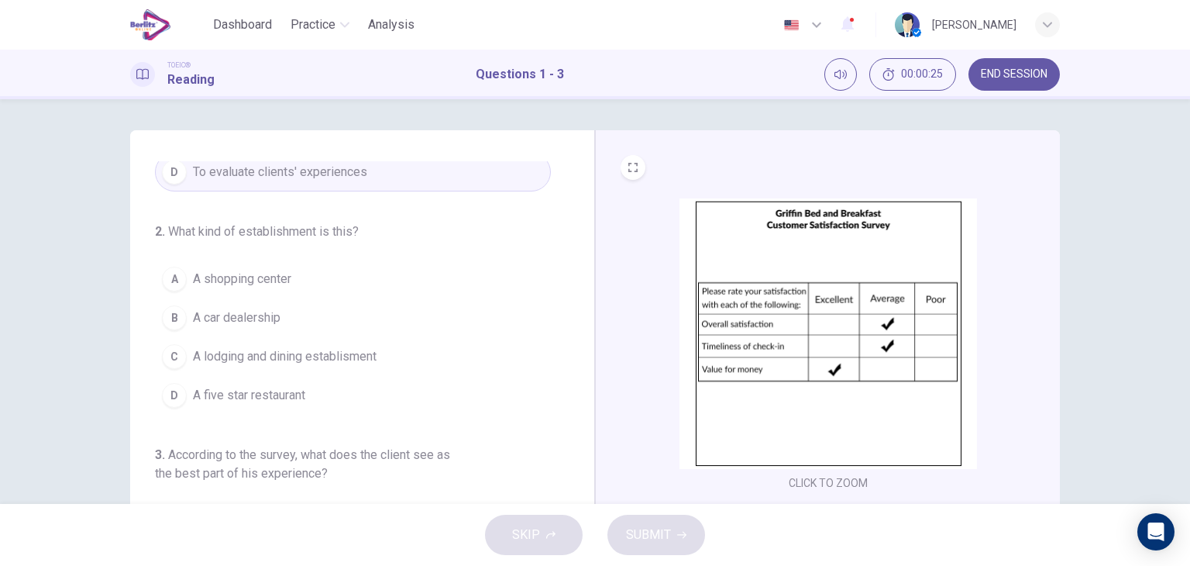
scroll to position [158, 0]
drag, startPoint x: 586, startPoint y: 430, endPoint x: 576, endPoint y: 425, distance: 11.1
click at [576, 425] on div "1 . What is the purpose of this form? A To evaluate employees B To determine ne…" at bounding box center [362, 399] width 465 height 538
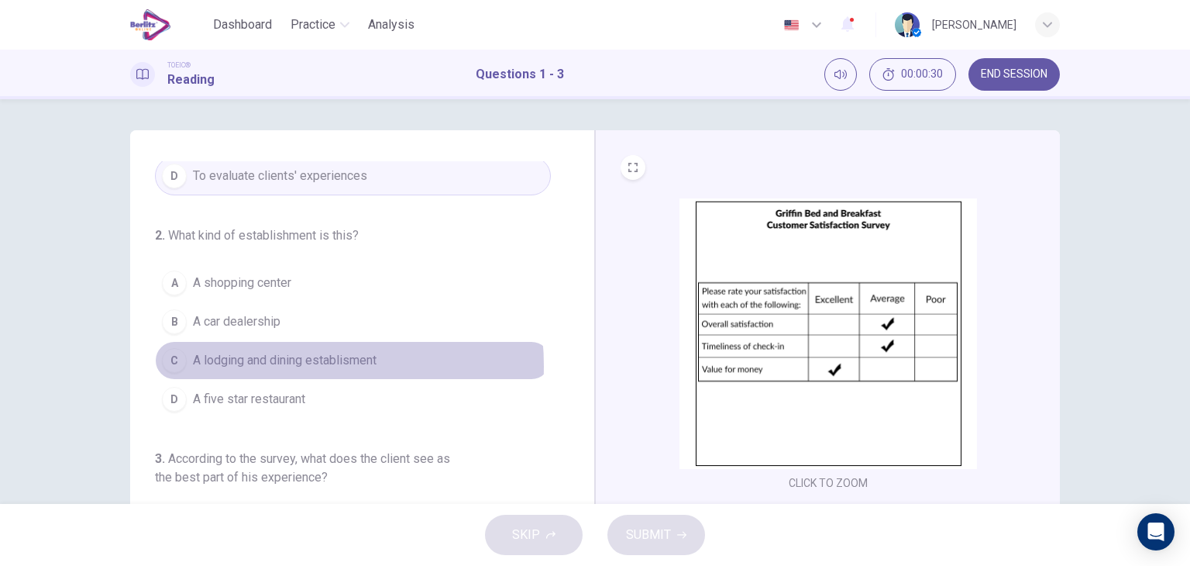
click at [267, 363] on span "A lodging and dining establisment" at bounding box center [285, 360] width 184 height 19
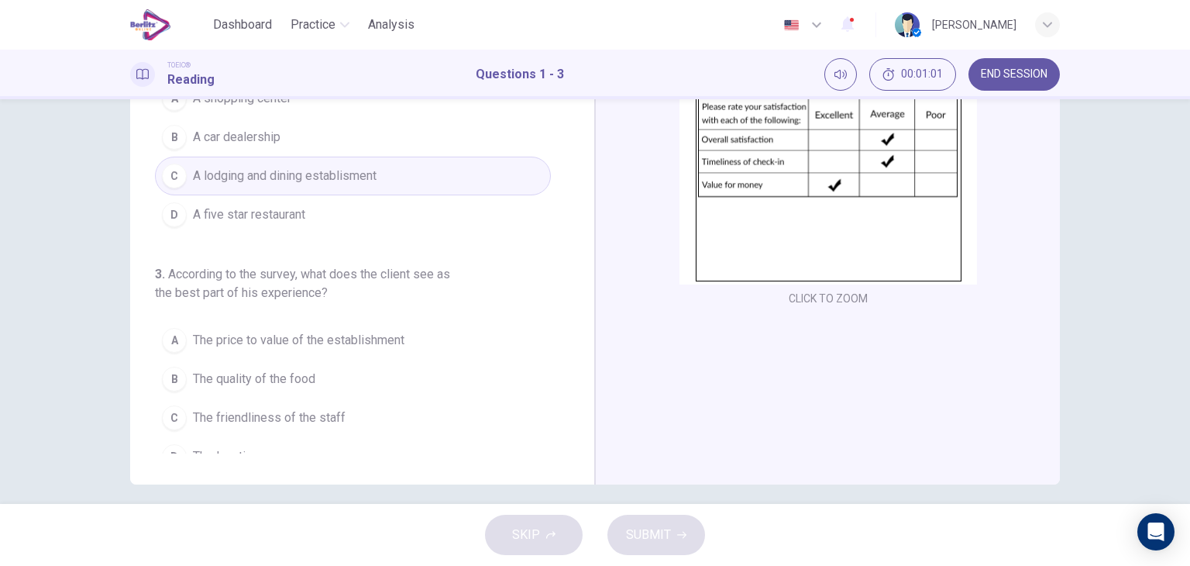
scroll to position [185, 0]
drag, startPoint x: 580, startPoint y: 342, endPoint x: 582, endPoint y: 404, distance: 62.8
click at [582, 404] on div "1 . What is the purpose of this form? A To evaluate employees B To determine ne…" at bounding box center [362, 214] width 465 height 538
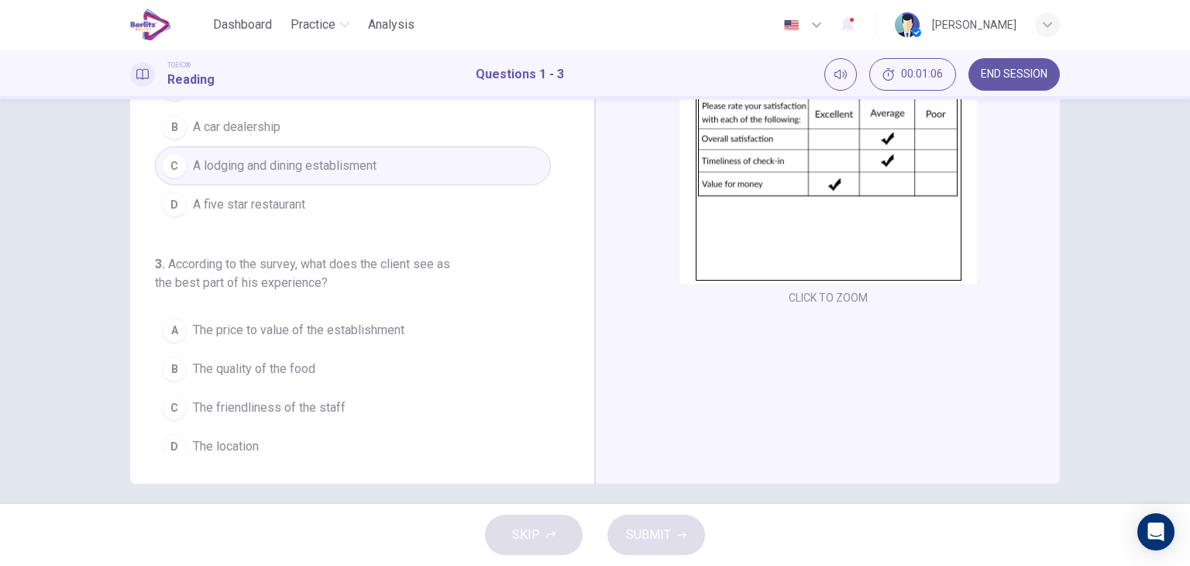
scroll to position [177, 0]
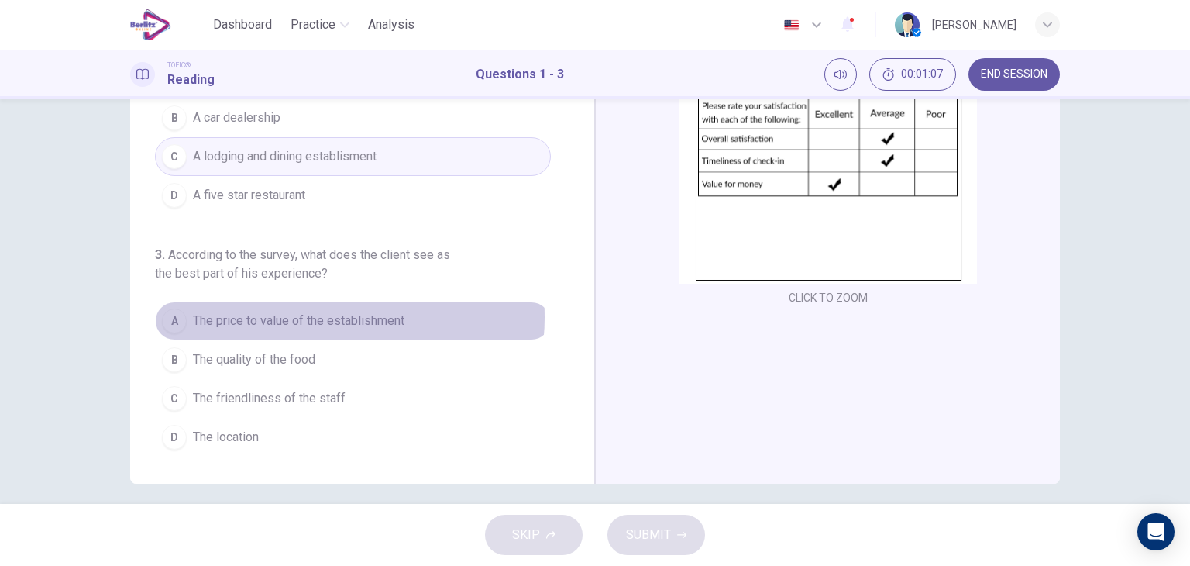
click at [323, 314] on span "The price to value of the establishment" at bounding box center [299, 320] width 212 height 19
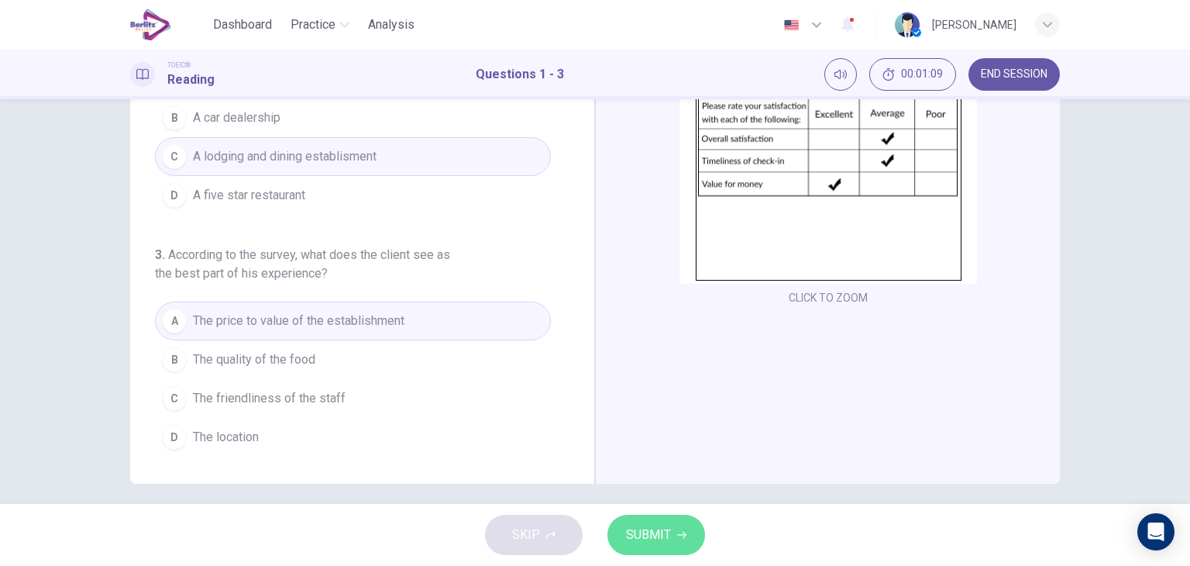
click at [648, 535] on span "SUBMIT" at bounding box center [648, 535] width 45 height 22
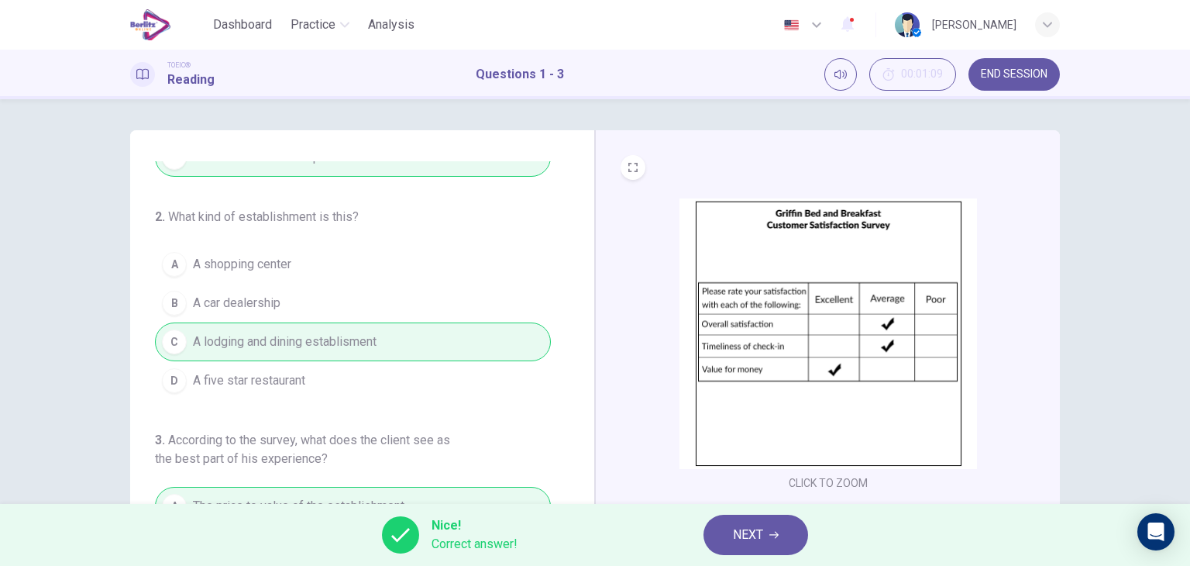
scroll to position [196, 0]
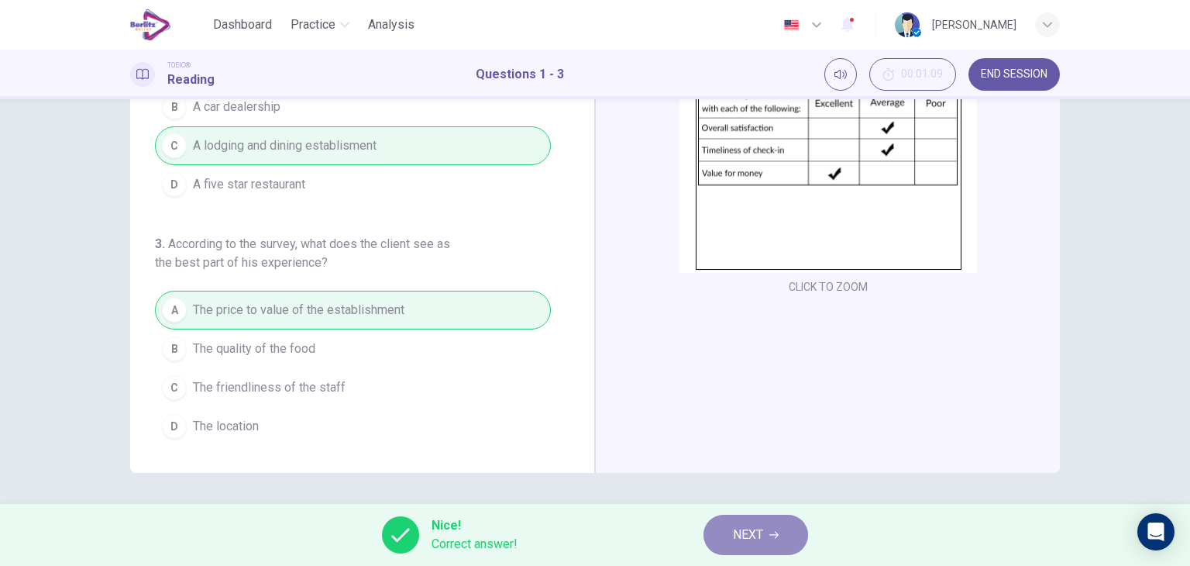
click at [751, 533] on span "NEXT" at bounding box center [748, 535] width 30 height 22
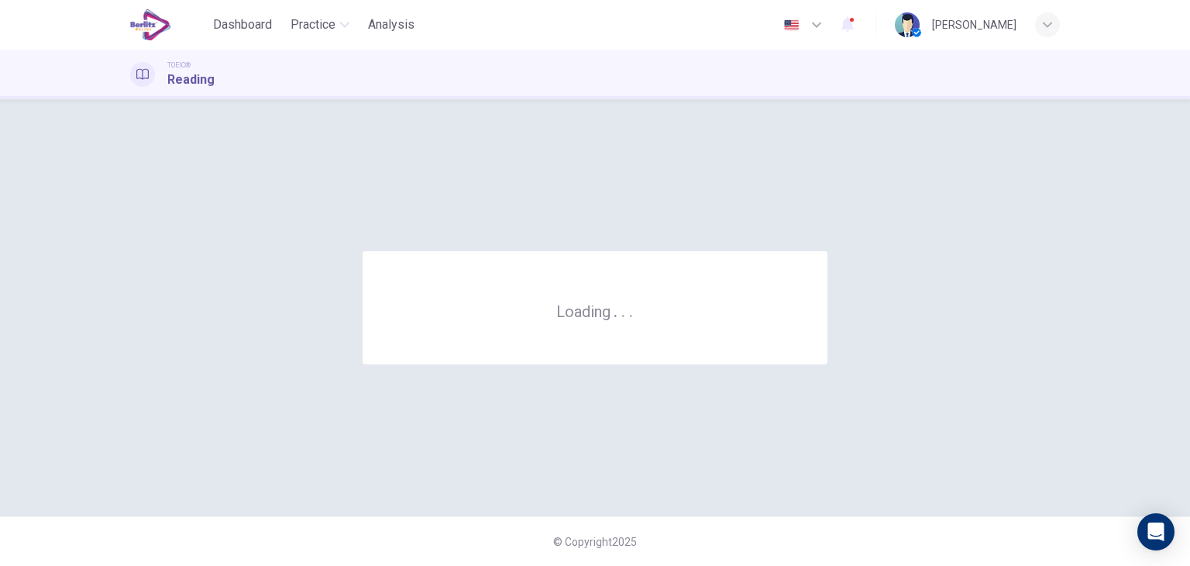
scroll to position [0, 0]
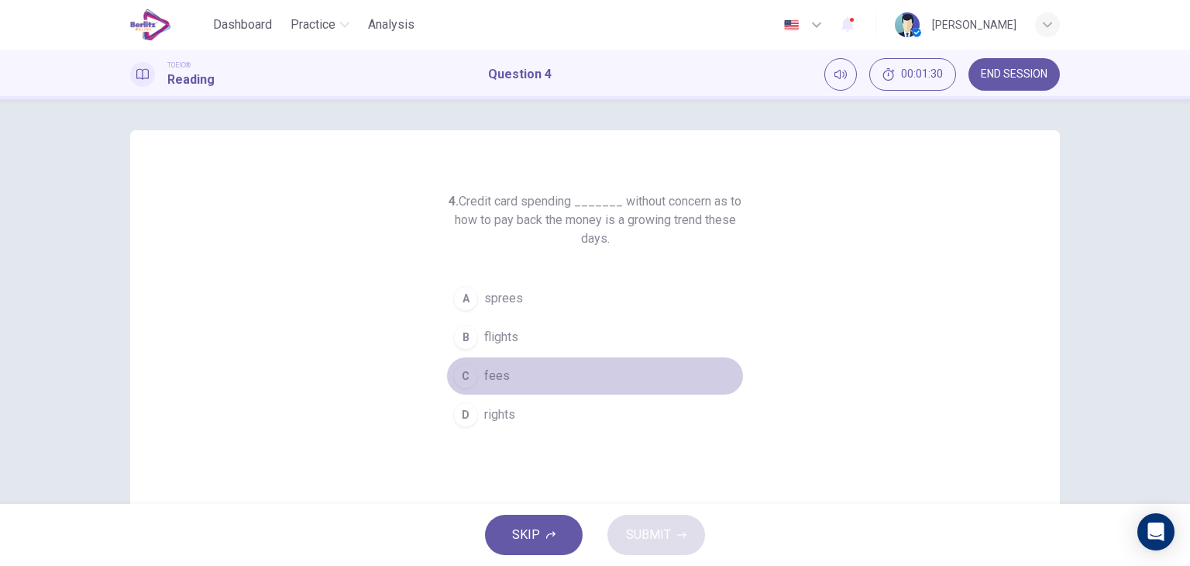
click at [490, 377] on span "fees" at bounding box center [497, 375] width 26 height 19
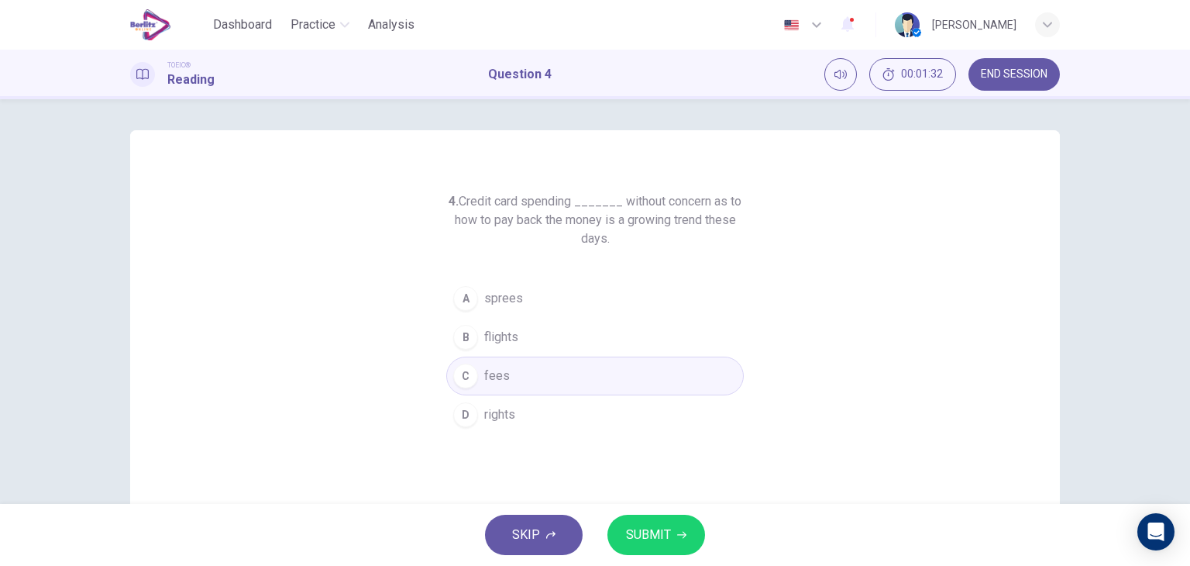
click at [637, 528] on span "SUBMIT" at bounding box center [648, 535] width 45 height 22
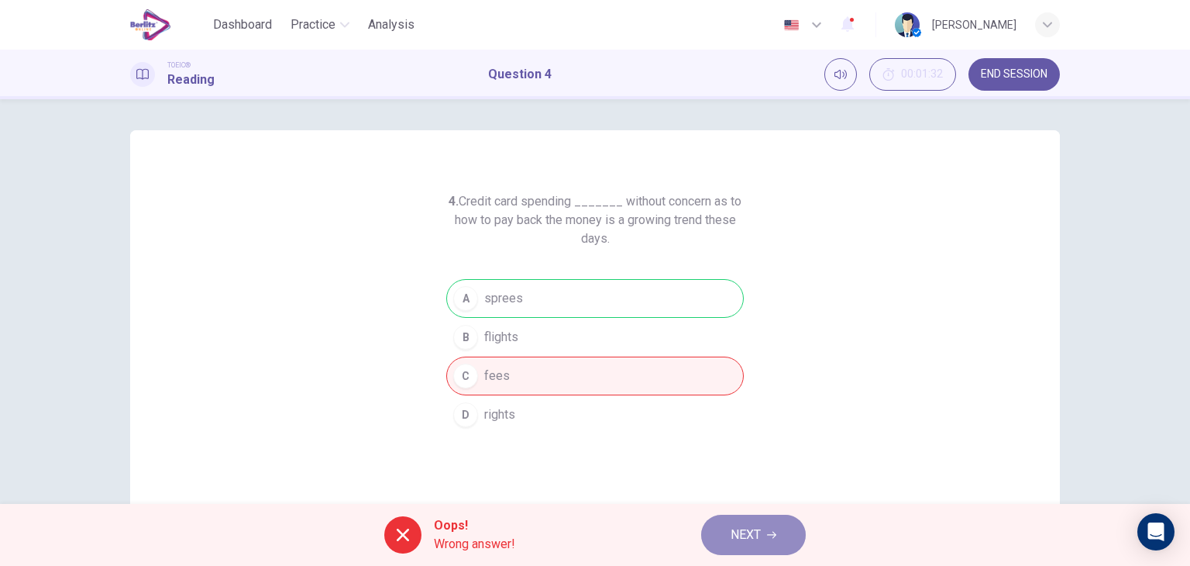
click at [744, 528] on span "NEXT" at bounding box center [746, 535] width 30 height 22
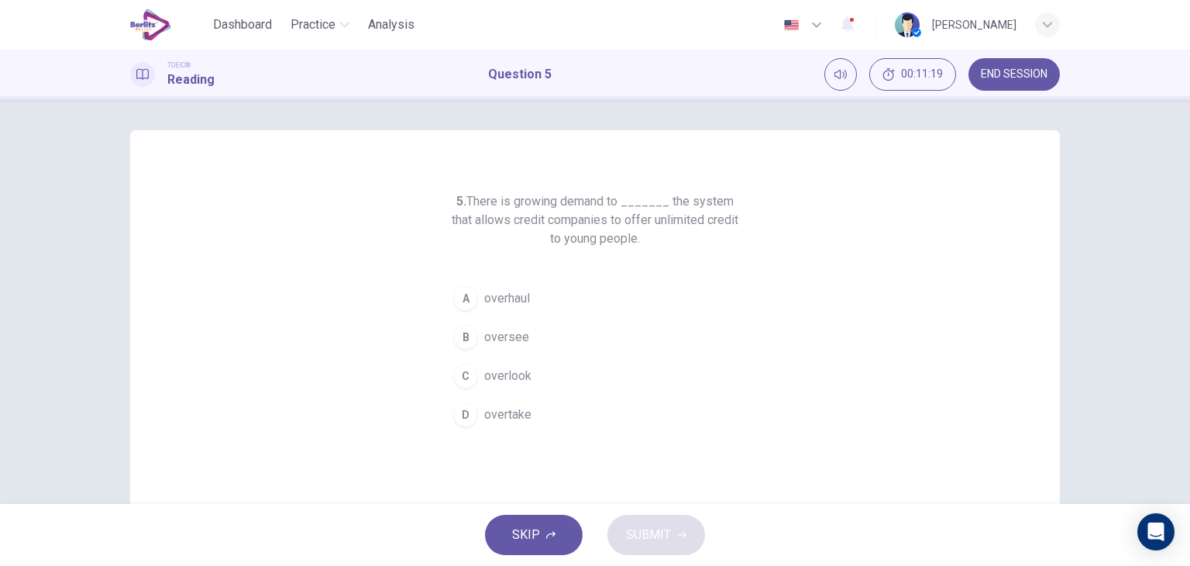
click at [508, 405] on span "overtake" at bounding box center [507, 414] width 47 height 19
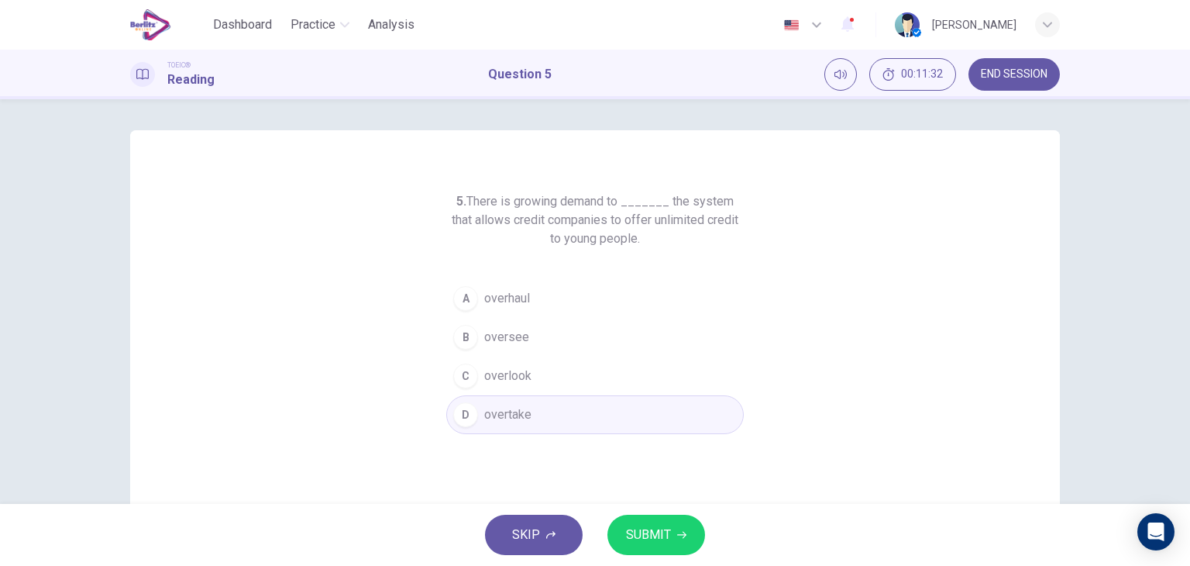
click at [645, 531] on span "SUBMIT" at bounding box center [648, 535] width 45 height 22
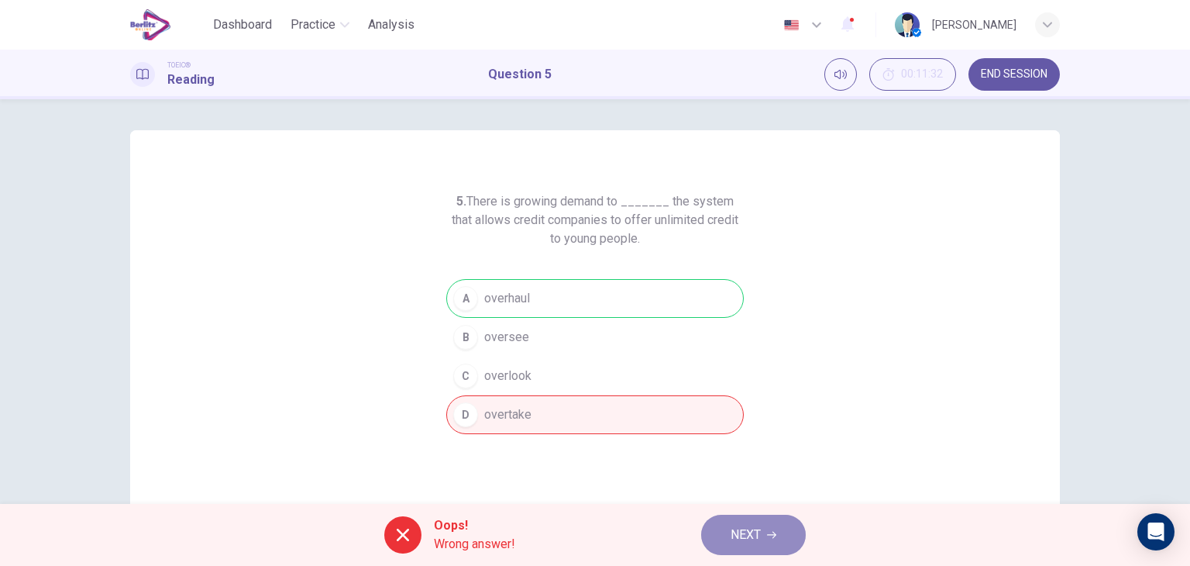
click at [752, 536] on span "NEXT" at bounding box center [746, 535] width 30 height 22
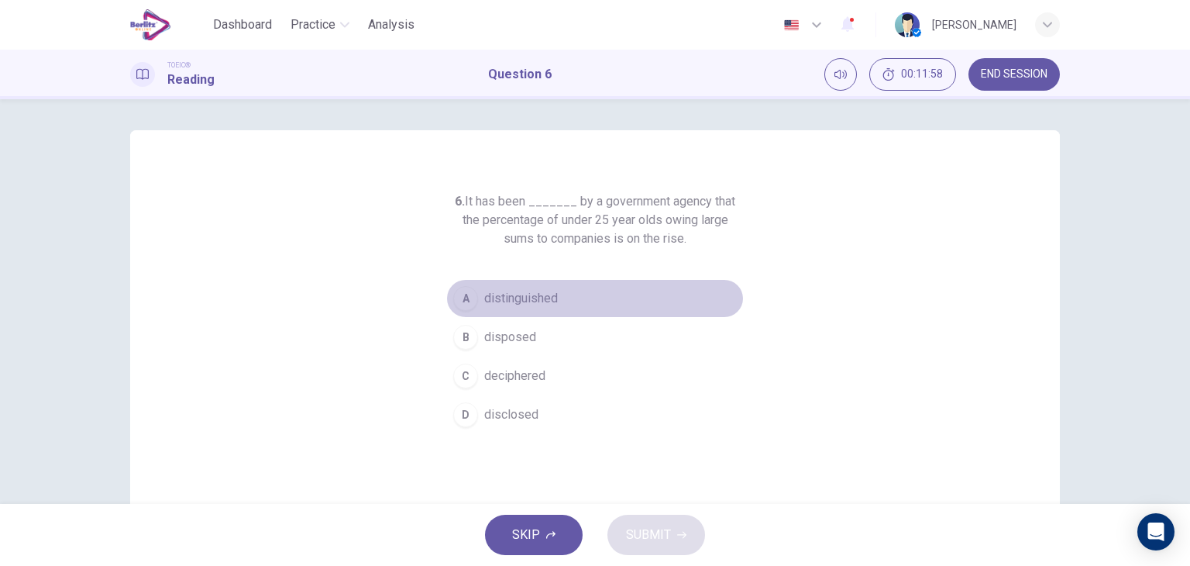
click at [567, 299] on button "A distinguished" at bounding box center [594, 298] width 297 height 39
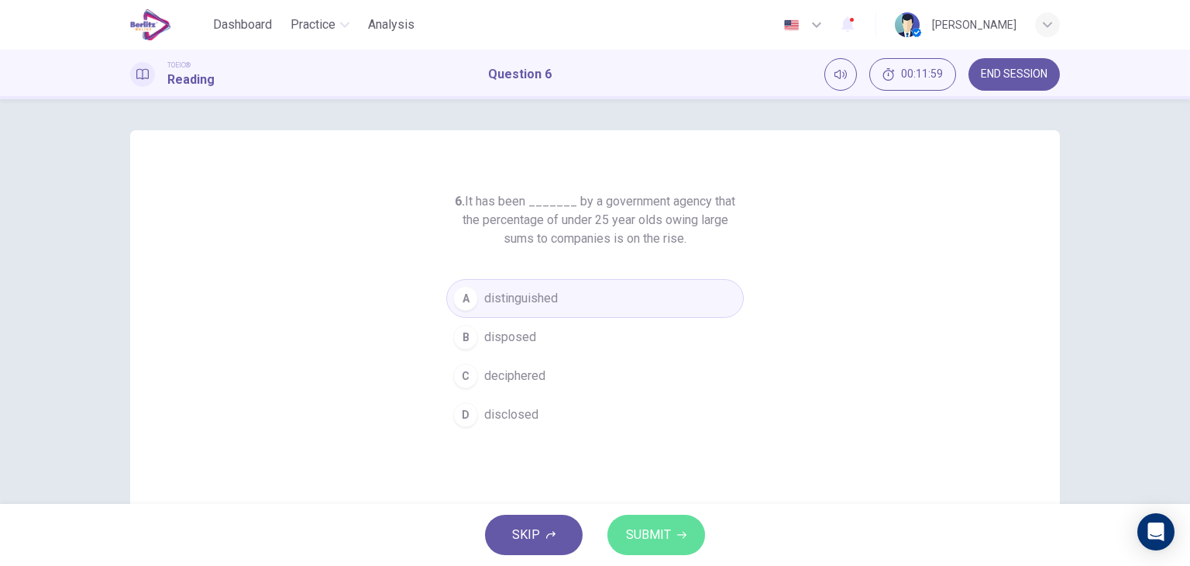
click at [652, 521] on button "SUBMIT" at bounding box center [656, 534] width 98 height 40
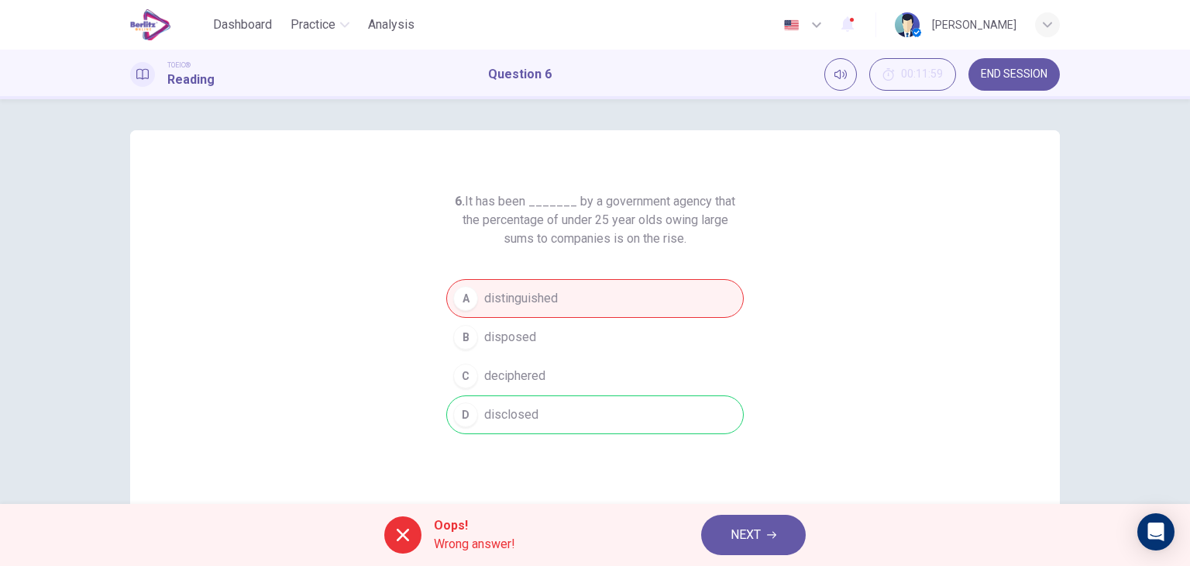
click at [758, 521] on button "NEXT" at bounding box center [753, 534] width 105 height 40
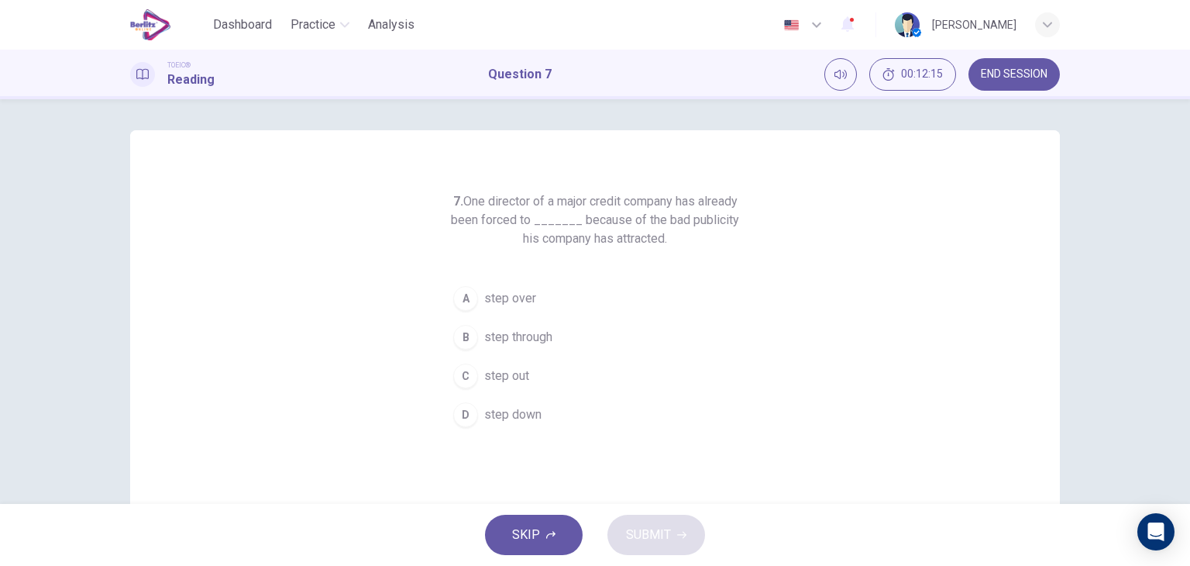
click at [541, 380] on button "C step out" at bounding box center [594, 375] width 297 height 39
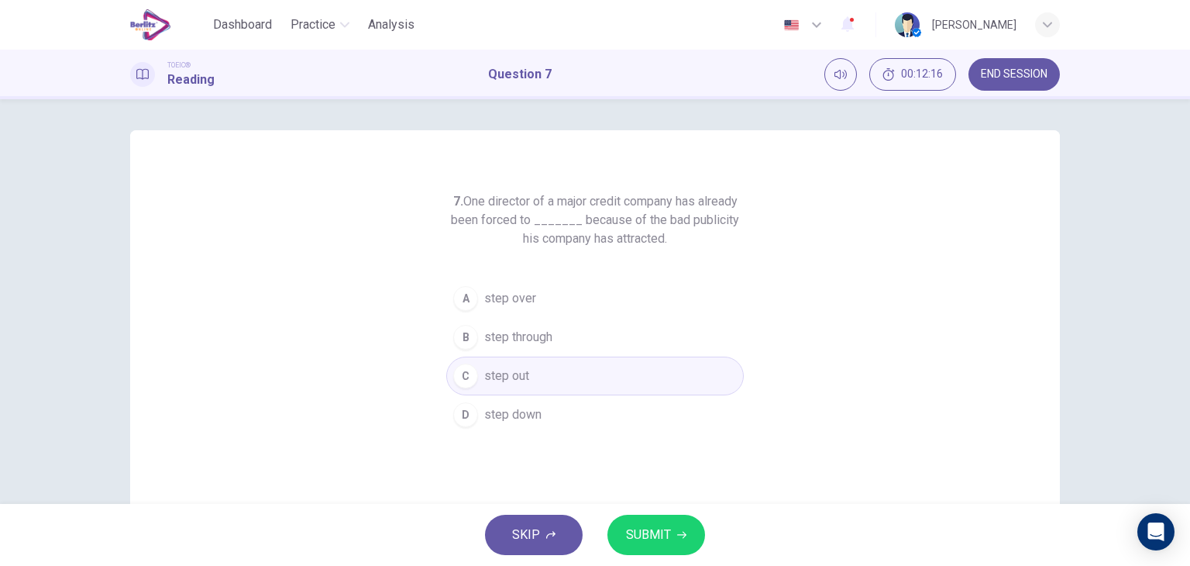
click at [655, 531] on span "SUBMIT" at bounding box center [648, 535] width 45 height 22
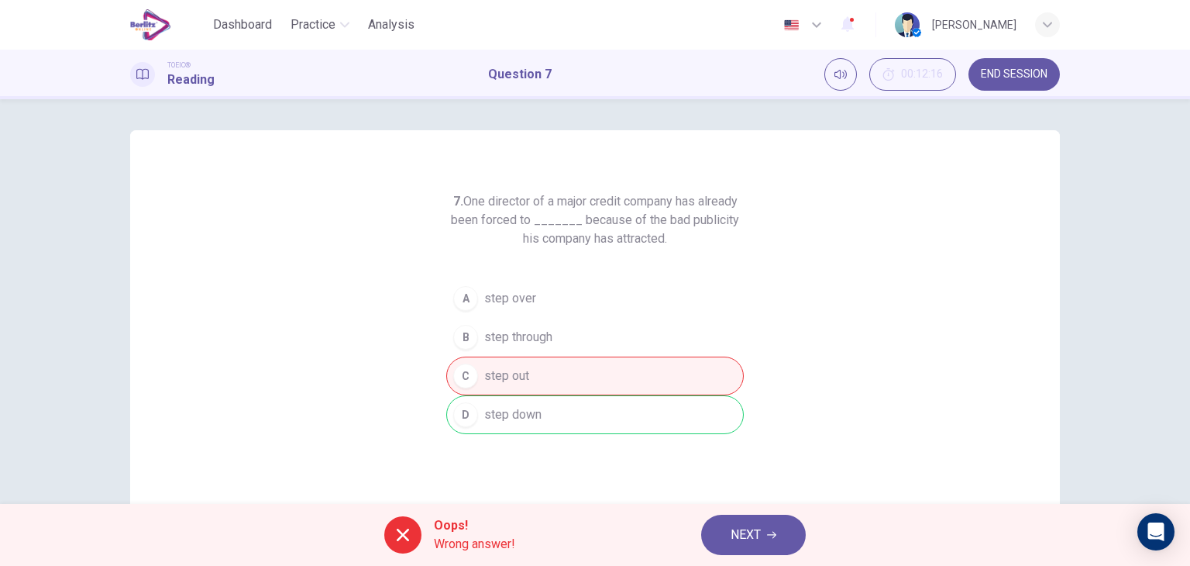
click at [742, 528] on span "NEXT" at bounding box center [746, 535] width 30 height 22
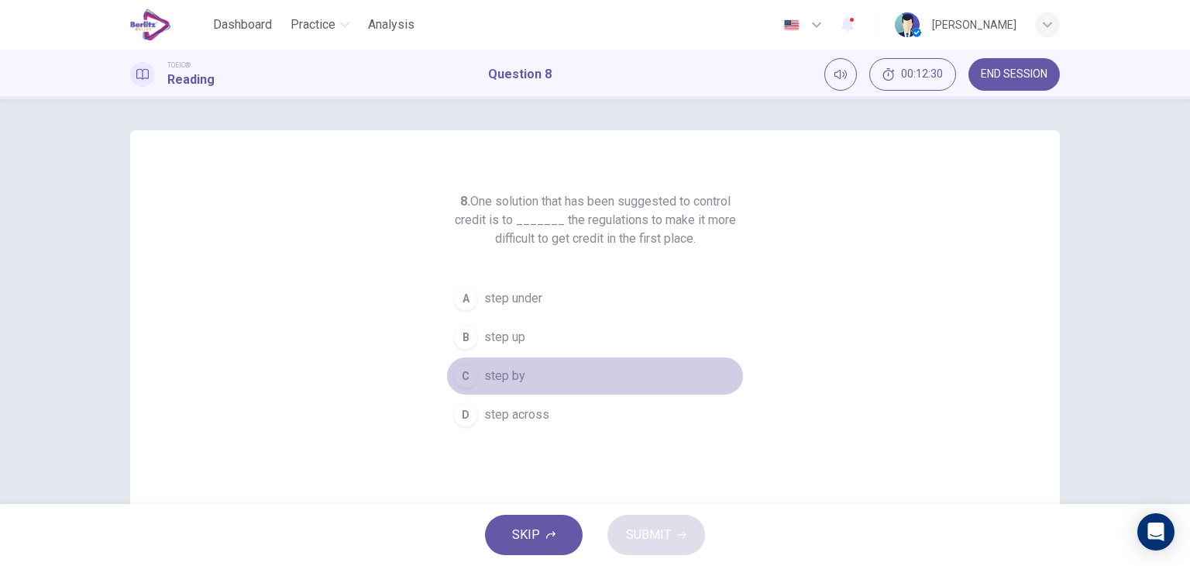
click at [518, 381] on span "step by" at bounding box center [504, 375] width 41 height 19
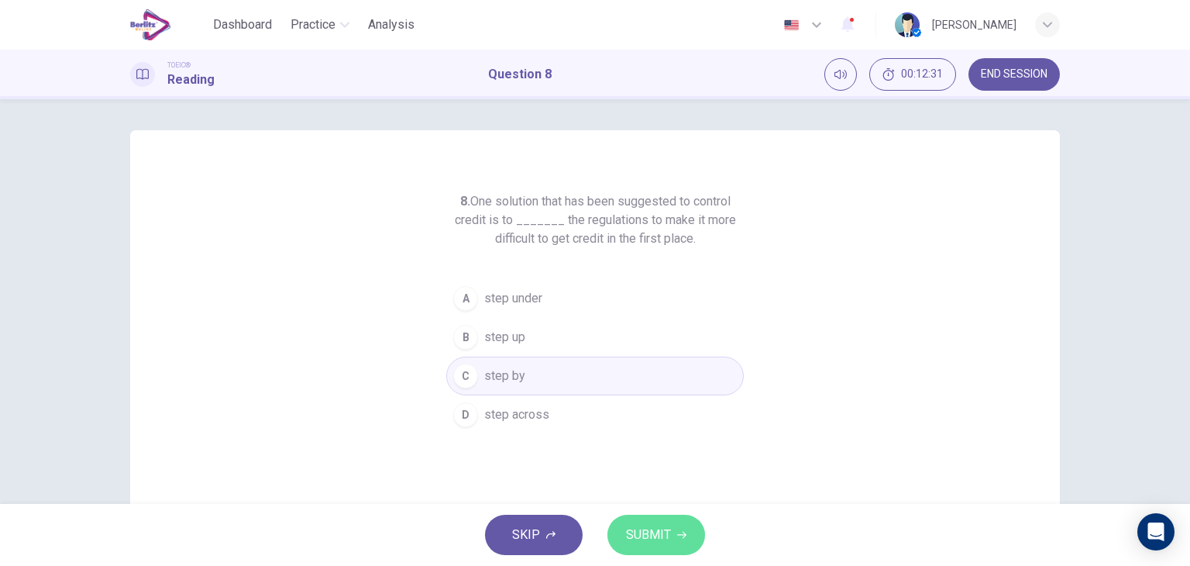
click at [642, 547] on button "SUBMIT" at bounding box center [656, 534] width 98 height 40
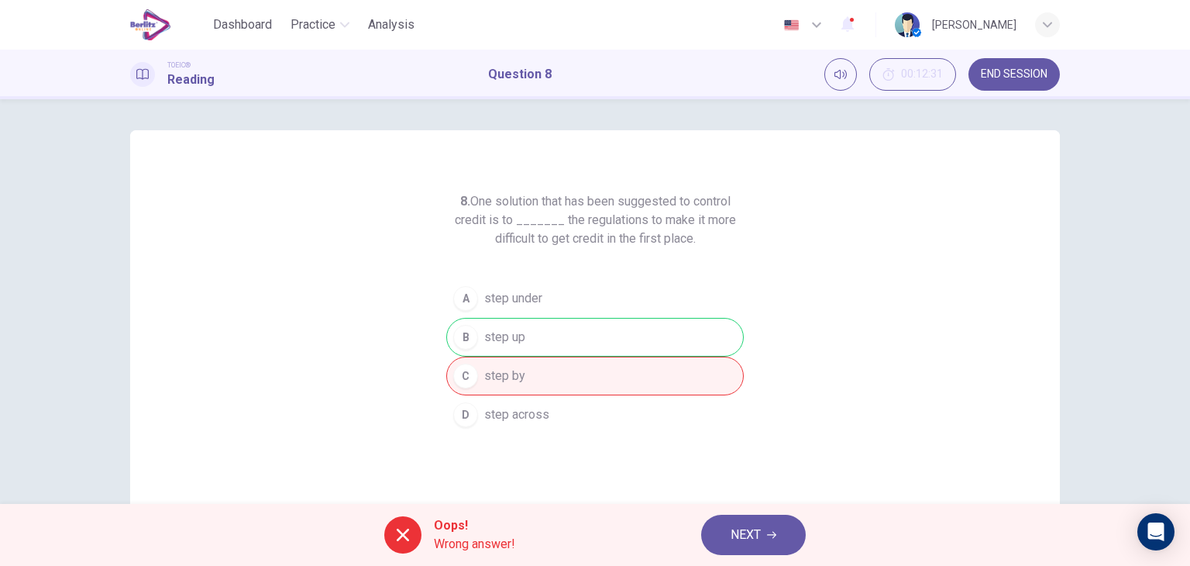
click at [721, 548] on button "NEXT" at bounding box center [753, 534] width 105 height 40
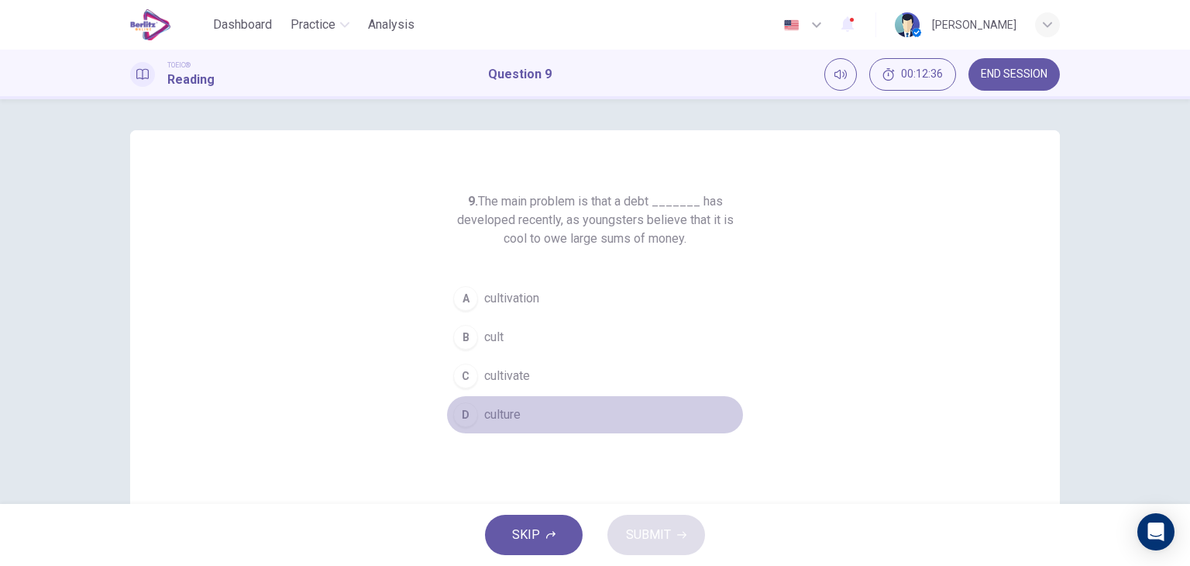
click at [512, 411] on span "culture" at bounding box center [502, 414] width 36 height 19
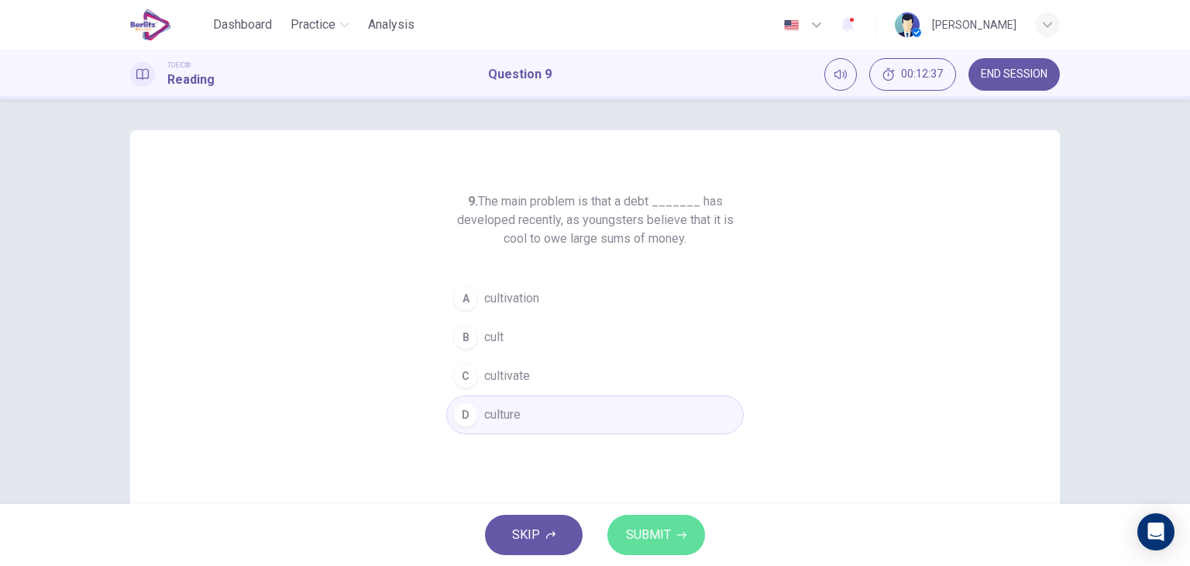
click at [641, 524] on span "SUBMIT" at bounding box center [648, 535] width 45 height 22
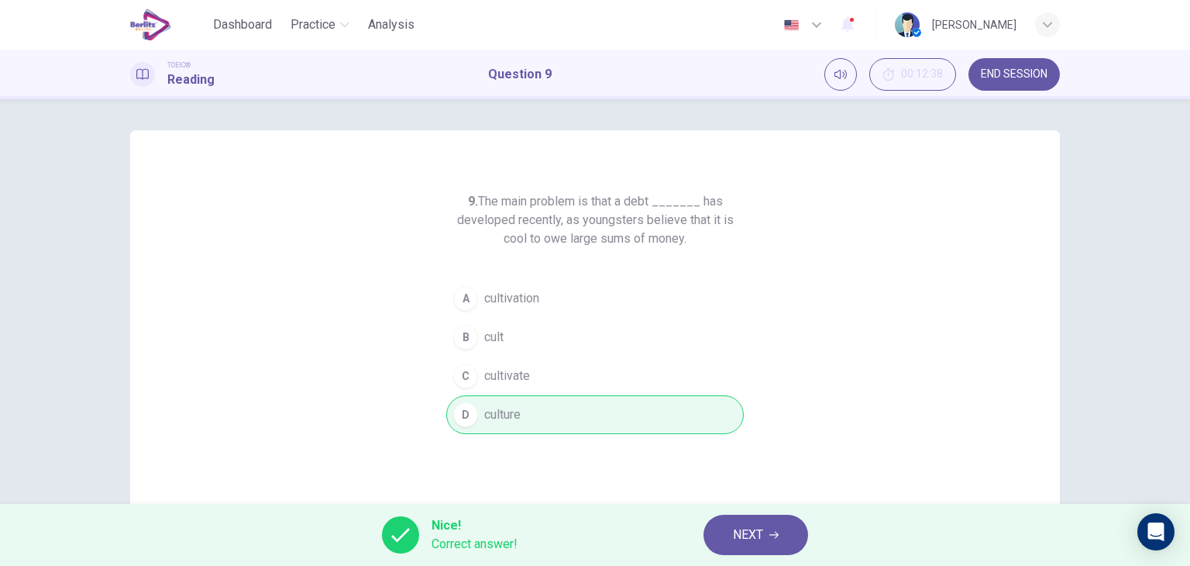
click at [755, 540] on span "NEXT" at bounding box center [748, 535] width 30 height 22
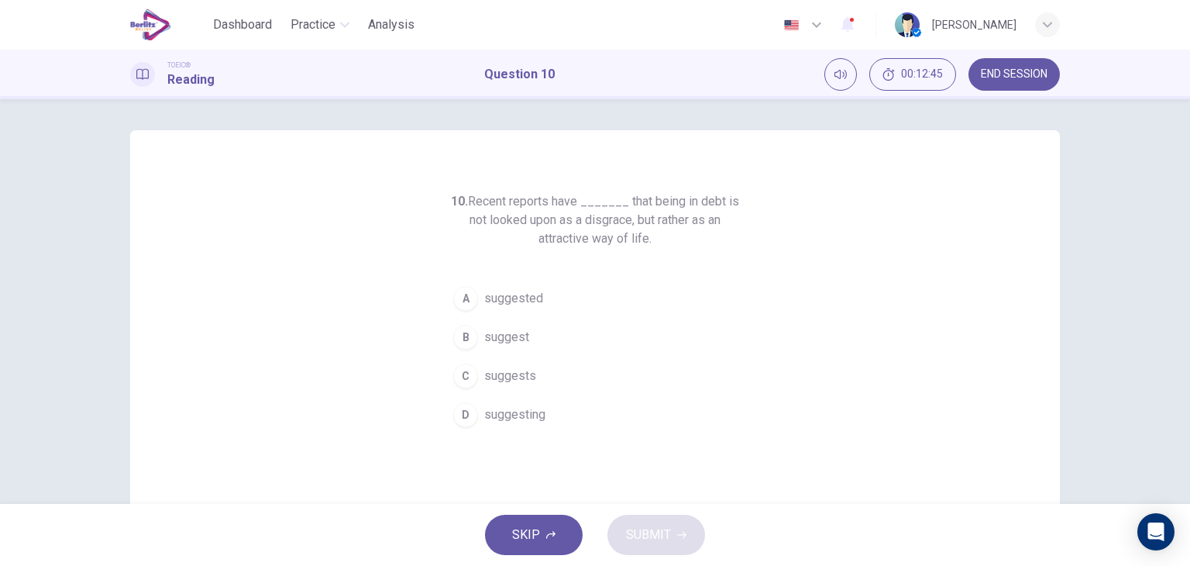
click at [538, 295] on button "A suggested" at bounding box center [594, 298] width 297 height 39
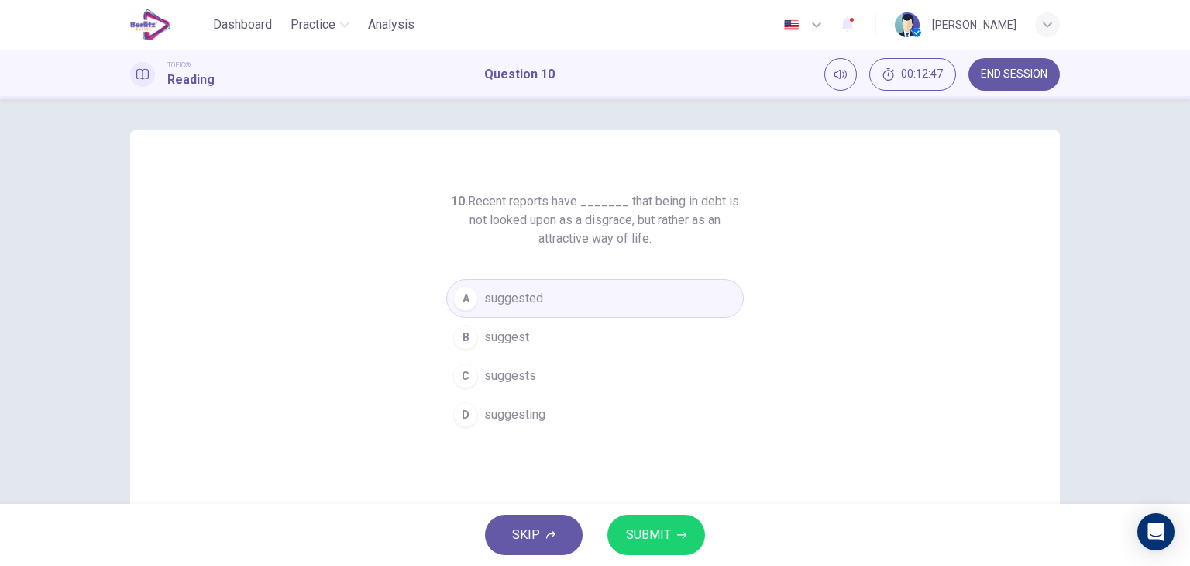
click at [641, 531] on span "SUBMIT" at bounding box center [648, 535] width 45 height 22
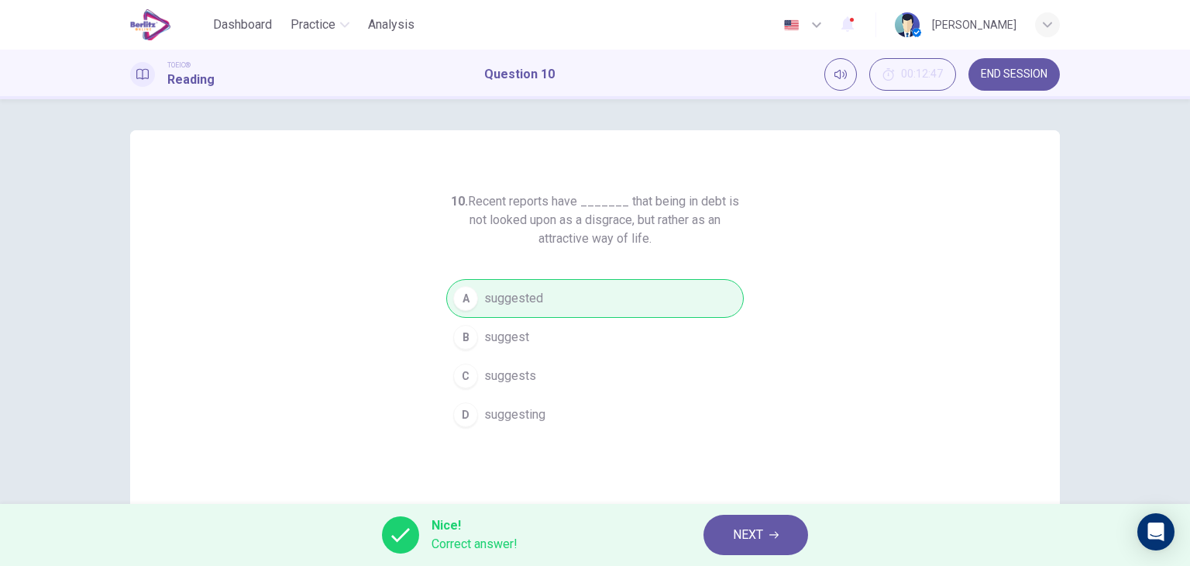
click at [1013, 76] on span "END SESSION" at bounding box center [1014, 74] width 67 height 12
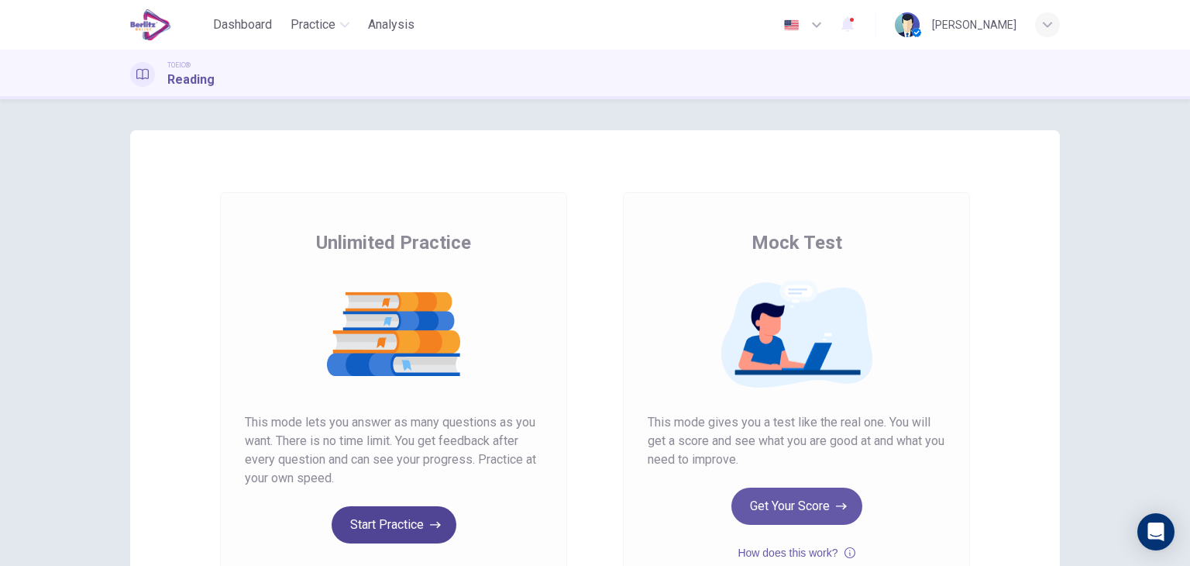
click at [361, 515] on button "Start Practice" at bounding box center [394, 524] width 125 height 37
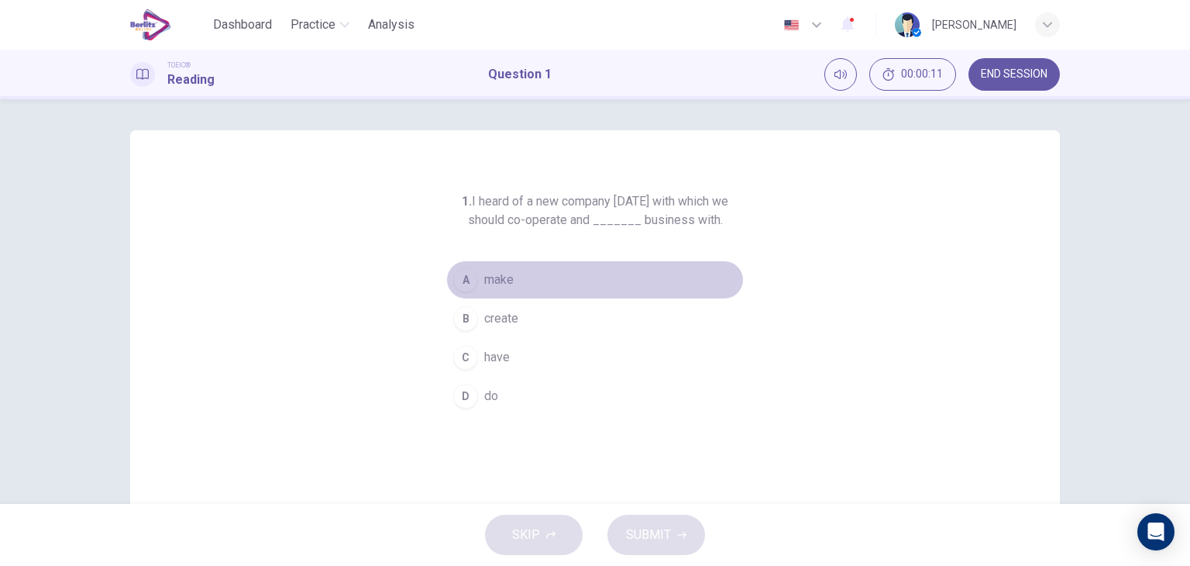
click at [512, 282] on button "A make" at bounding box center [594, 279] width 297 height 39
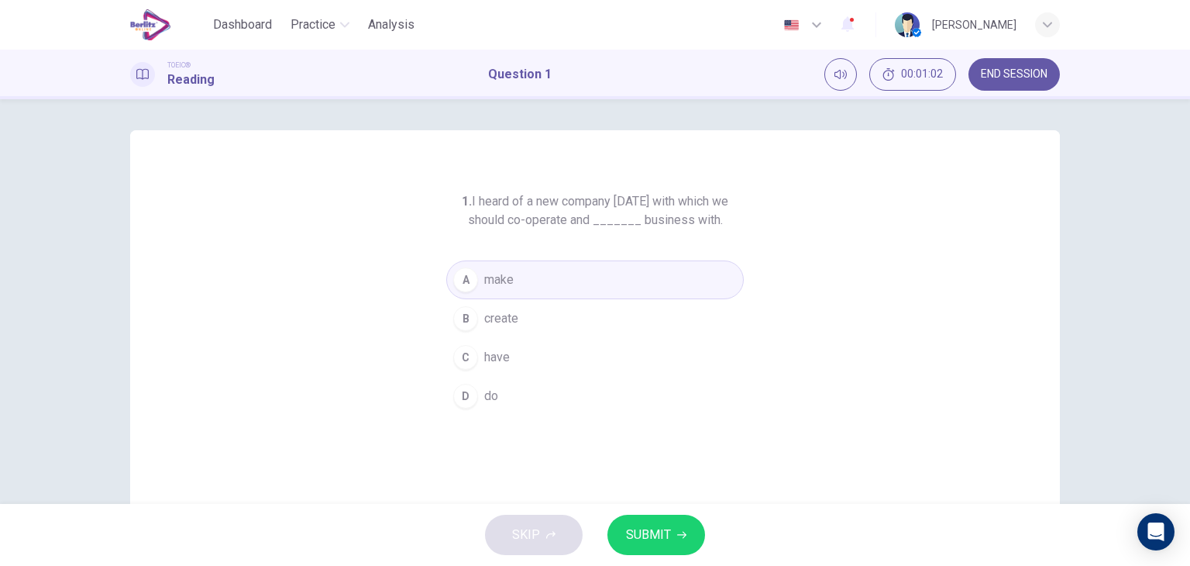
click at [502, 385] on button "D do" at bounding box center [594, 396] width 297 height 39
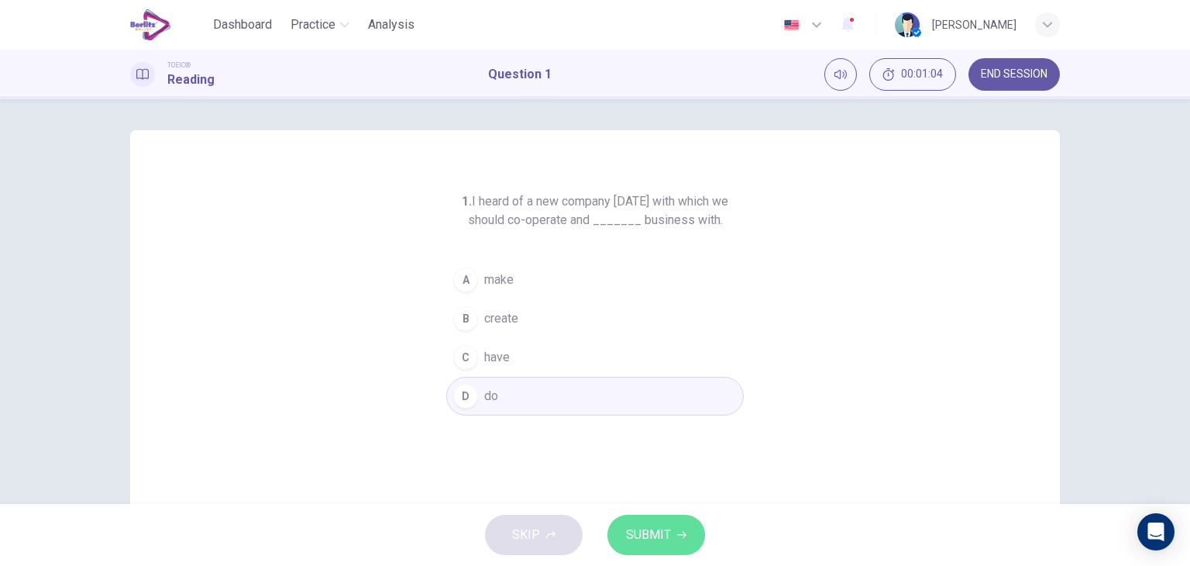
click at [638, 528] on span "SUBMIT" at bounding box center [648, 535] width 45 height 22
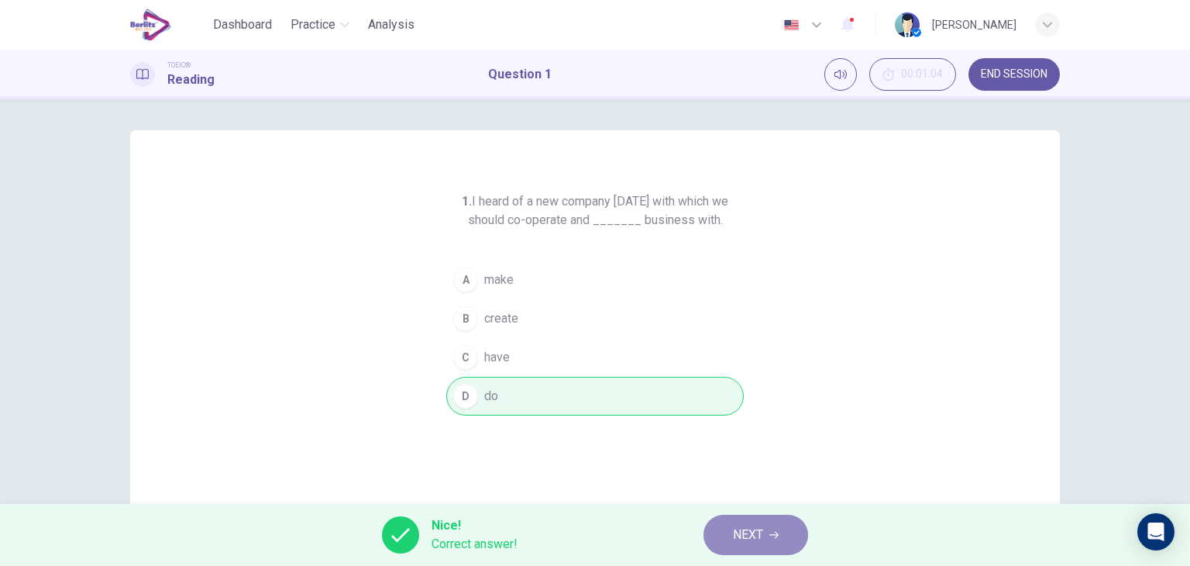
click at [740, 528] on span "NEXT" at bounding box center [748, 535] width 30 height 22
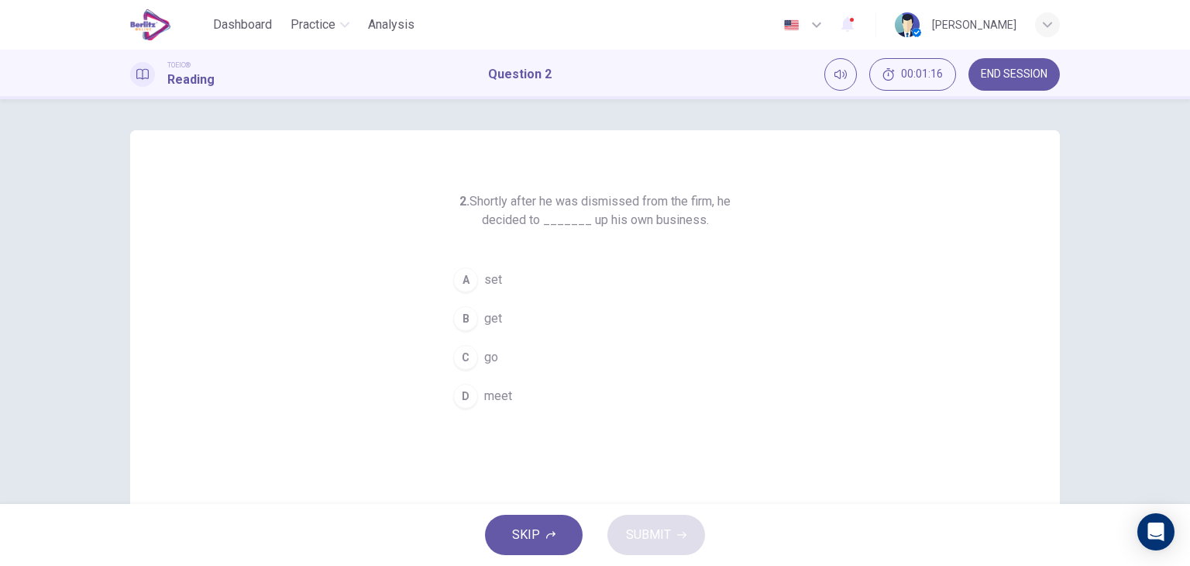
click at [501, 278] on button "A set" at bounding box center [594, 279] width 297 height 39
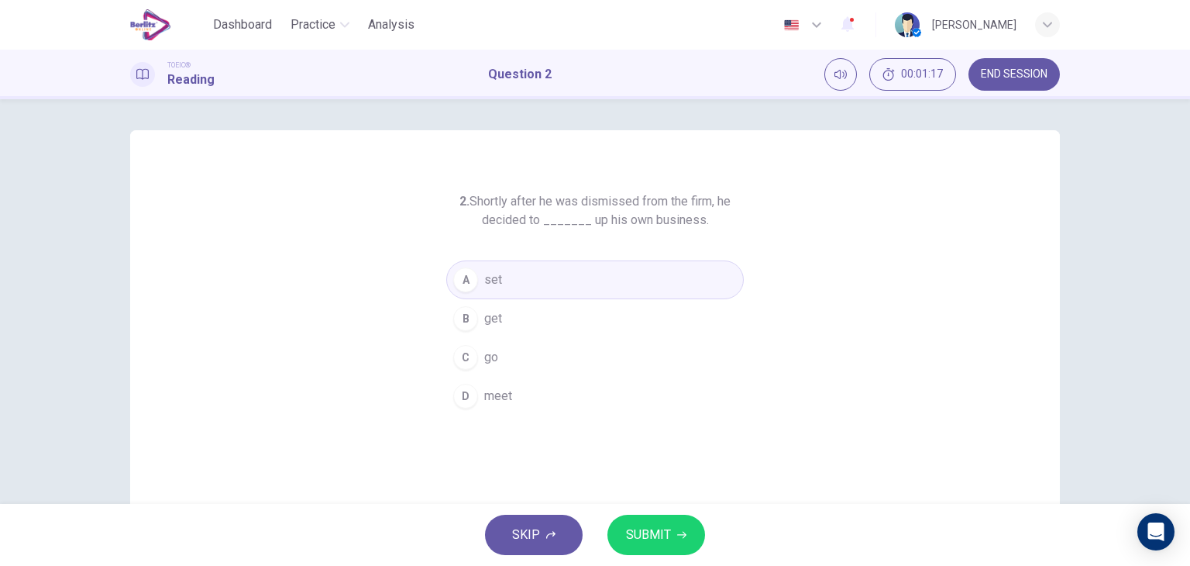
click at [649, 527] on span "SUBMIT" at bounding box center [648, 535] width 45 height 22
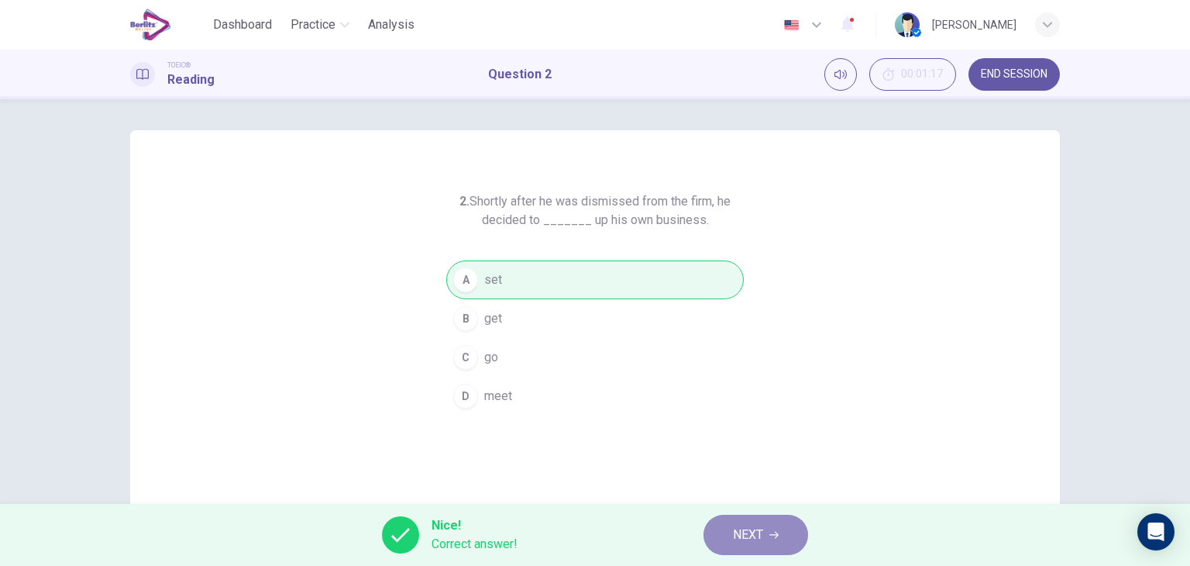
click at [751, 545] on button "NEXT" at bounding box center [755, 534] width 105 height 40
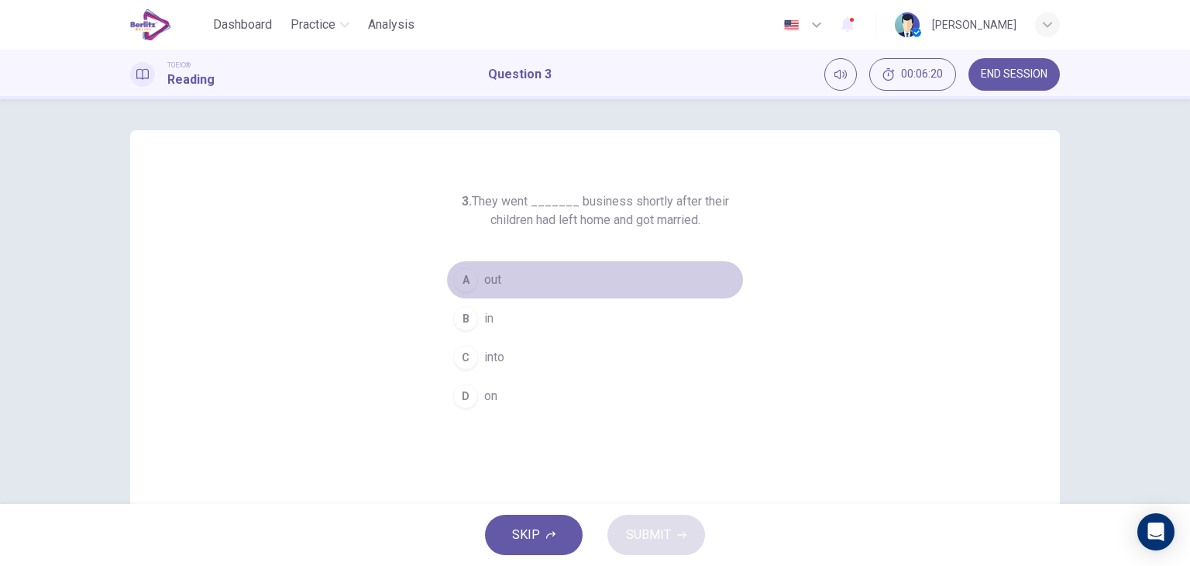
click at [496, 277] on span "out" at bounding box center [492, 279] width 17 height 19
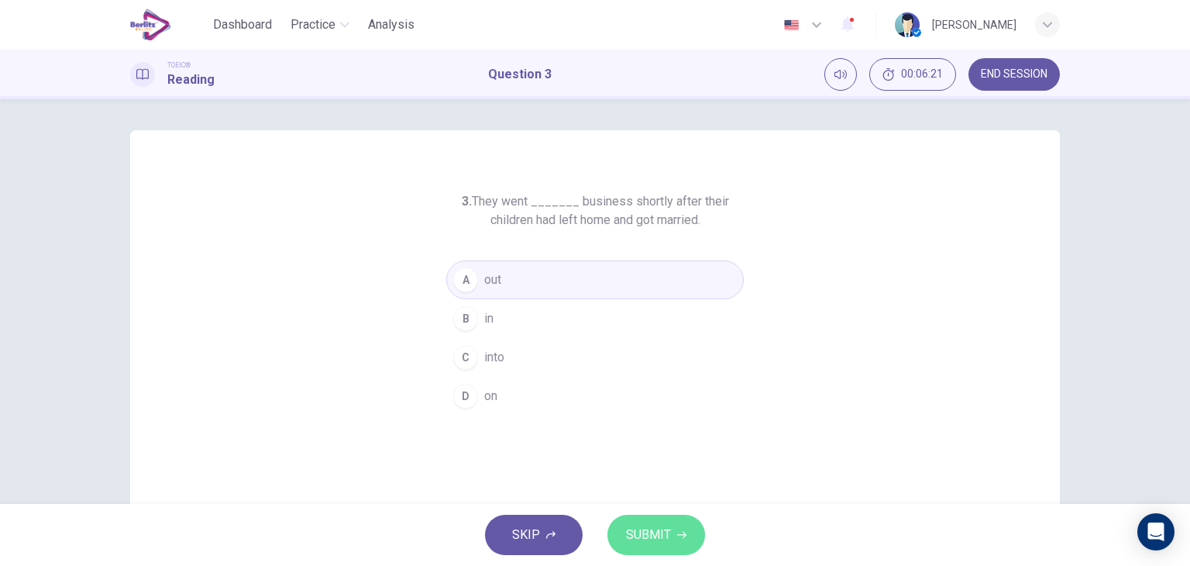
click at [638, 531] on span "SUBMIT" at bounding box center [648, 535] width 45 height 22
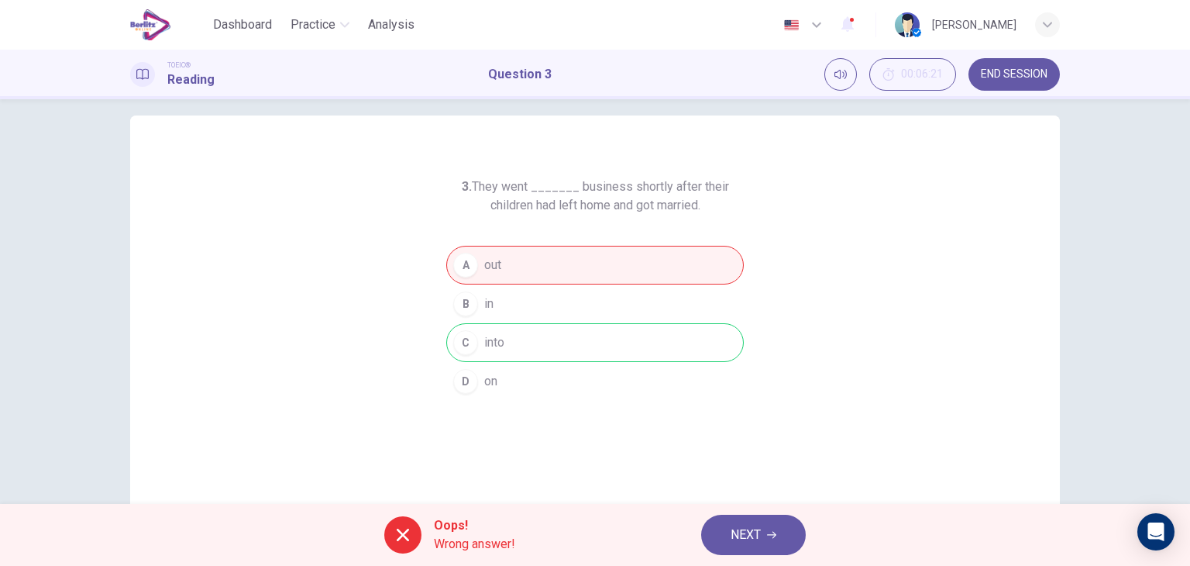
scroll to position [4, 0]
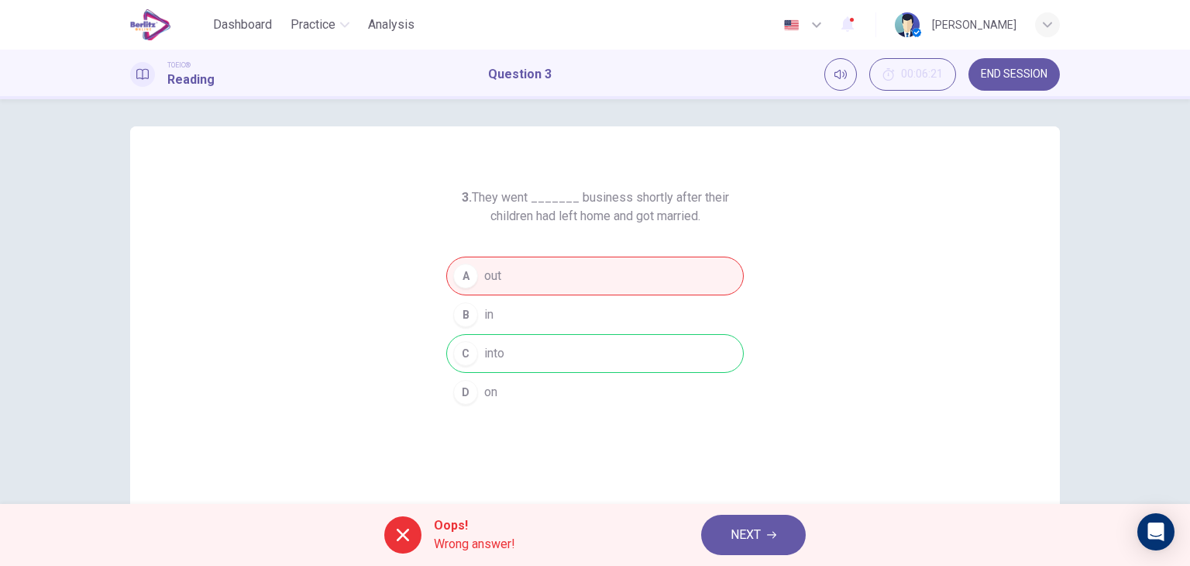
click at [731, 529] on span "NEXT" at bounding box center [746, 535] width 30 height 22
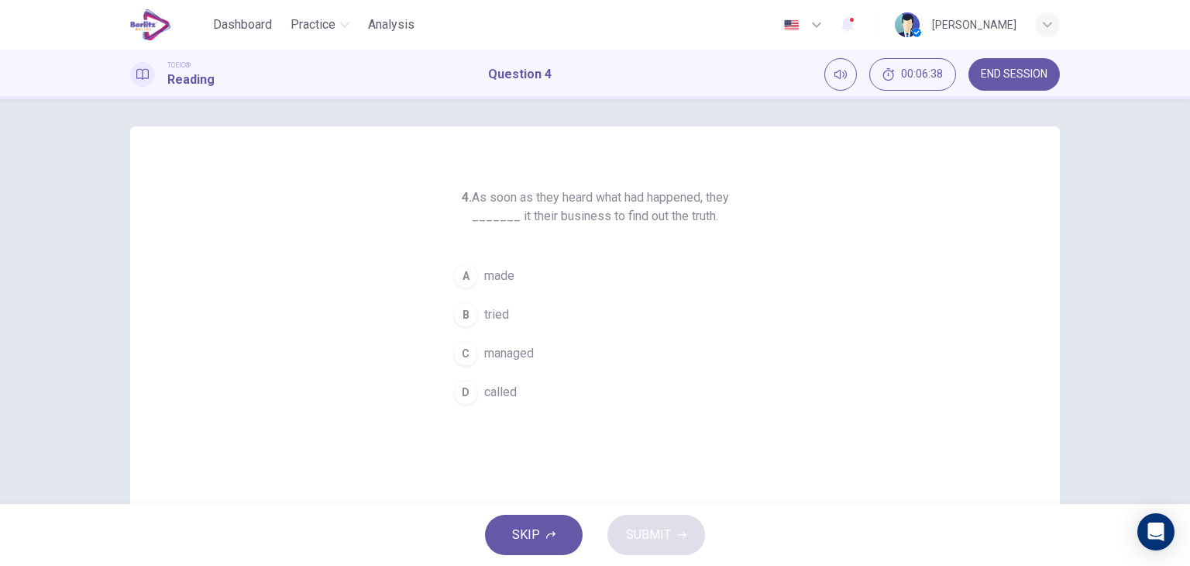
drag, startPoint x: 467, startPoint y: 196, endPoint x: 696, endPoint y: 240, distance: 233.5
click at [696, 240] on div "4. As soon as they heard what had happened, they _______ it their business to f…" at bounding box center [594, 299] width 297 height 223
drag, startPoint x: 714, startPoint y: 218, endPoint x: 459, endPoint y: 163, distance: 260.6
click at [459, 163] on div "4. As soon as they heard what had happened, they _______ it their business to f…" at bounding box center [595, 395] width 930 height 538
click at [1016, 81] on button "END SESSION" at bounding box center [1013, 74] width 91 height 33
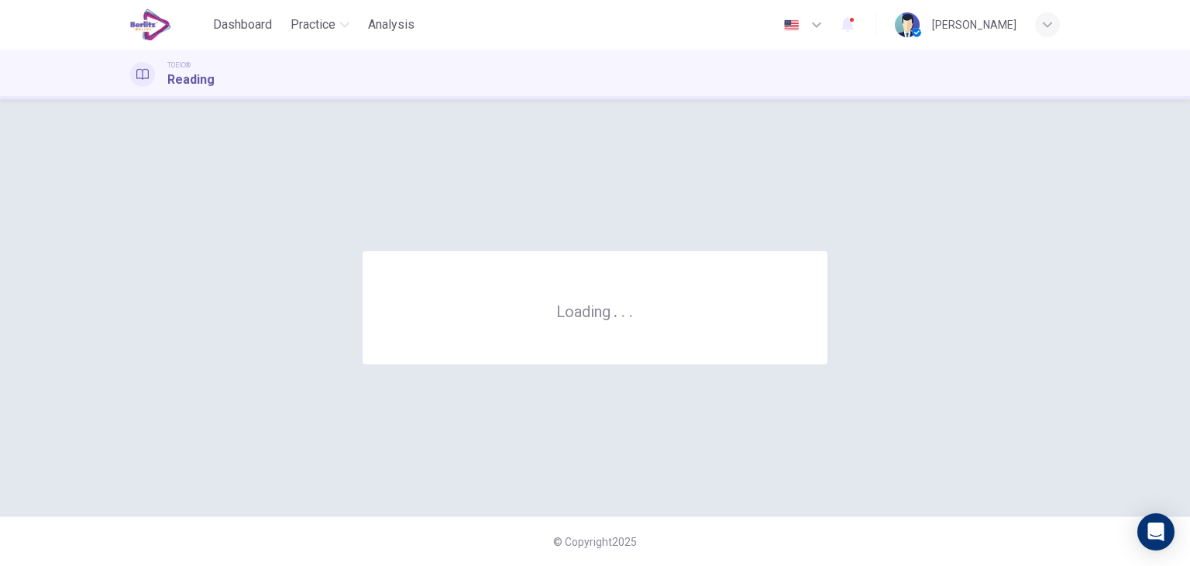
scroll to position [0, 0]
